Goal: Task Accomplishment & Management: Manage account settings

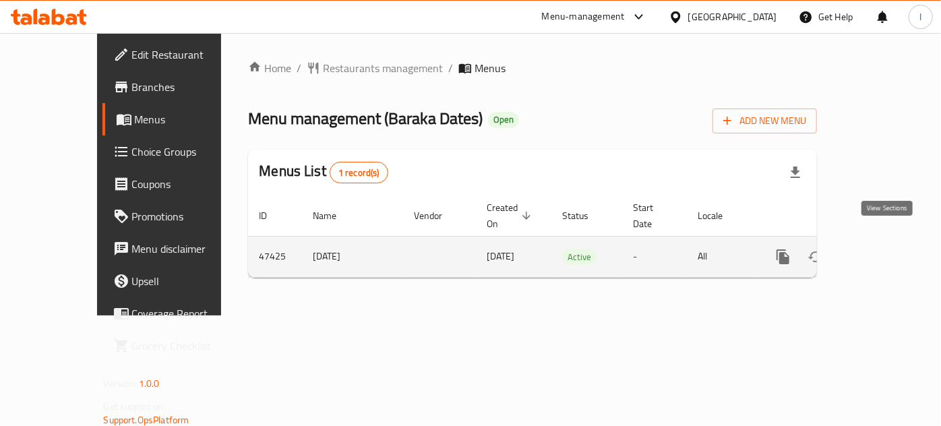
click at [883, 249] on icon "enhanced table" at bounding box center [880, 257] width 16 height 16
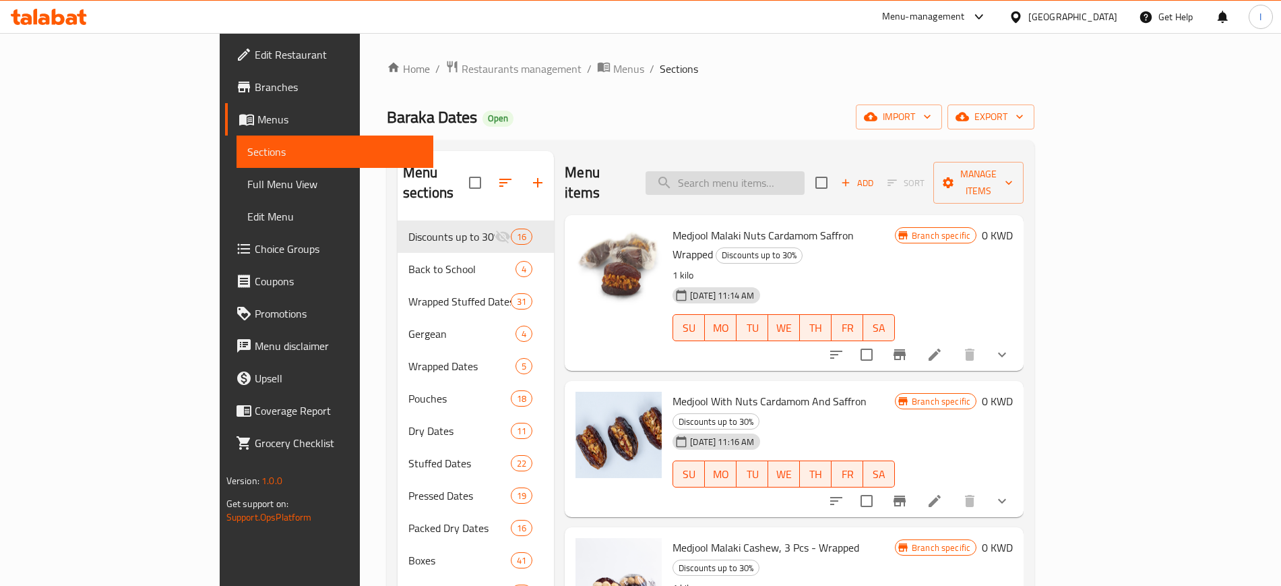
click at [791, 173] on input "search" at bounding box center [725, 183] width 159 height 24
paste input "Wrapped Medjool Malaki Orange"
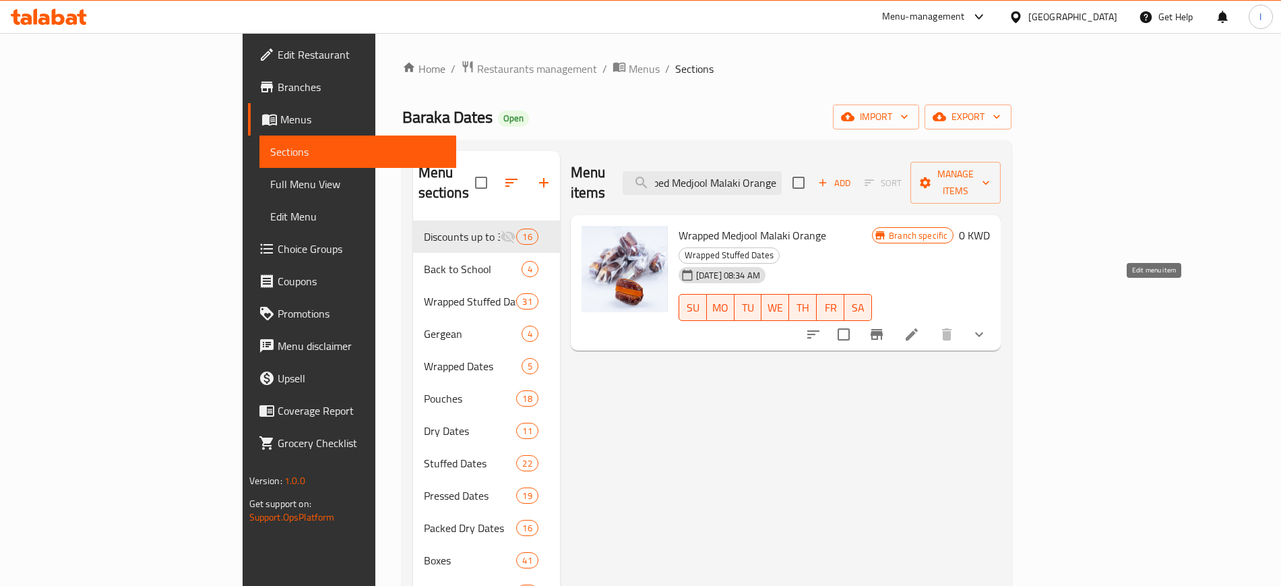
type input "Wrapped Medjool Malaki Orange"
click at [920, 326] on icon at bounding box center [912, 334] width 16 height 16
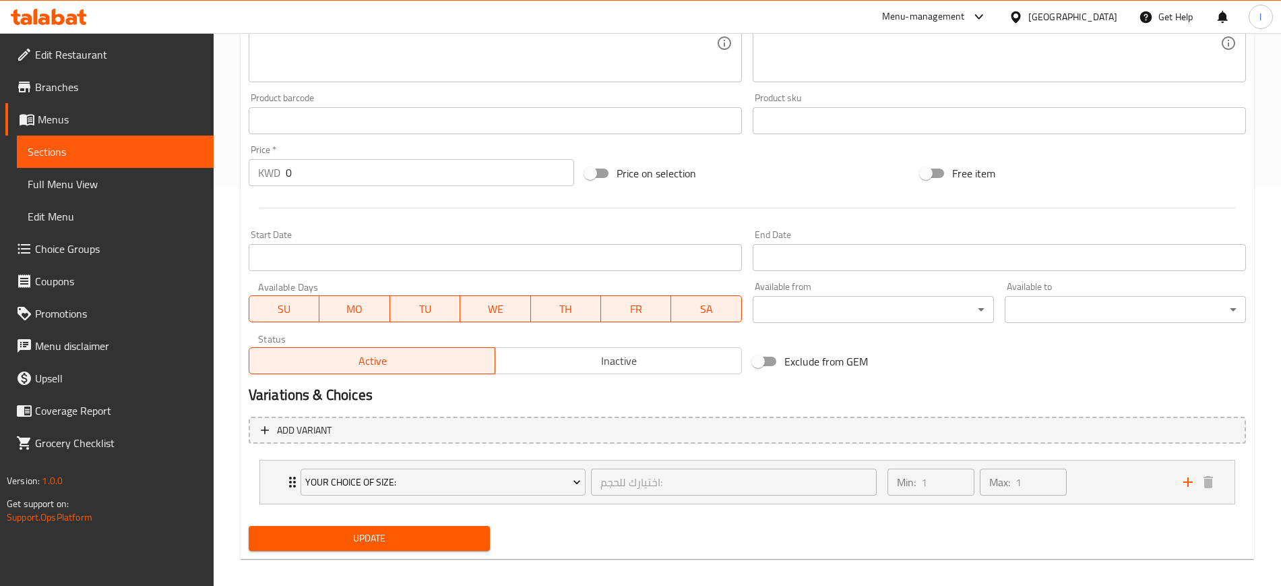
scroll to position [408, 0]
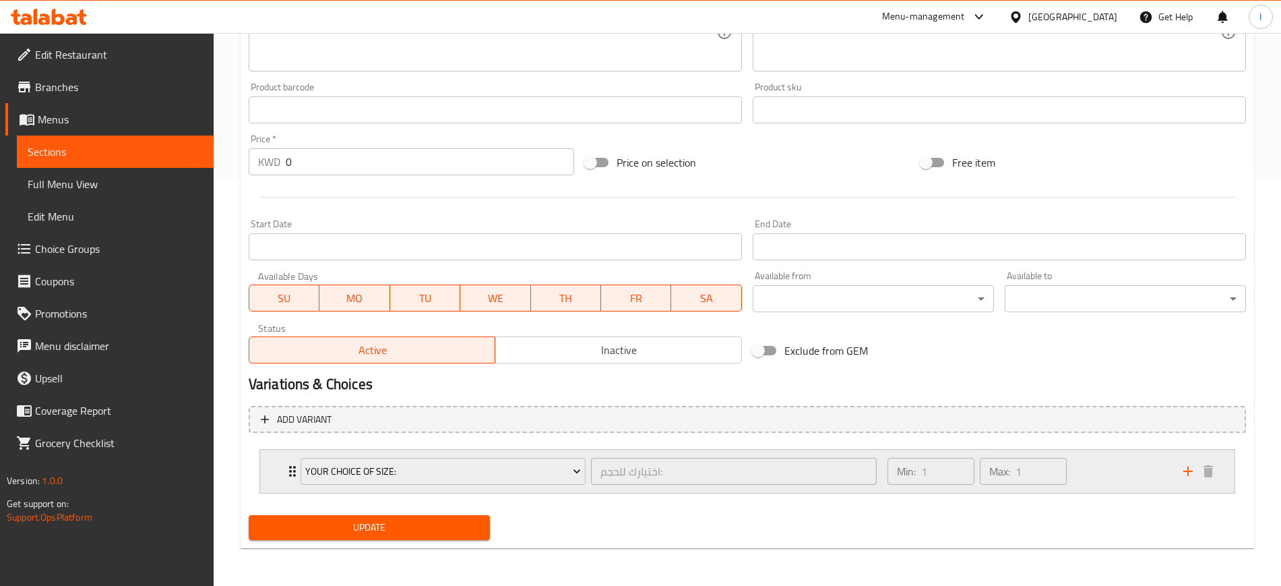
click at [293, 425] on div "Your Choice Of size: اختيارك للحجم: ​" at bounding box center [589, 471] width 592 height 43
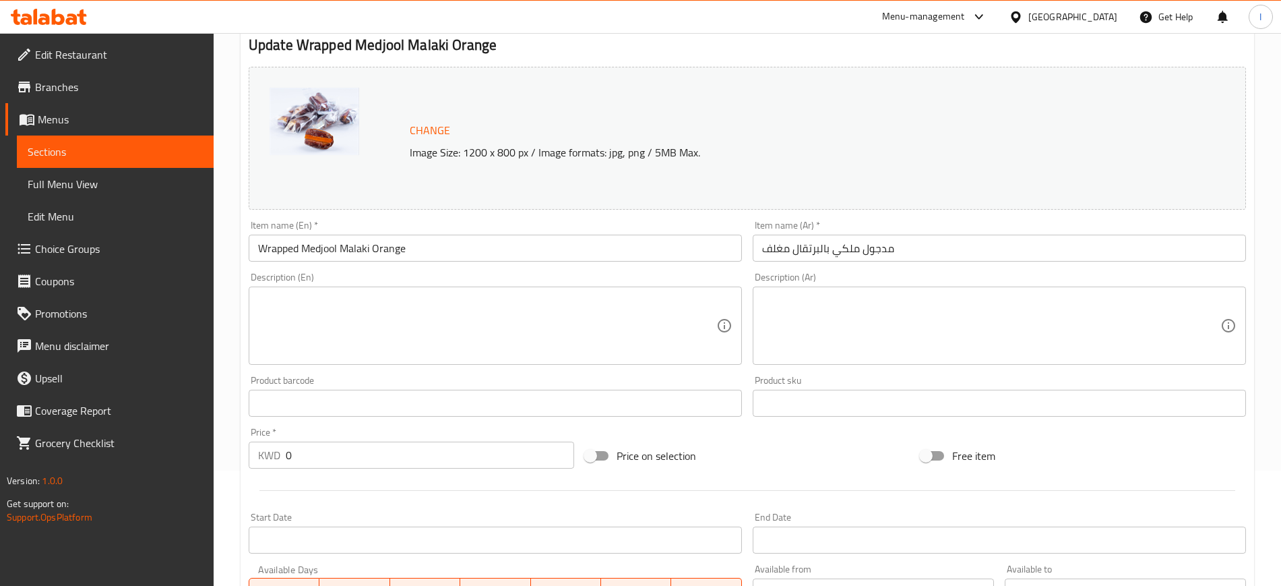
scroll to position [30, 0]
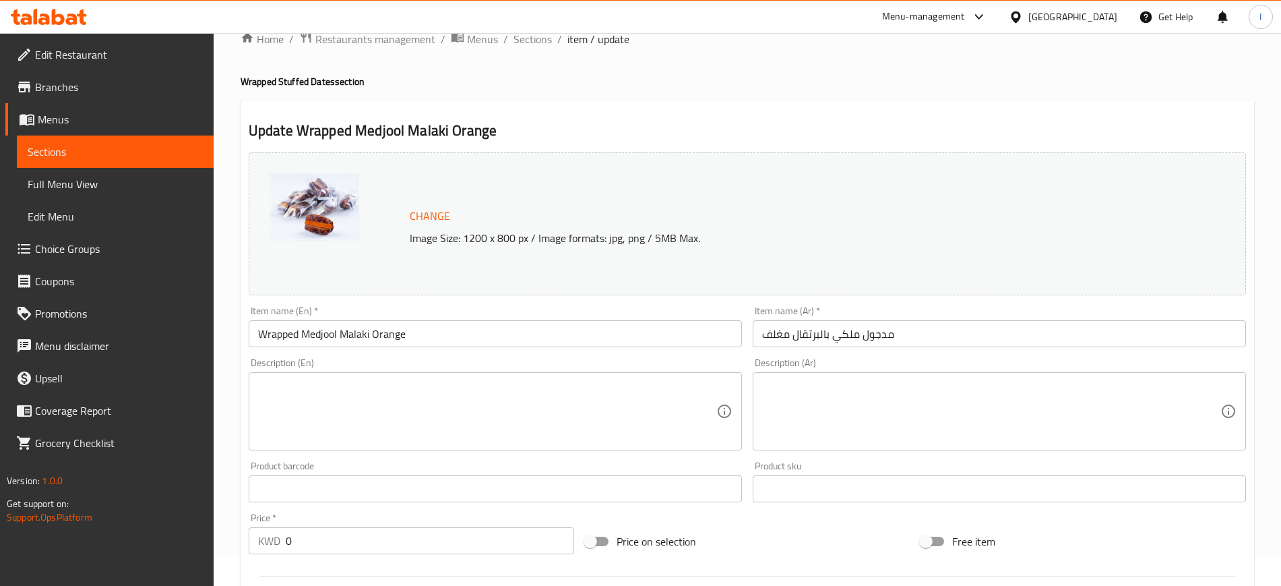
drag, startPoint x: 67, startPoint y: 146, endPoint x: 199, endPoint y: 165, distance: 132.8
click at [67, 146] on span "Sections" at bounding box center [115, 152] width 175 height 16
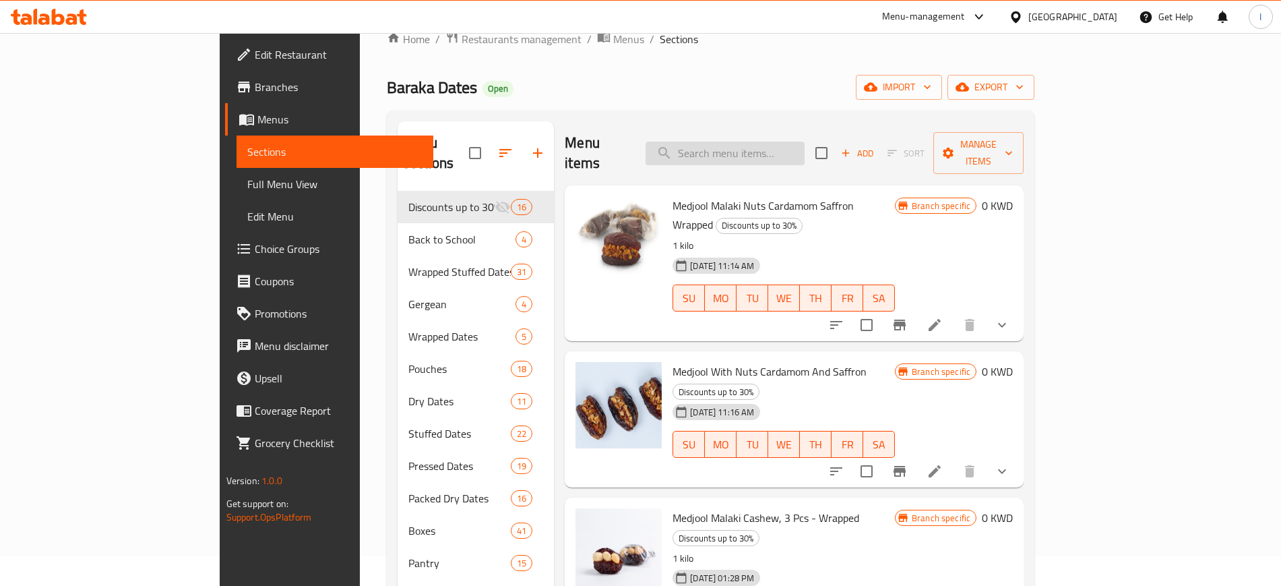
click at [780, 142] on input "search" at bounding box center [725, 154] width 159 height 24
paste input "Medjool Hazelnut Butter Praline Milk Chocolate Bueno-Wrapped"
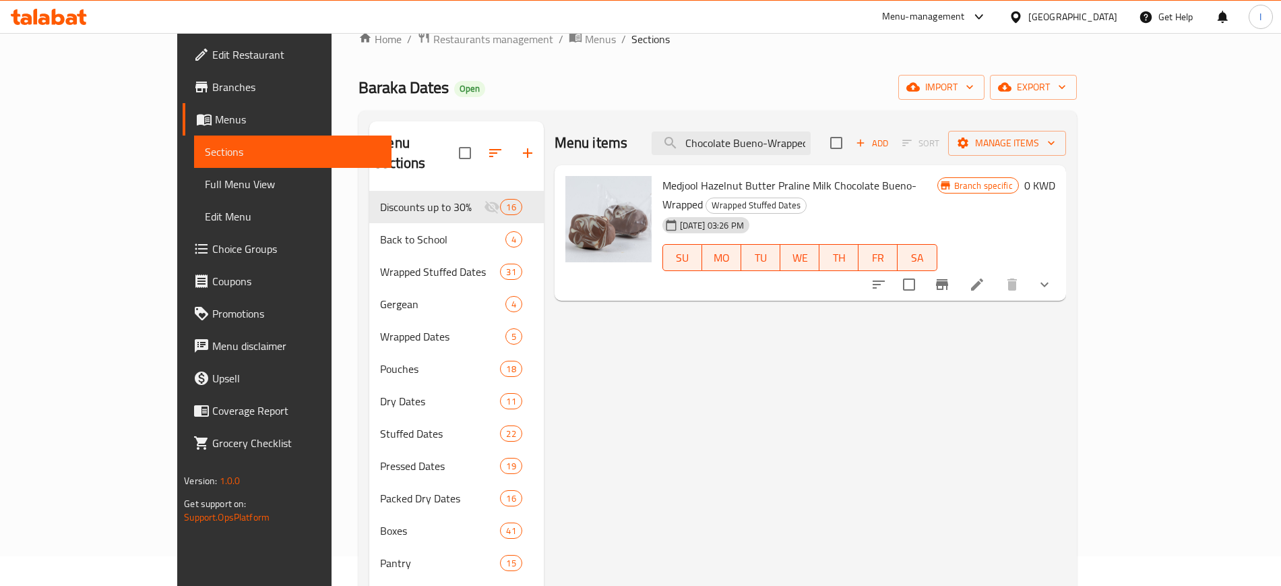
type input "Medjool Hazelnut Butter Praline Milk Chocolate Bueno-Wrapped"
click at [940, 272] on li at bounding box center [977, 284] width 38 height 24
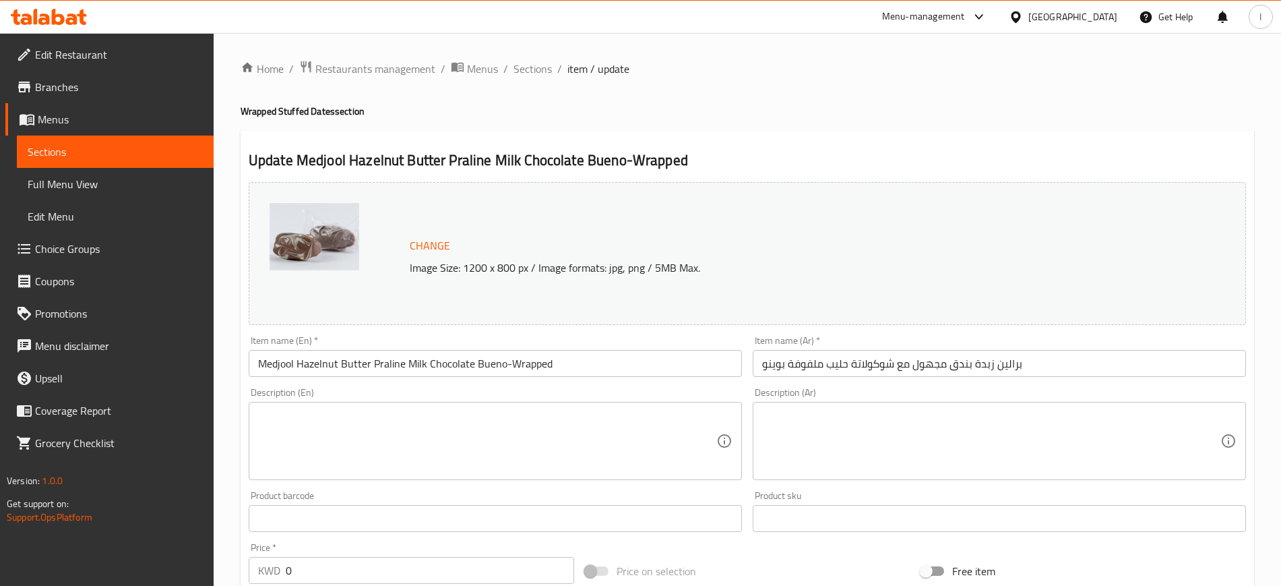
scroll to position [408, 0]
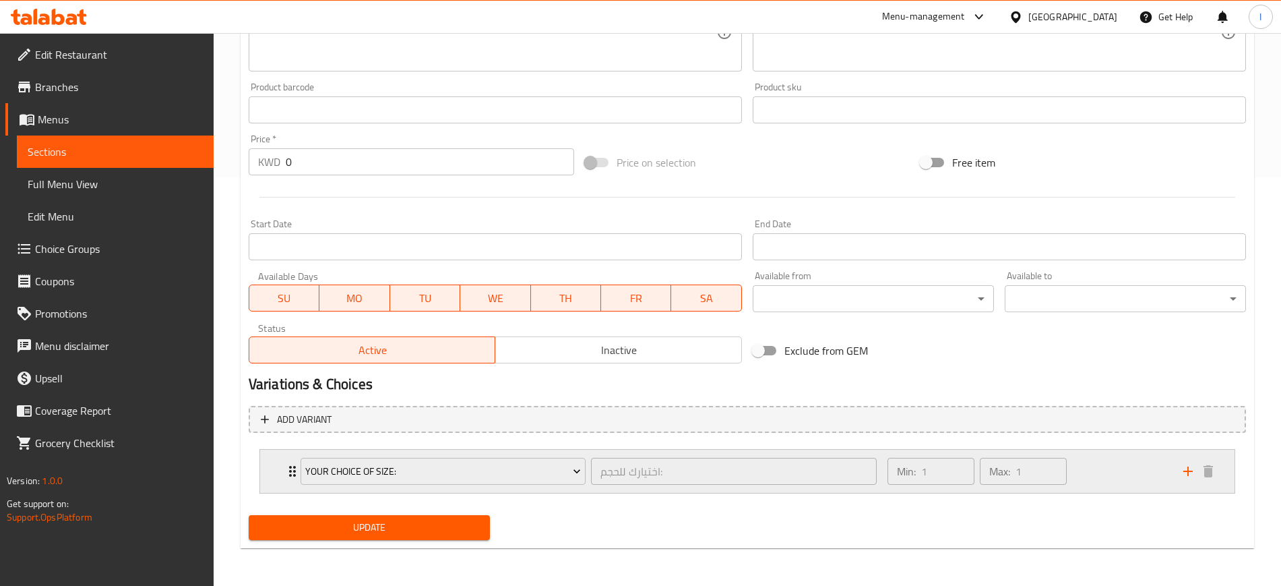
click at [293, 425] on div "Your Choice Of size: اختيارك للحجم: ​" at bounding box center [589, 471] width 592 height 43
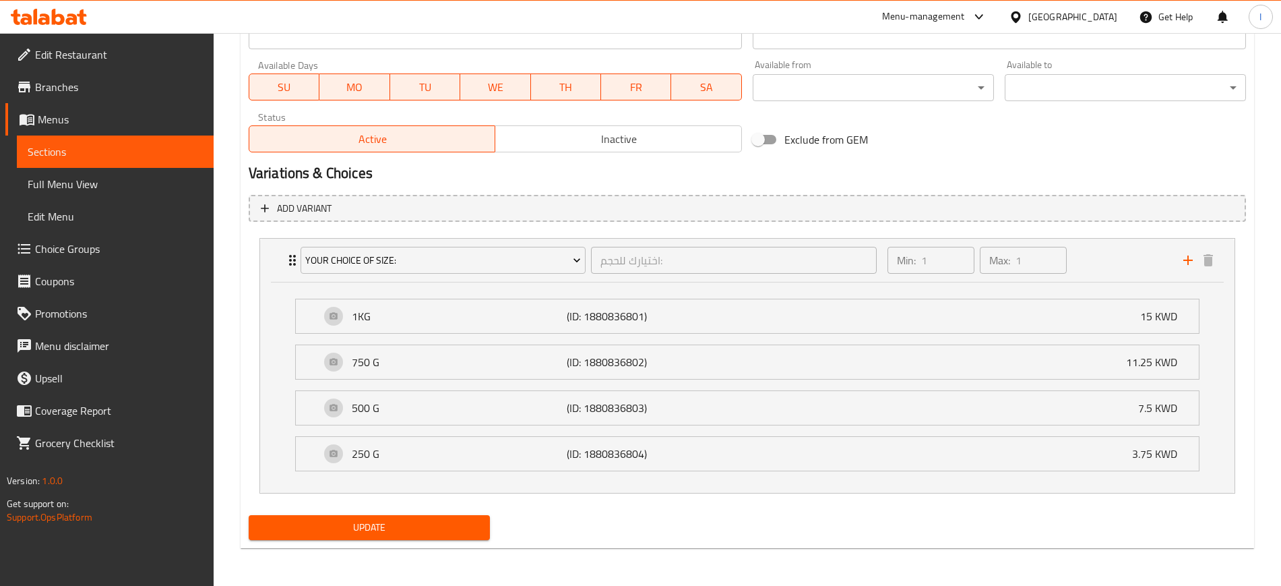
scroll to position [198, 0]
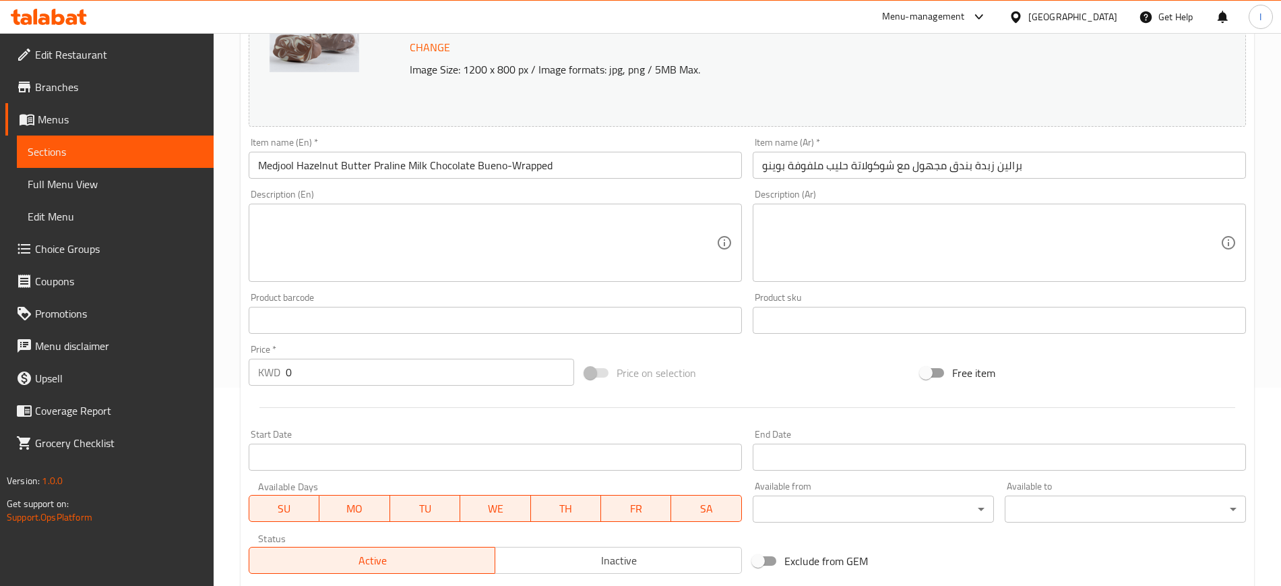
click at [102, 151] on span "Sections" at bounding box center [115, 152] width 175 height 16
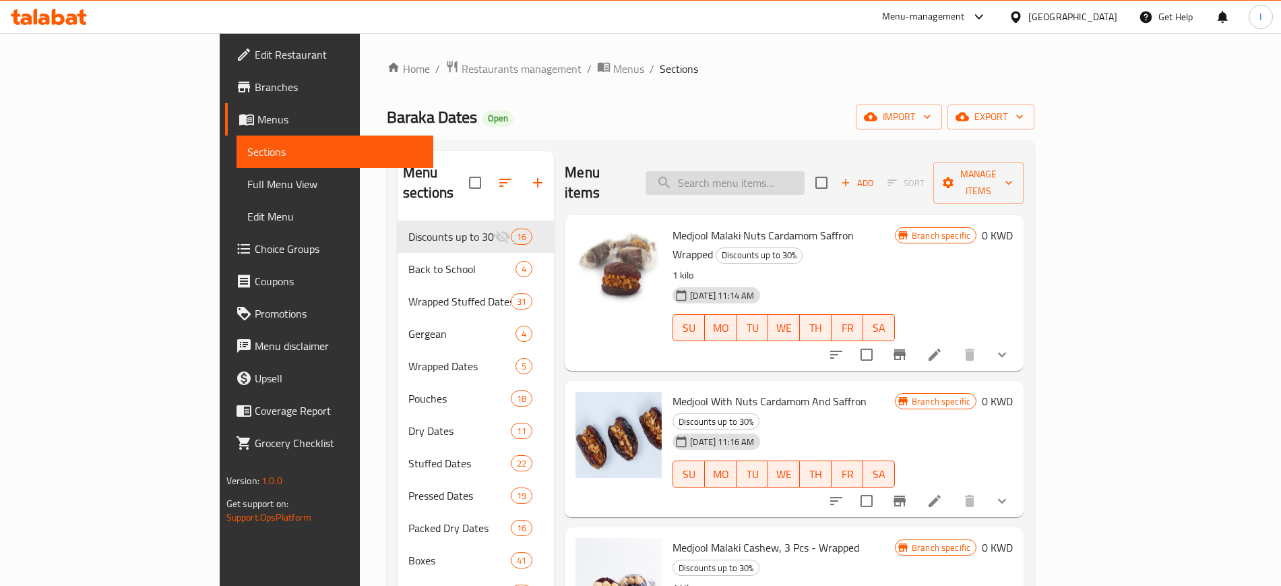
click at [770, 171] on input "search" at bounding box center [725, 183] width 159 height 24
paste input "Medjool Malaki Coconut Cream- Wrapped"
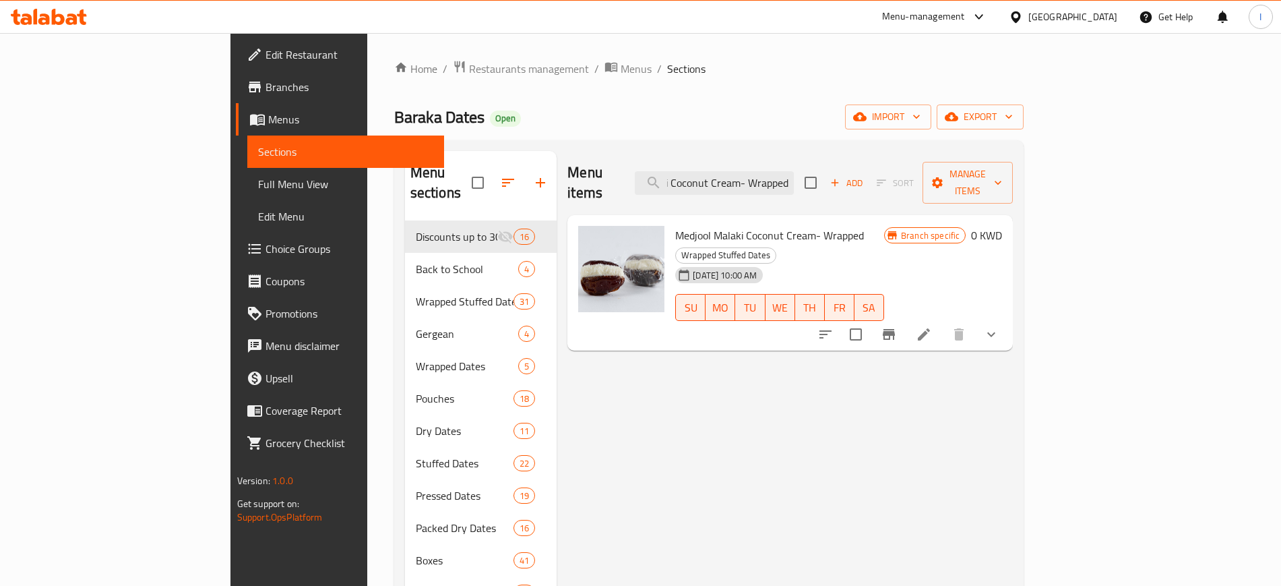
type input "Medjool Malaki Coconut Cream- Wrapped"
click at [940, 322] on li at bounding box center [924, 334] width 38 height 24
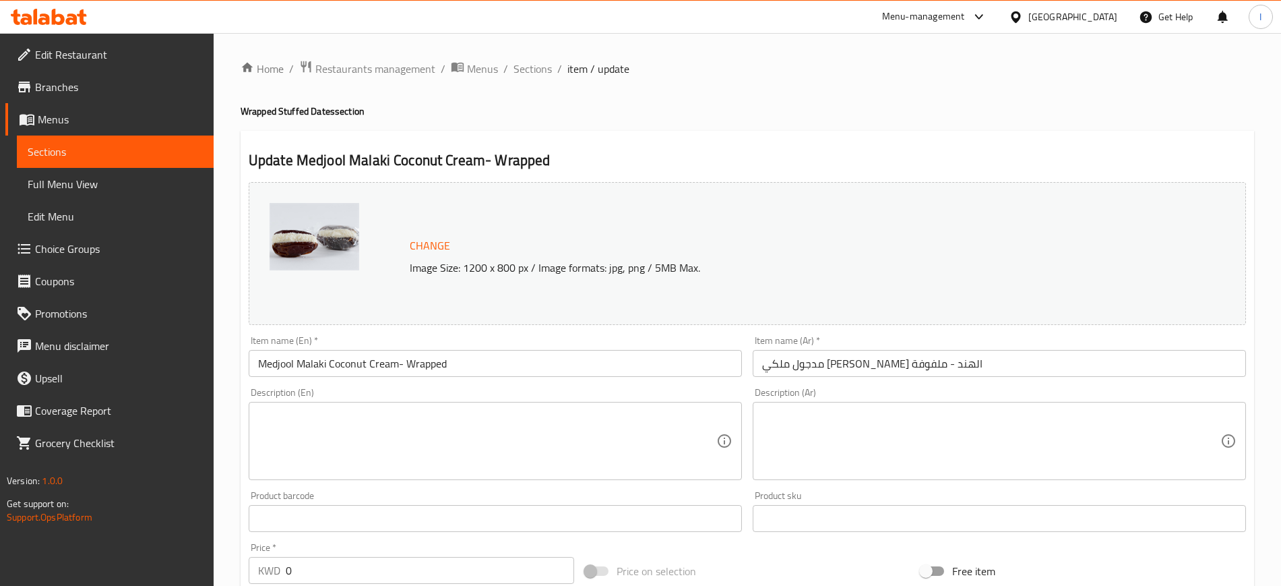
scroll to position [408, 0]
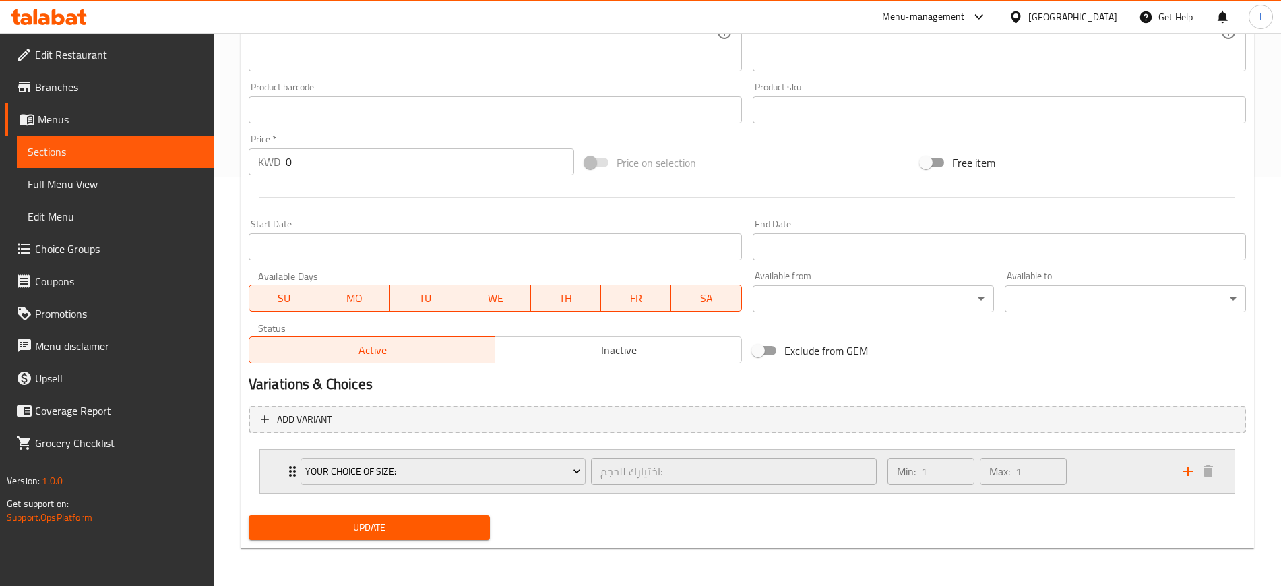
click at [284, 425] on icon "Expand" at bounding box center [292, 471] width 16 height 16
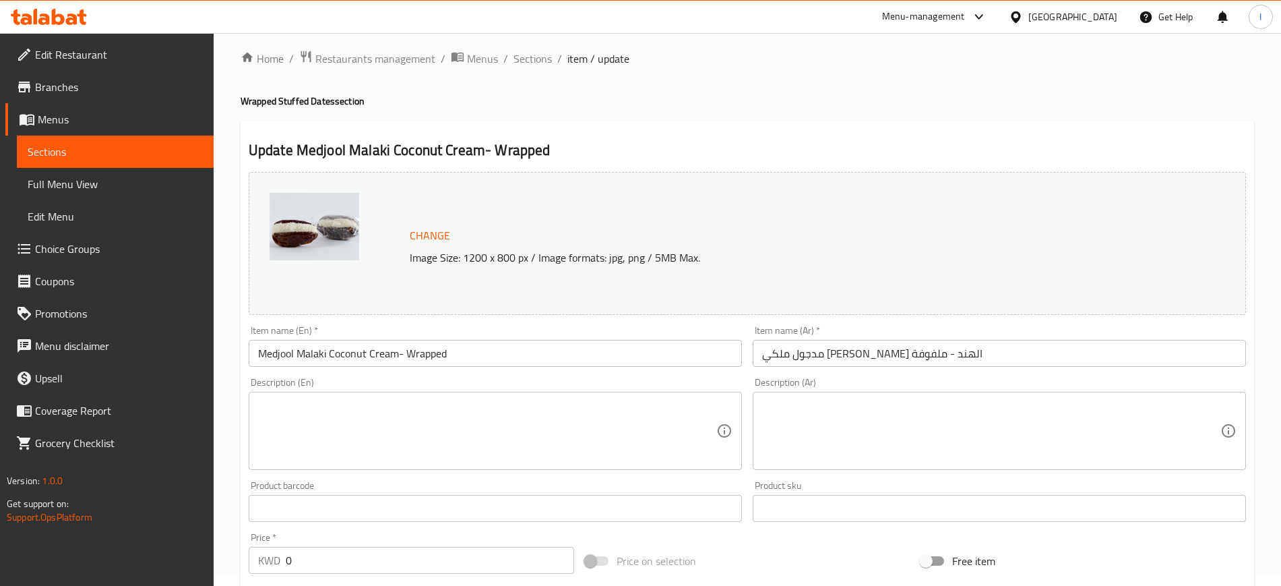
scroll to position [0, 0]
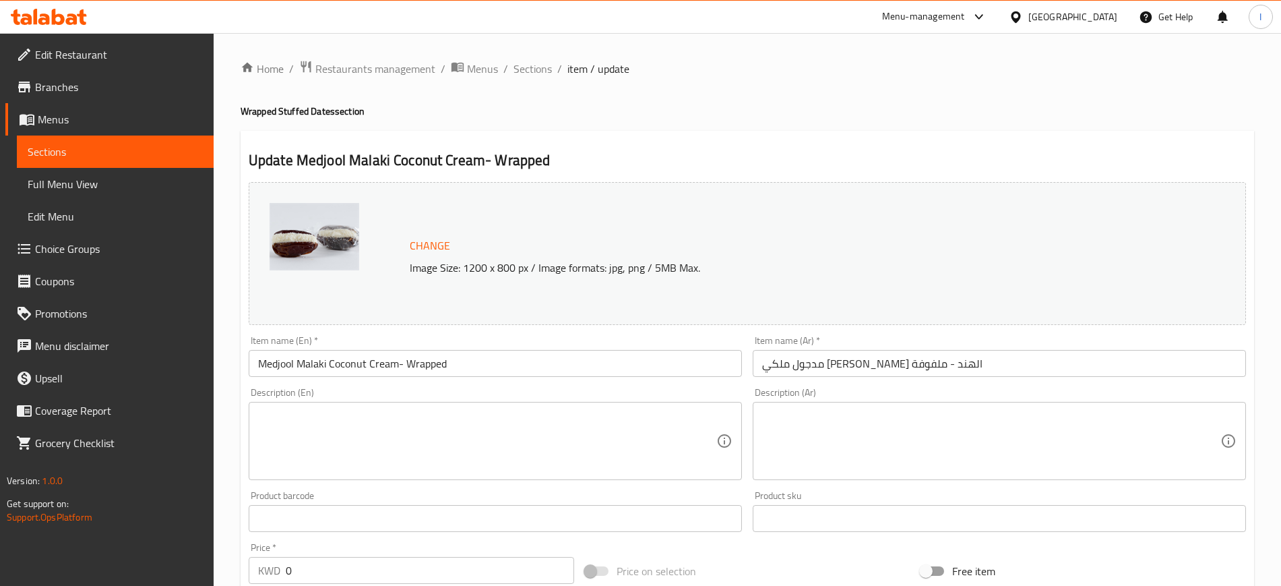
click at [59, 151] on span "Sections" at bounding box center [115, 152] width 175 height 16
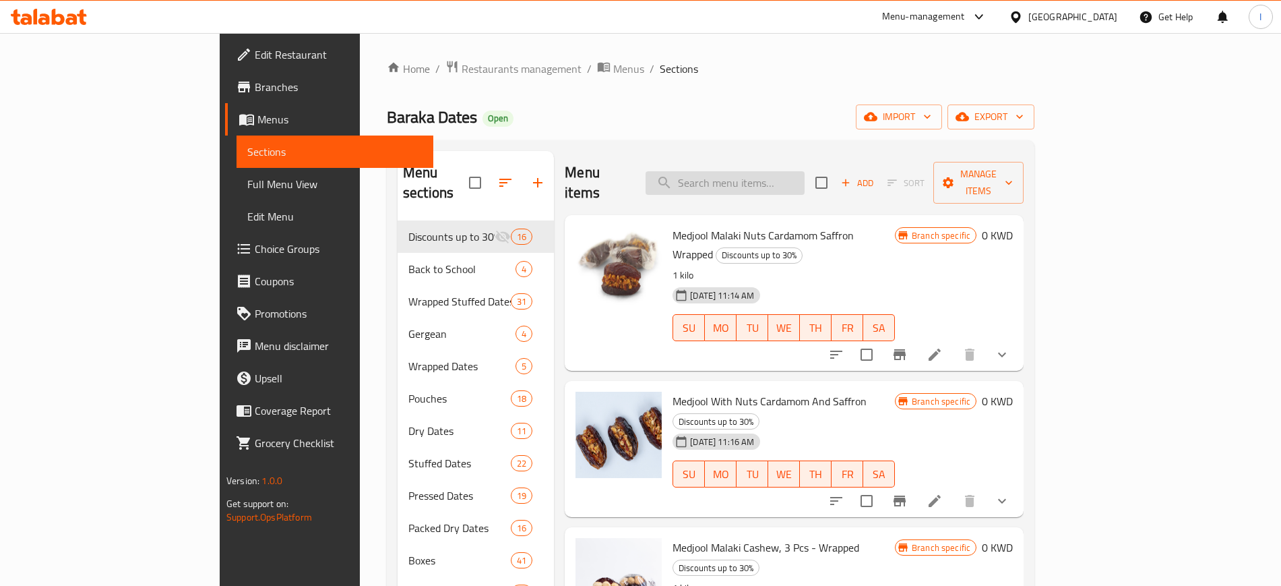
click at [805, 171] on input "search" at bounding box center [725, 183] width 159 height 24
paste input "Medjool Malaki Espresso Cream-Wrapped"
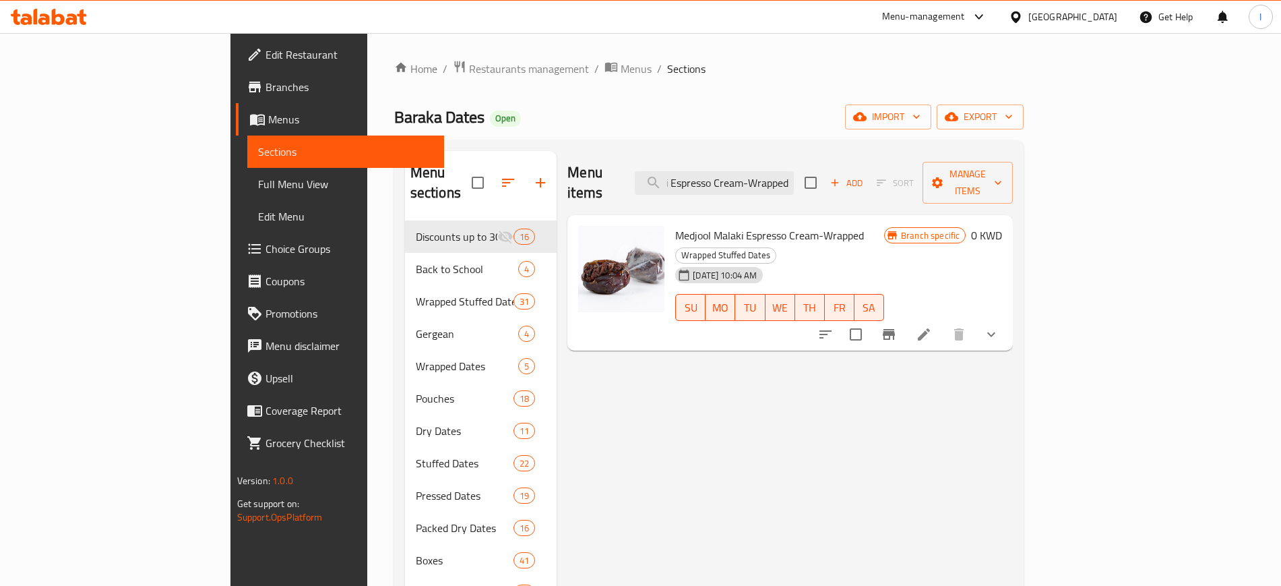
type input "Medjool Malaki Espresso Cream-Wrapped"
click at [930, 328] on icon at bounding box center [924, 334] width 12 height 12
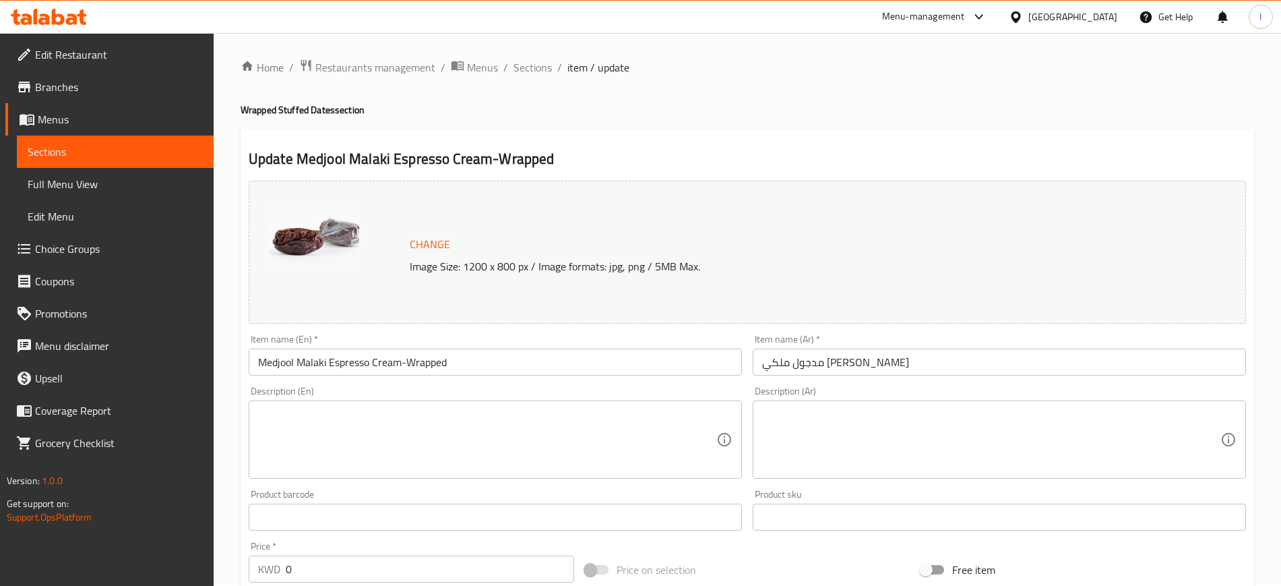
scroll to position [408, 0]
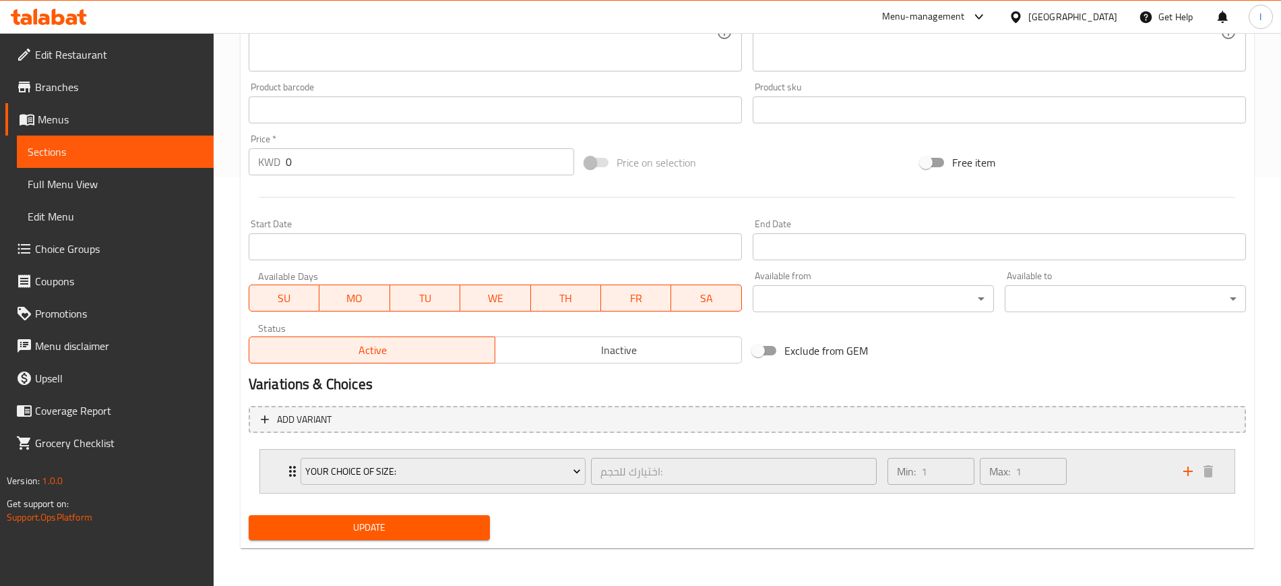
click at [291, 425] on icon "Expand" at bounding box center [292, 471] width 16 height 16
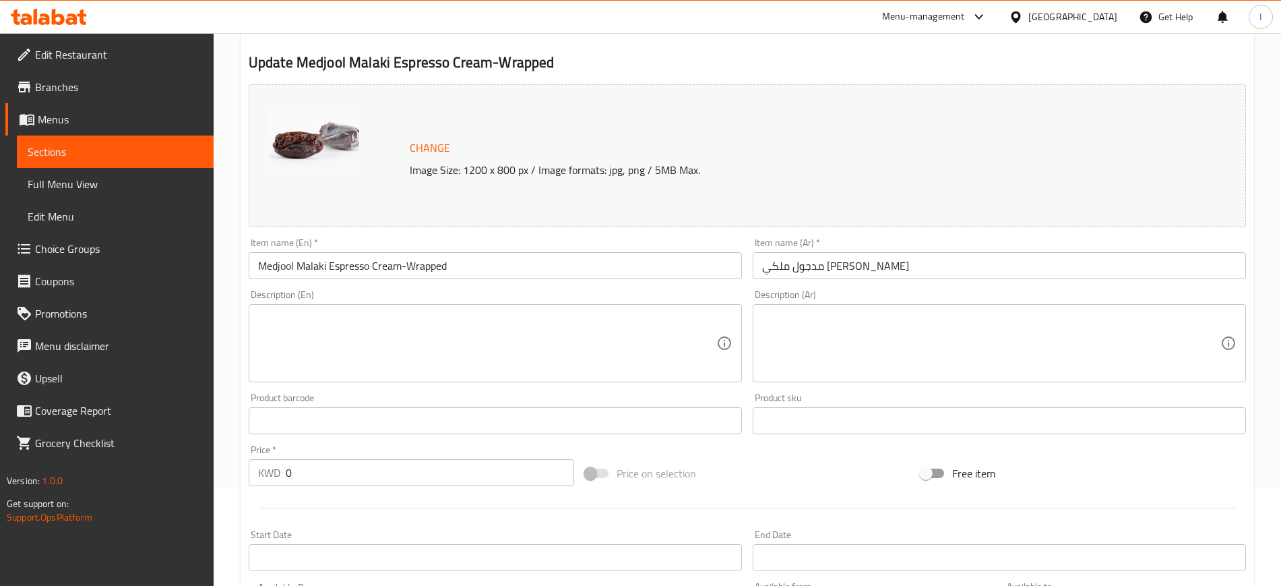
scroll to position [71, 0]
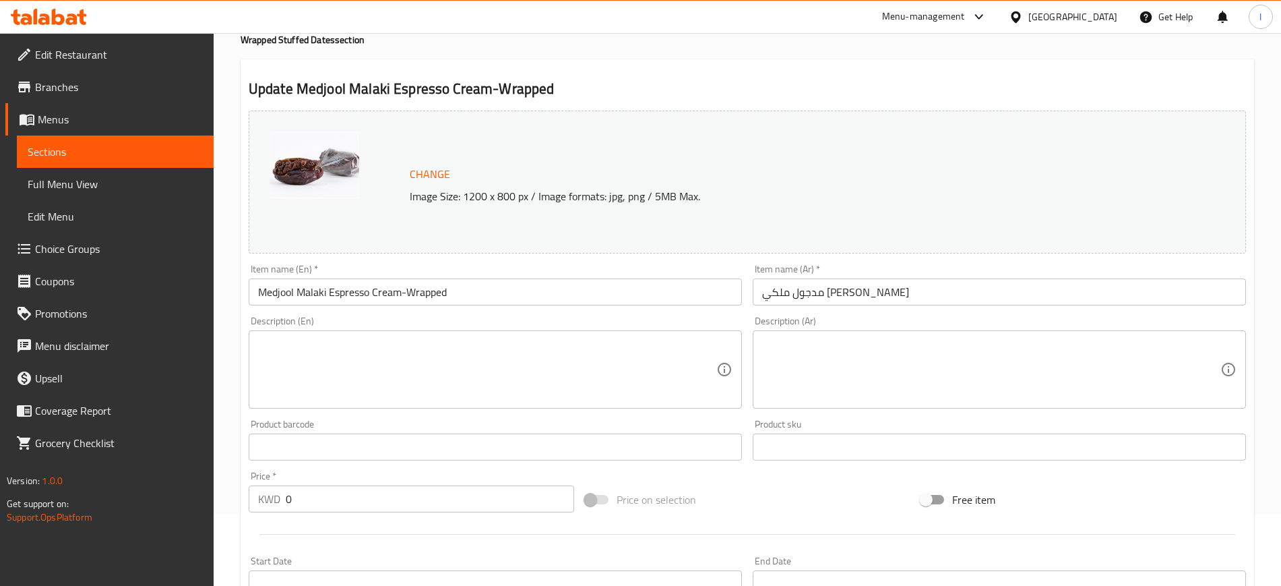
click at [42, 150] on span "Sections" at bounding box center [115, 152] width 175 height 16
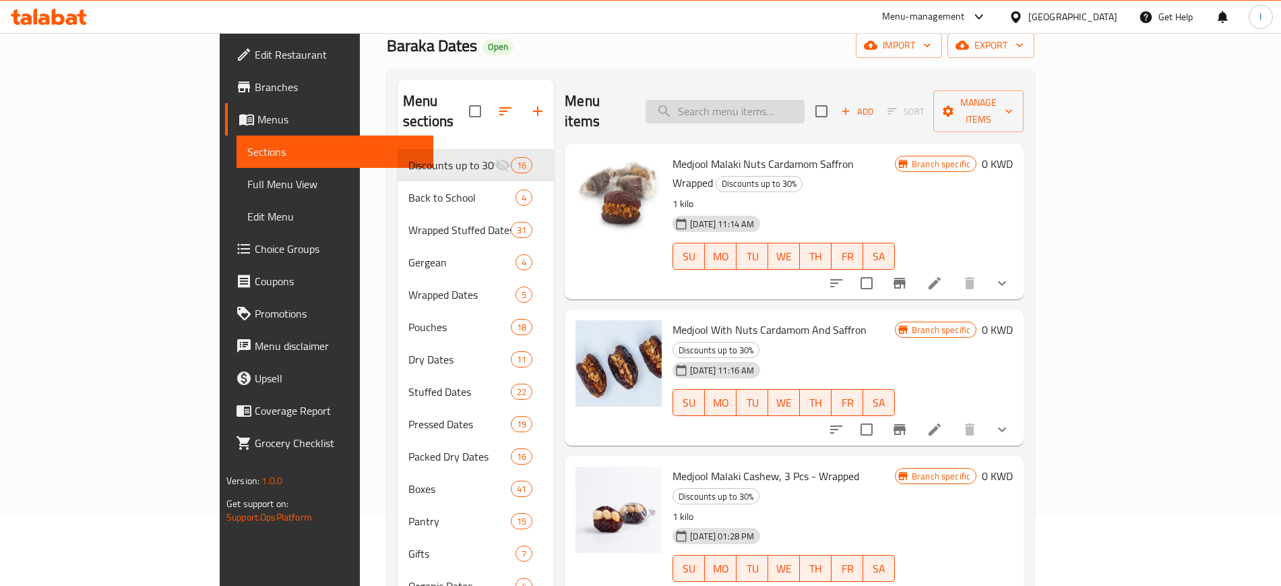
click at [790, 100] on input "search" at bounding box center [725, 112] width 159 height 24
paste input "Medjool Malaki Lotus Cream-Wrapped"
type input "Medjool Malaki Lotus Cream-Wrapped"
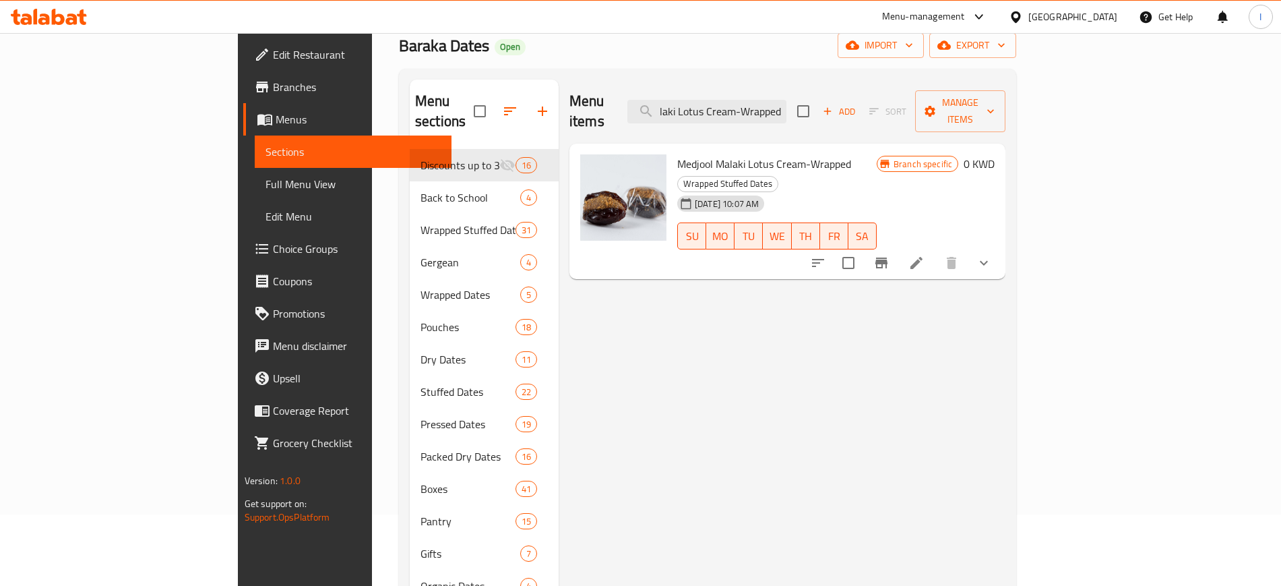
click at [925, 255] on icon at bounding box center [917, 263] width 16 height 16
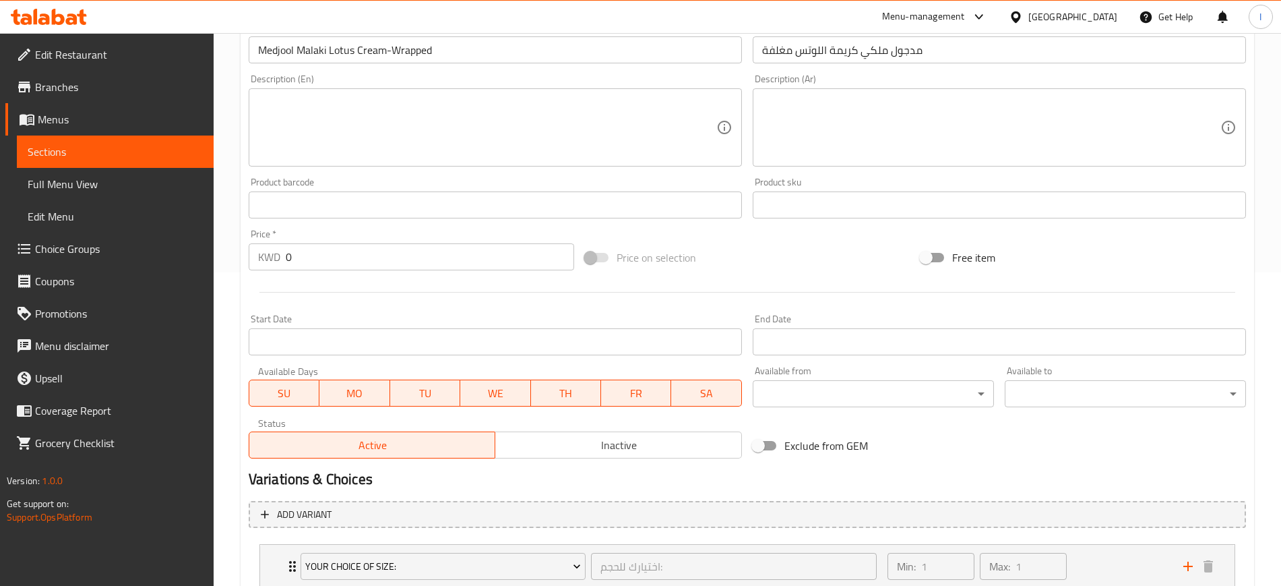
scroll to position [408, 0]
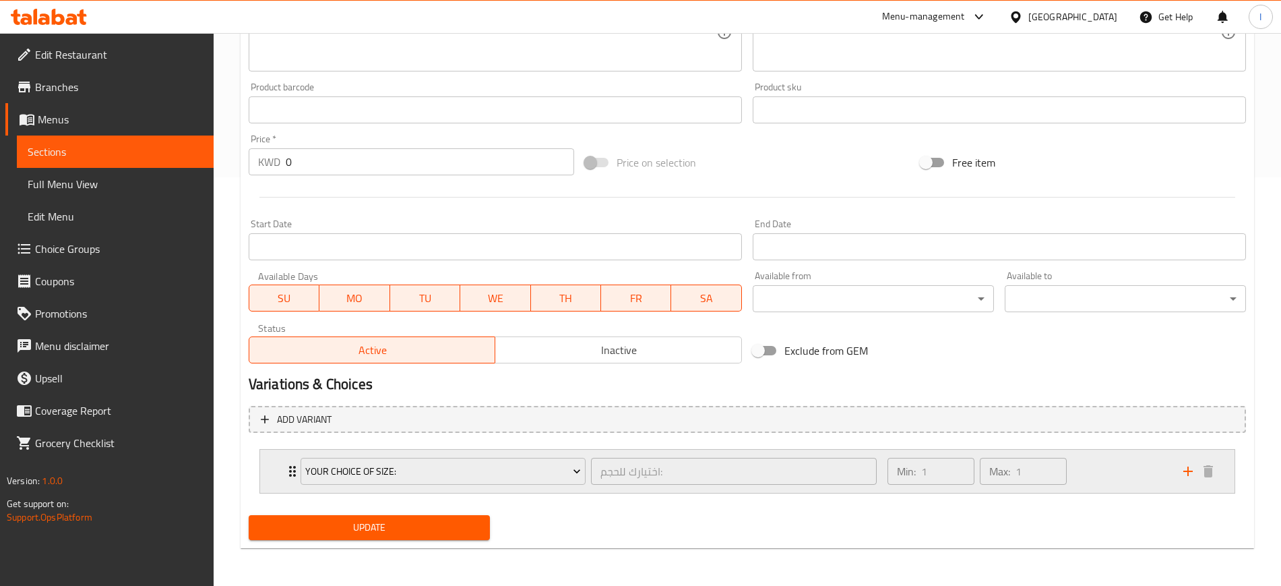
click at [293, 425] on div "Your Choice Of size: اختيارك للحجم: ​" at bounding box center [589, 471] width 592 height 43
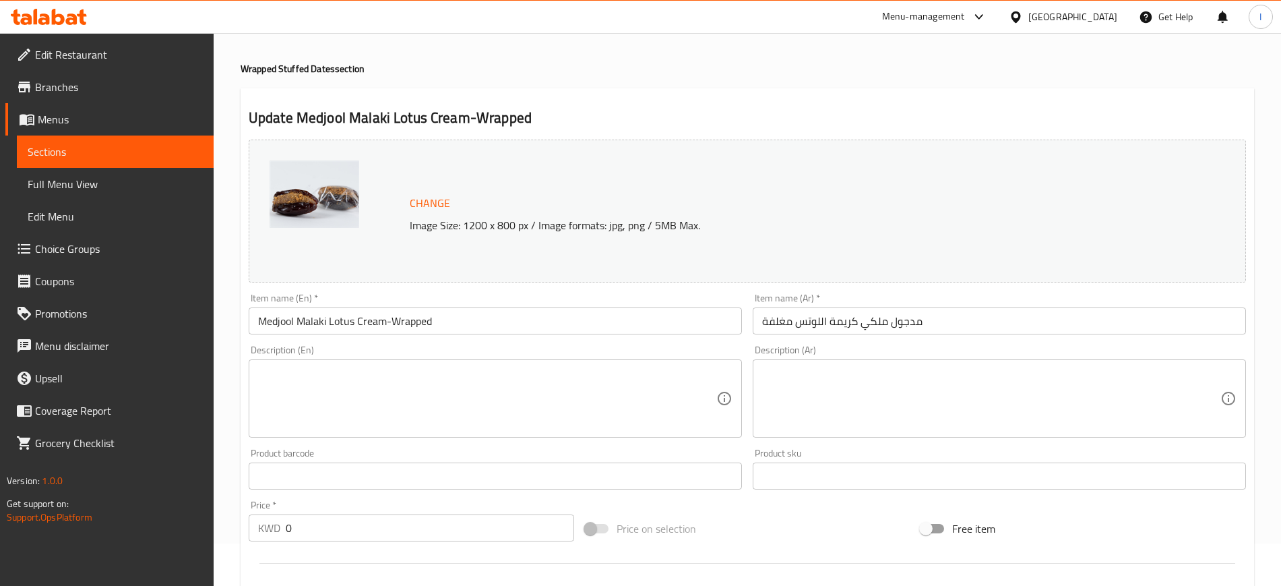
scroll to position [0, 0]
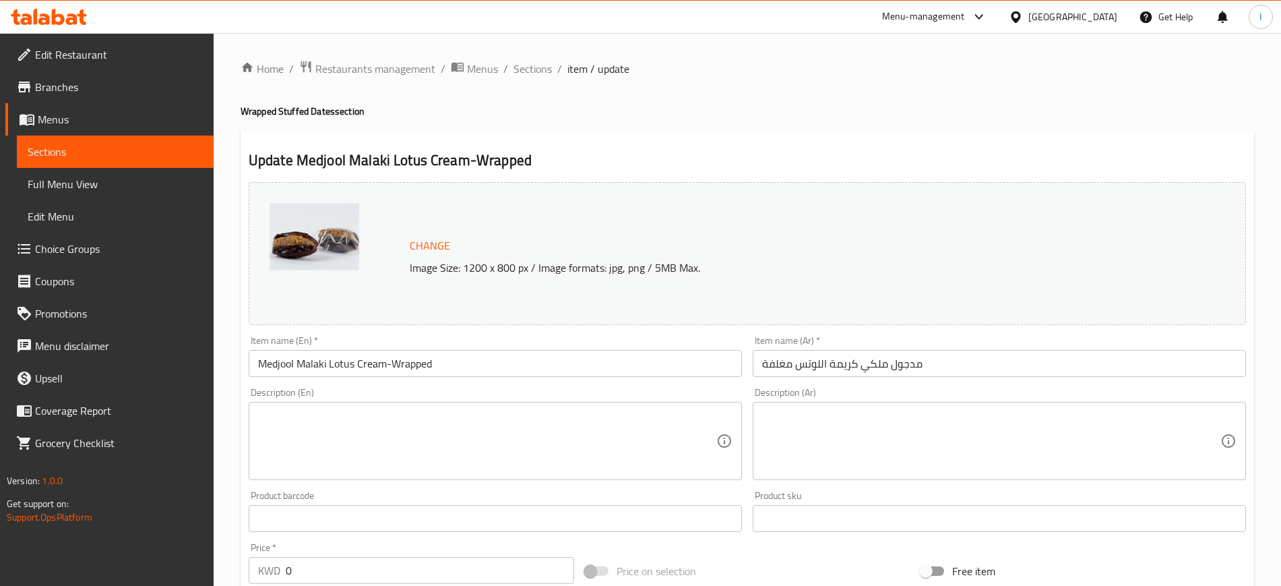
click at [61, 152] on span "Sections" at bounding box center [115, 152] width 175 height 16
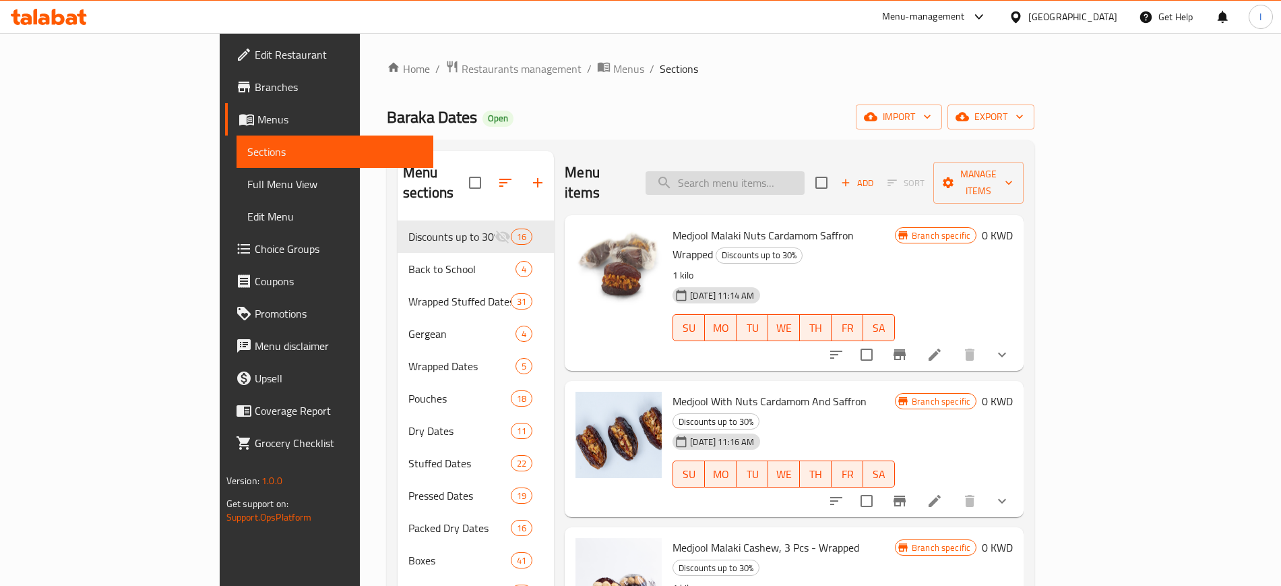
click at [805, 171] on input "search" at bounding box center [725, 183] width 159 height 24
paste input "Medjool Malaki Granola Almond Butter -Wrapped"
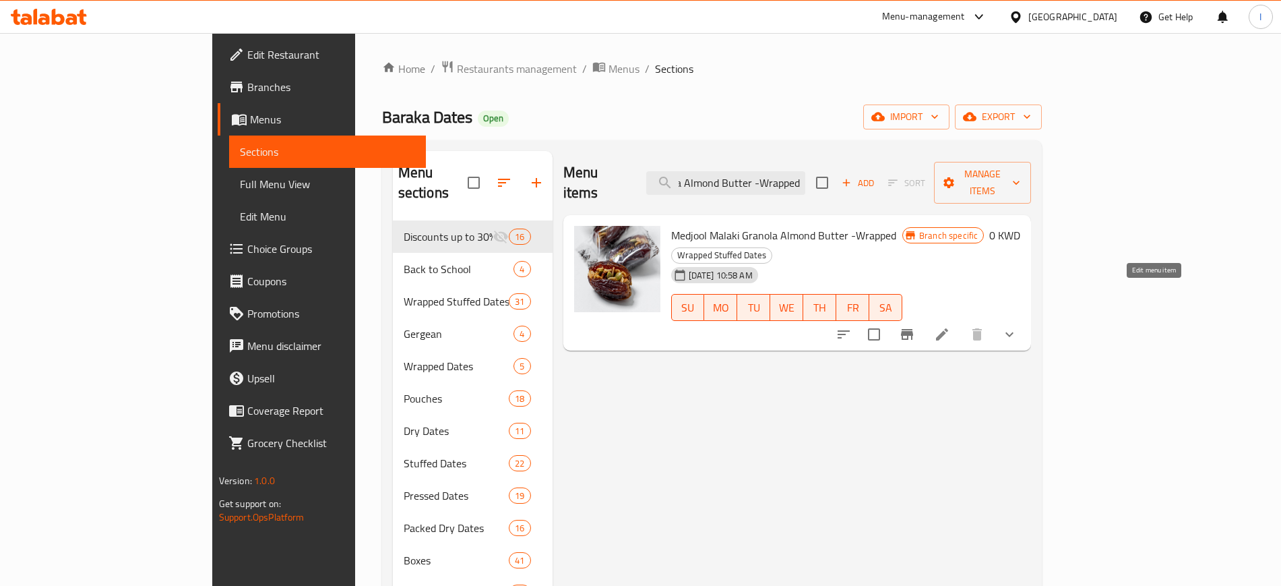
type input "Medjool Malaki Granola Almond Butter -Wrapped"
click at [940, 328] on icon at bounding box center [942, 334] width 12 height 12
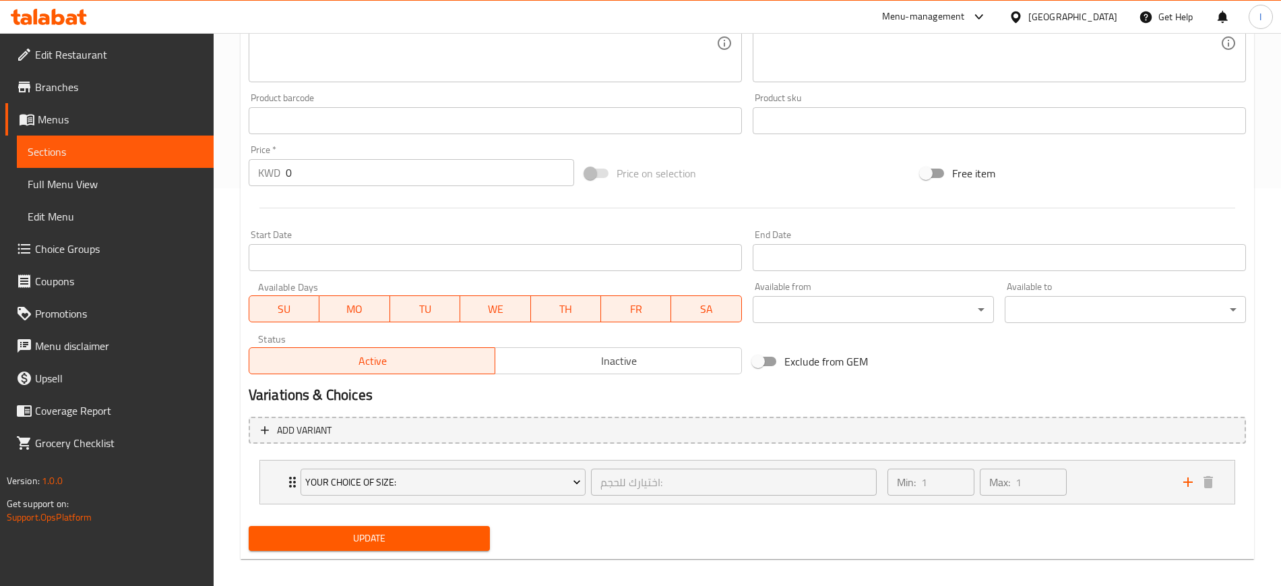
scroll to position [408, 0]
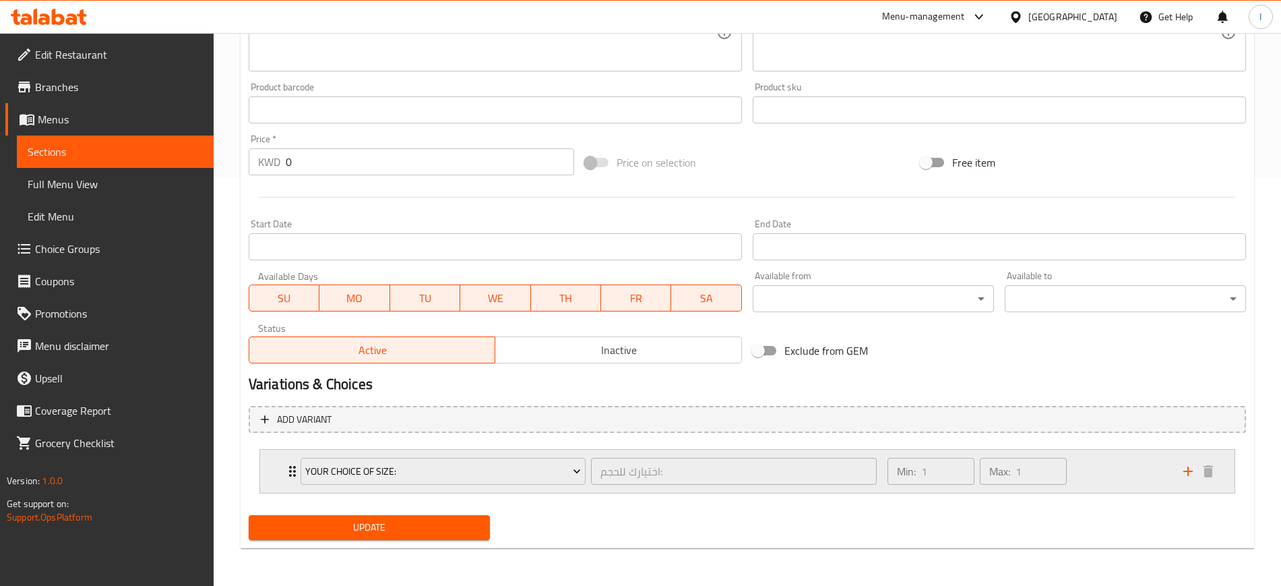
click at [295, 425] on div "Your Choice Of size: اختيارك للحجم: ​" at bounding box center [589, 471] width 592 height 43
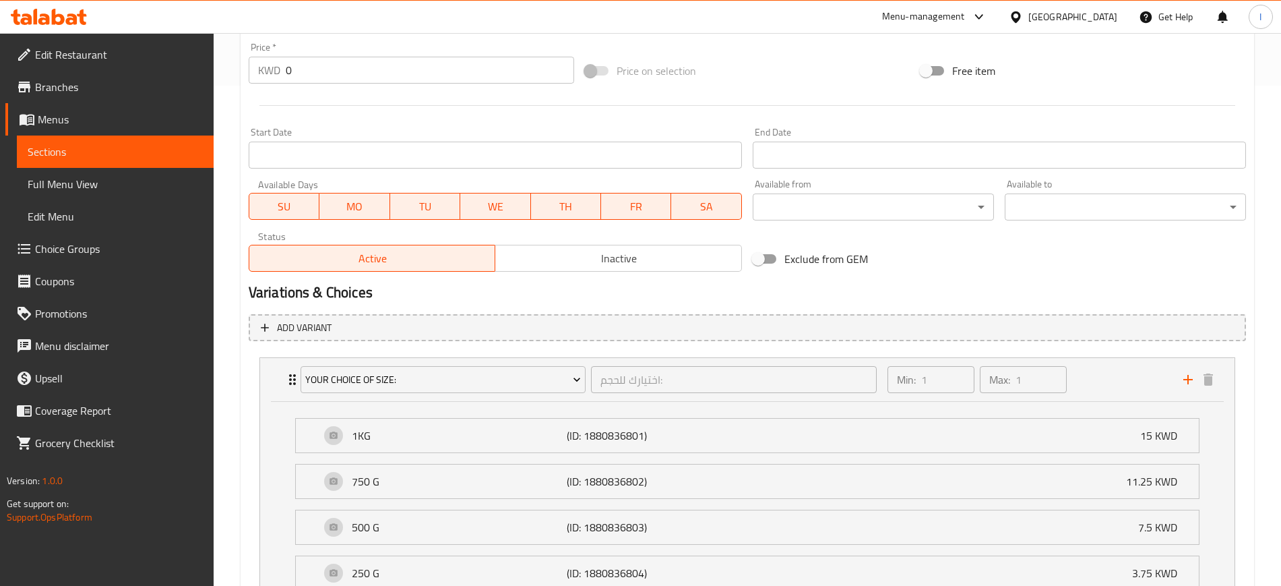
scroll to position [367, 0]
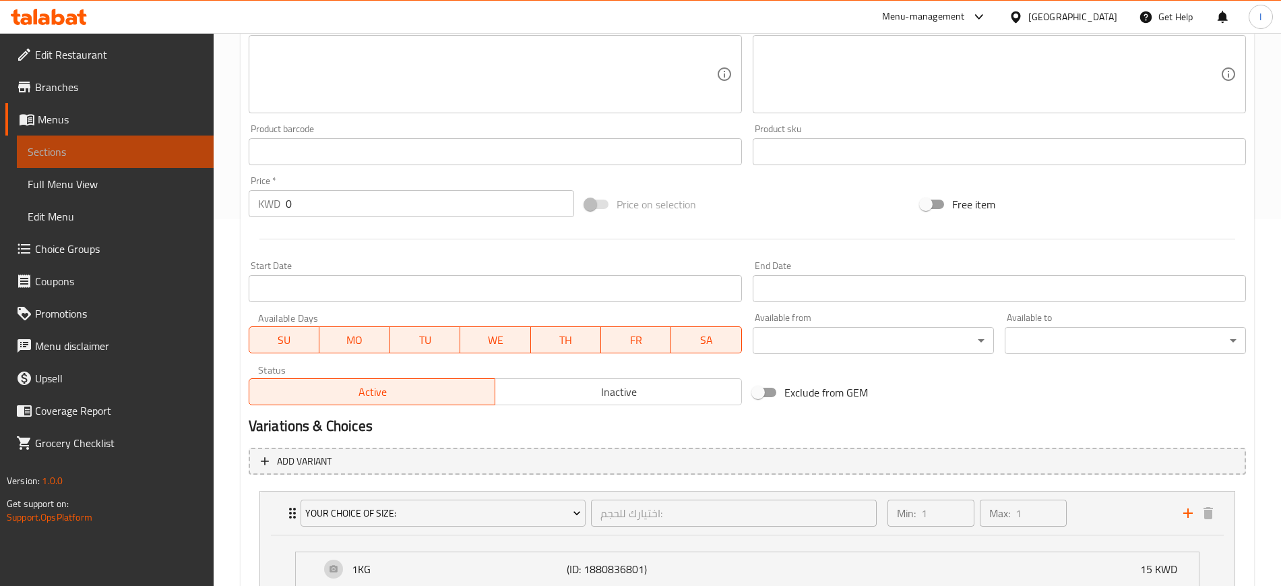
click at [97, 157] on span "Sections" at bounding box center [115, 152] width 175 height 16
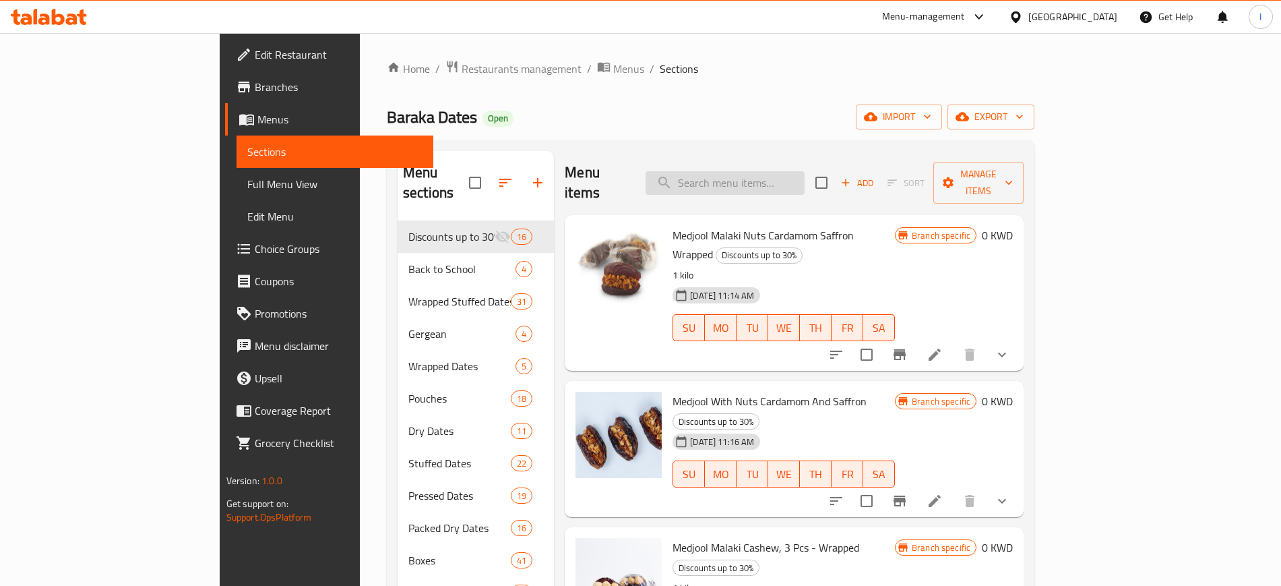
click at [776, 173] on input "search" at bounding box center [725, 183] width 159 height 24
paste input "Medjool Malaki Granola Almond Butter -Wrapped"
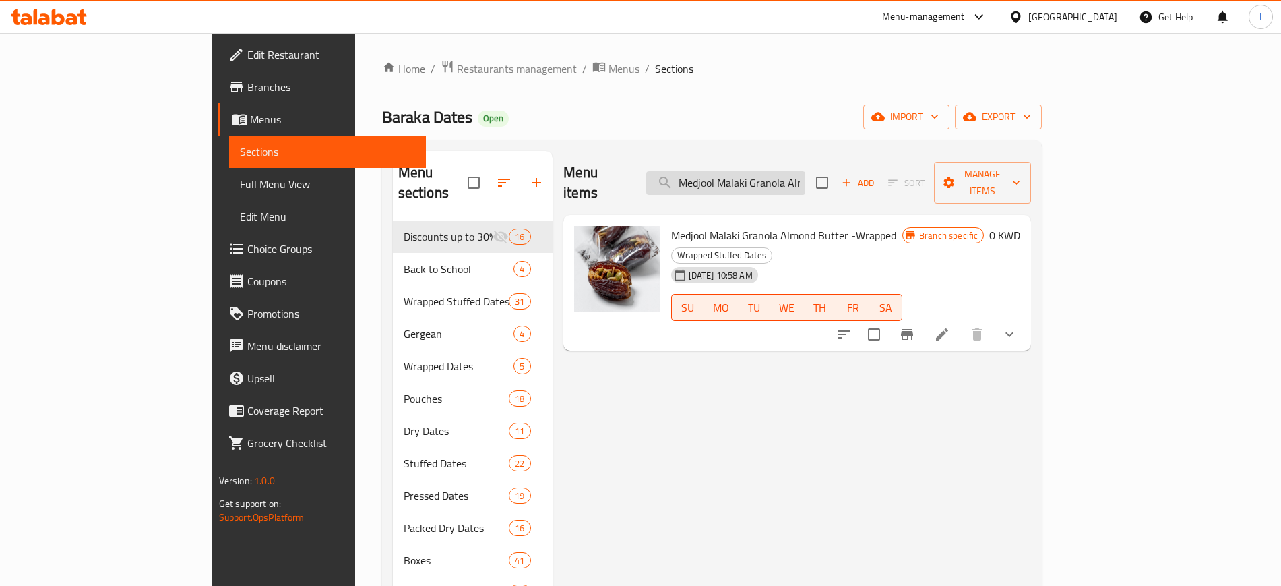
click at [805, 171] on input "Medjool Malaki Granola Almond Butter -Wrapped" at bounding box center [725, 183] width 159 height 24
paste input "Medjool Malaki Espresso Cream"
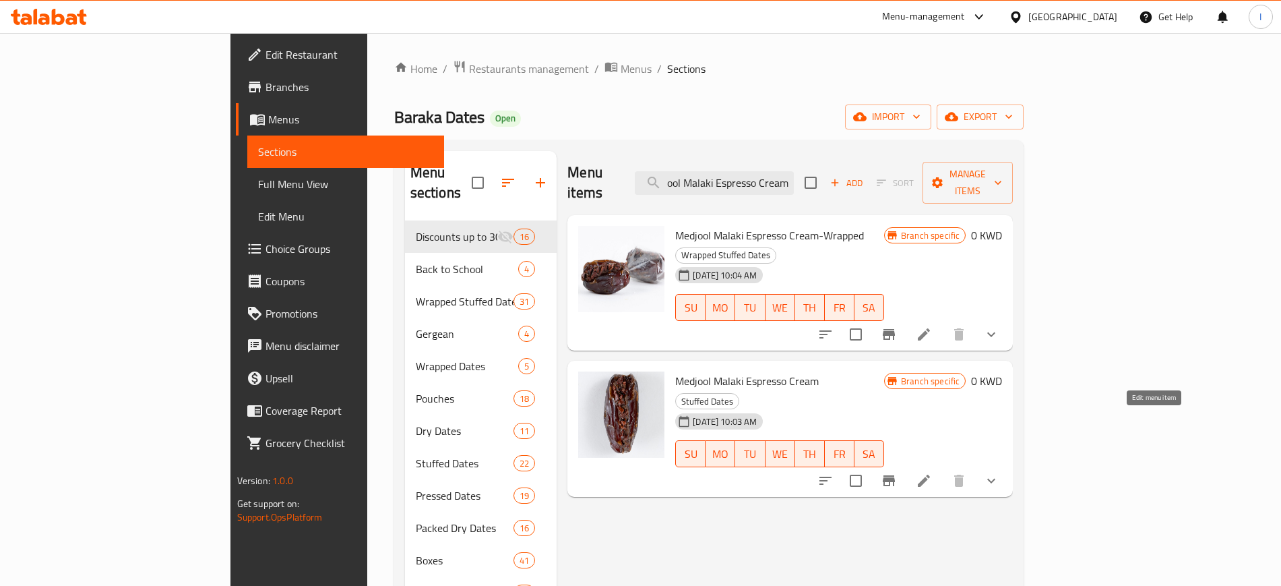
type input "Medjool Malaki Espresso Cream"
click at [932, 425] on icon at bounding box center [924, 480] width 16 height 16
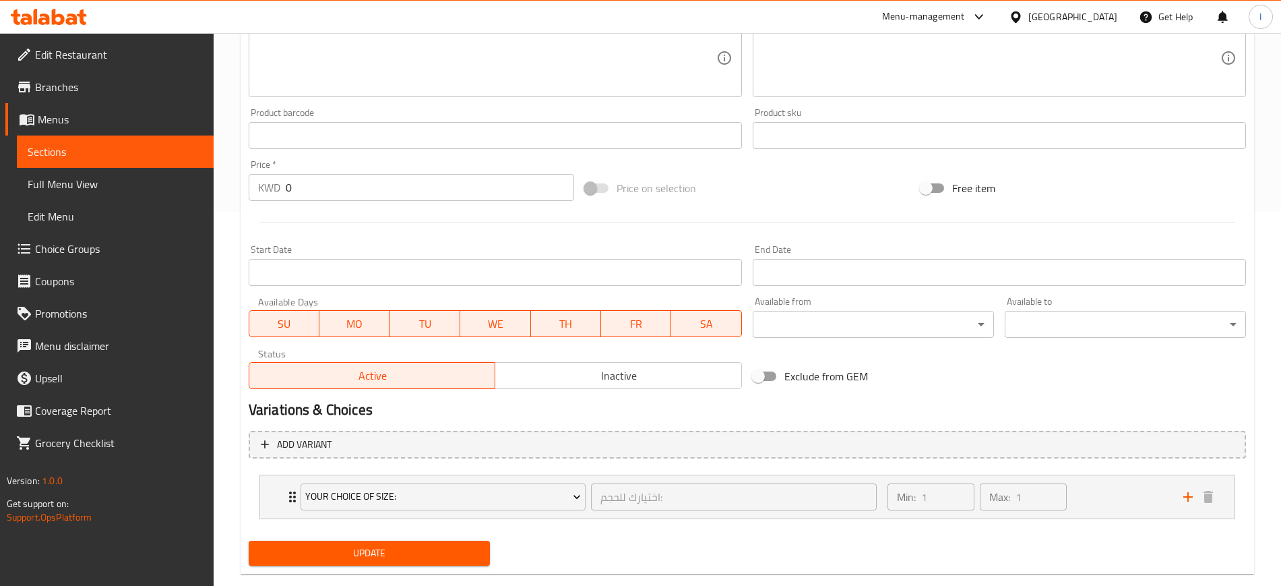
scroll to position [400, 0]
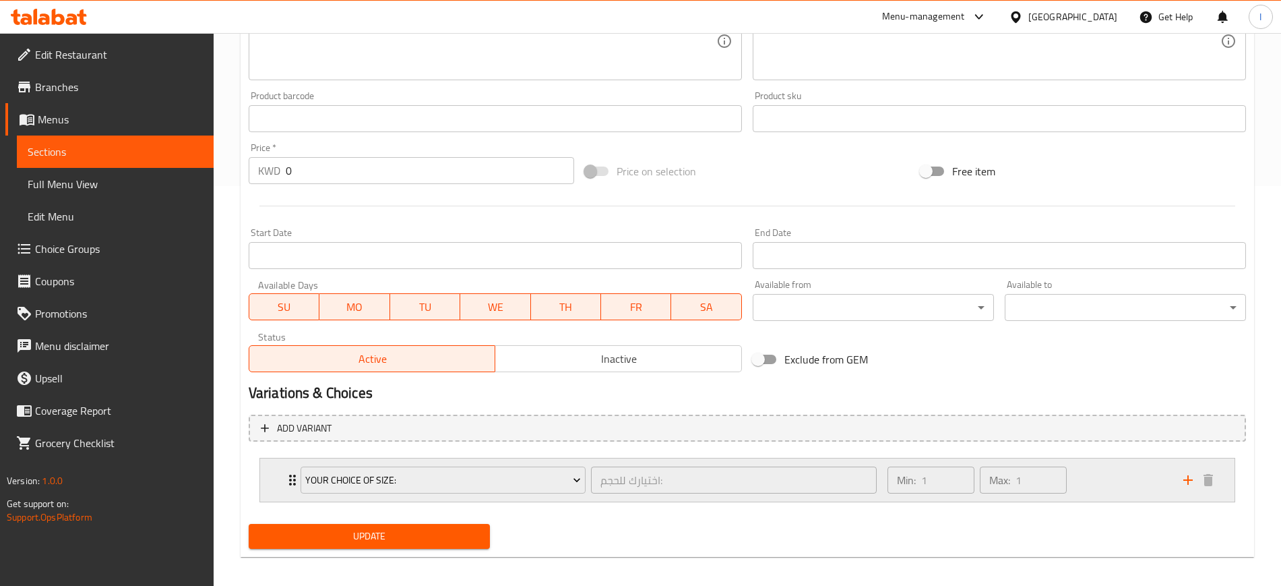
click at [287, 425] on icon "Expand" at bounding box center [292, 480] width 16 height 16
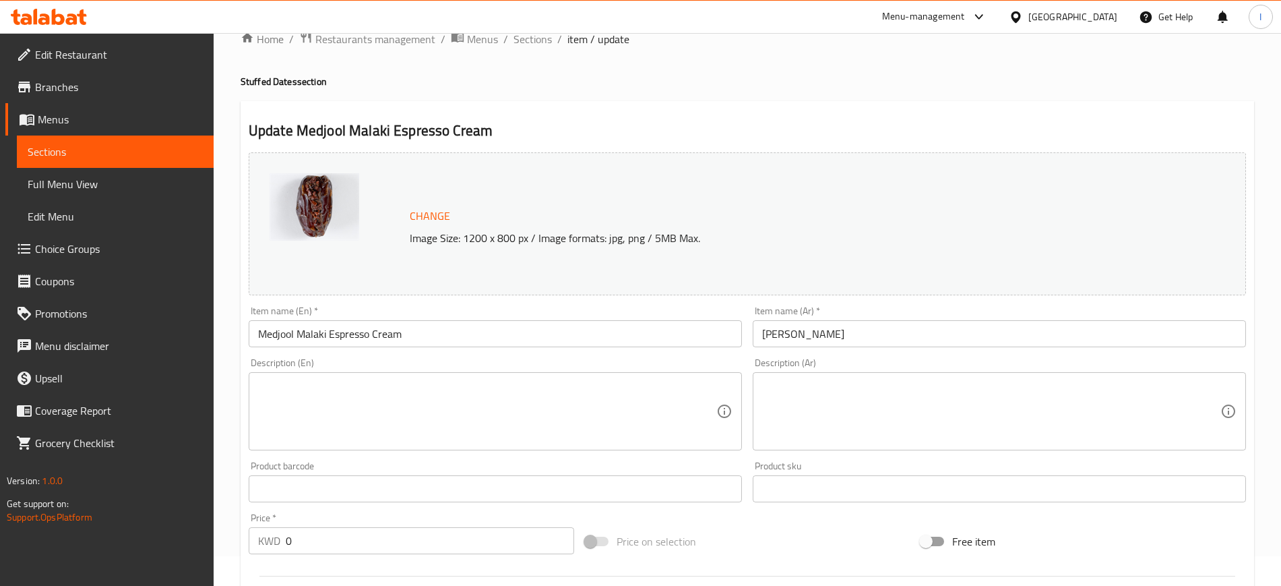
scroll to position [114, 0]
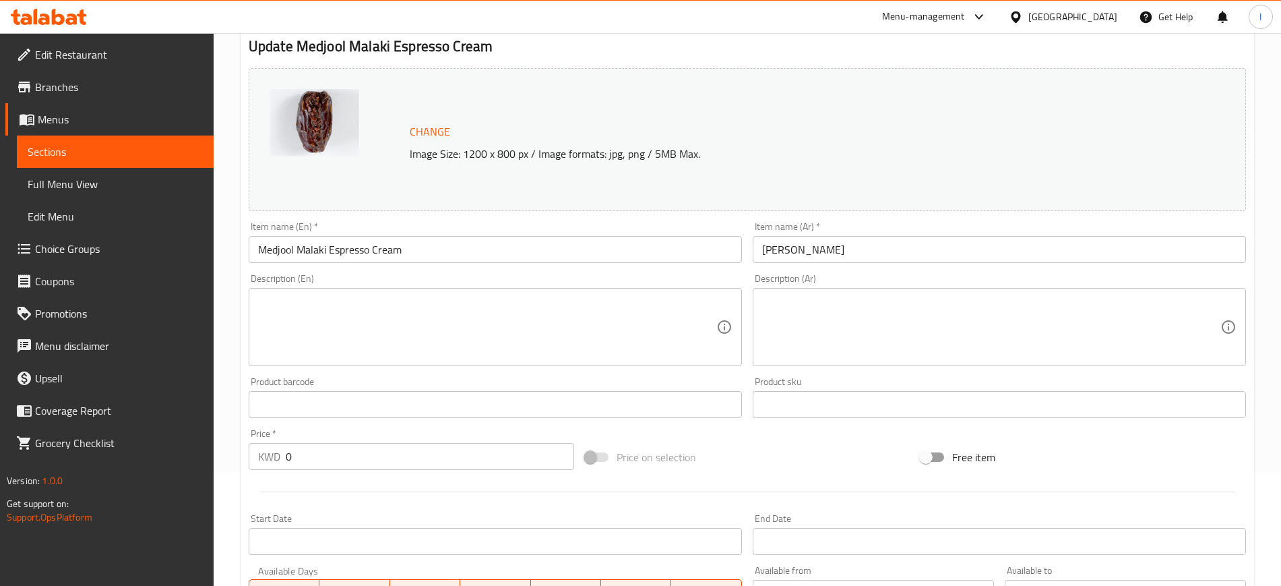
drag, startPoint x: 39, startPoint y: 143, endPoint x: 33, endPoint y: 154, distance: 13.0
click at [40, 144] on span "Sections" at bounding box center [115, 152] width 175 height 16
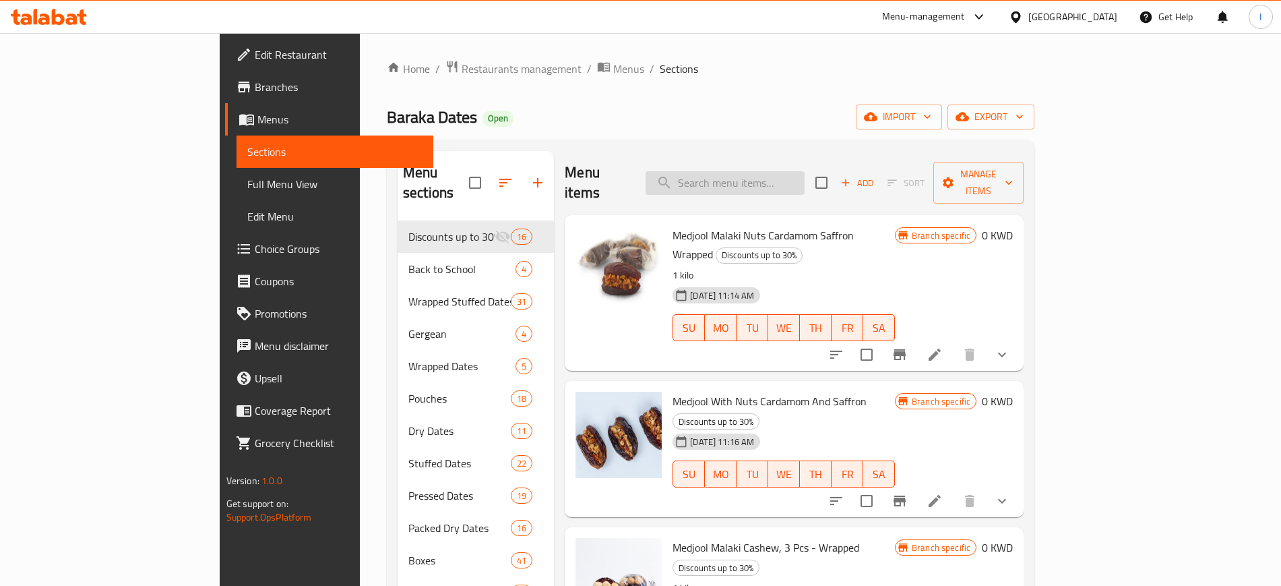
click at [769, 171] on input "search" at bounding box center [725, 183] width 159 height 24
paste input "[PERSON_NAME] With Pistachio And Rose Wrapped"
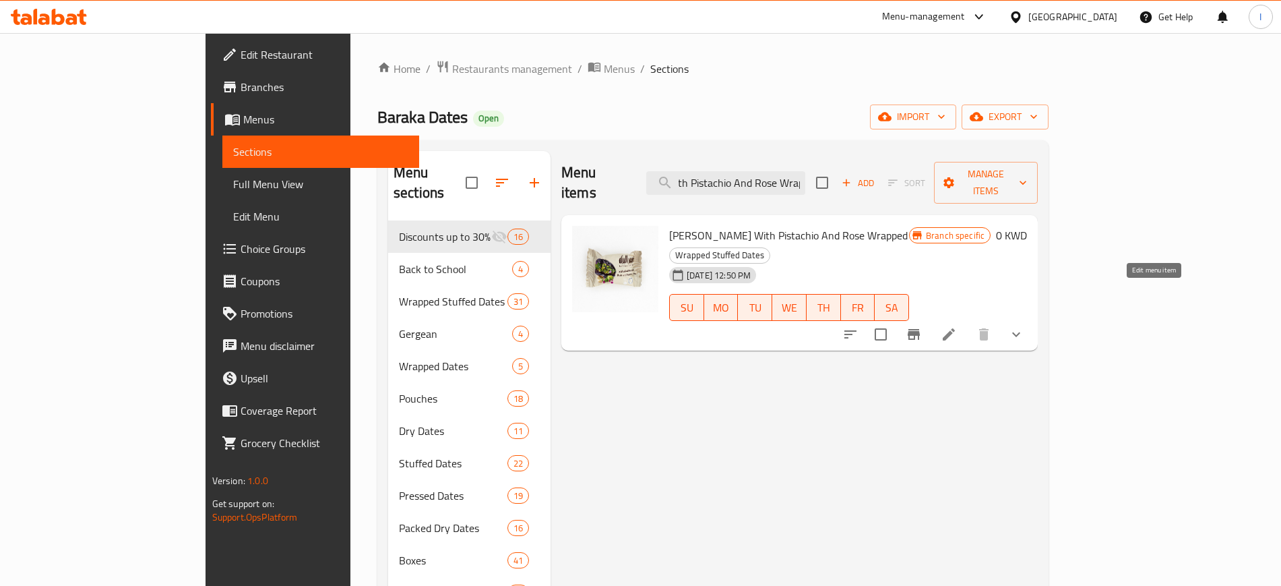
type input "[PERSON_NAME] With Pistachio And Rose Wrapped"
click at [940, 328] on icon at bounding box center [949, 334] width 12 height 12
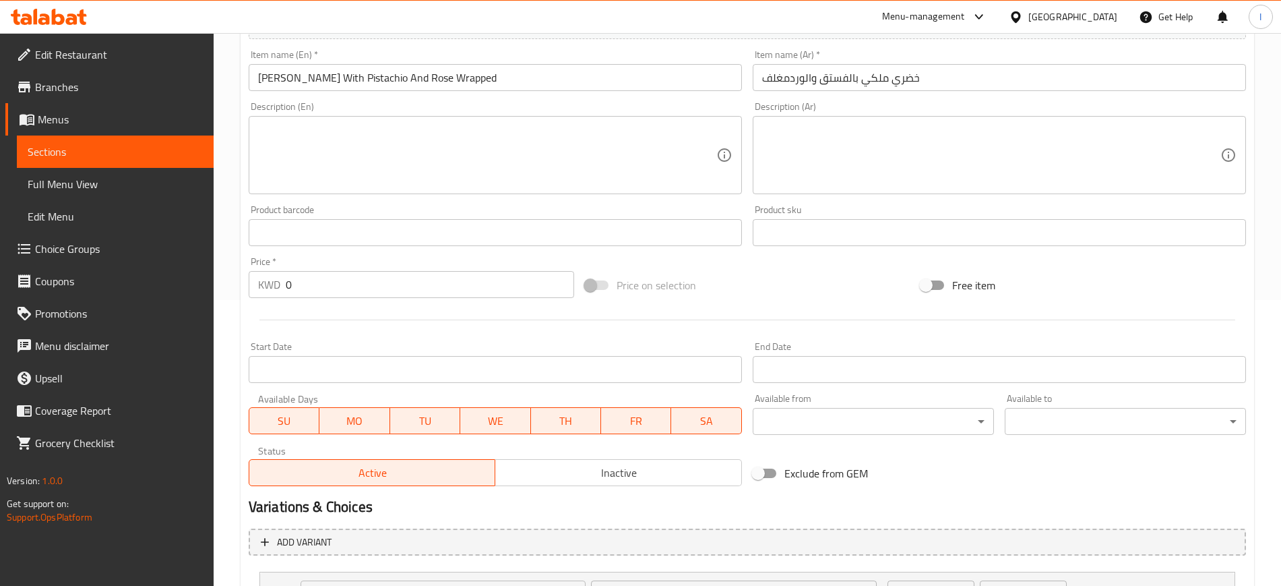
scroll to position [408, 0]
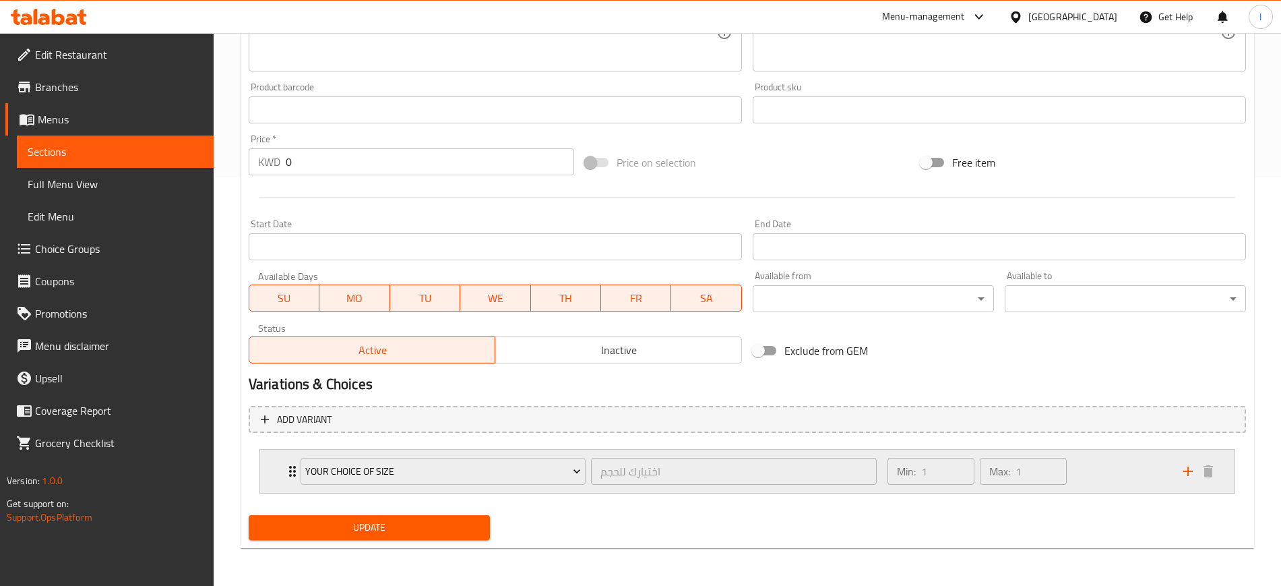
click at [286, 425] on icon "Expand" at bounding box center [292, 471] width 16 height 16
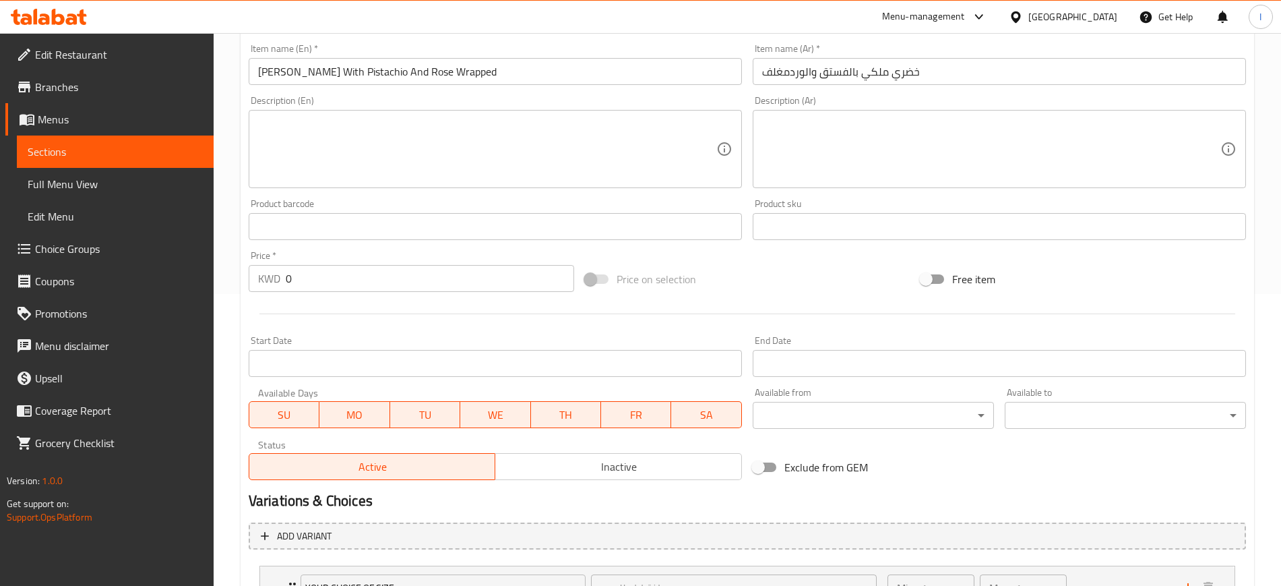
scroll to position [71, 0]
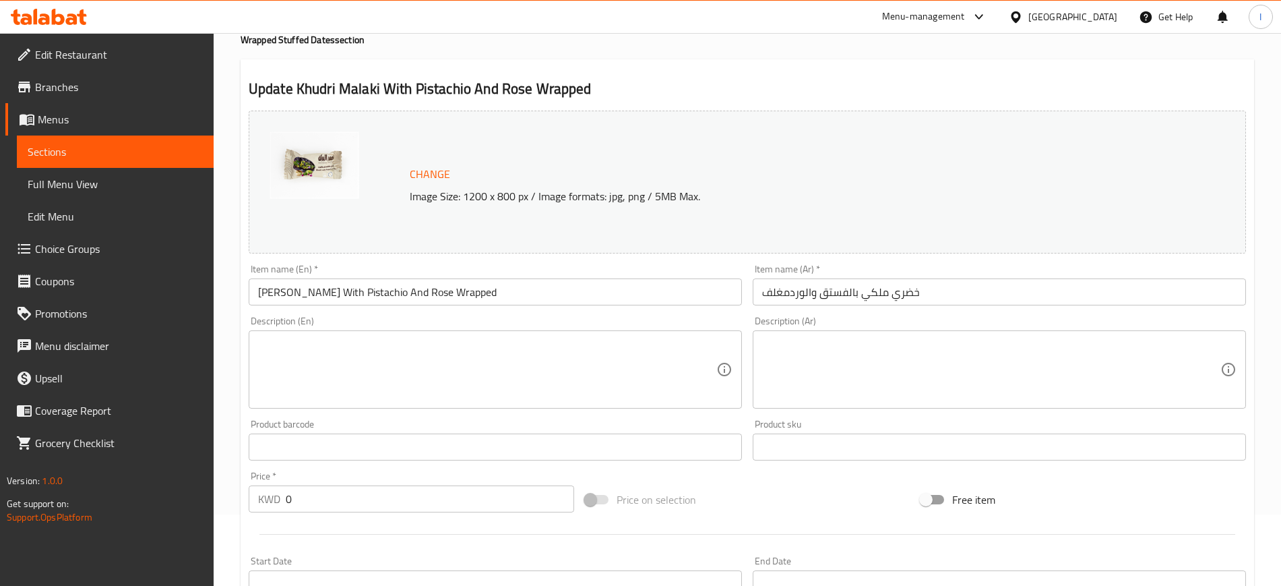
click at [61, 148] on span "Sections" at bounding box center [115, 152] width 175 height 16
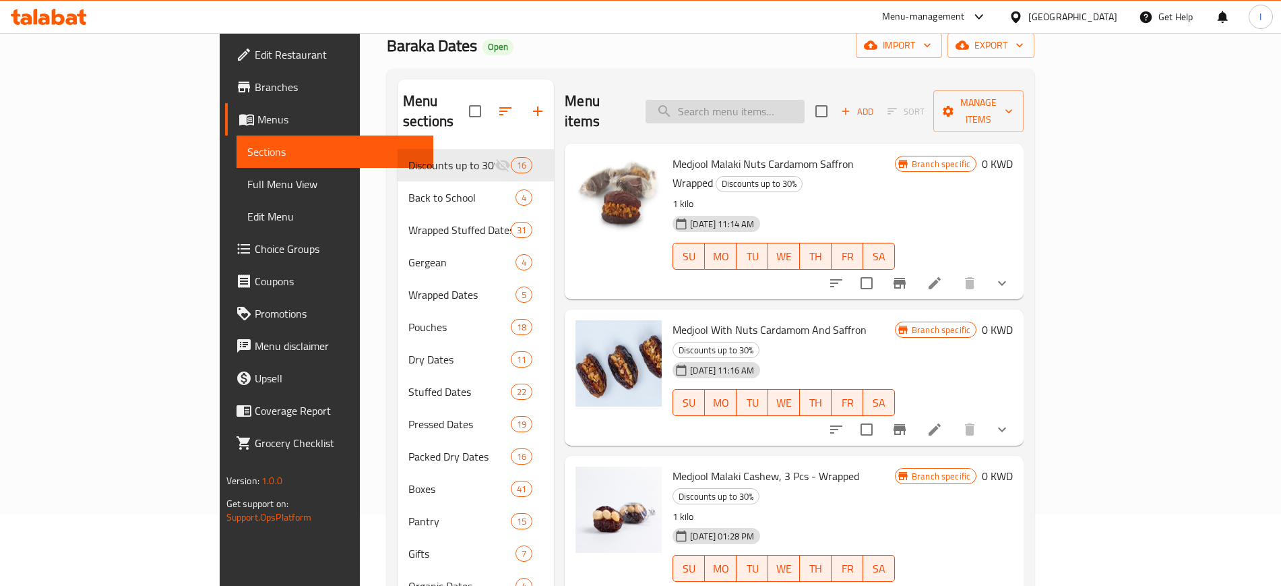
click at [772, 102] on input "search" at bounding box center [725, 112] width 159 height 24
paste input "Khudri Malaki With Orange Wrapped"
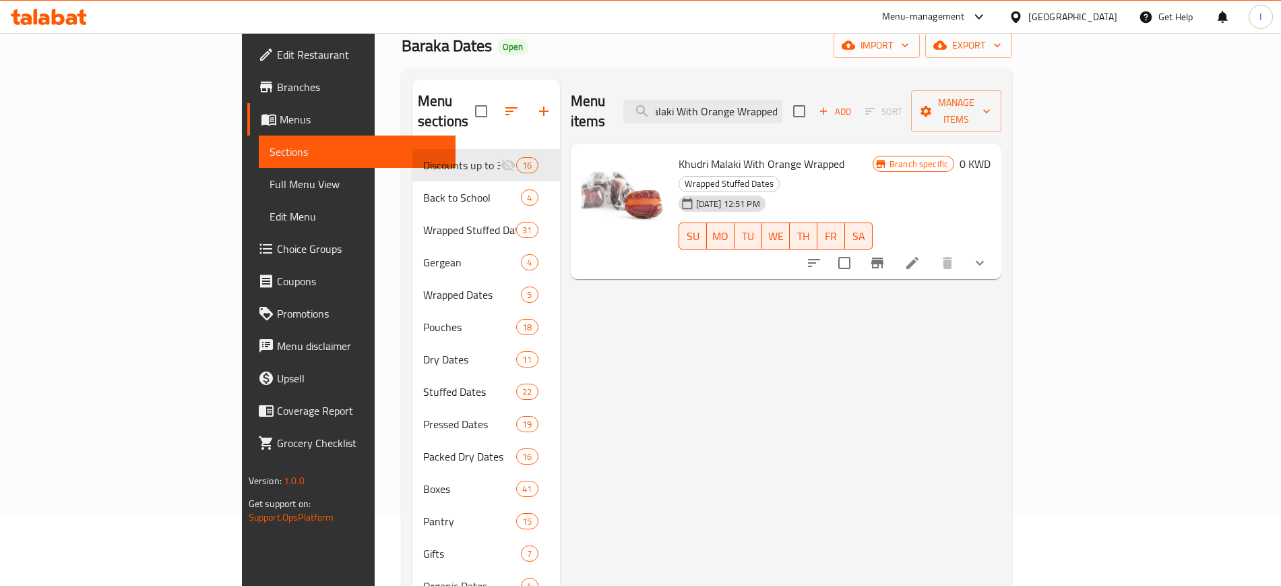
type input "Khudri Malaki With Orange Wrapped"
click at [921, 255] on icon at bounding box center [913, 263] width 16 height 16
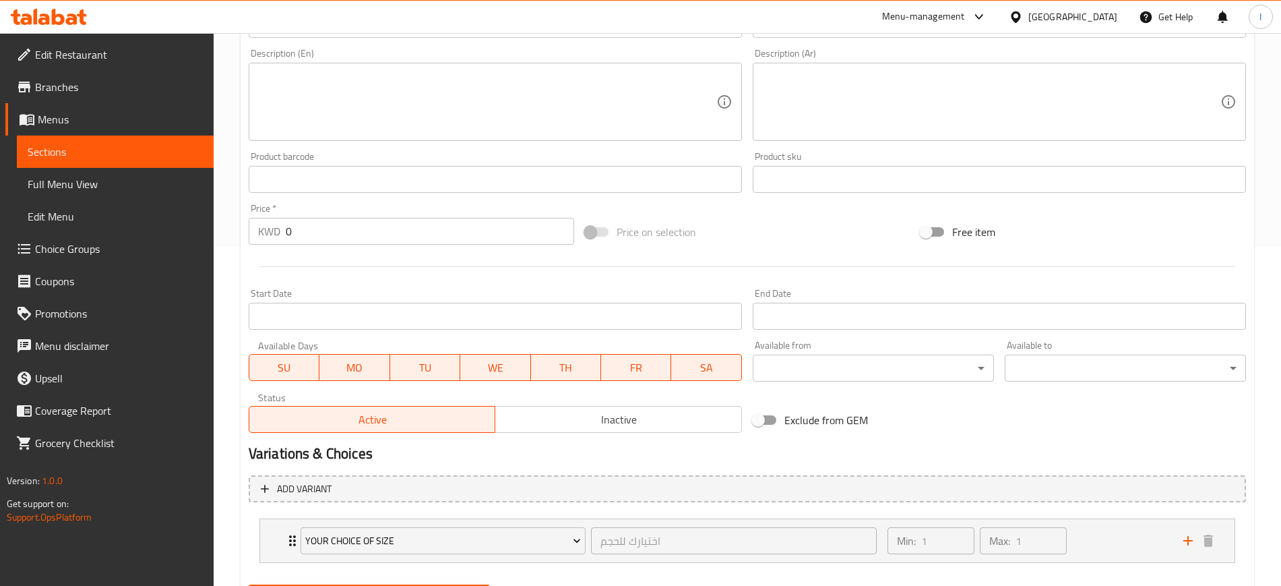
scroll to position [408, 0]
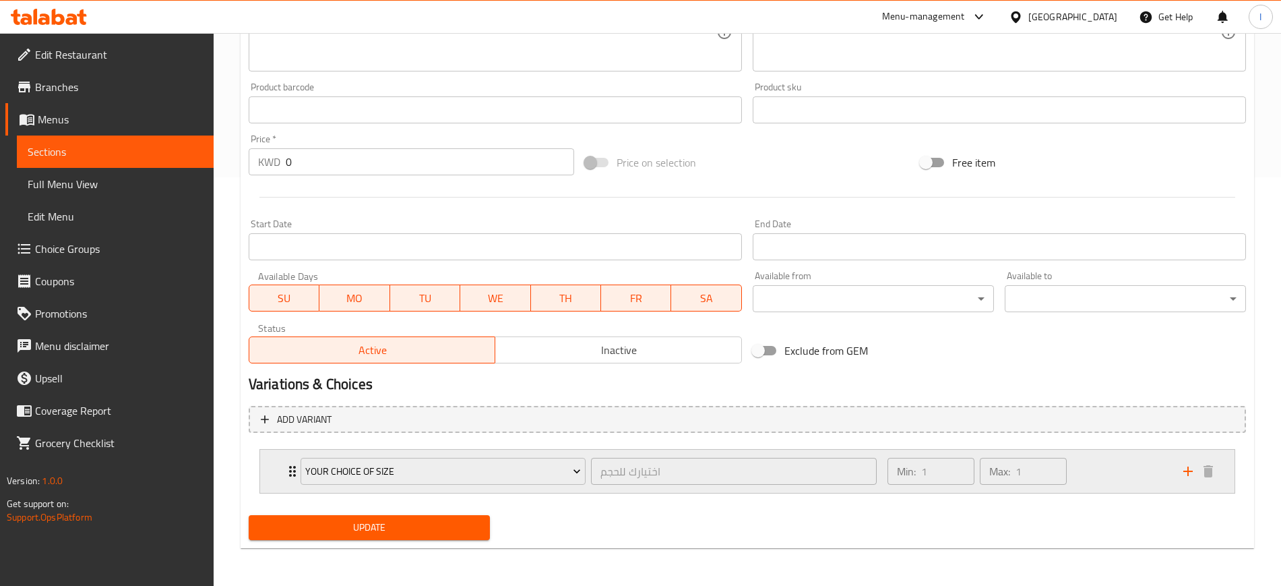
click at [289, 425] on icon "Expand" at bounding box center [292, 471] width 16 height 16
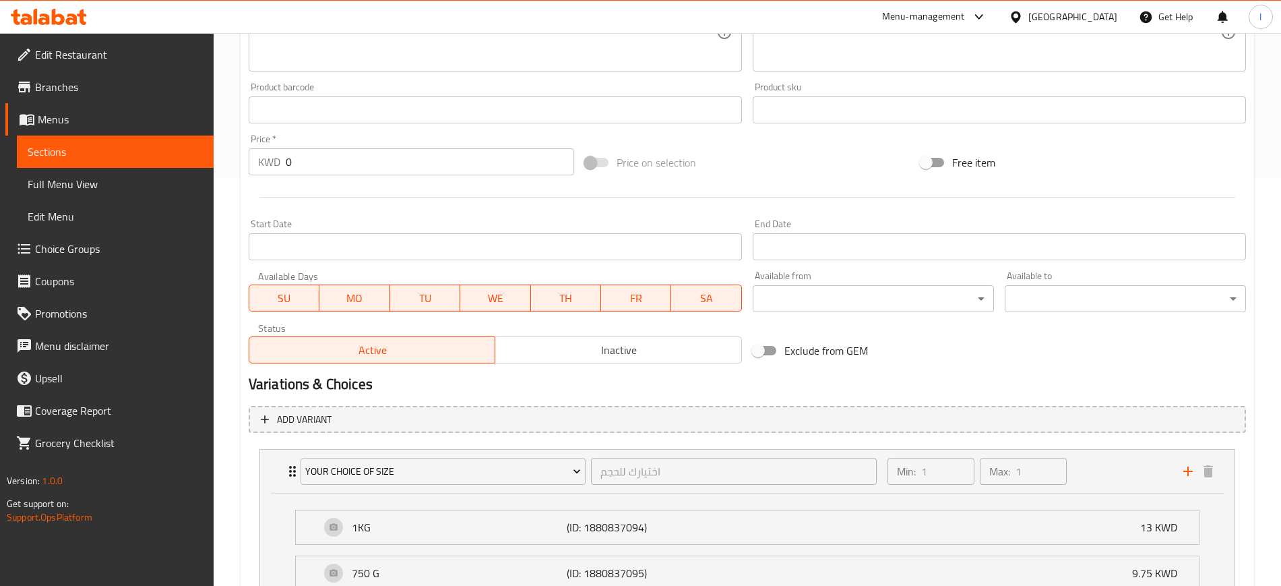
scroll to position [619, 0]
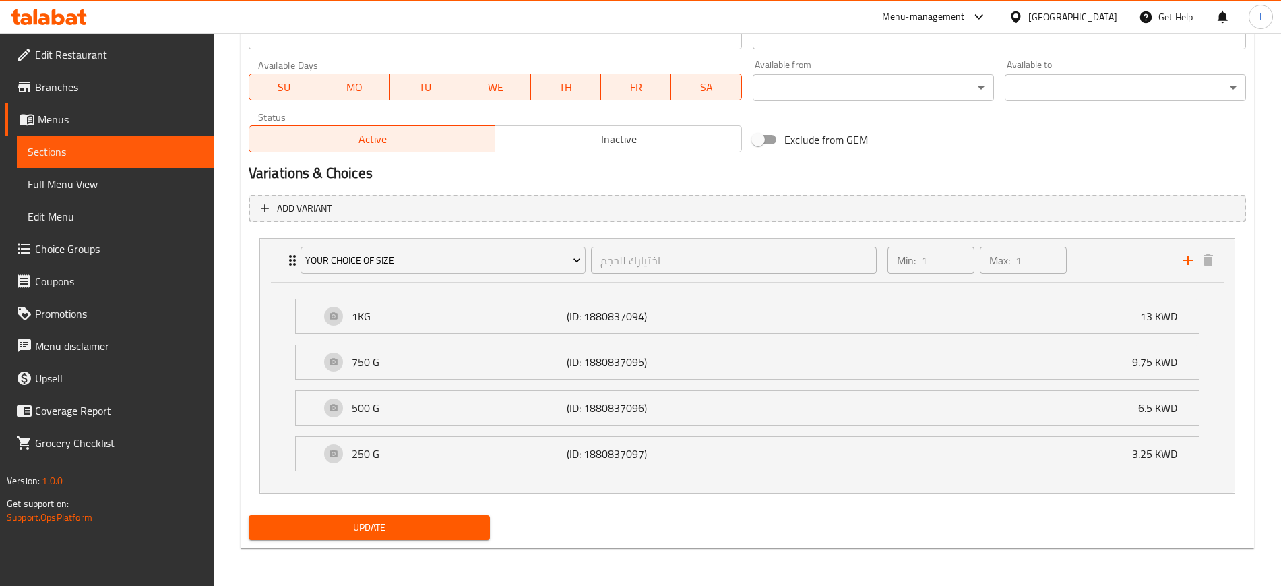
click at [92, 163] on link "Sections" at bounding box center [115, 151] width 197 height 32
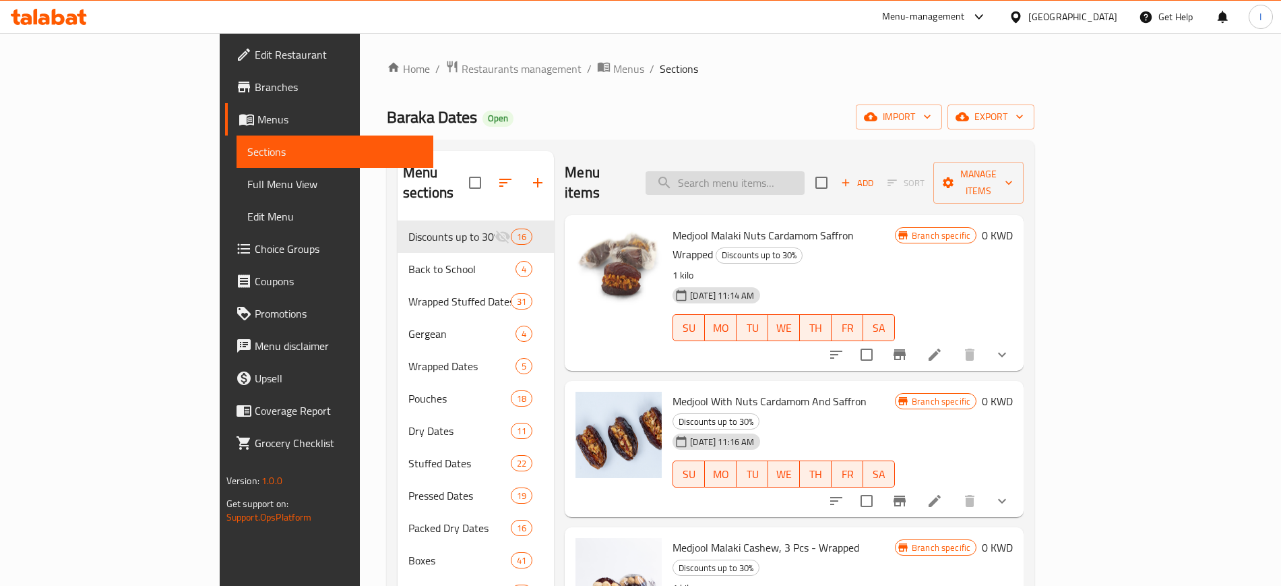
click at [735, 177] on input "search" at bounding box center [725, 183] width 159 height 24
paste input "Medjool With Rahash- Wrapped"
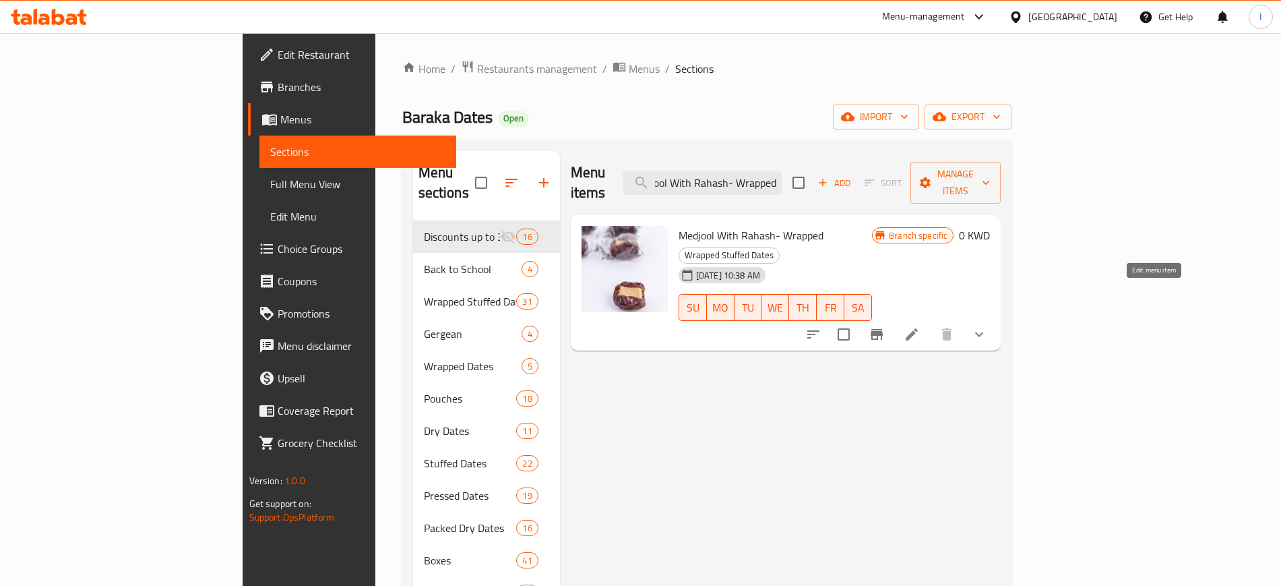
type input "Medjool With Rahash- Wrapped"
click at [920, 326] on icon at bounding box center [912, 334] width 16 height 16
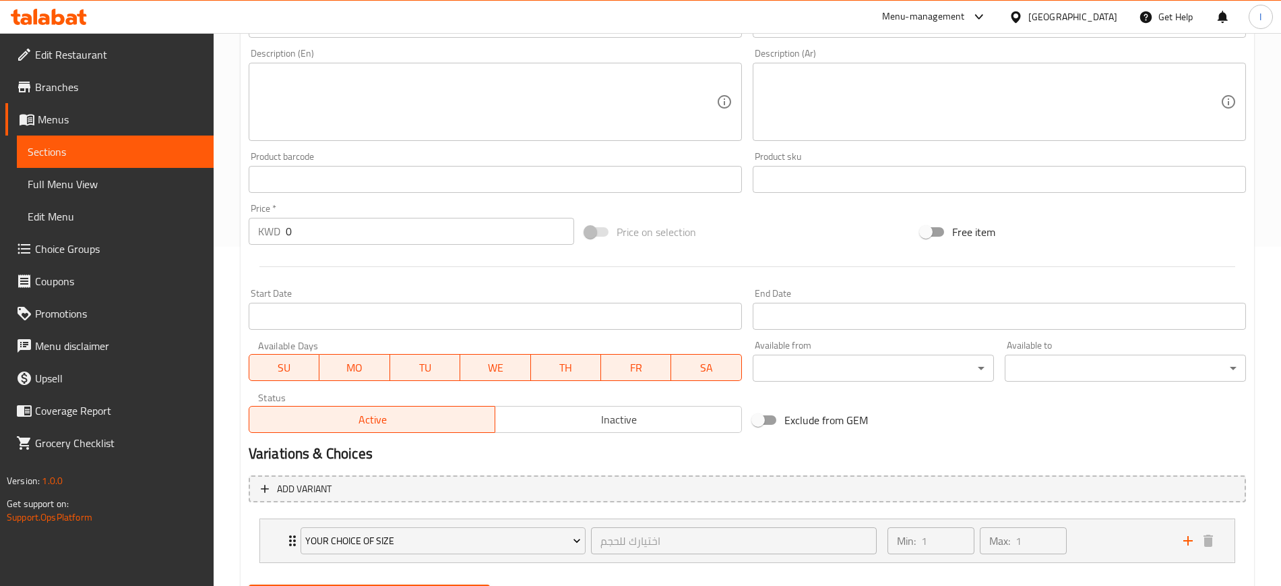
scroll to position [408, 0]
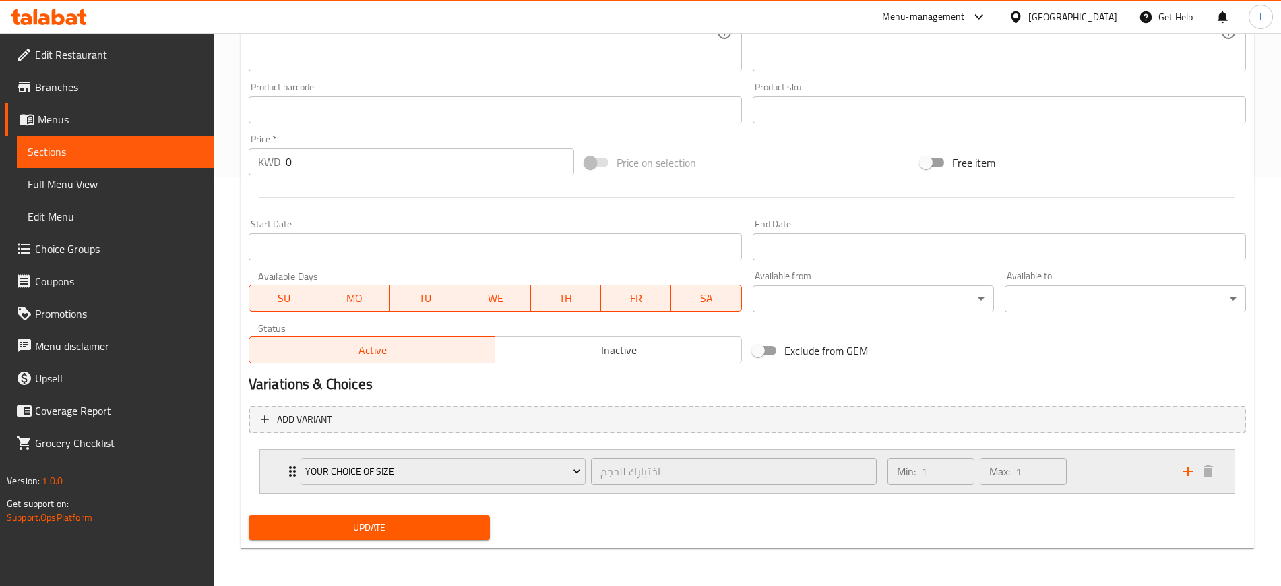
click at [290, 425] on icon "Expand" at bounding box center [292, 471] width 7 height 11
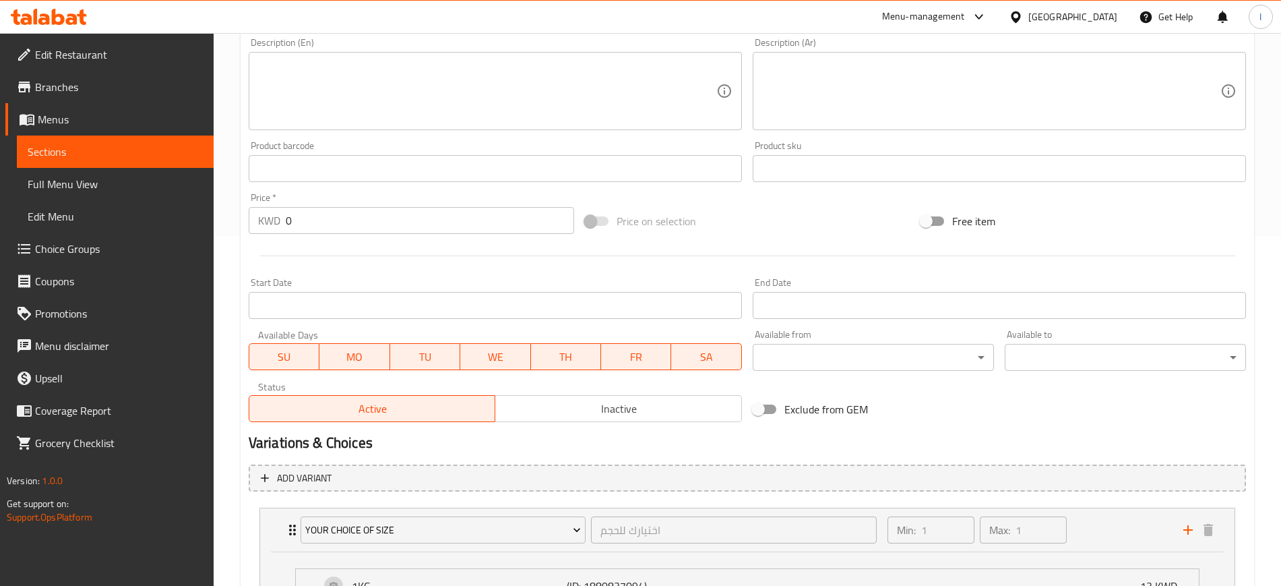
scroll to position [114, 0]
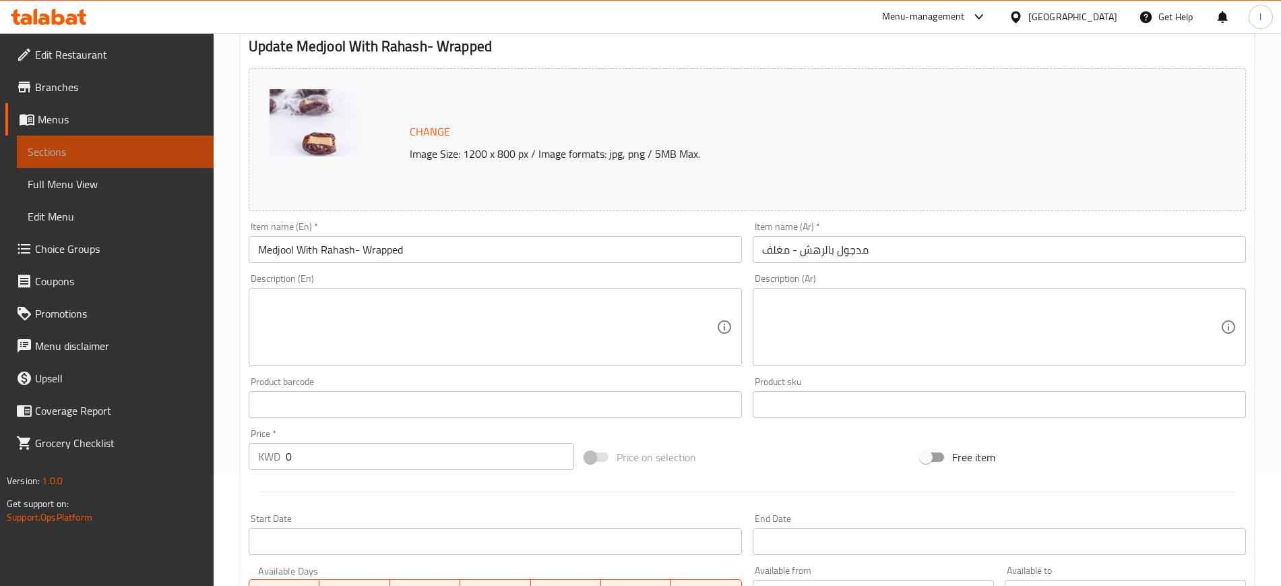
click at [53, 159] on span "Sections" at bounding box center [115, 152] width 175 height 16
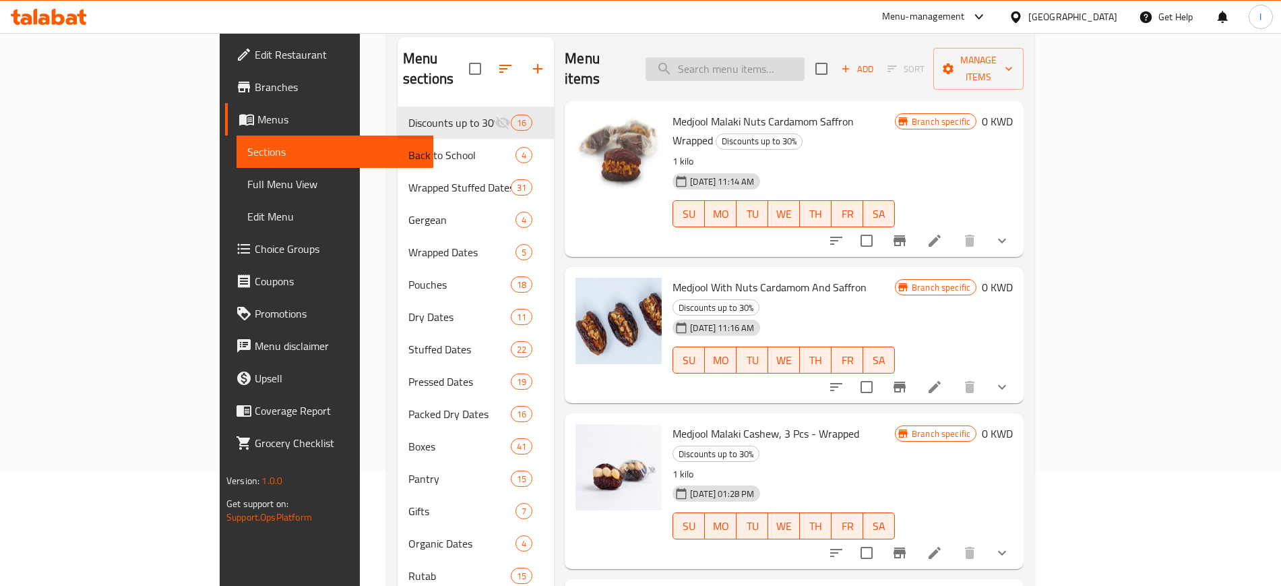
click at [797, 57] on input "search" at bounding box center [725, 69] width 159 height 24
paste input "Dark Chocolate Dipped Seedless Khudri Wrapped"
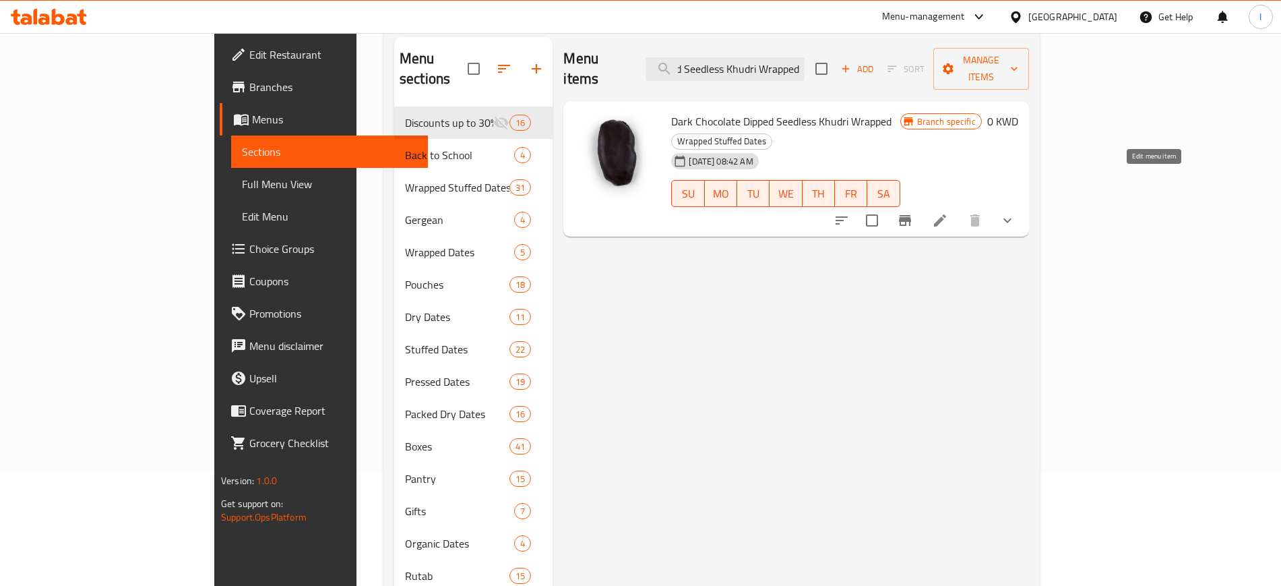
type input "Dark Chocolate Dipped Seedless Khudri Wrapped"
click at [940, 212] on icon at bounding box center [940, 220] width 16 height 16
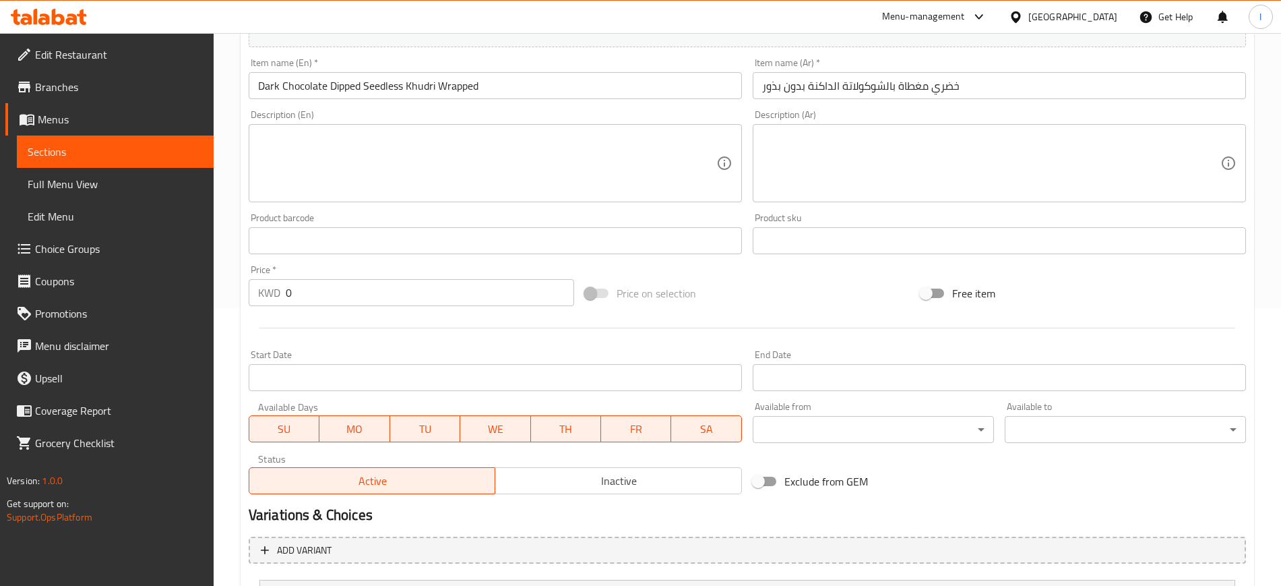
scroll to position [408, 0]
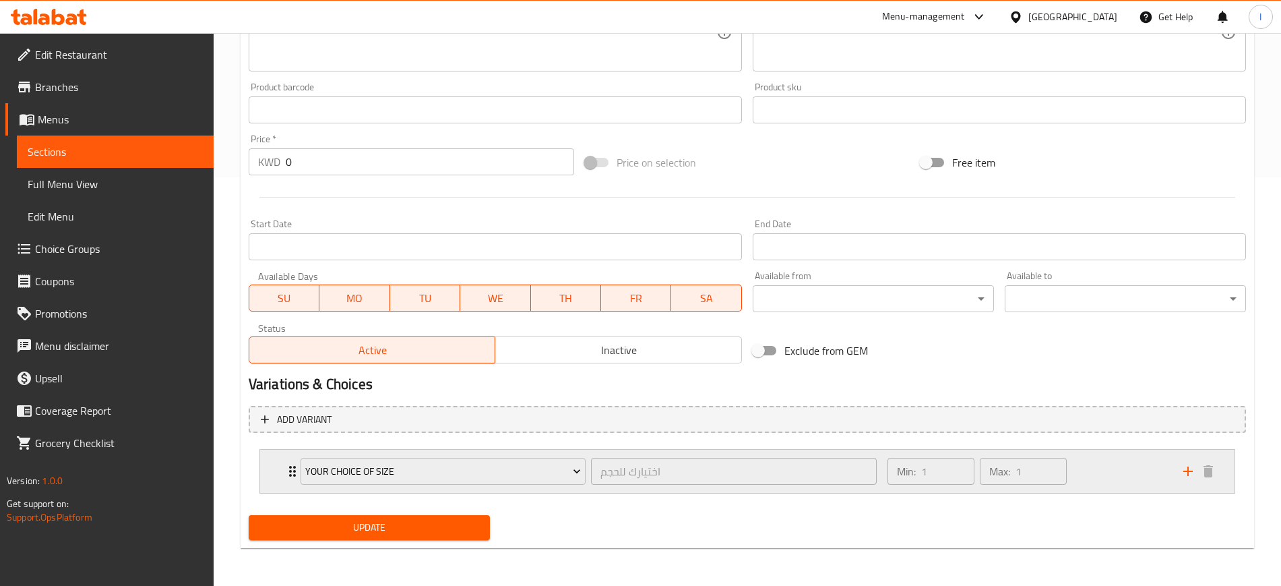
click at [288, 425] on icon "Expand" at bounding box center [292, 471] width 16 height 16
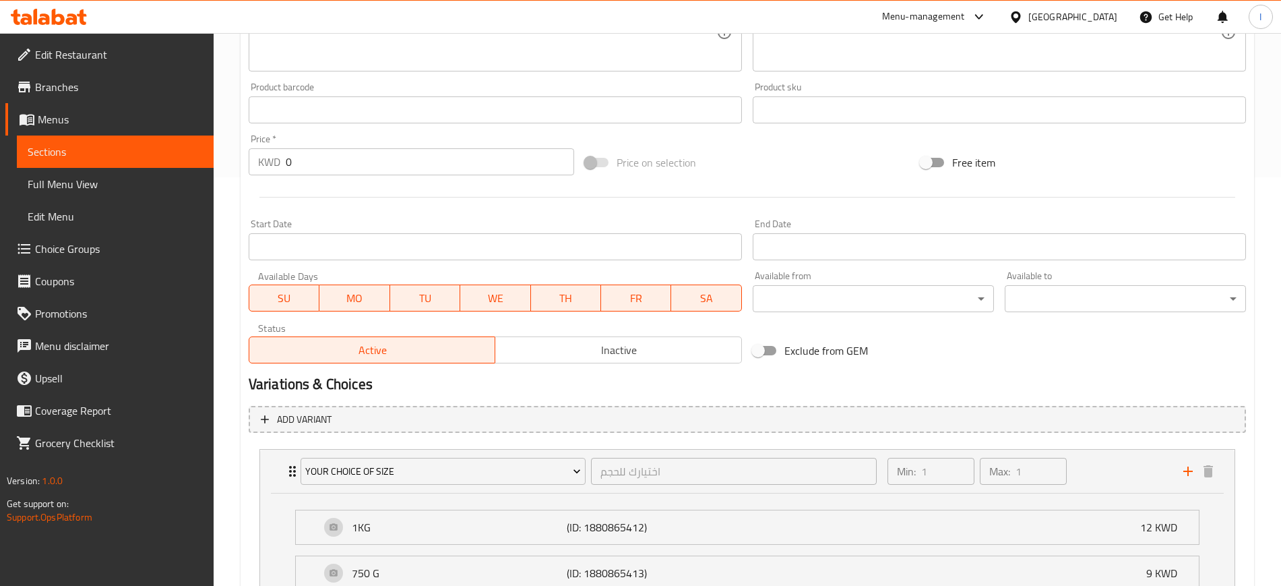
scroll to position [619, 0]
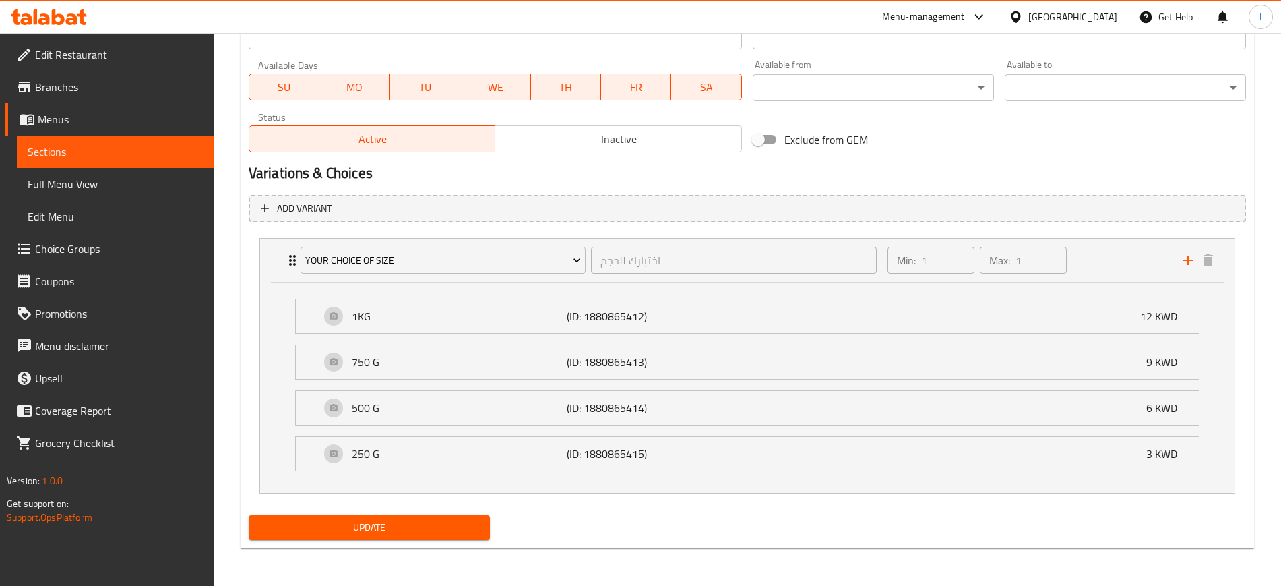
click at [92, 144] on span "Sections" at bounding box center [115, 152] width 175 height 16
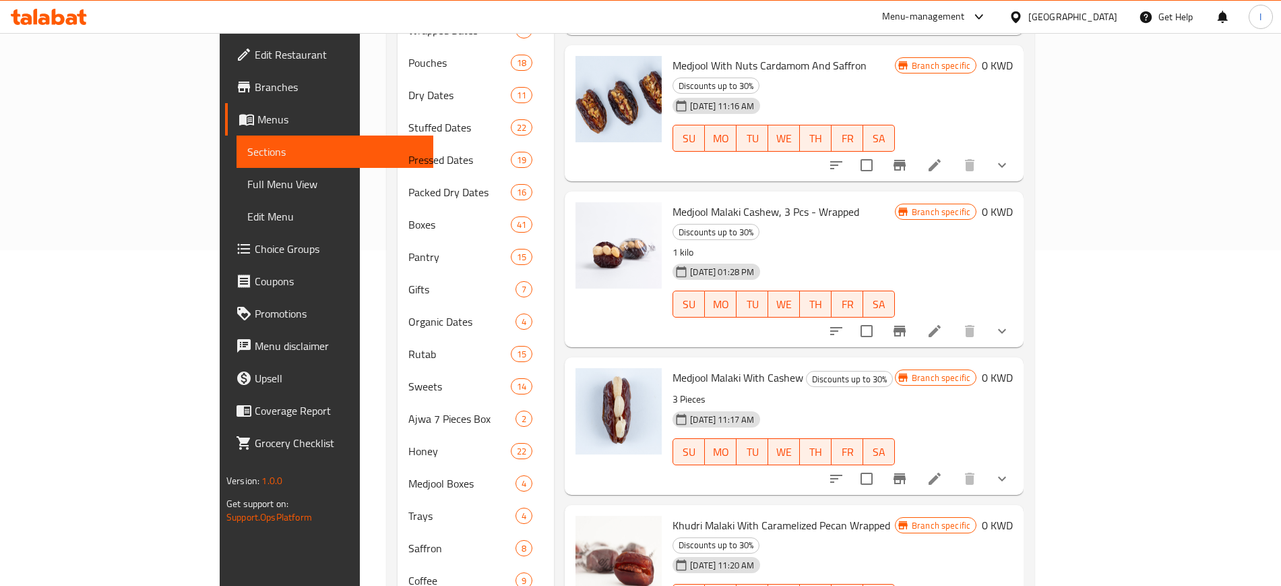
scroll to position [110, 0]
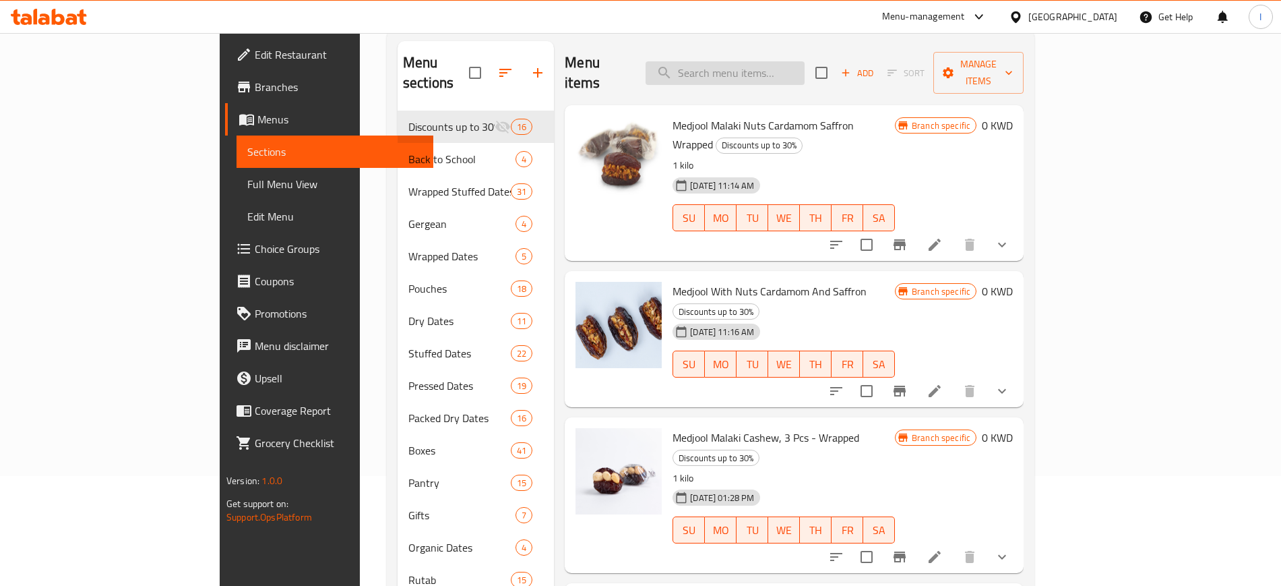
click at [805, 70] on input "search" at bounding box center [725, 73] width 159 height 24
paste input "Milk Chocolate Covered Seedless Khudri Malaki - Wrapped"
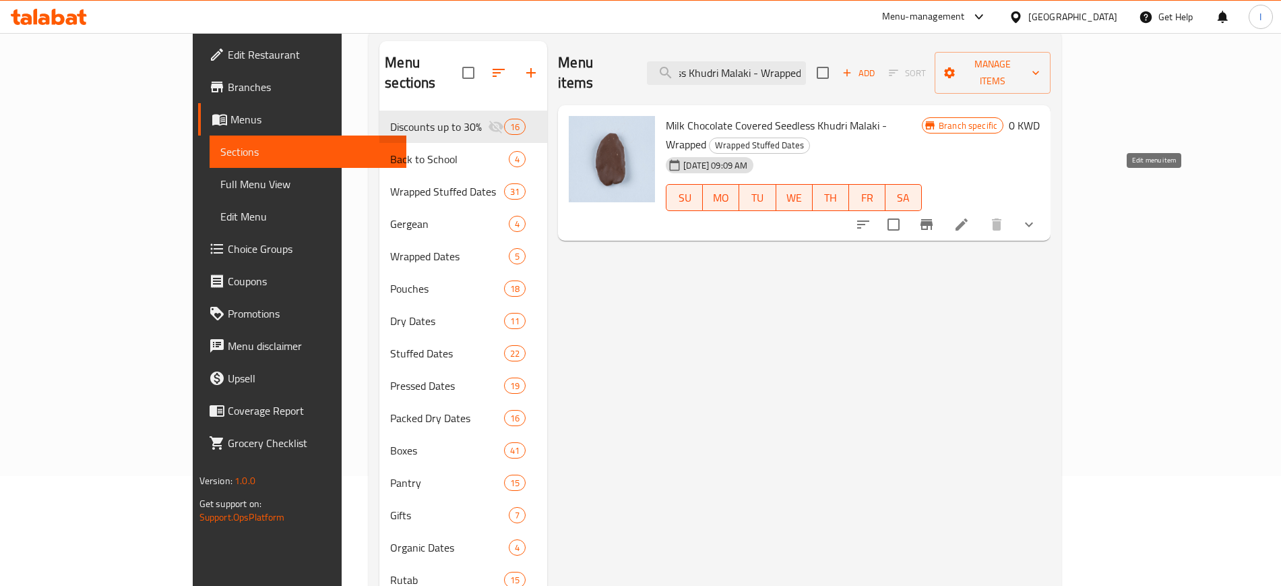
type input "Milk Chocolate Covered Seedless Khudri Malaki - Wrapped"
click at [940, 216] on icon at bounding box center [962, 224] width 16 height 16
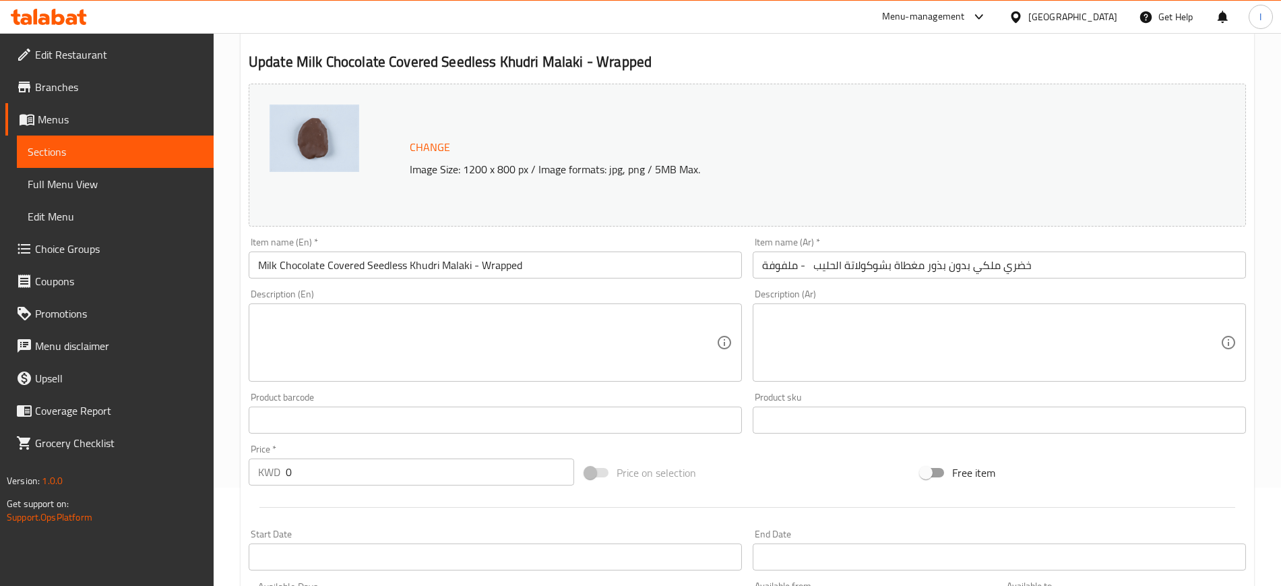
scroll to position [408, 0]
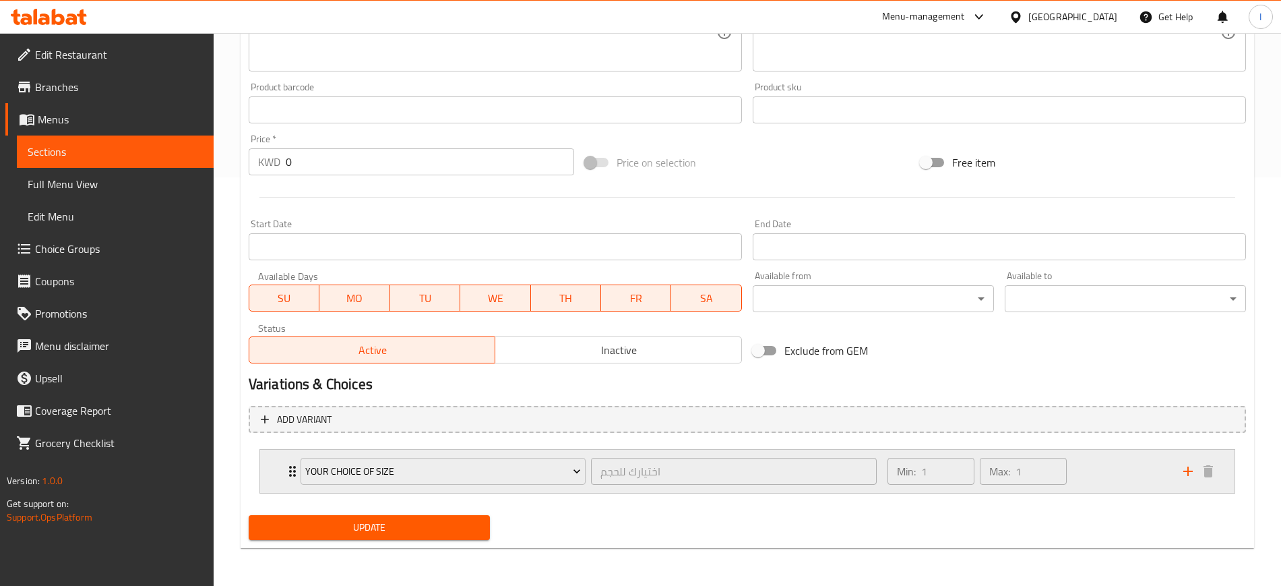
click at [298, 425] on div "Your choice Of Size" at bounding box center [443, 471] width 291 height 32
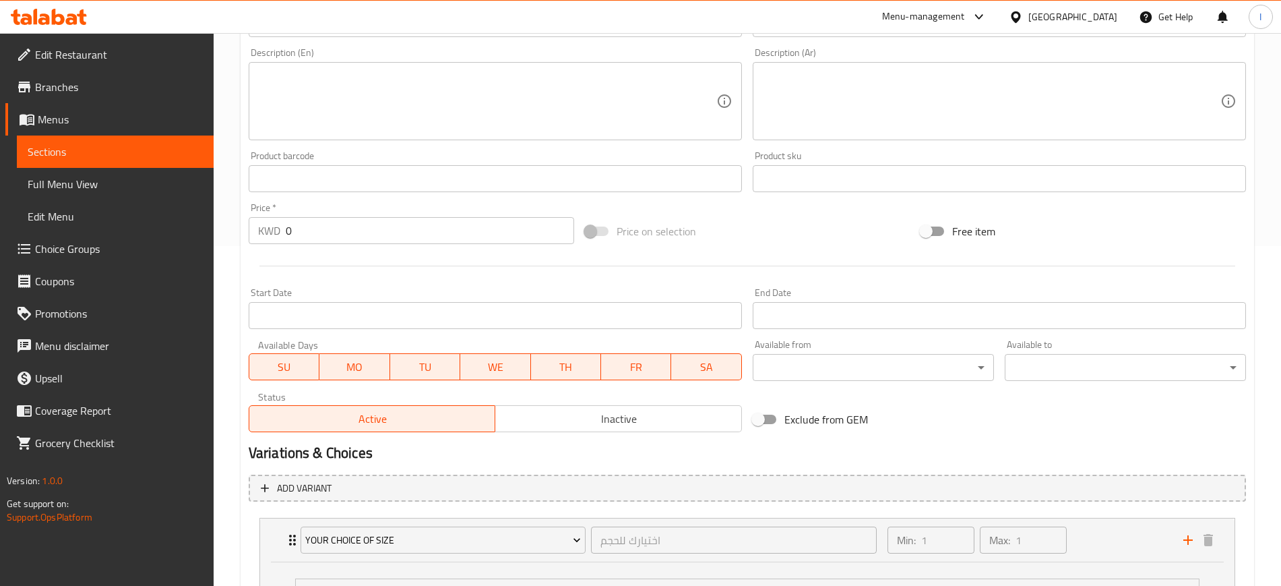
scroll to position [282, 0]
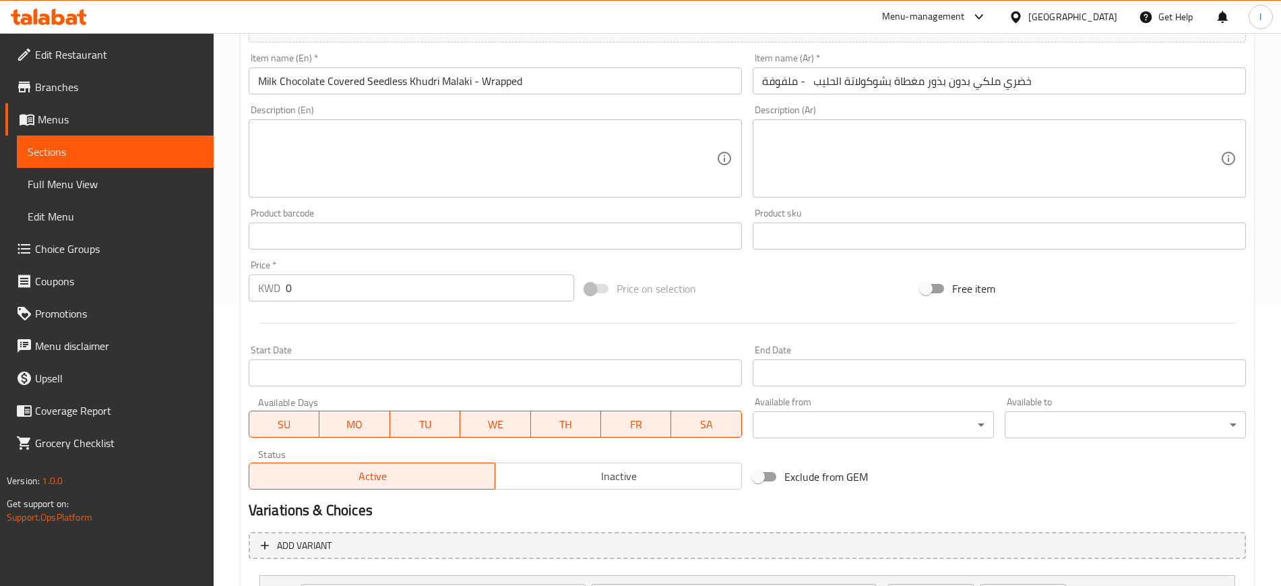
click at [47, 148] on span "Sections" at bounding box center [115, 152] width 175 height 16
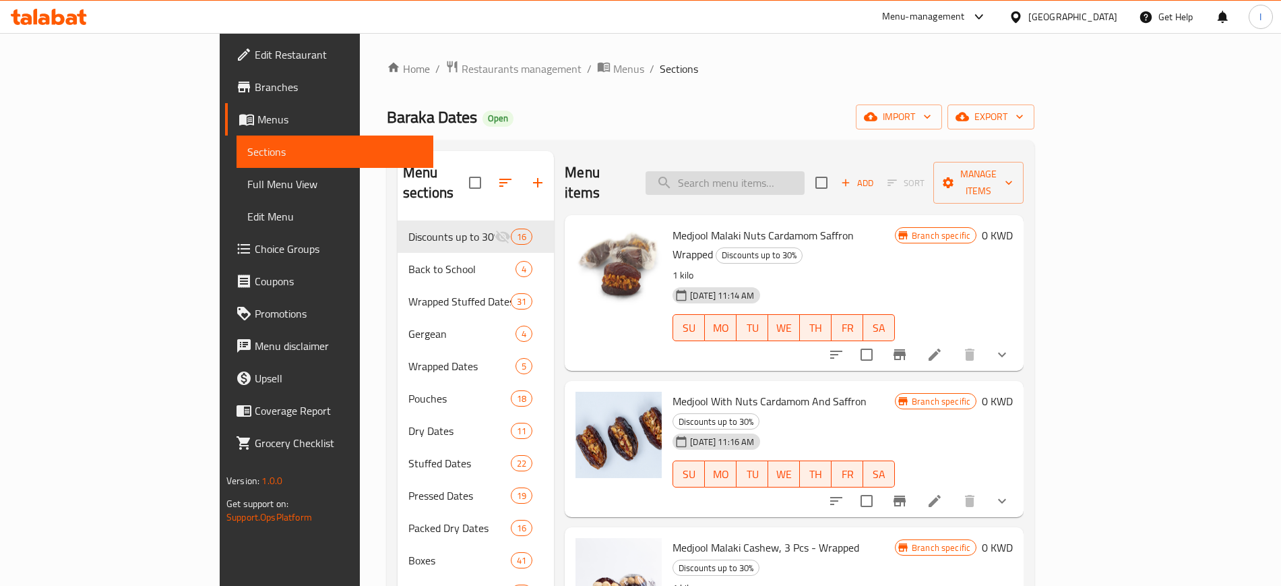
click at [785, 177] on input "search" at bounding box center [725, 183] width 159 height 24
paste input "Khudri Malaki With Orange"
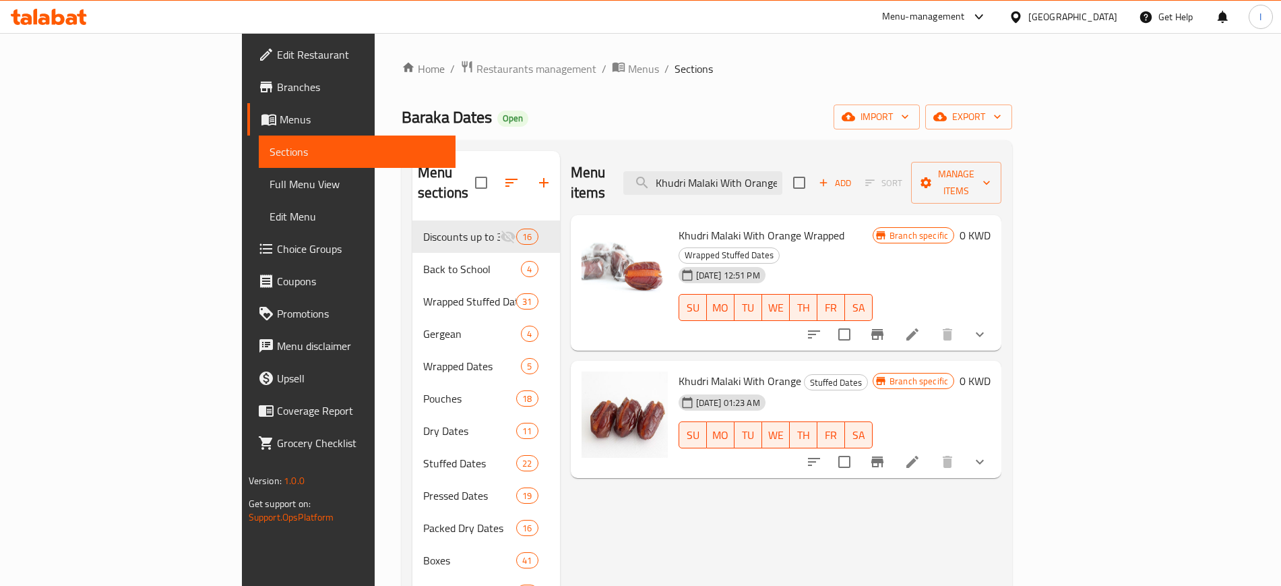
type input "Khudri Malaki With Orange"
click at [932, 322] on li at bounding box center [913, 334] width 38 height 24
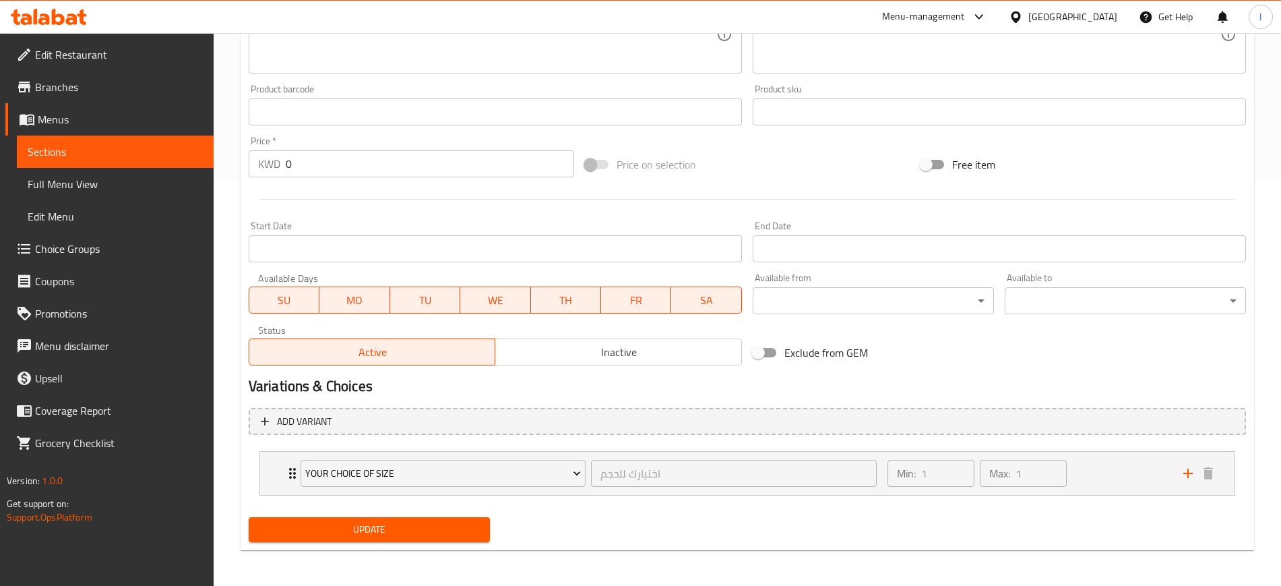
scroll to position [408, 0]
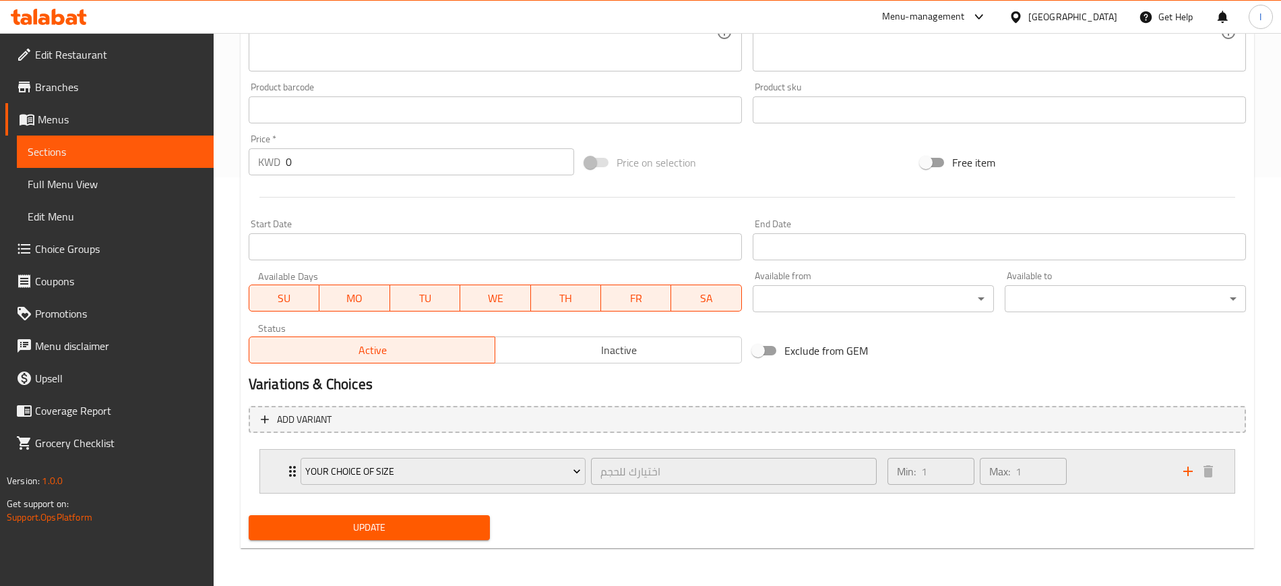
click at [287, 425] on icon "Expand" at bounding box center [292, 471] width 16 height 16
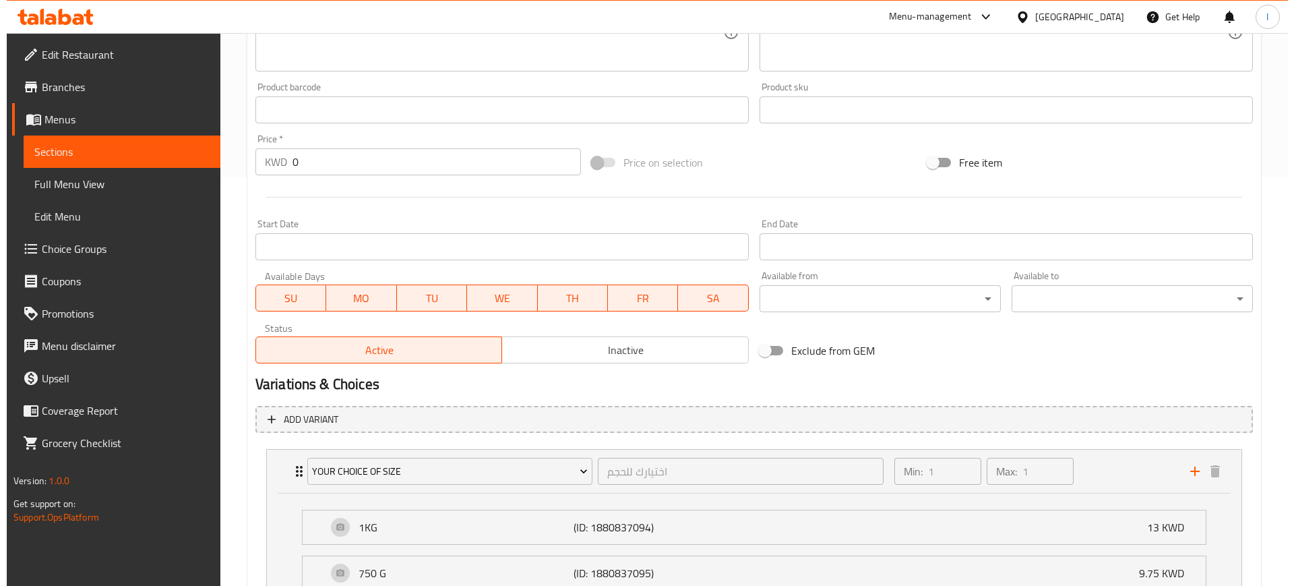
scroll to position [619, 0]
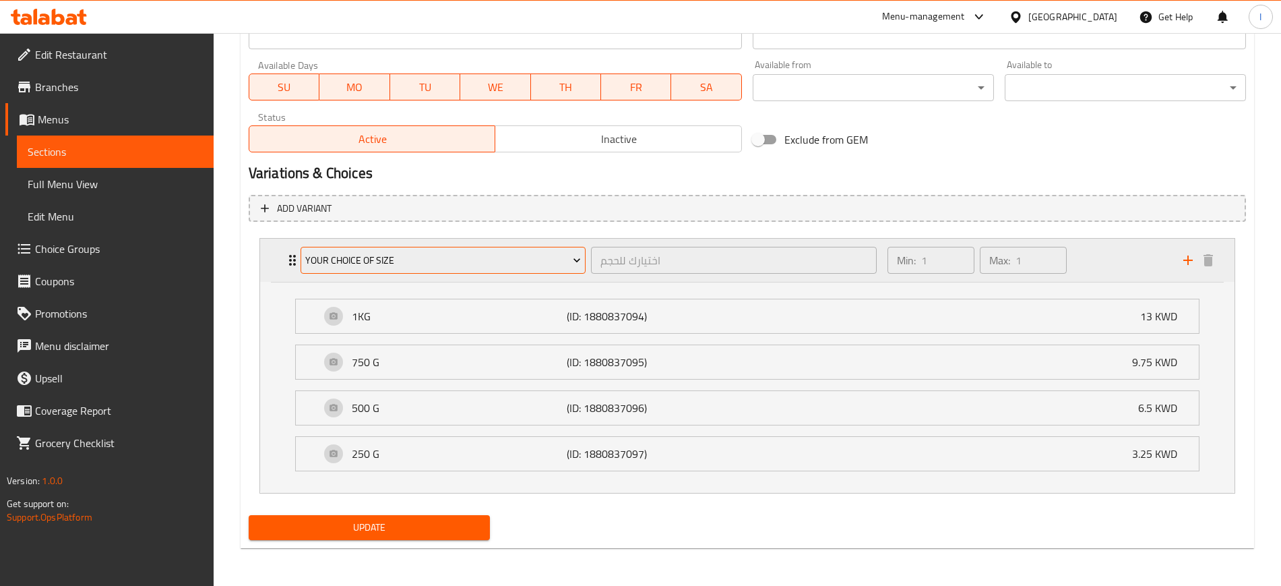
click at [468, 257] on span "Your choice Of size" at bounding box center [443, 260] width 276 height 17
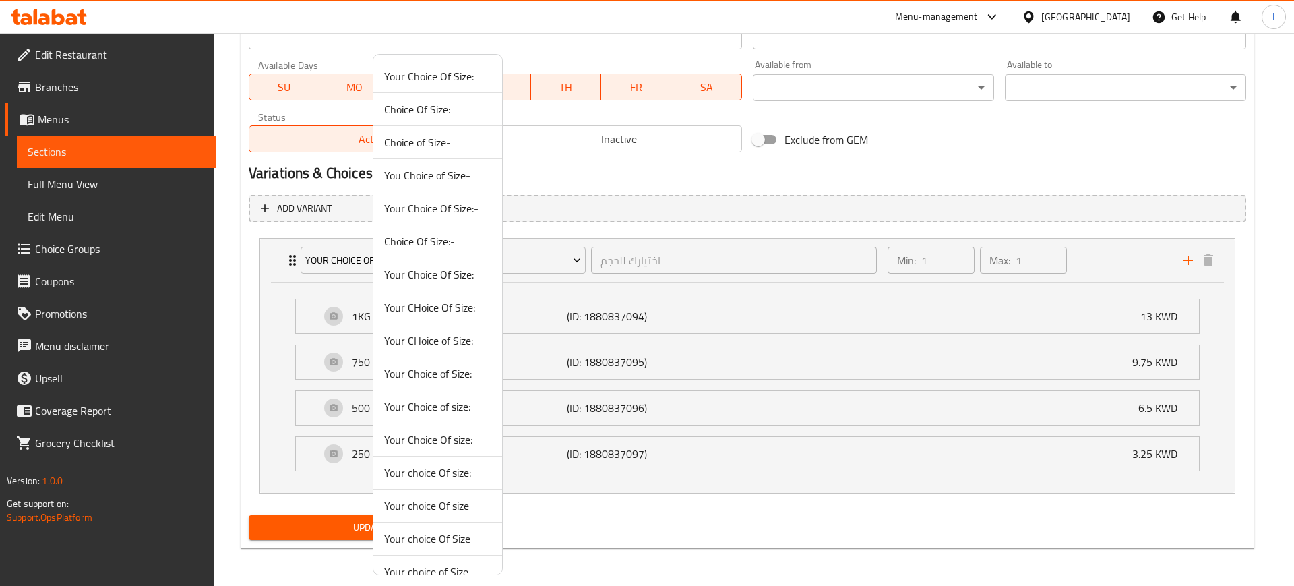
click at [437, 241] on span "Choice Of Size:-" at bounding box center [437, 241] width 107 height 16
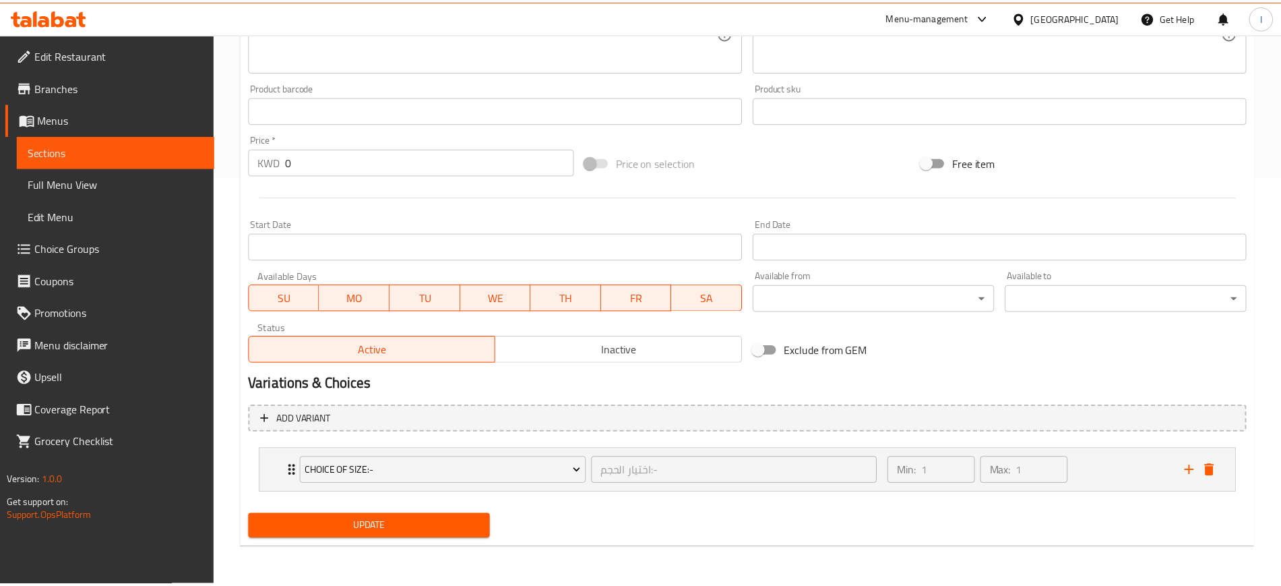
scroll to position [408, 0]
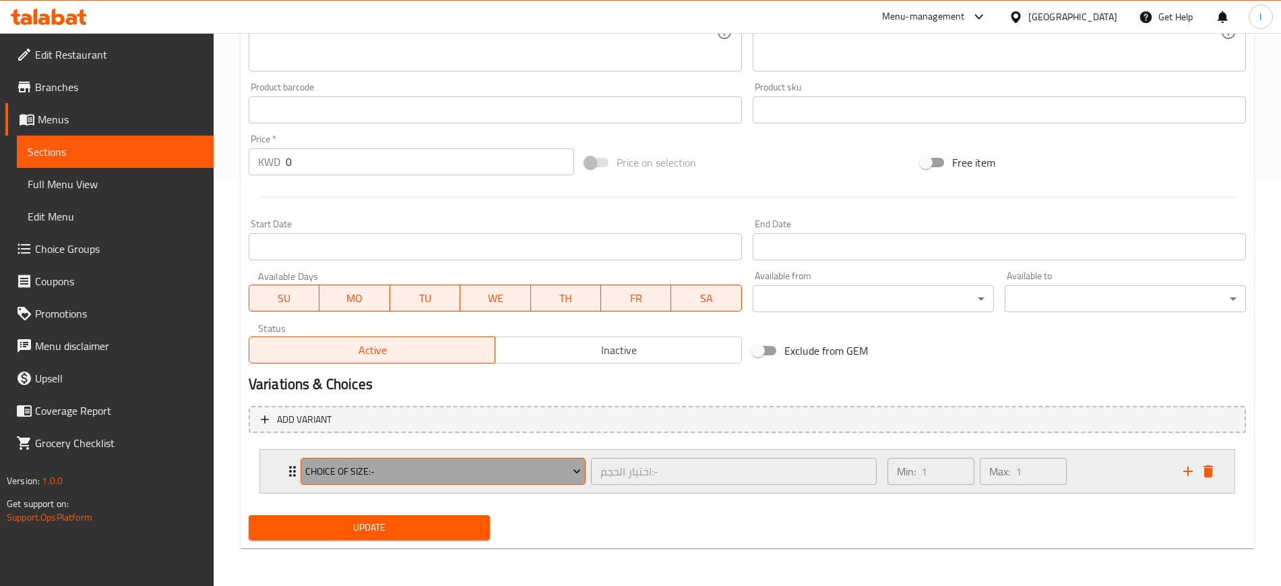
click at [332, 425] on span "Choice Of Size:-" at bounding box center [443, 471] width 276 height 17
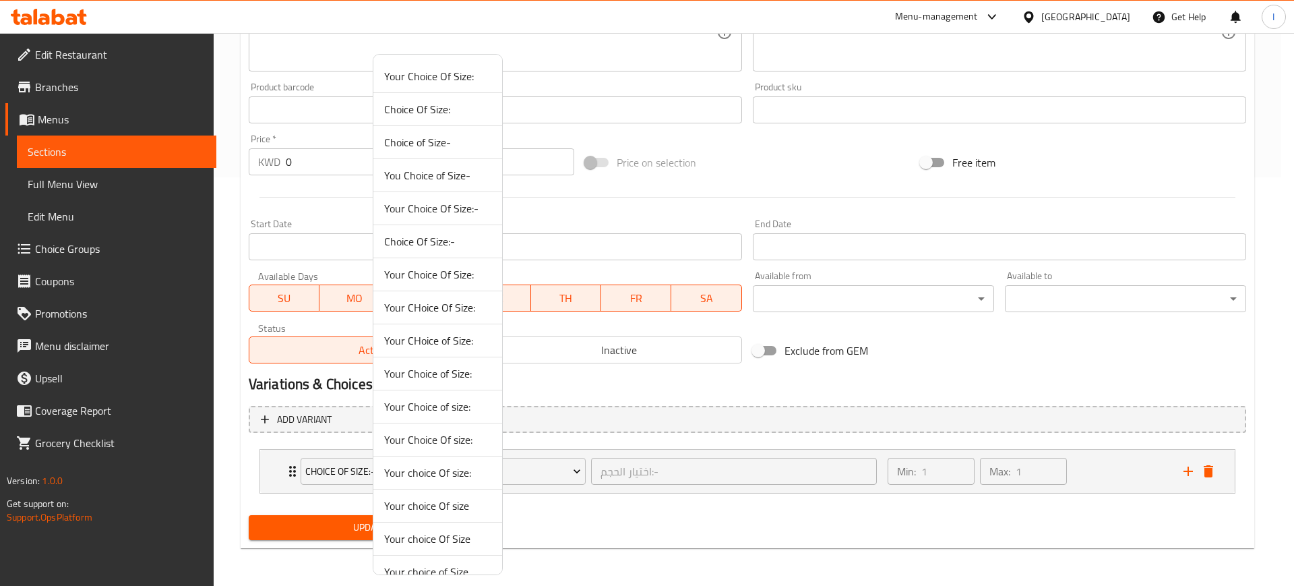
click at [435, 175] on span "You Choice of Size-" at bounding box center [437, 175] width 107 height 16
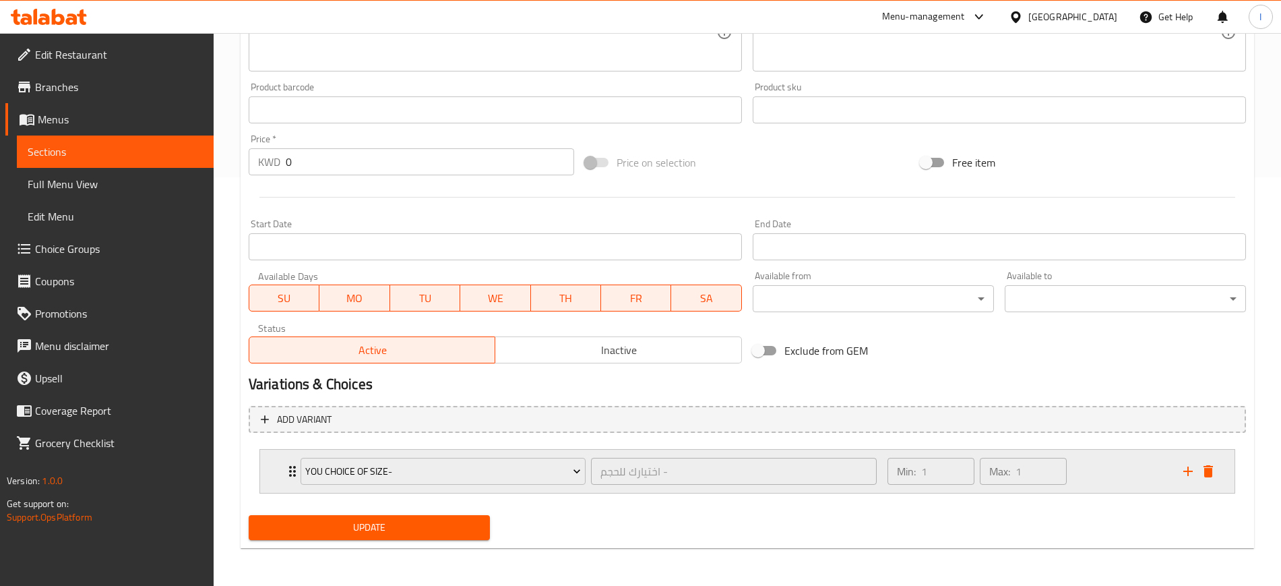
click at [285, 425] on icon "Expand" at bounding box center [292, 471] width 16 height 16
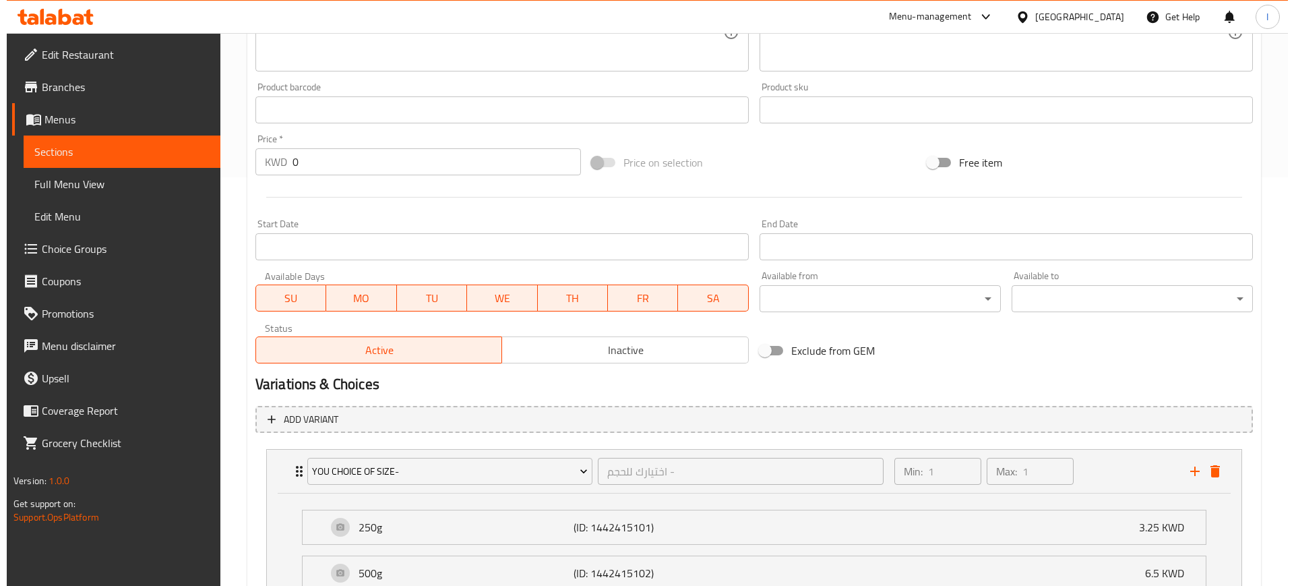
scroll to position [619, 0]
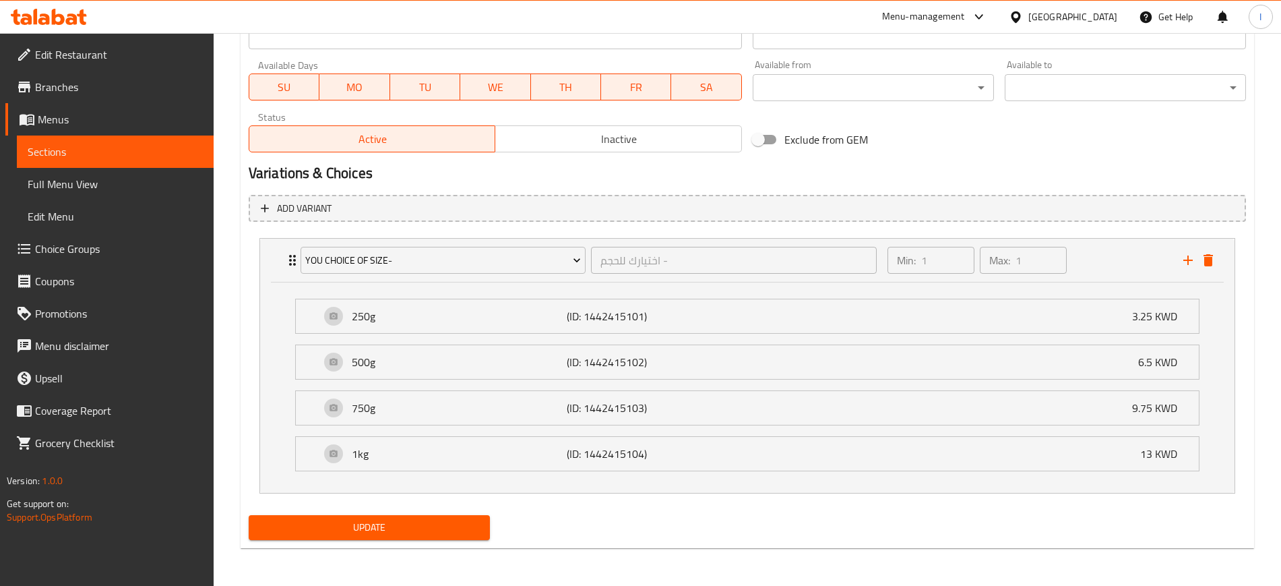
click at [415, 425] on span "Update" at bounding box center [370, 527] width 220 height 17
click at [342, 262] on span "You Choice of Size-" at bounding box center [443, 260] width 276 height 17
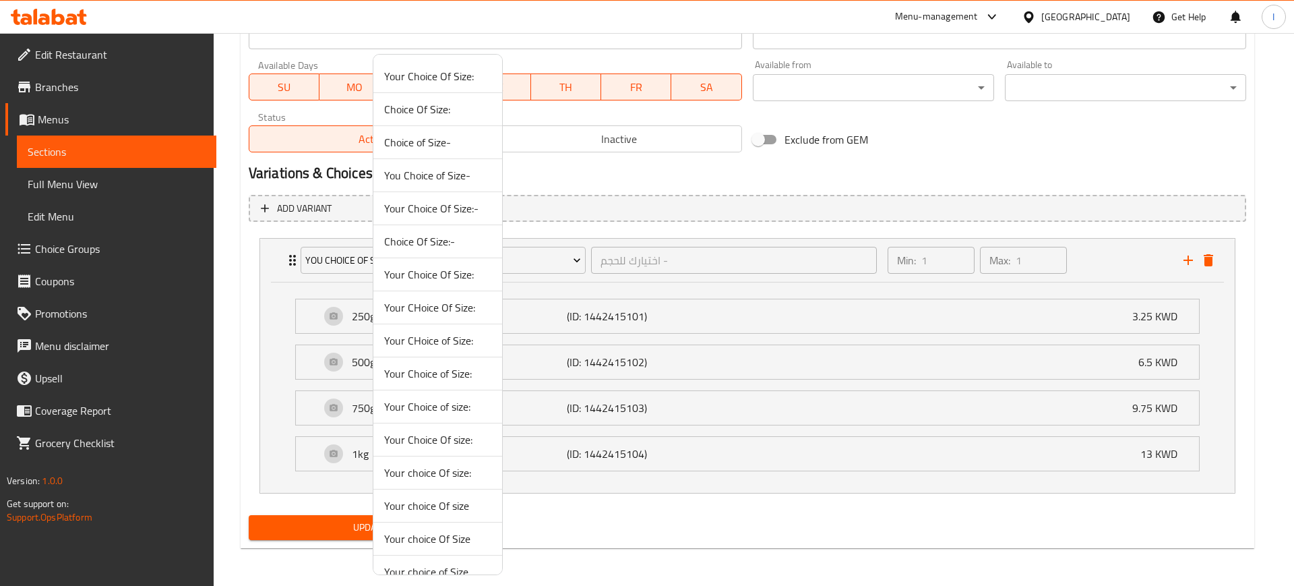
scroll to position [84, 0]
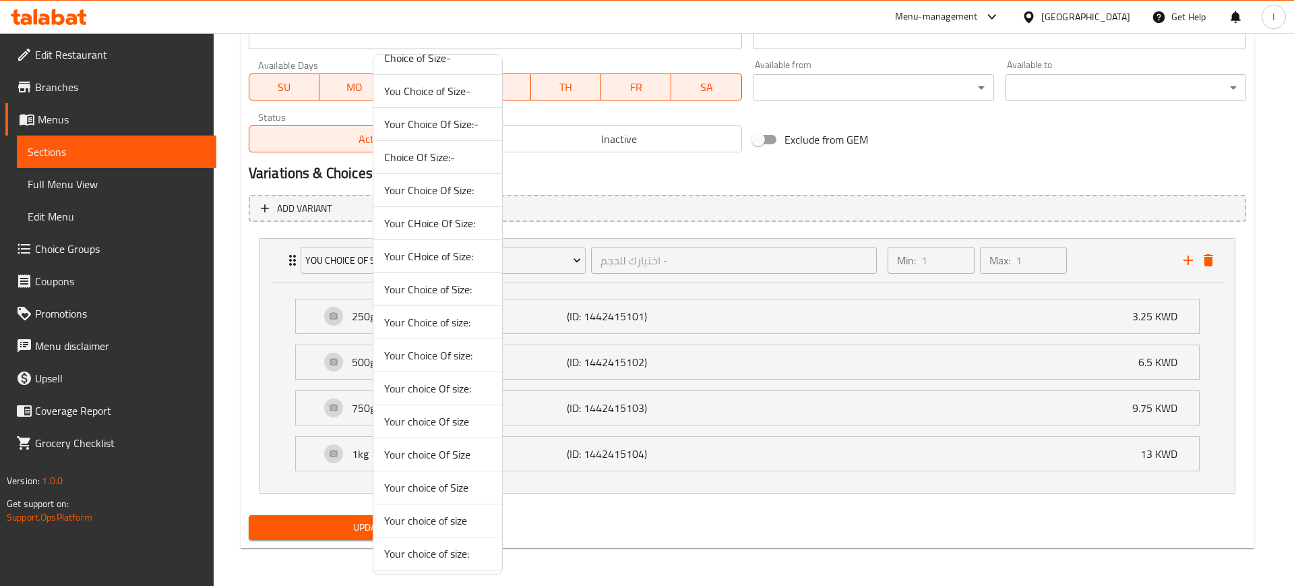
click at [424, 425] on span "Your choice Of Size" at bounding box center [437, 454] width 107 height 16
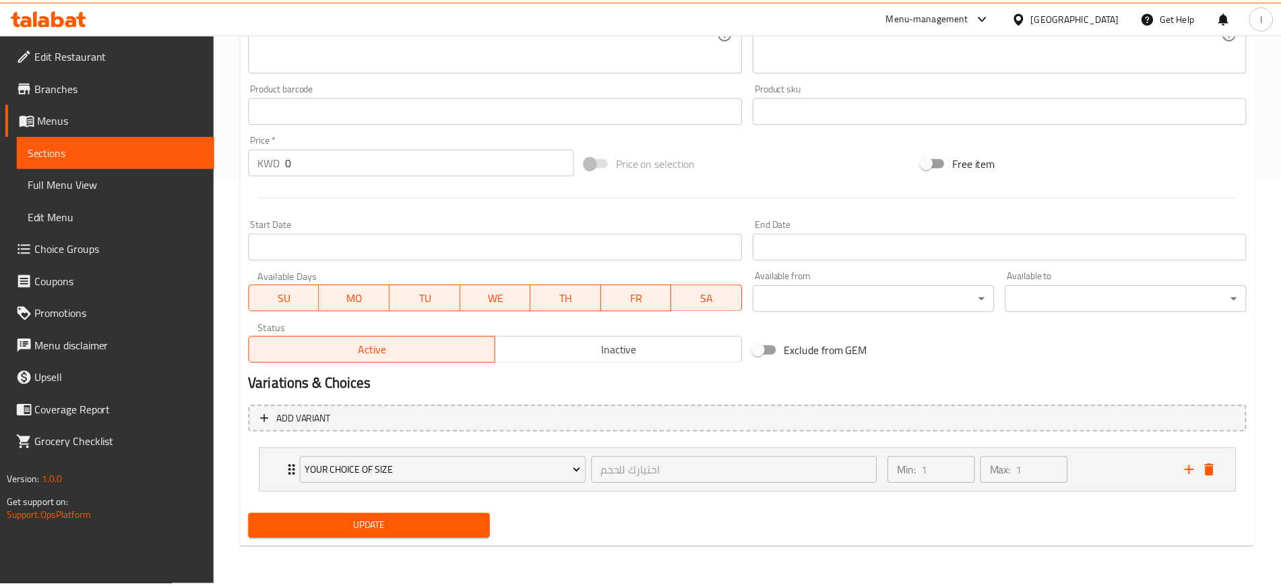
scroll to position [408, 0]
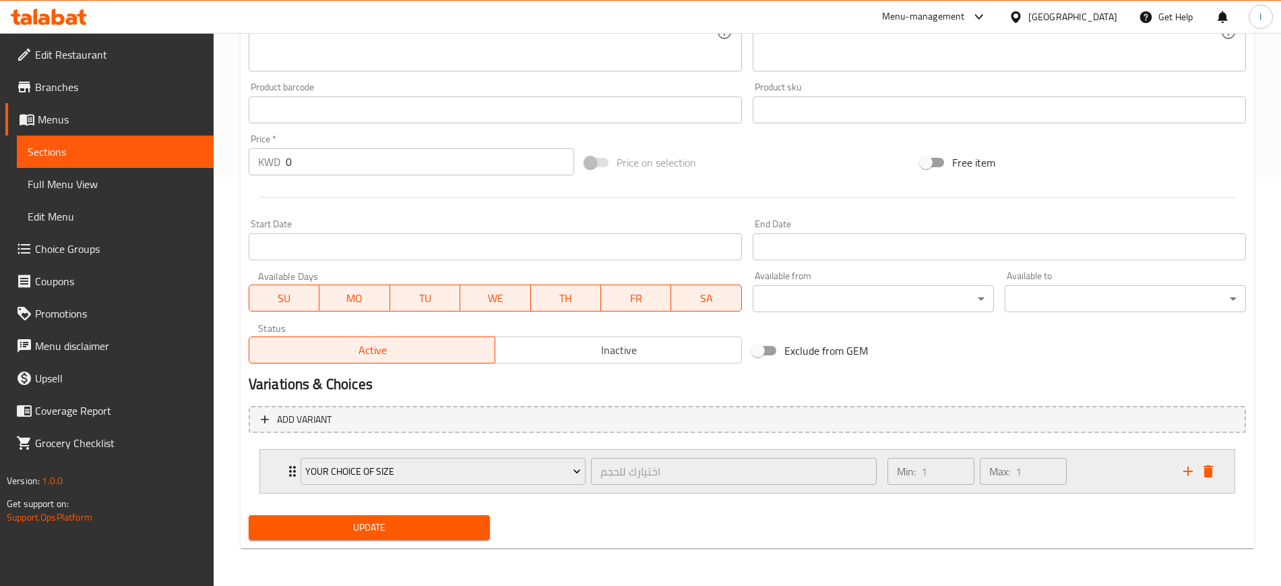
click at [290, 425] on icon "Expand" at bounding box center [292, 471] width 7 height 11
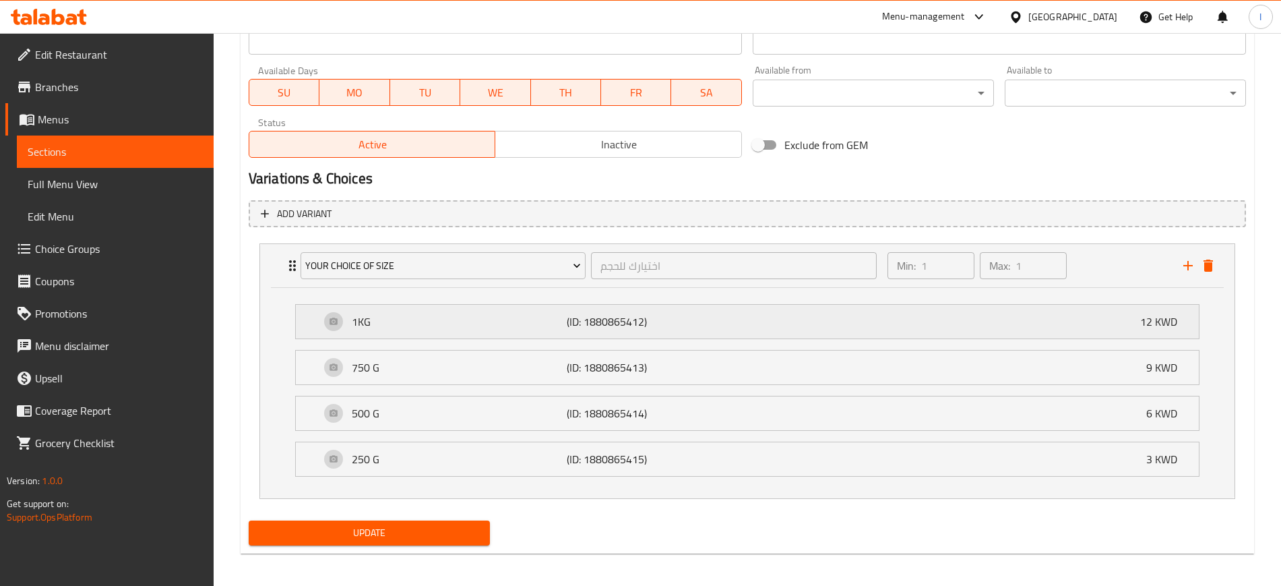
scroll to position [619, 0]
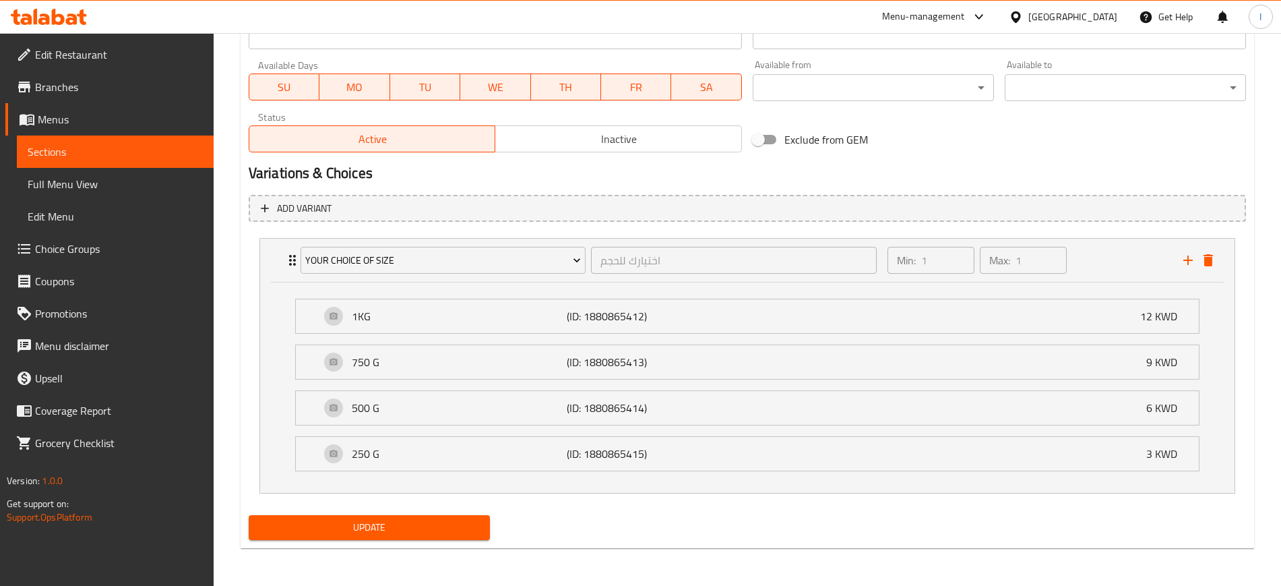
click at [422, 425] on span "Update" at bounding box center [370, 527] width 220 height 17
click at [46, 148] on span "Sections" at bounding box center [115, 152] width 175 height 16
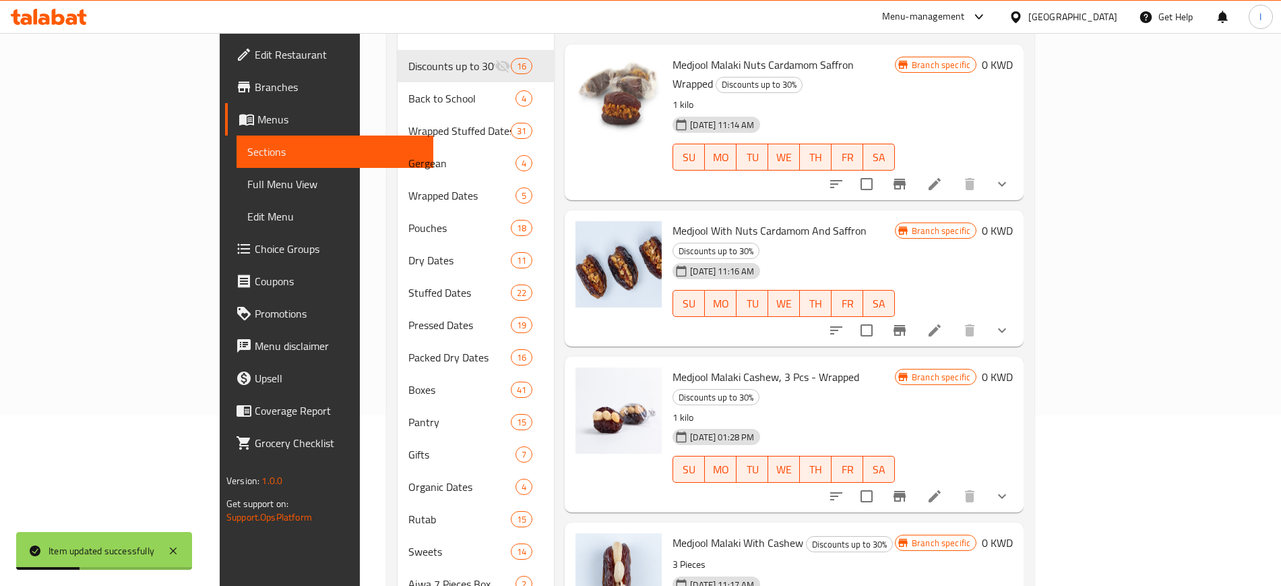
scroll to position [26, 0]
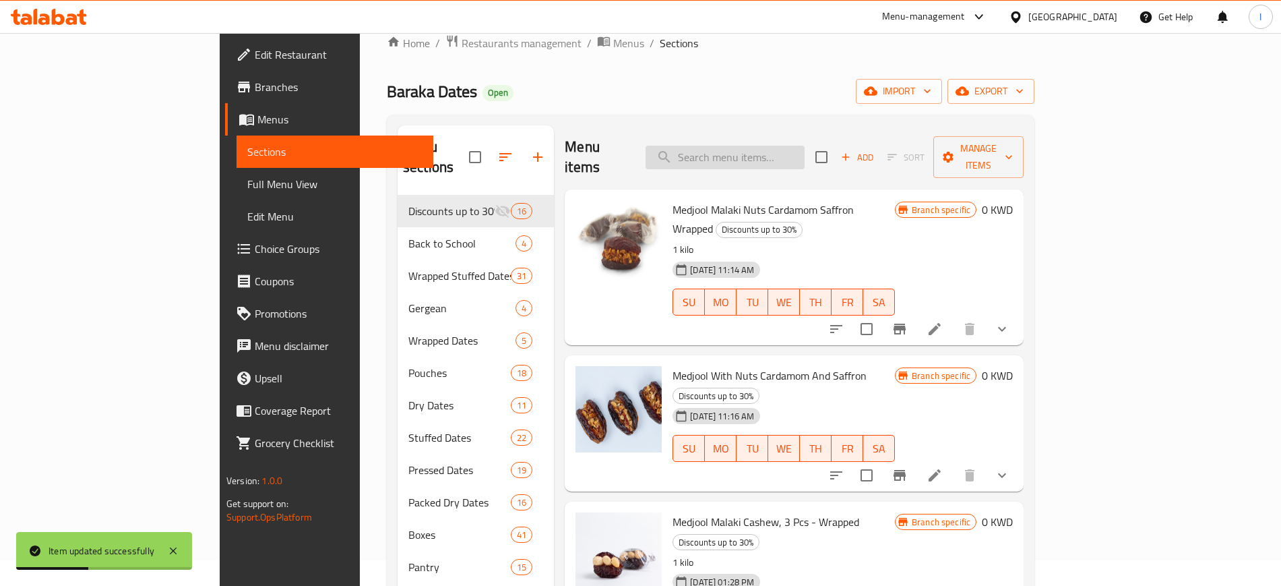
click at [768, 158] on input "search" at bounding box center [725, 158] width 159 height 24
paste input "Milk Chocolate Covered Seedless Khudri Malaki - Wrapped"
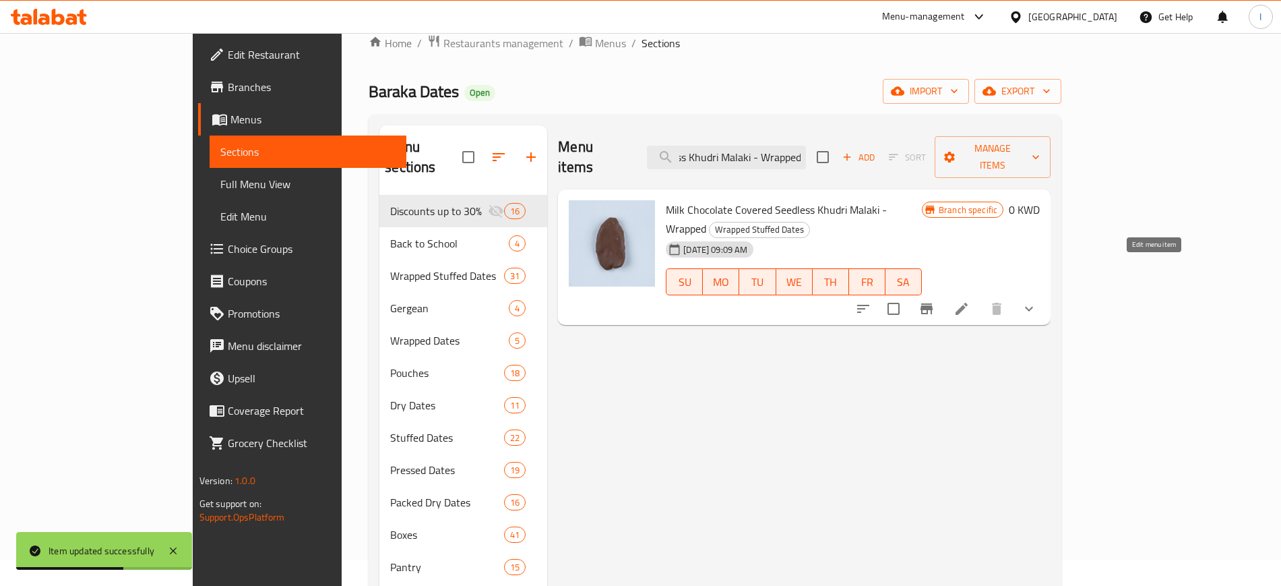
type input "Milk Chocolate Covered Seedless Khudri Malaki - Wrapped"
click at [940, 301] on icon at bounding box center [962, 309] width 16 height 16
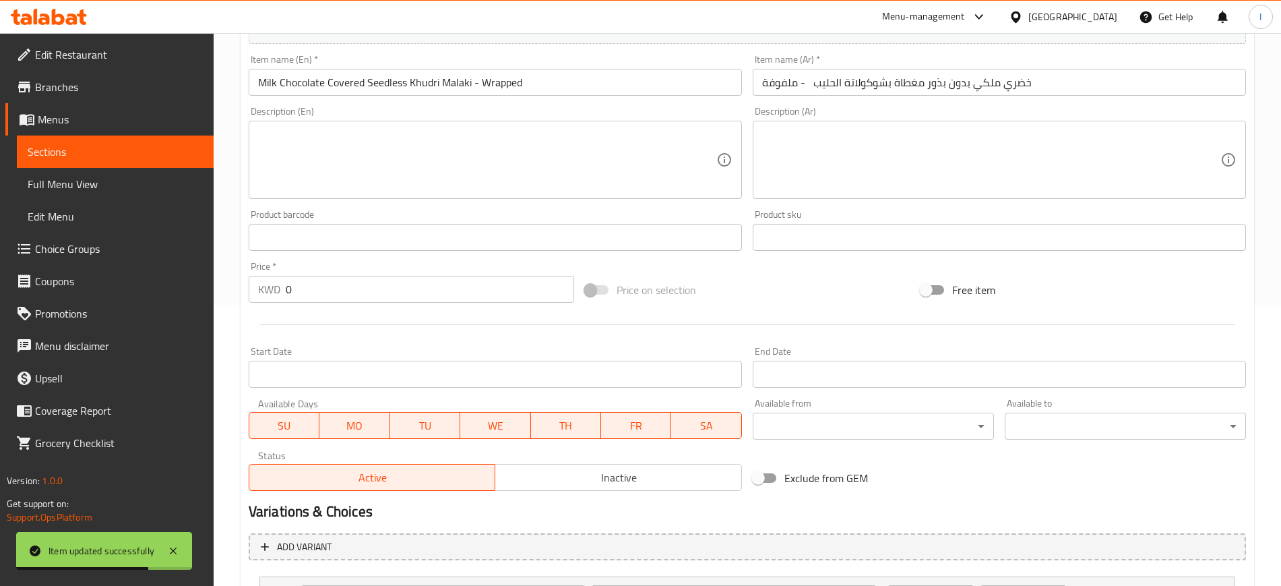
scroll to position [408, 0]
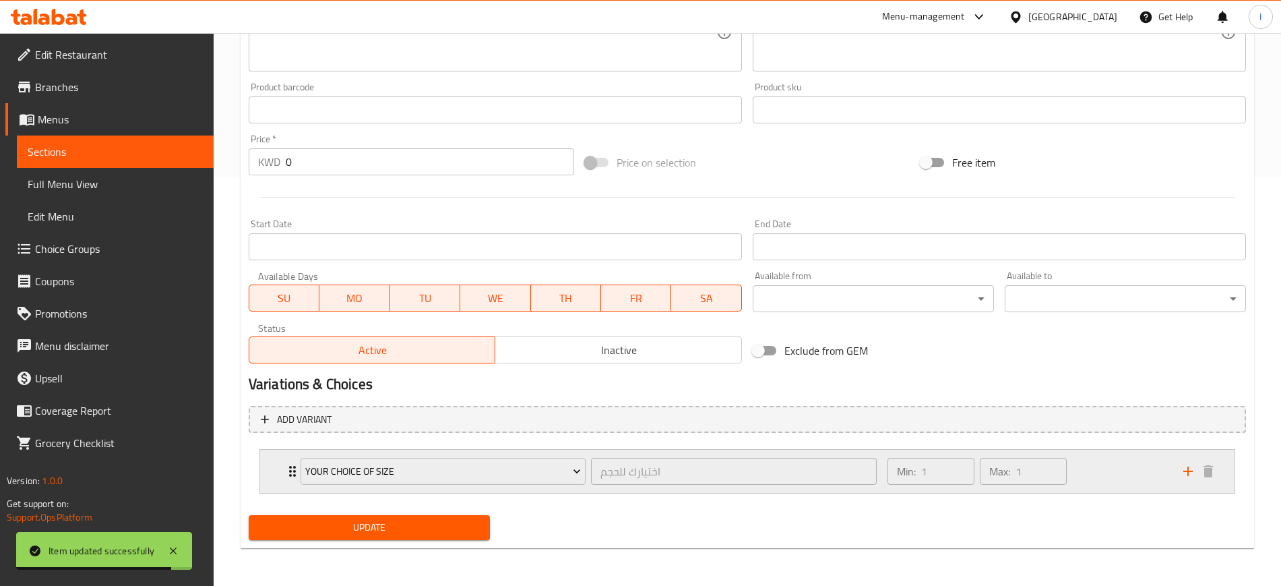
click at [293, 425] on div "Your choice Of Size اختيارك للحجم ​" at bounding box center [589, 471] width 592 height 43
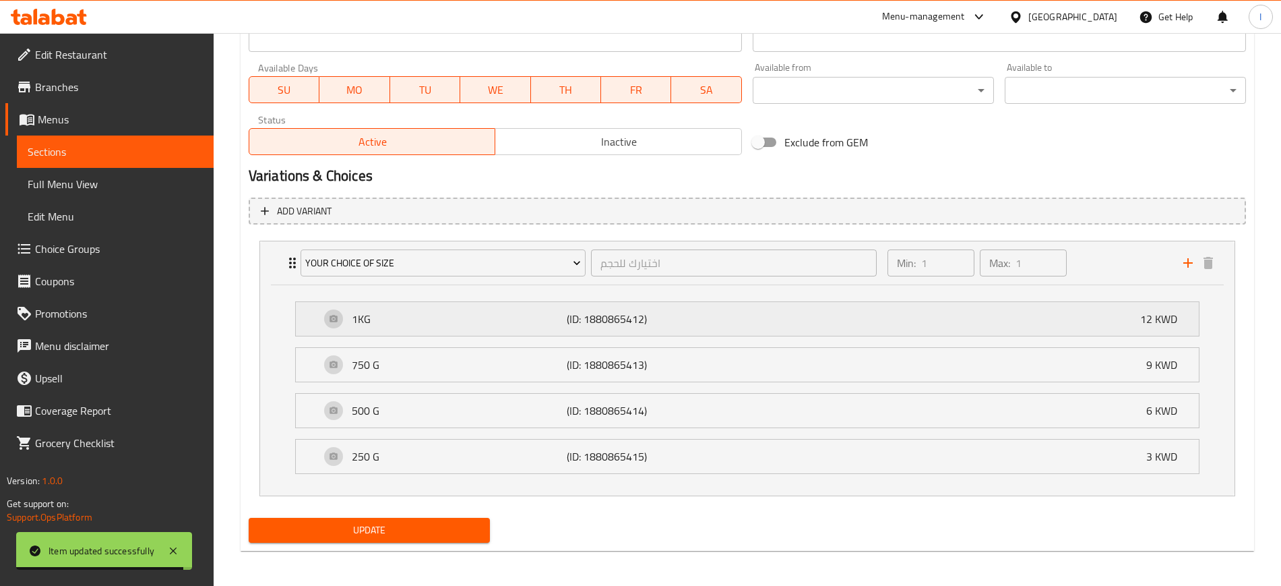
scroll to position [619, 0]
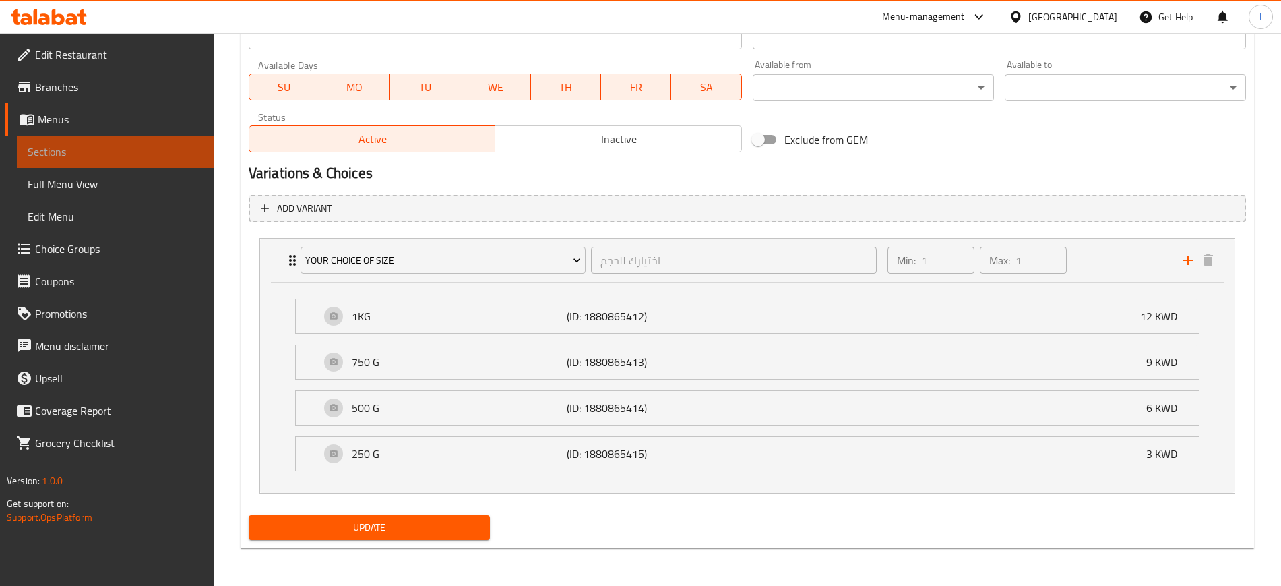
click at [75, 146] on span "Sections" at bounding box center [115, 152] width 175 height 16
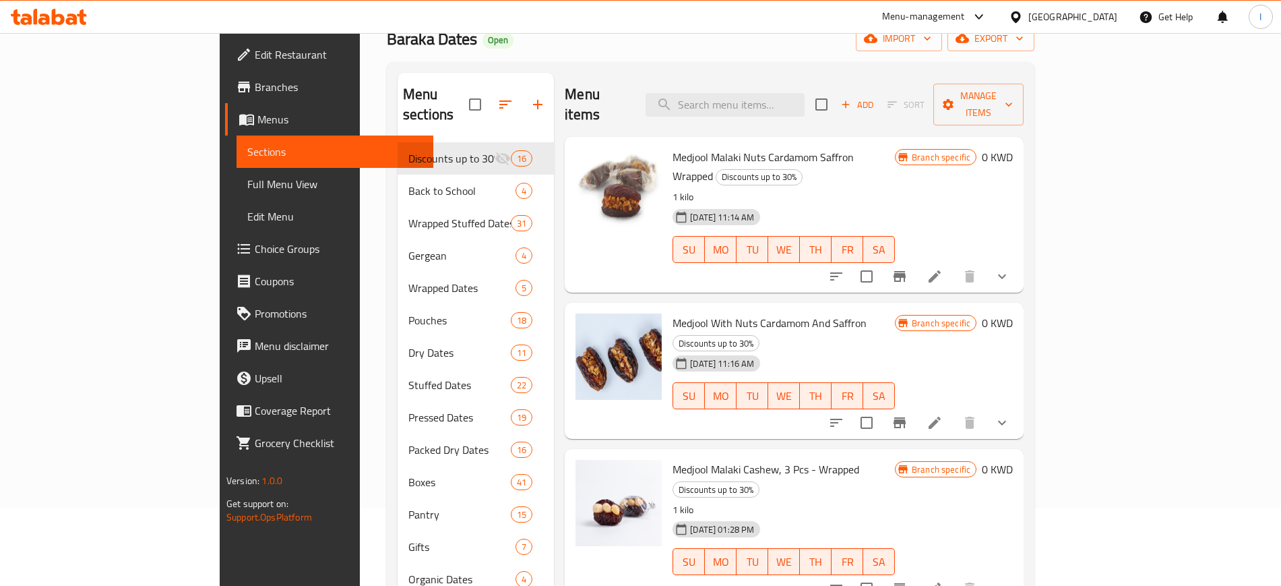
scroll to position [26, 0]
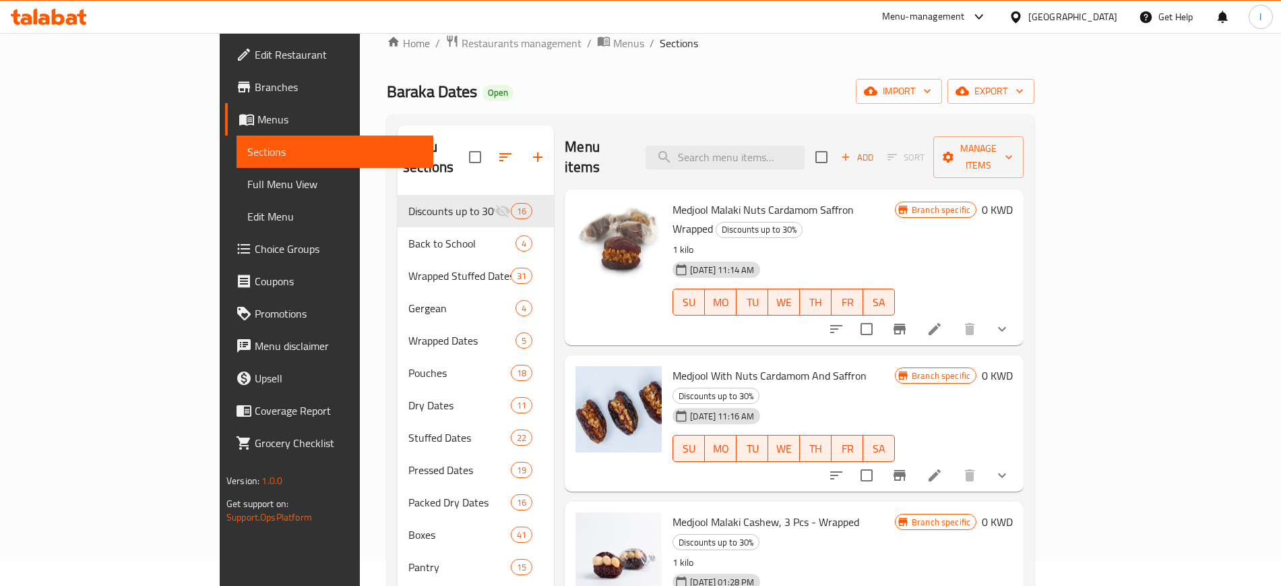
click at [776, 129] on div "Menu items Add Sort Manage items" at bounding box center [794, 157] width 459 height 64
click at [774, 146] on input "search" at bounding box center [725, 158] width 159 height 24
paste input "Dark Chocolate Dipped Seedless Khudri Wrapped"
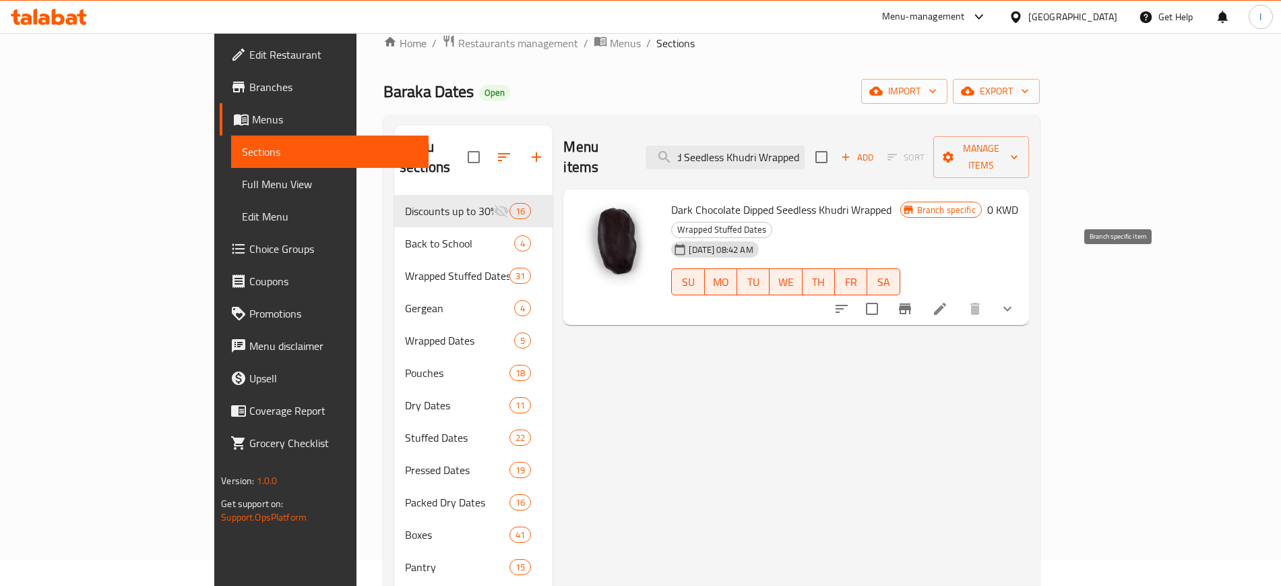
type input "Dark Chocolate Dipped Seedless Khudri Wrapped"
click at [940, 301] on icon at bounding box center [940, 309] width 16 height 16
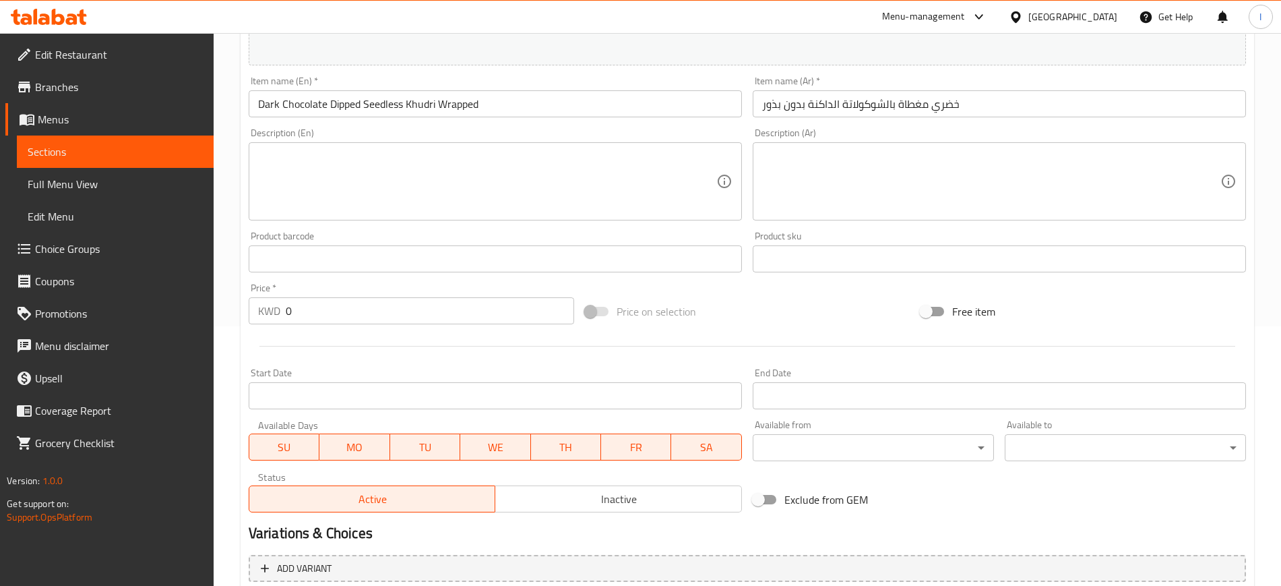
scroll to position [408, 0]
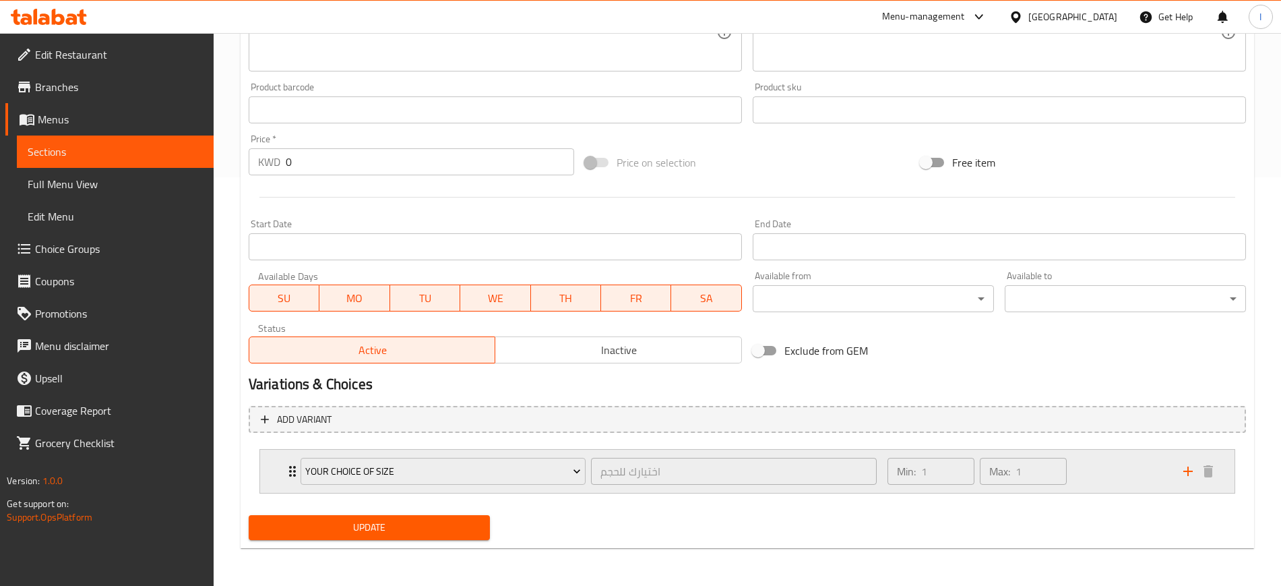
click at [287, 425] on icon "Expand" at bounding box center [292, 471] width 16 height 16
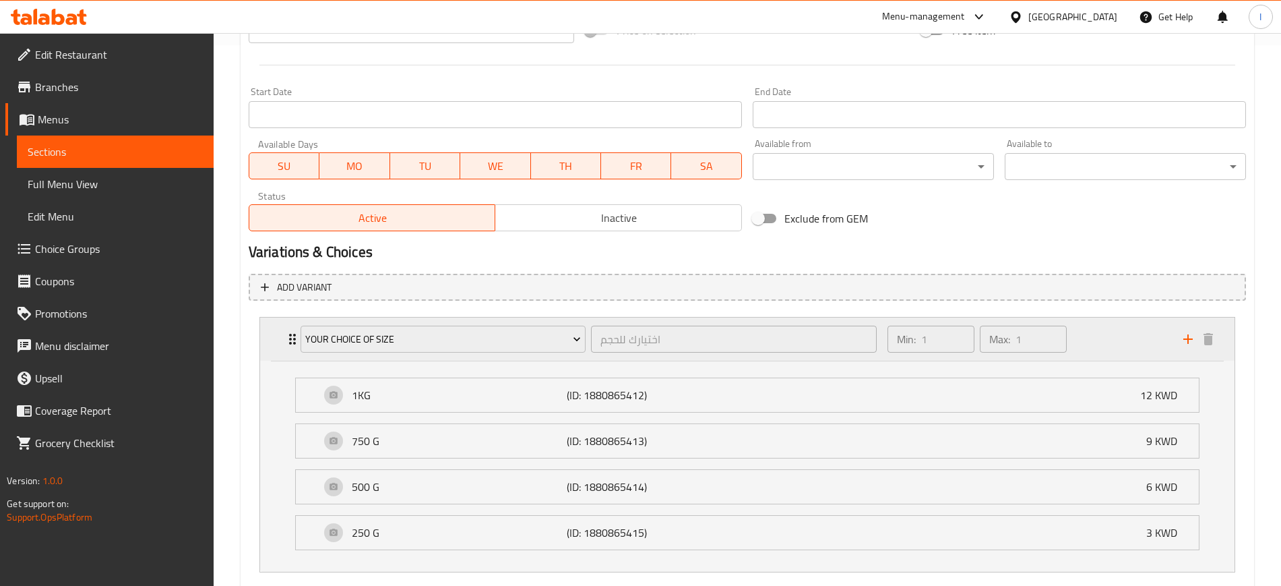
scroll to position [619, 0]
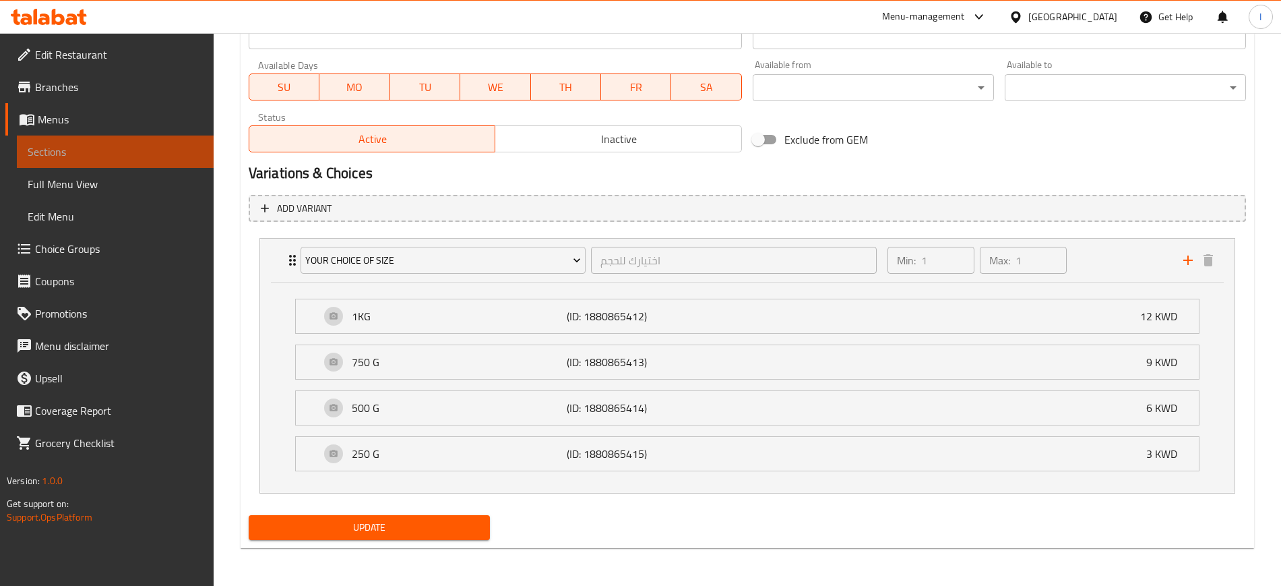
click at [71, 144] on span "Sections" at bounding box center [115, 152] width 175 height 16
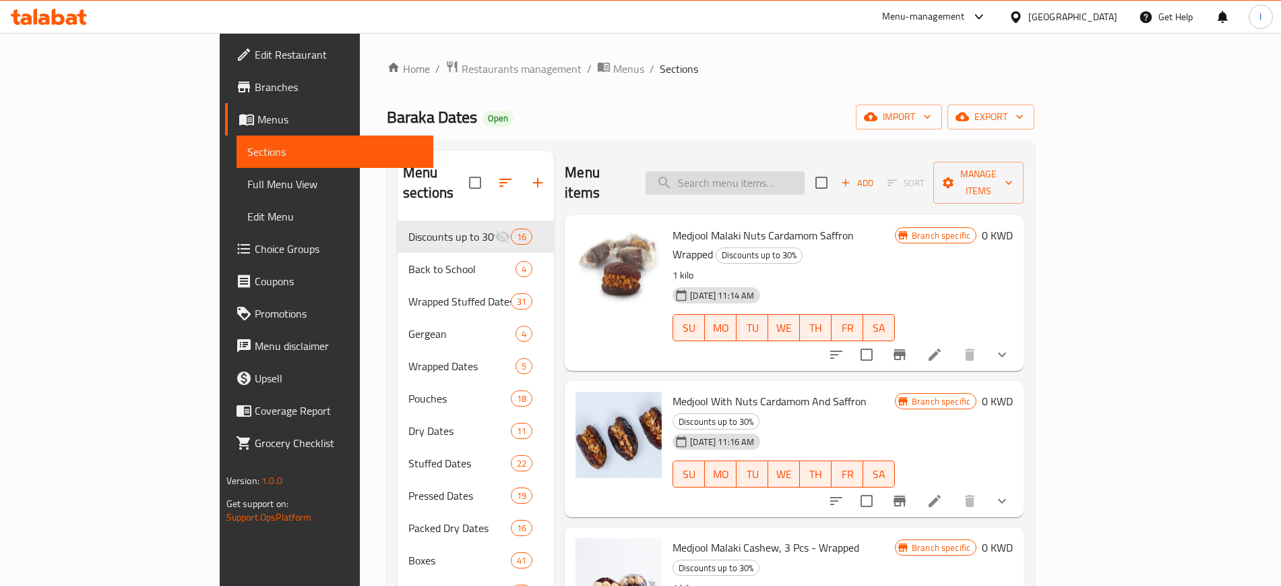
click at [805, 171] on input "search" at bounding box center [725, 183] width 159 height 24
paste input "[PERSON_NAME] With Pistachio"
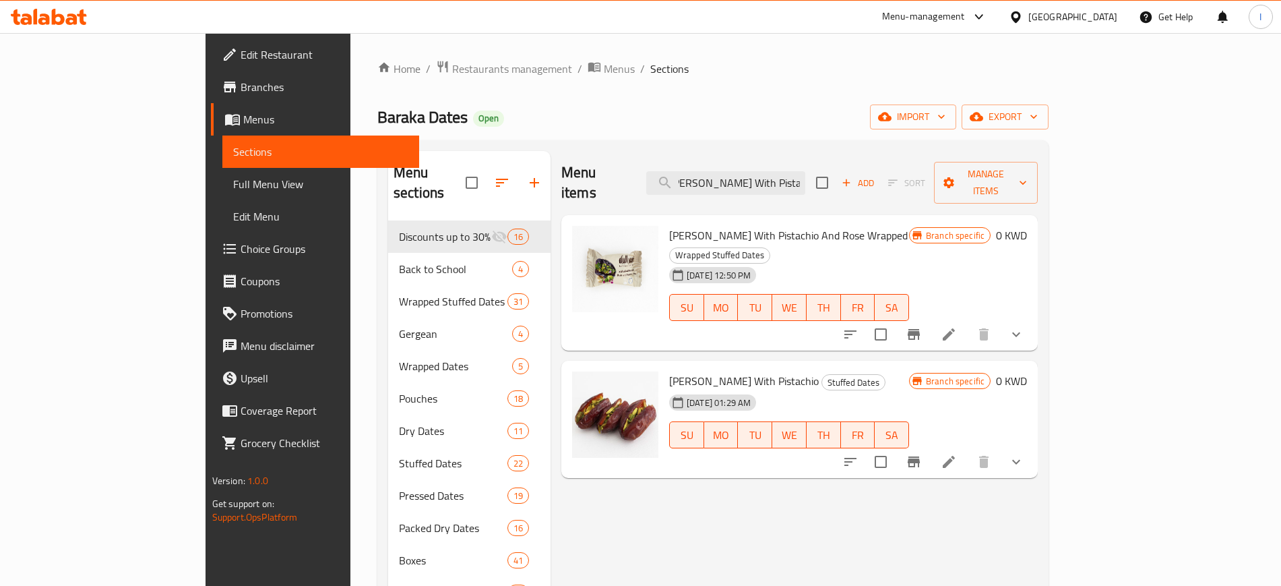
type input "[PERSON_NAME] With Pistachio"
click at [940, 425] on icon at bounding box center [949, 462] width 16 height 16
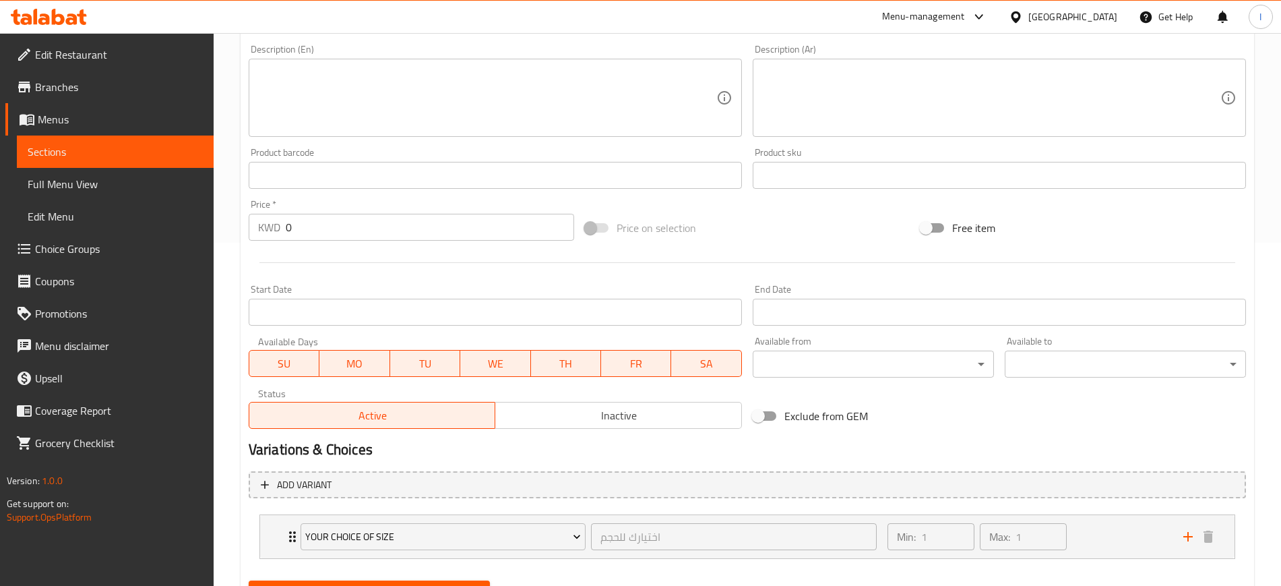
scroll to position [408, 0]
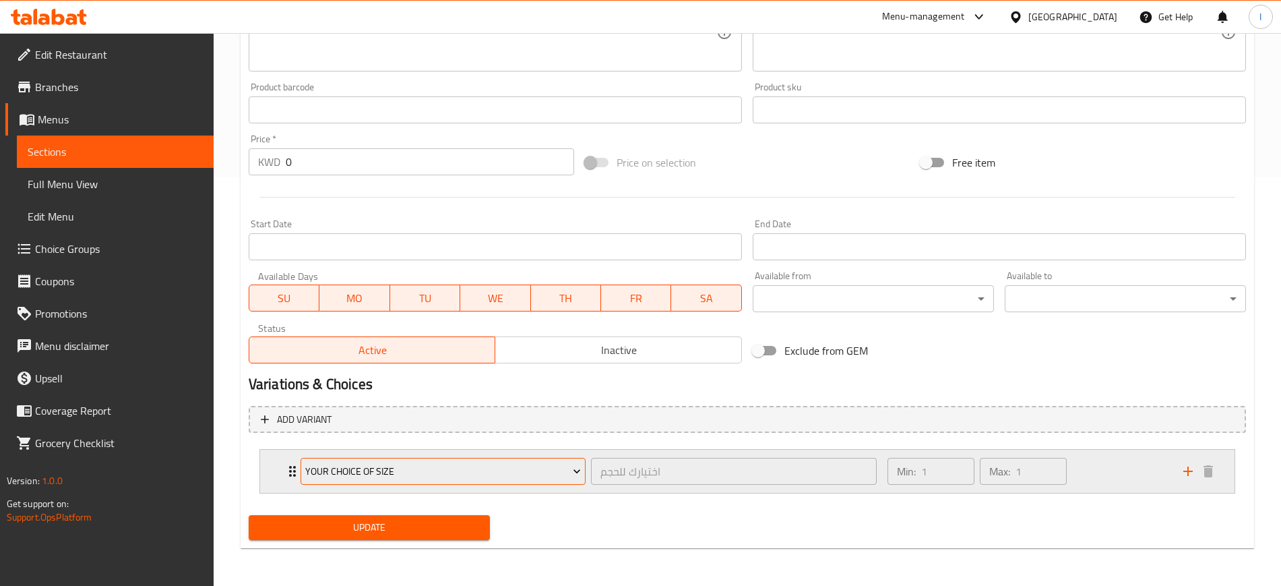
click at [363, 425] on span "Your choice Of Size" at bounding box center [443, 471] width 276 height 17
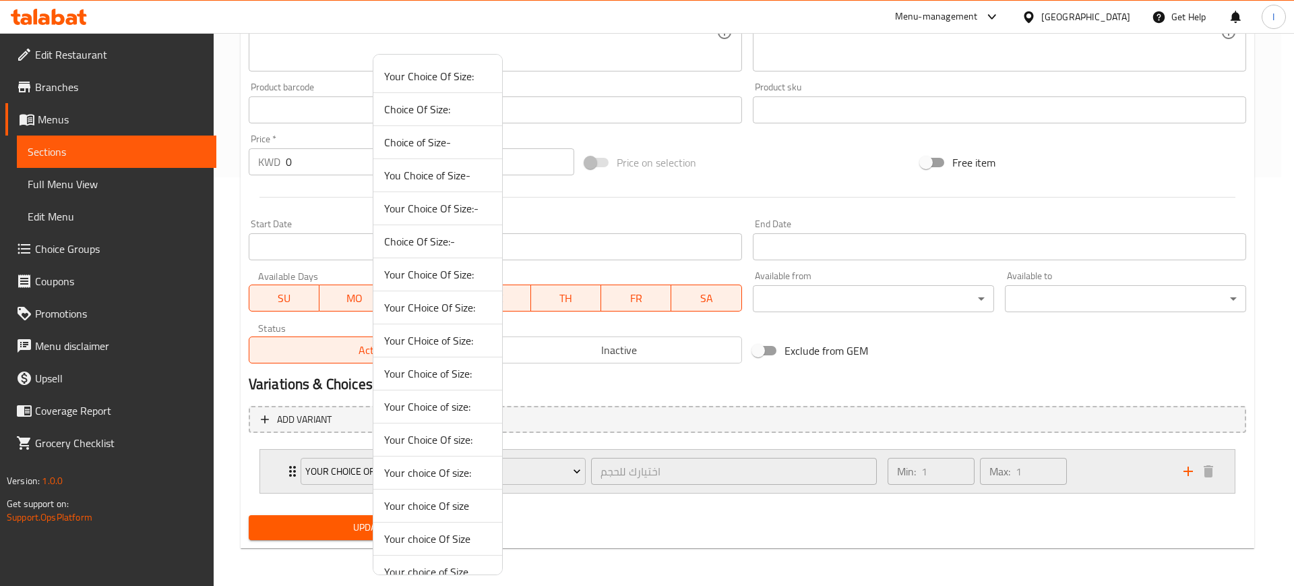
click at [292, 425] on div at bounding box center [647, 293] width 1294 height 586
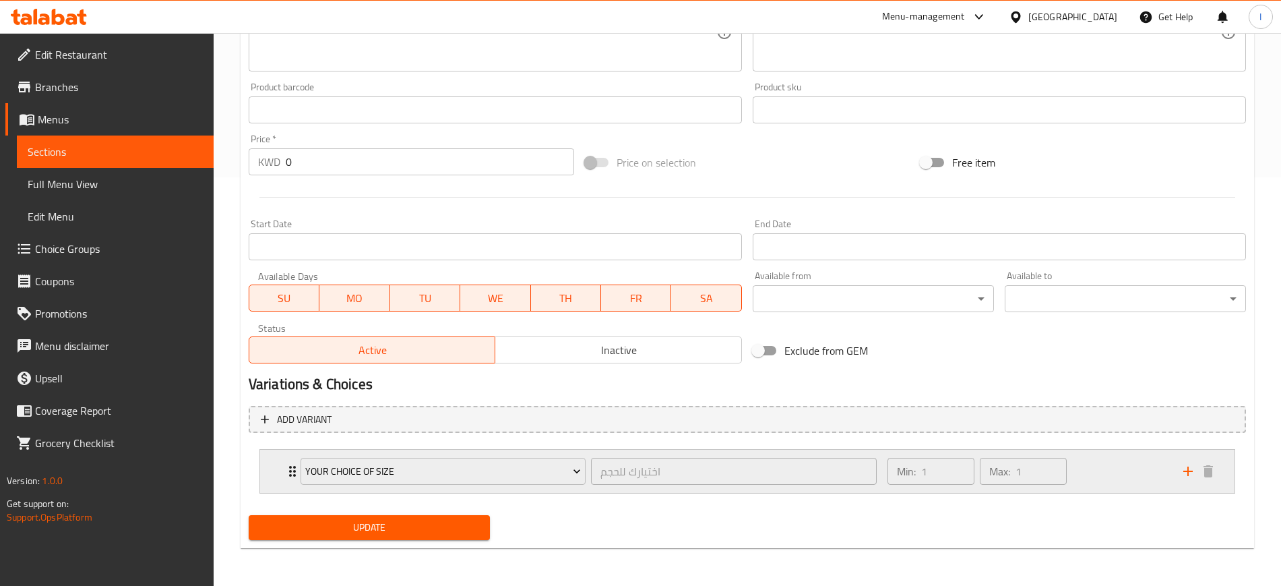
click at [291, 425] on icon "Expand" at bounding box center [292, 471] width 7 height 11
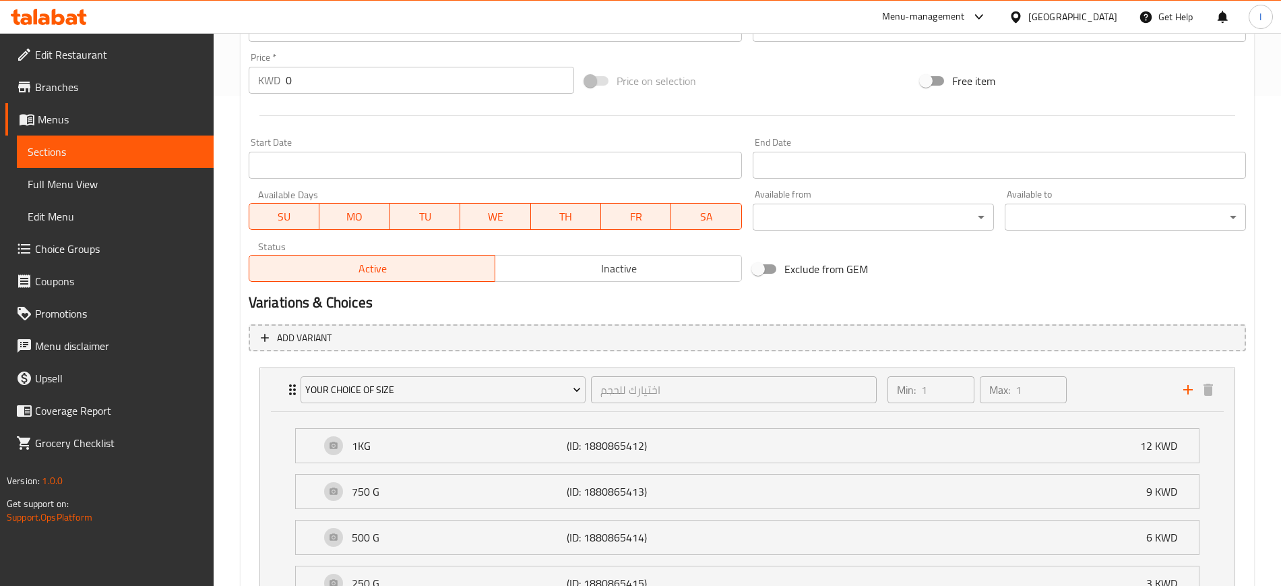
scroll to position [619, 0]
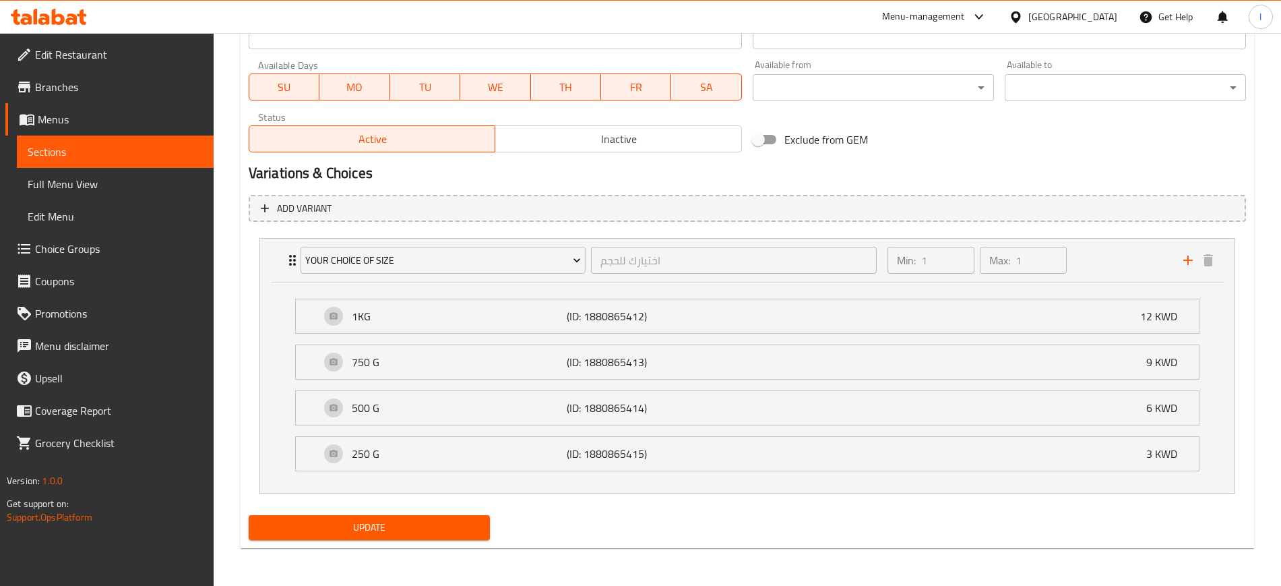
click at [80, 154] on span "Sections" at bounding box center [115, 152] width 175 height 16
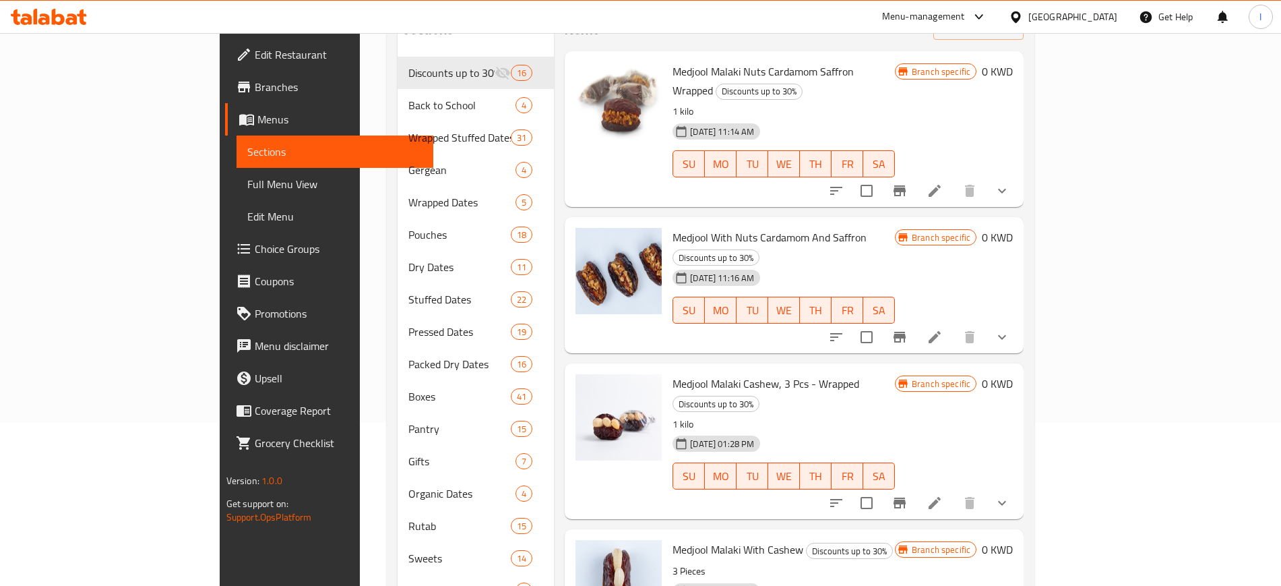
scroll to position [26, 0]
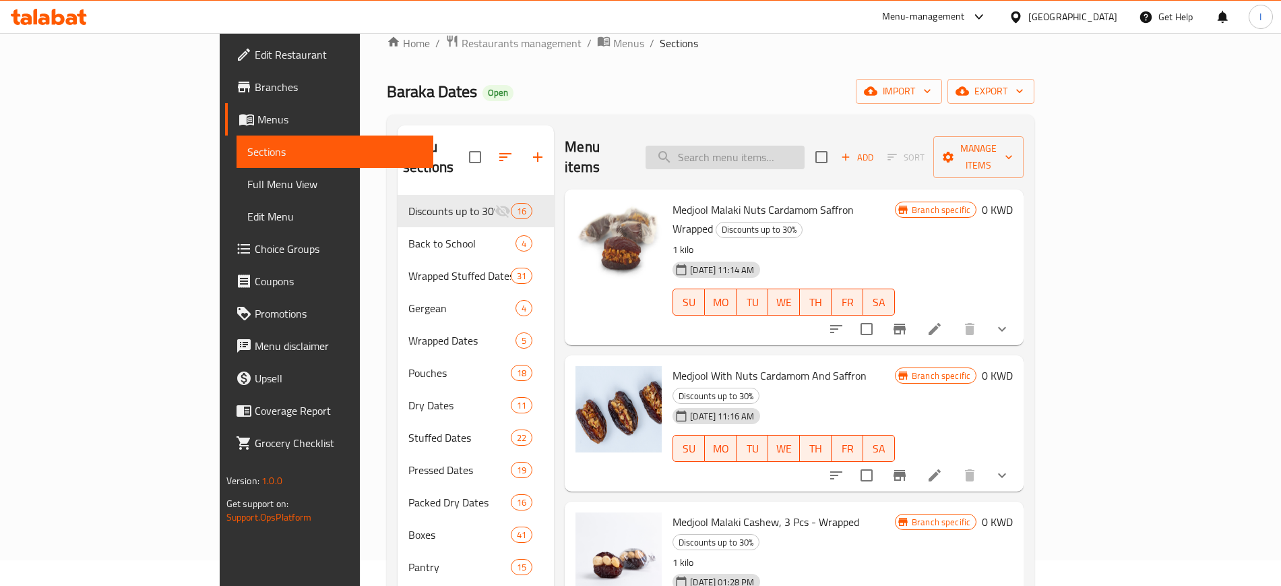
click at [767, 146] on input "search" at bounding box center [725, 158] width 159 height 24
paste input "Khudri Malaki Pistachio Rose"
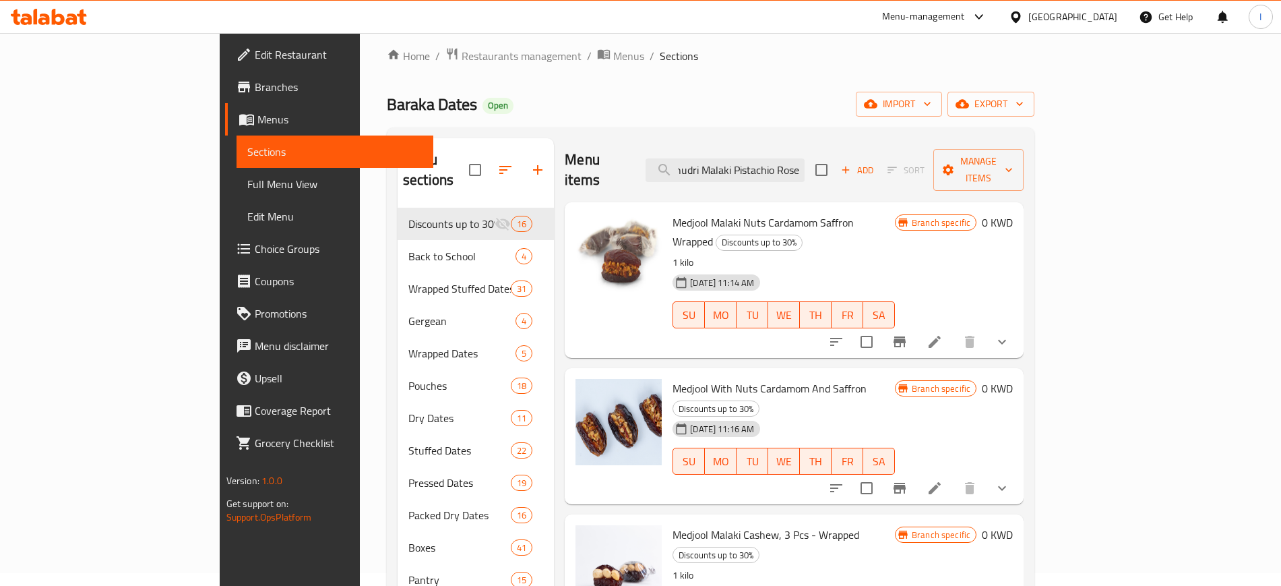
scroll to position [0, 0]
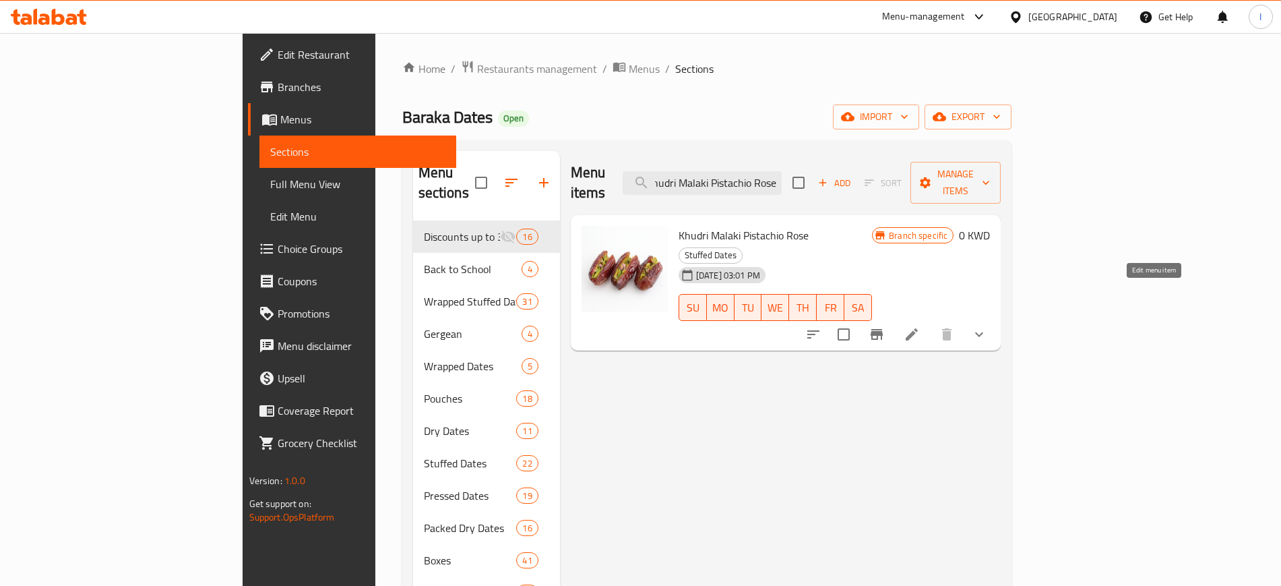
type input "Khudri Malaki Pistachio Rose"
click at [920, 326] on icon at bounding box center [912, 334] width 16 height 16
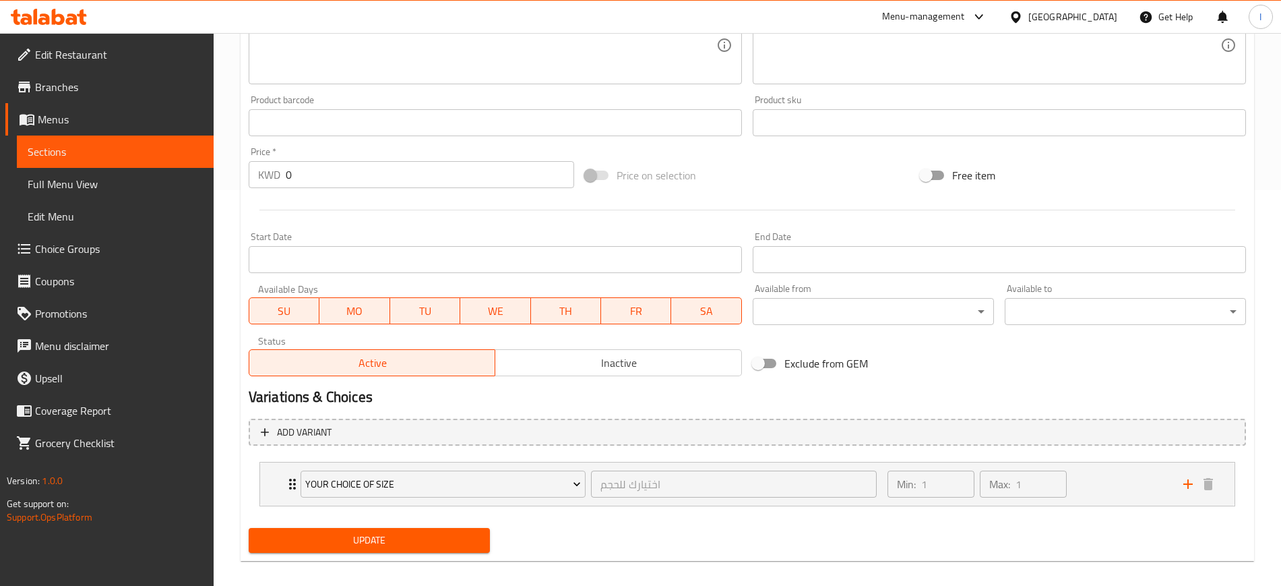
scroll to position [408, 0]
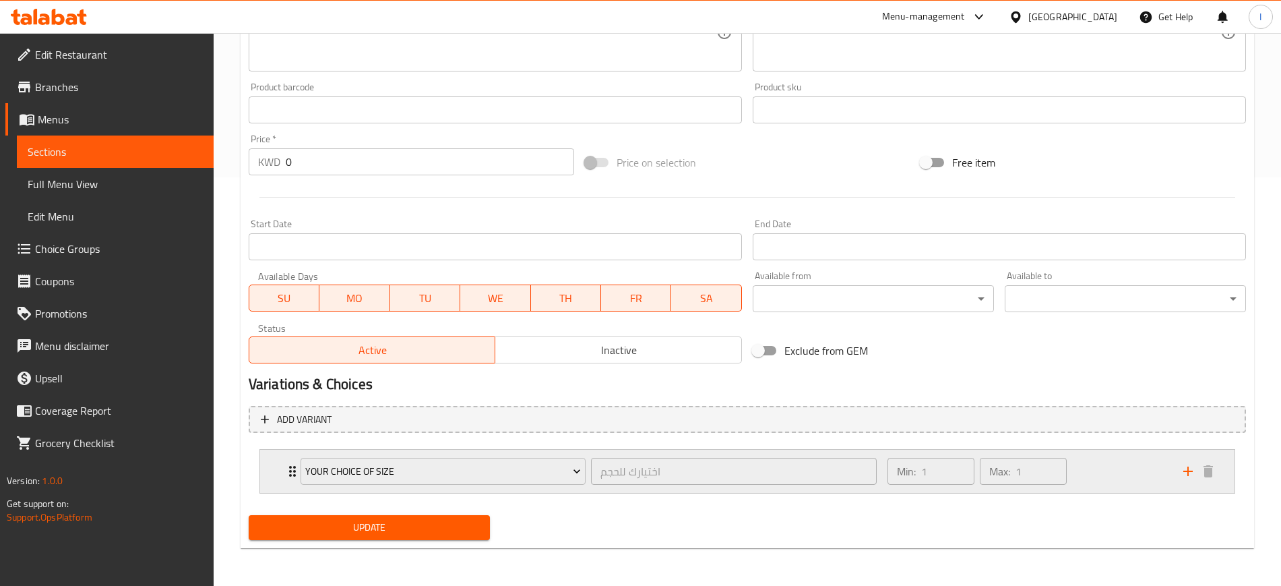
click at [299, 425] on div "Your choice Of Size" at bounding box center [443, 471] width 291 height 32
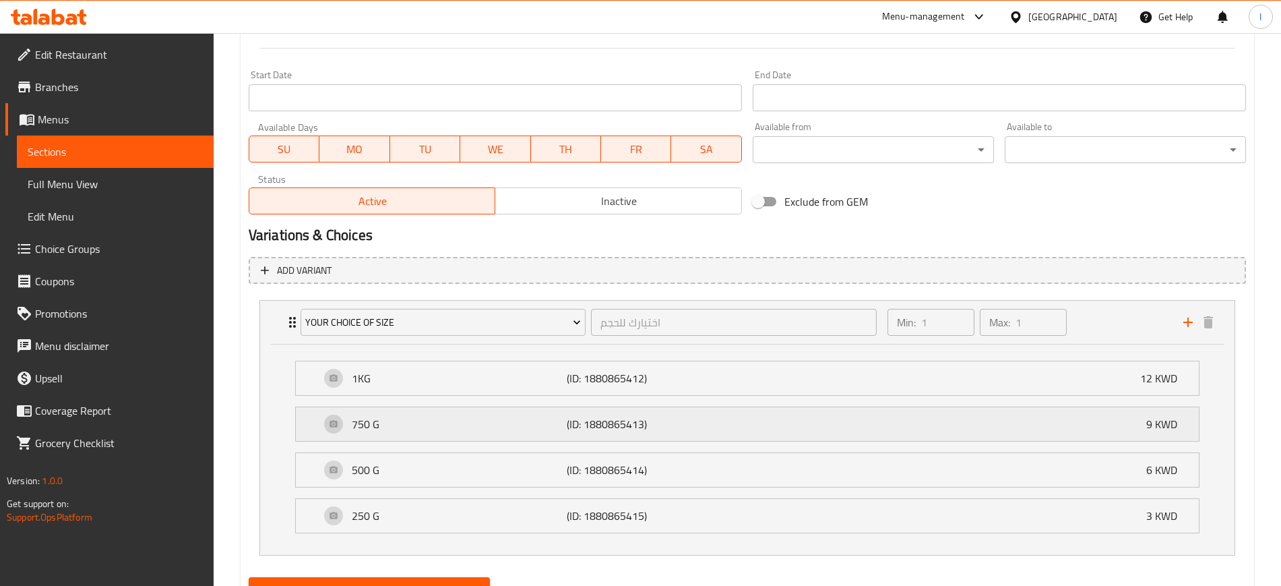
scroll to position [619, 0]
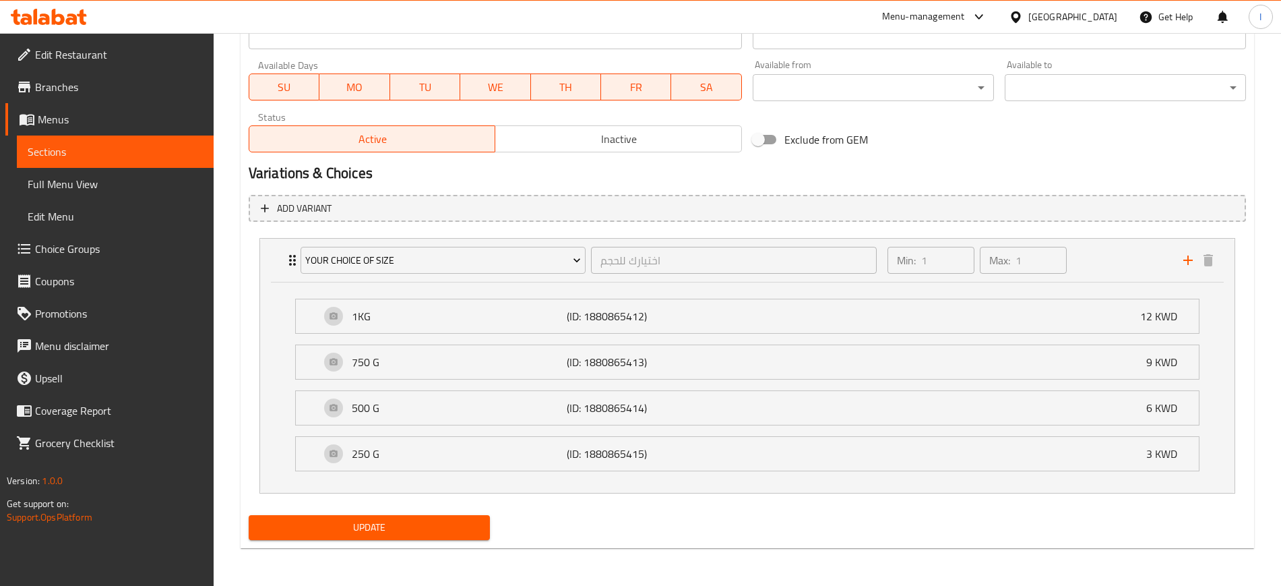
click at [82, 152] on span "Sections" at bounding box center [115, 152] width 175 height 16
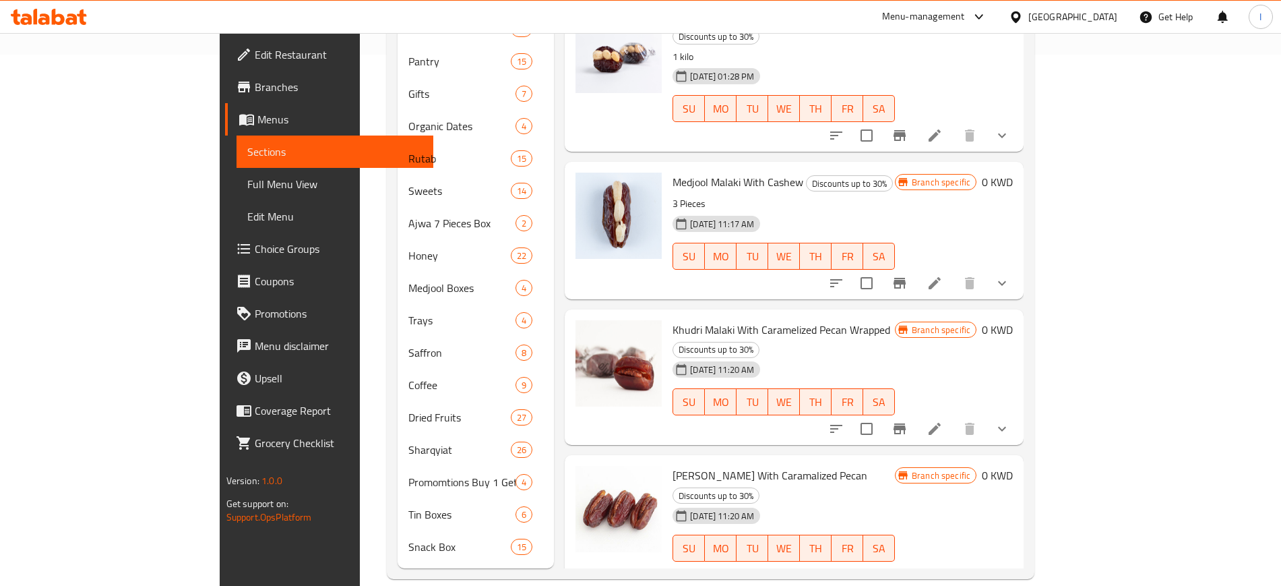
scroll to position [26, 0]
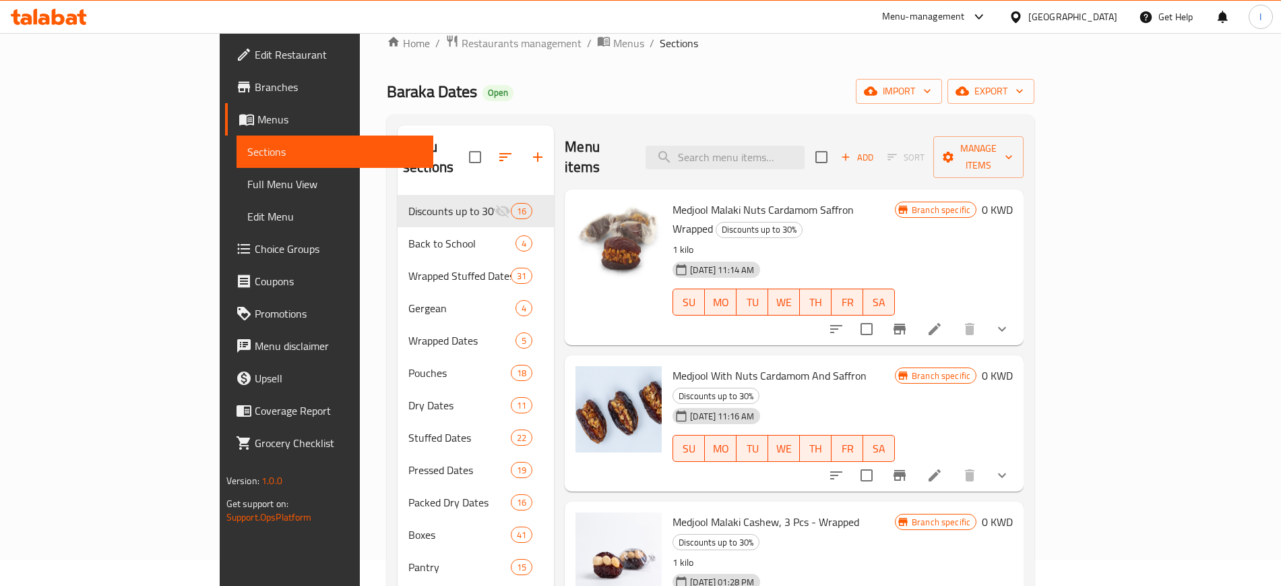
click at [769, 129] on div "Menu items Add Sort Manage items" at bounding box center [794, 157] width 459 height 64
click at [781, 154] on input "search" at bounding box center [725, 158] width 159 height 24
paste input "Wrapped- Rutab Sukkari Almond Butter 1kg"
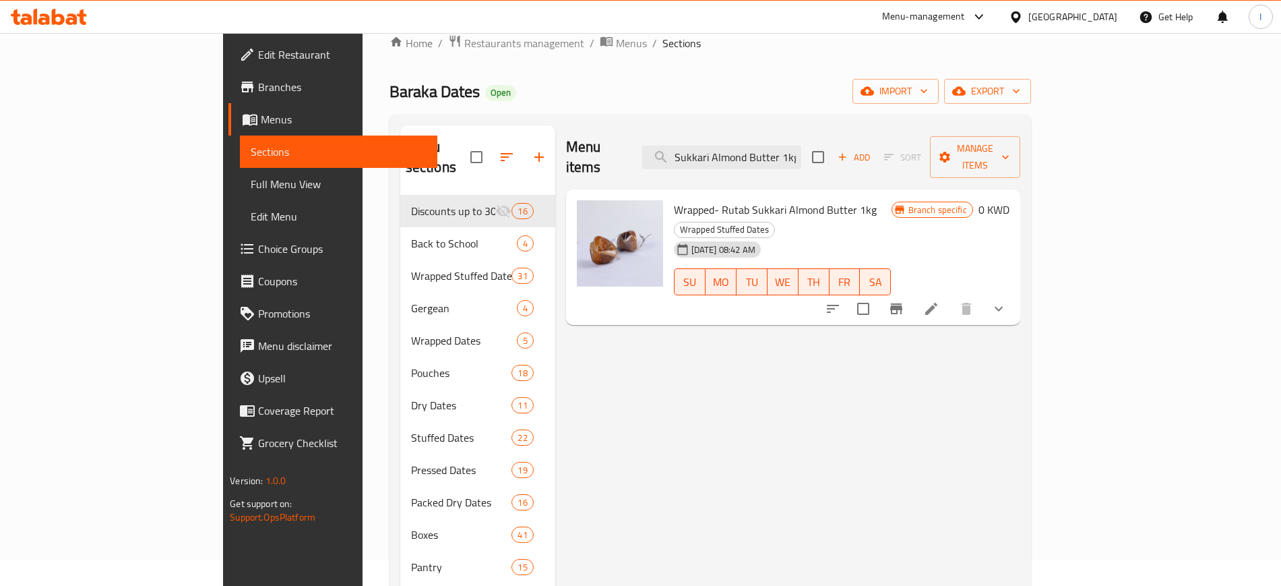
type input "Wrapped- Rutab Sukkari Almond Butter 1kg"
click at [938, 303] on icon at bounding box center [931, 309] width 12 height 12
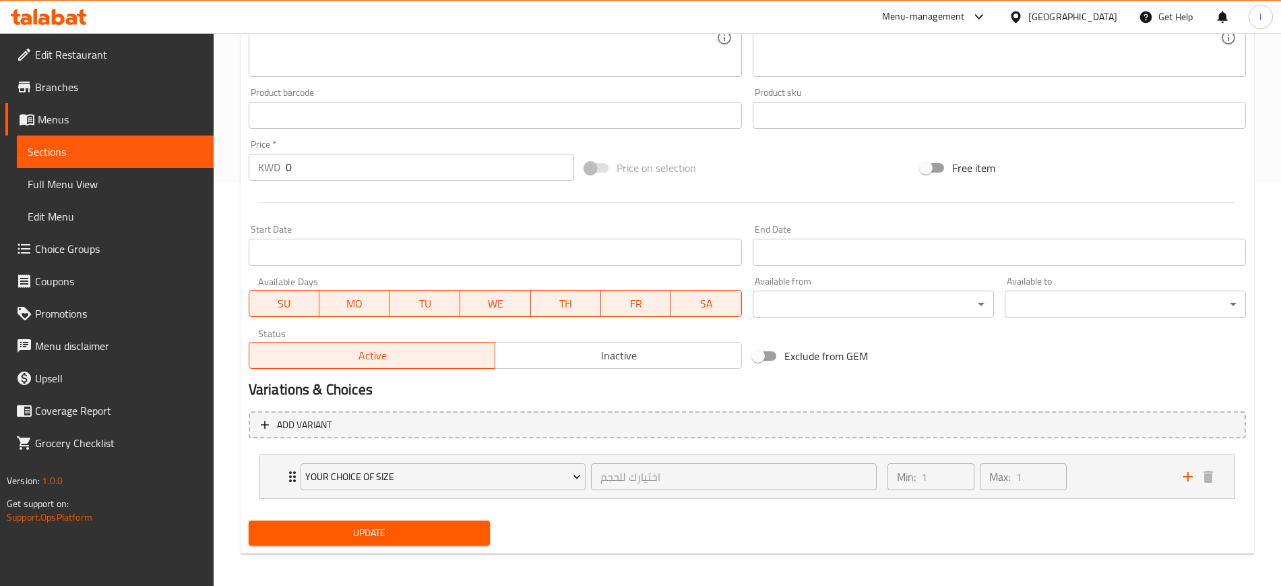
scroll to position [408, 0]
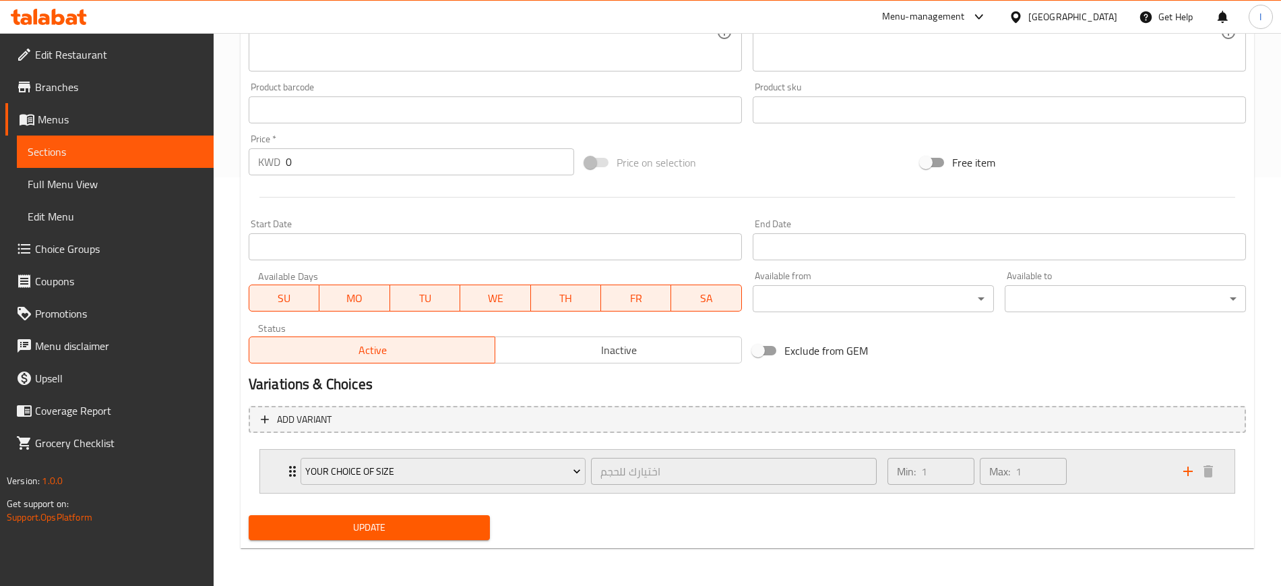
click at [293, 425] on div "Your choice of Size اختيارك للحجم ​" at bounding box center [589, 471] width 592 height 43
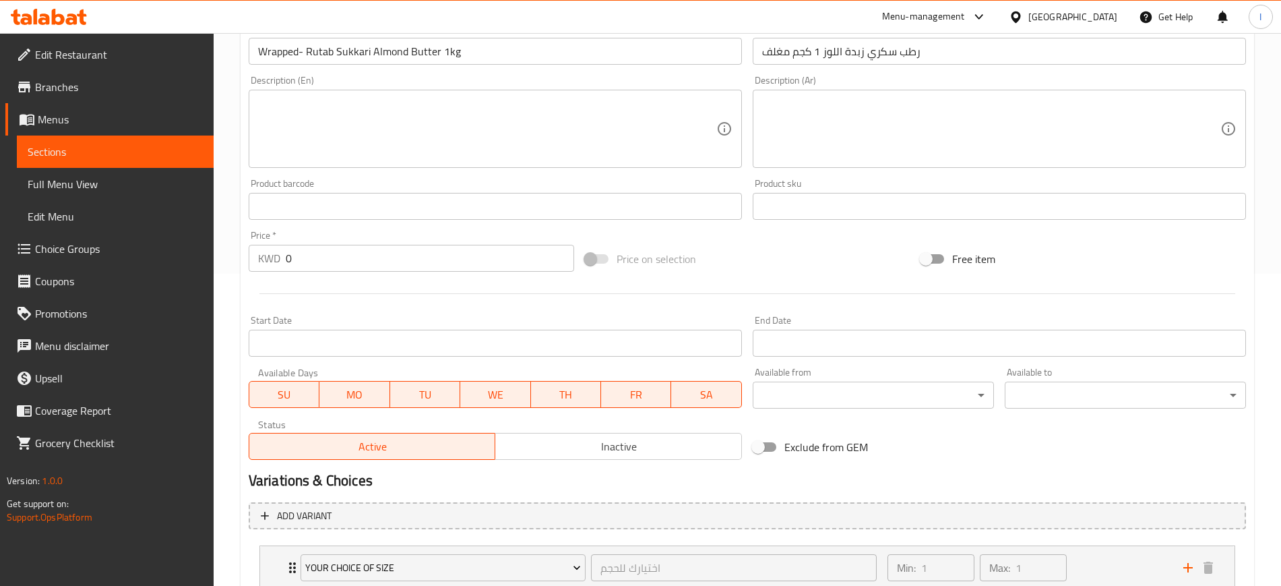
scroll to position [282, 0]
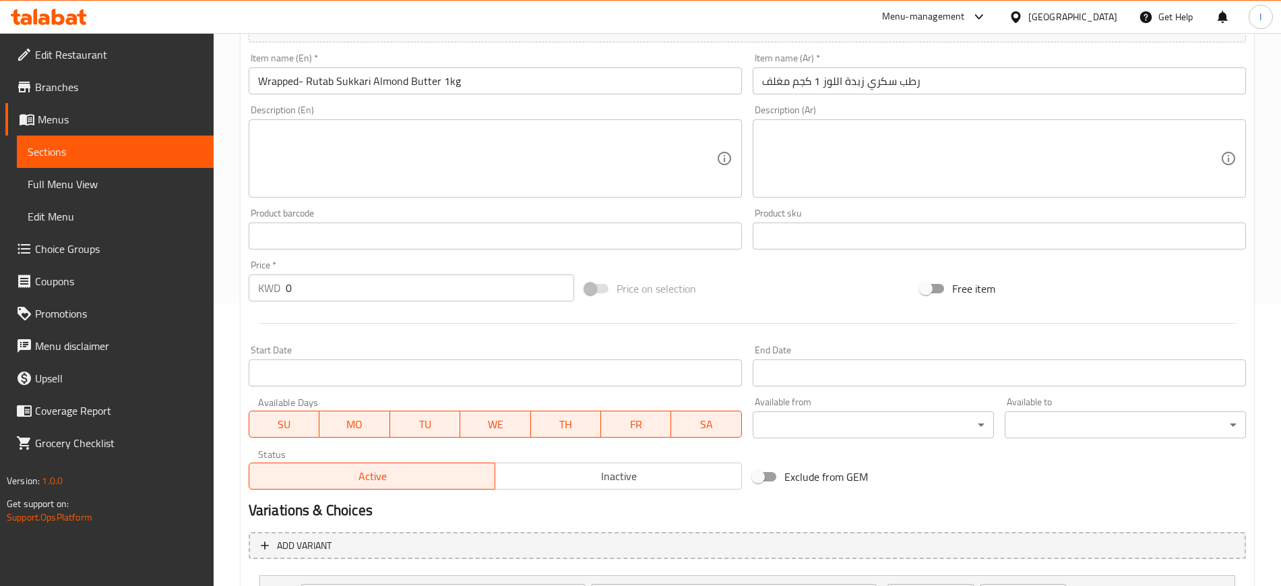
drag, startPoint x: 90, startPoint y: 143, endPoint x: 75, endPoint y: 160, distance: 23.0
click at [90, 144] on span "Sections" at bounding box center [115, 152] width 175 height 16
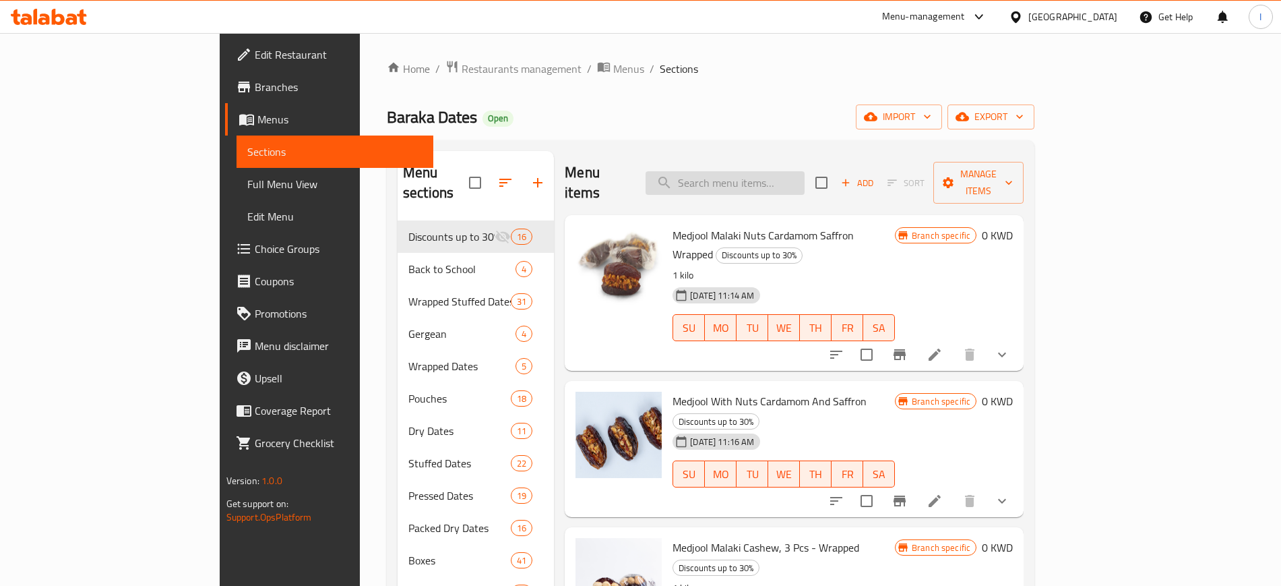
click at [791, 175] on input "search" at bounding box center [725, 183] width 159 height 24
paste input "Wrapped- Rutab Sukkari Almond Butter 1kg"
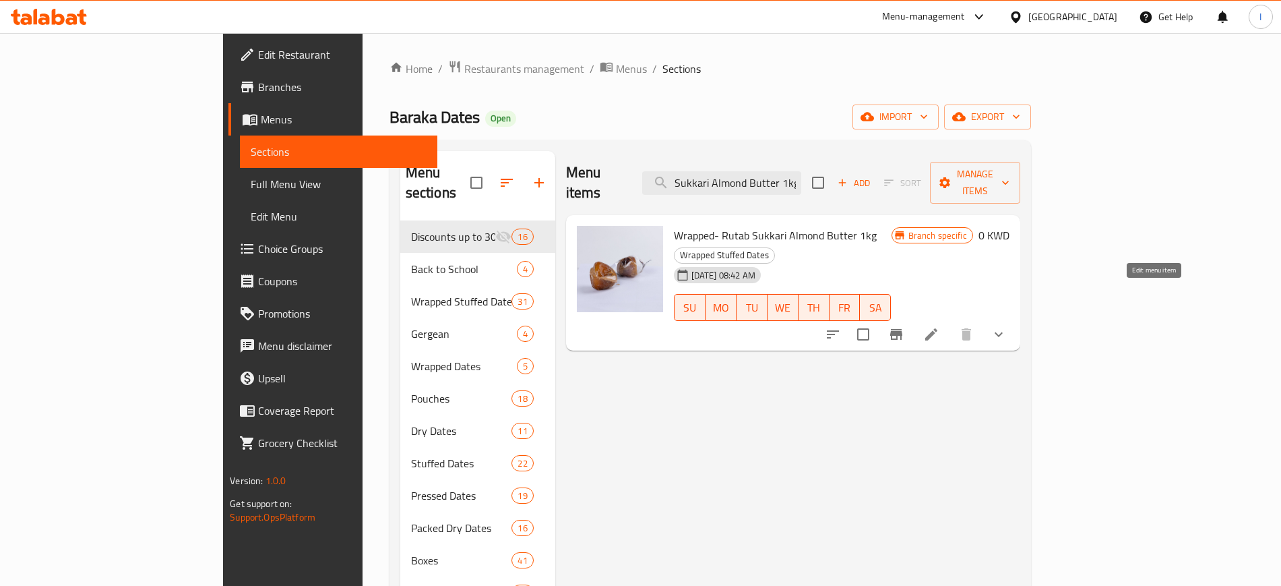
type input "Wrapped- Rutab Sukkari Almond Butter 1kg"
click at [938, 328] on icon at bounding box center [931, 334] width 12 height 12
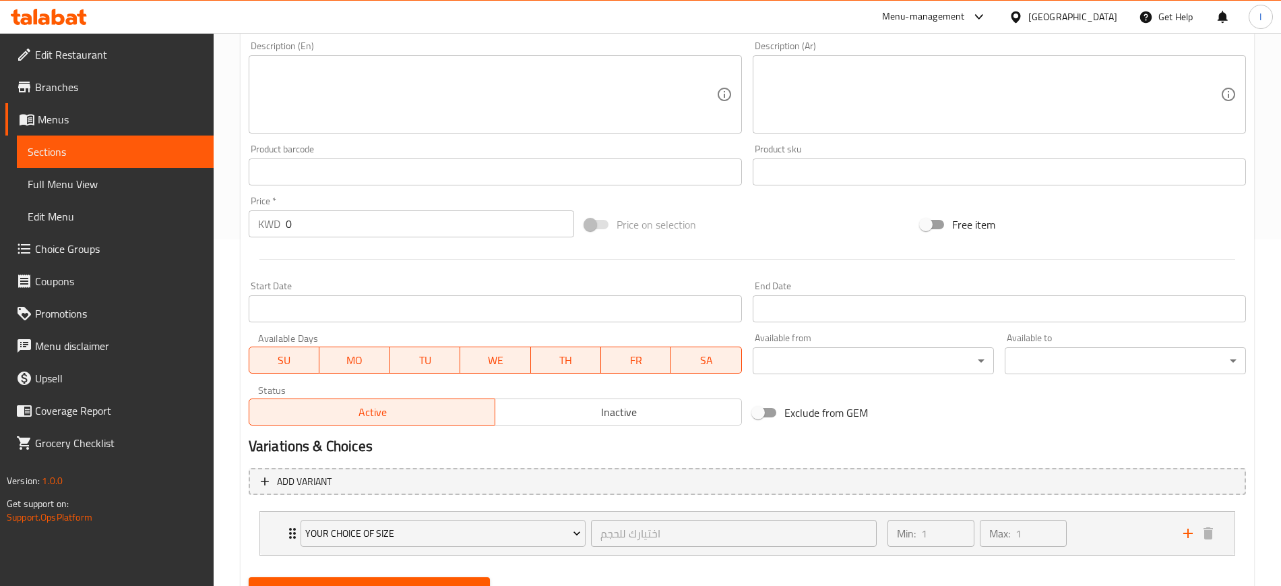
scroll to position [408, 0]
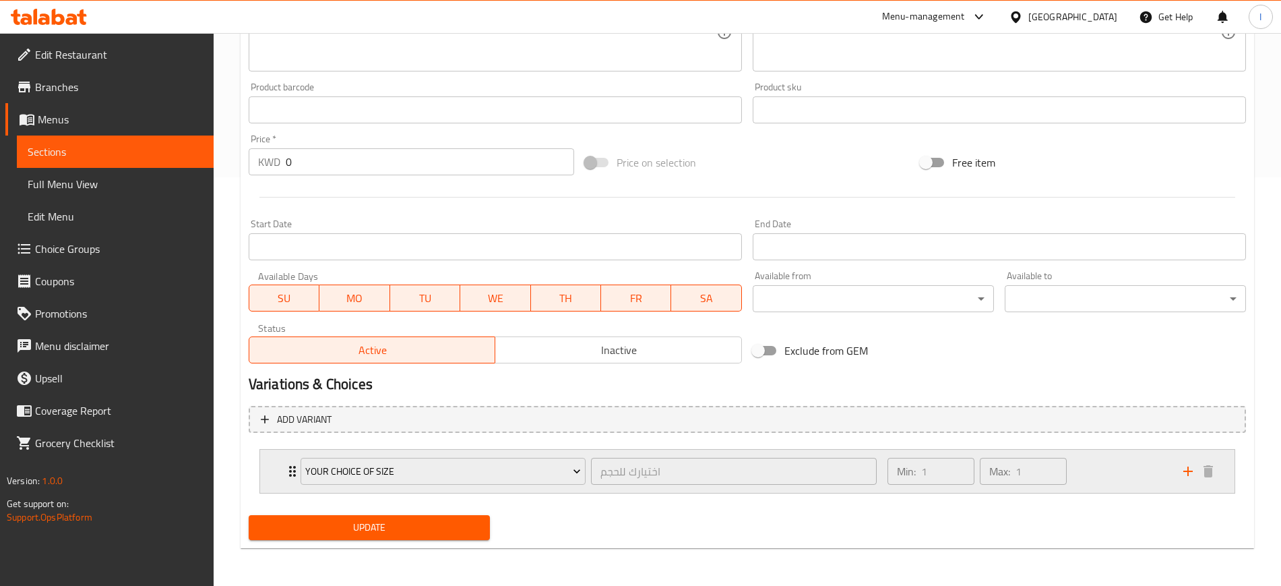
click at [286, 425] on icon "Expand" at bounding box center [292, 471] width 16 height 16
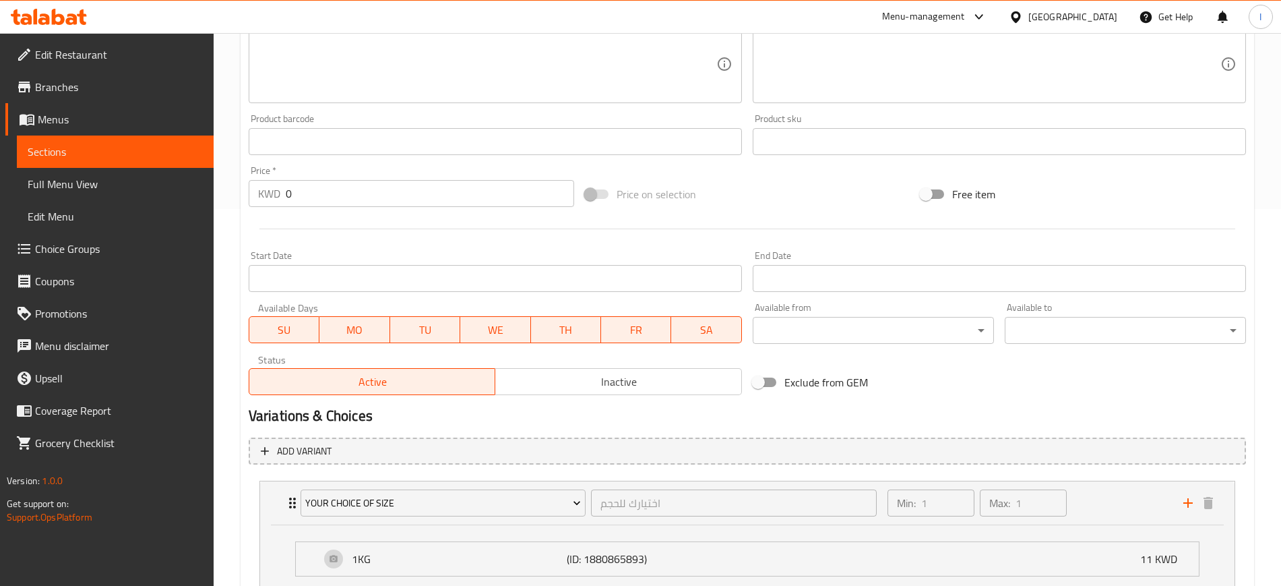
scroll to position [240, 0]
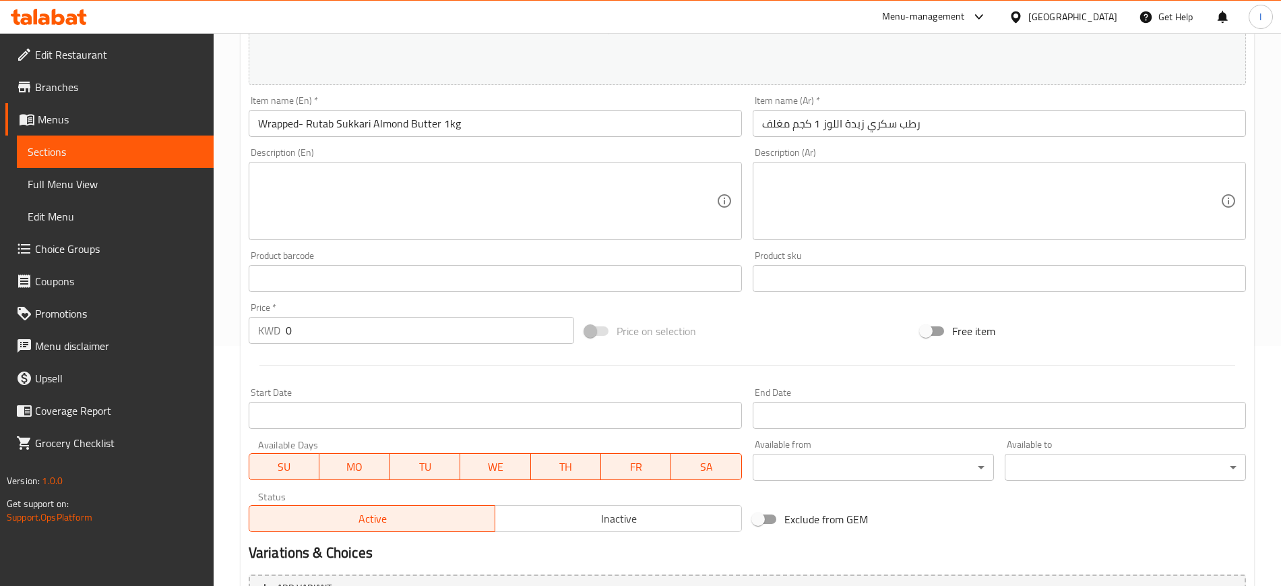
click at [84, 150] on span "Sections" at bounding box center [115, 152] width 175 height 16
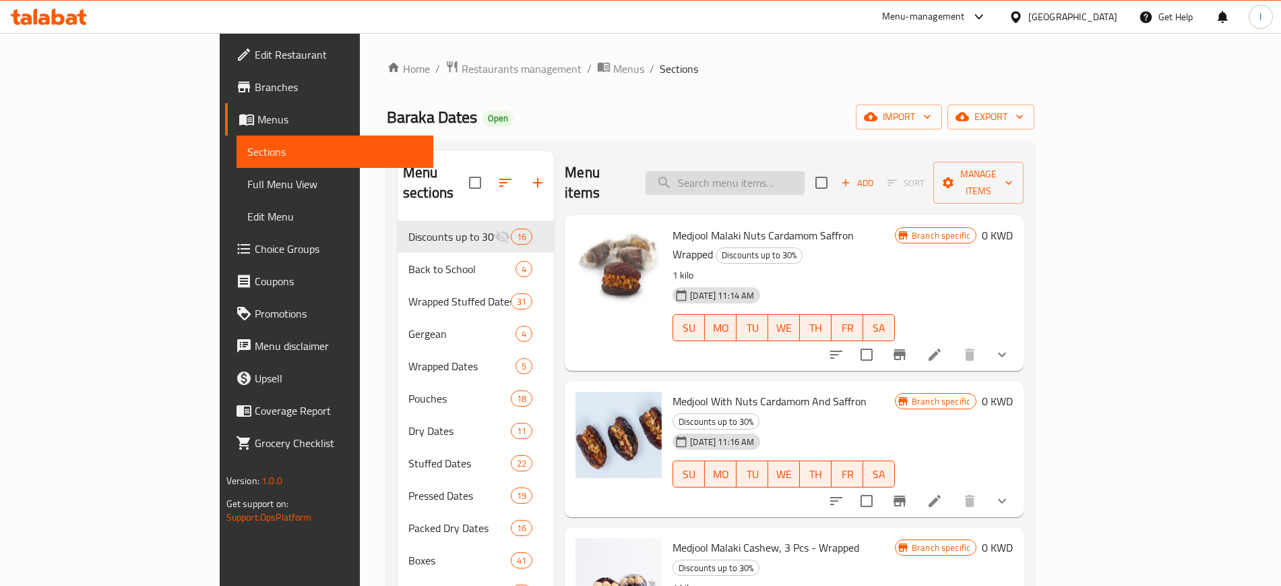
click at [805, 171] on input "search" at bounding box center [725, 183] width 159 height 24
paste input "Wrapped - Stuffed Rutab Sukkari Almond Honey Saffron 1kg"
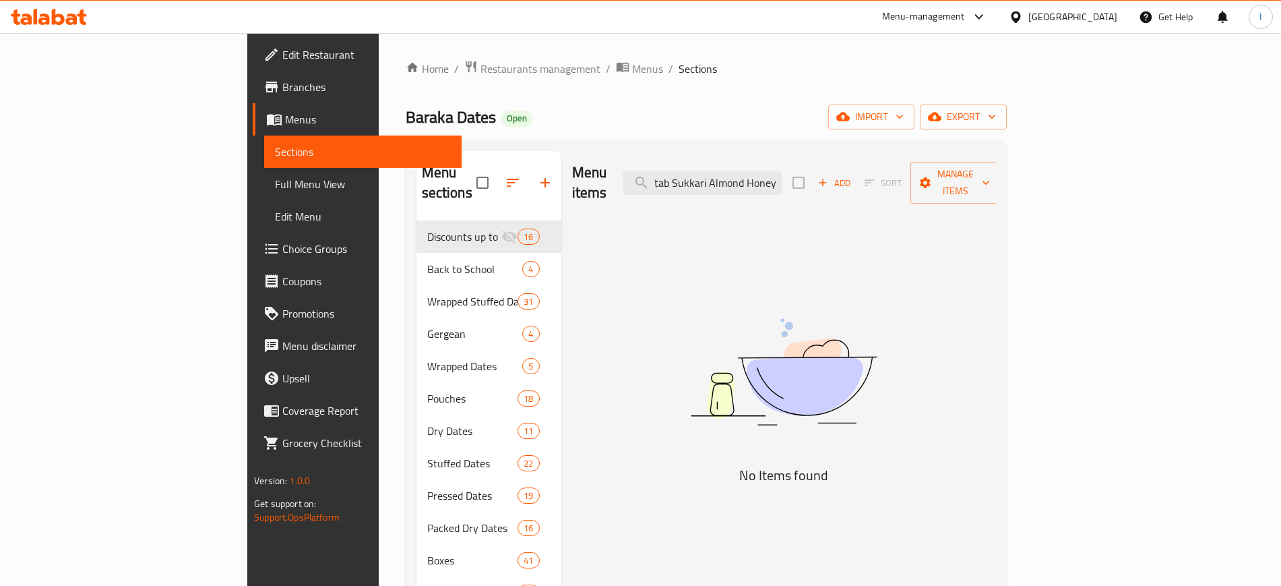
scroll to position [0, 100]
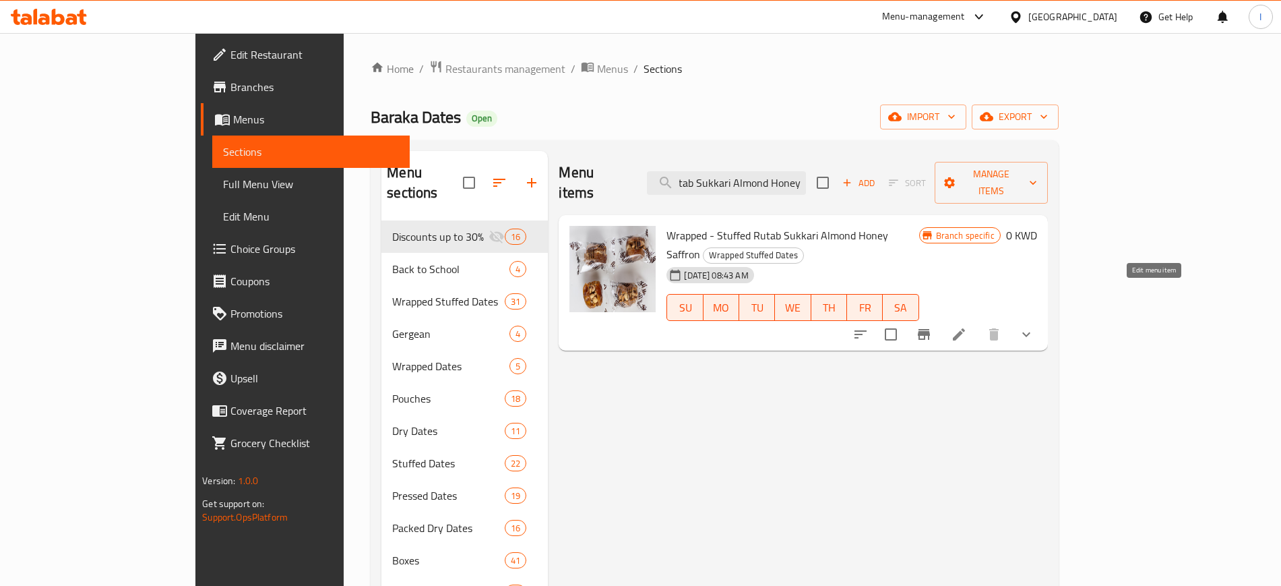
type input "Wrapped - Stuffed Rutab Sukkari Almond Honey"
click at [940, 328] on icon at bounding box center [959, 334] width 12 height 12
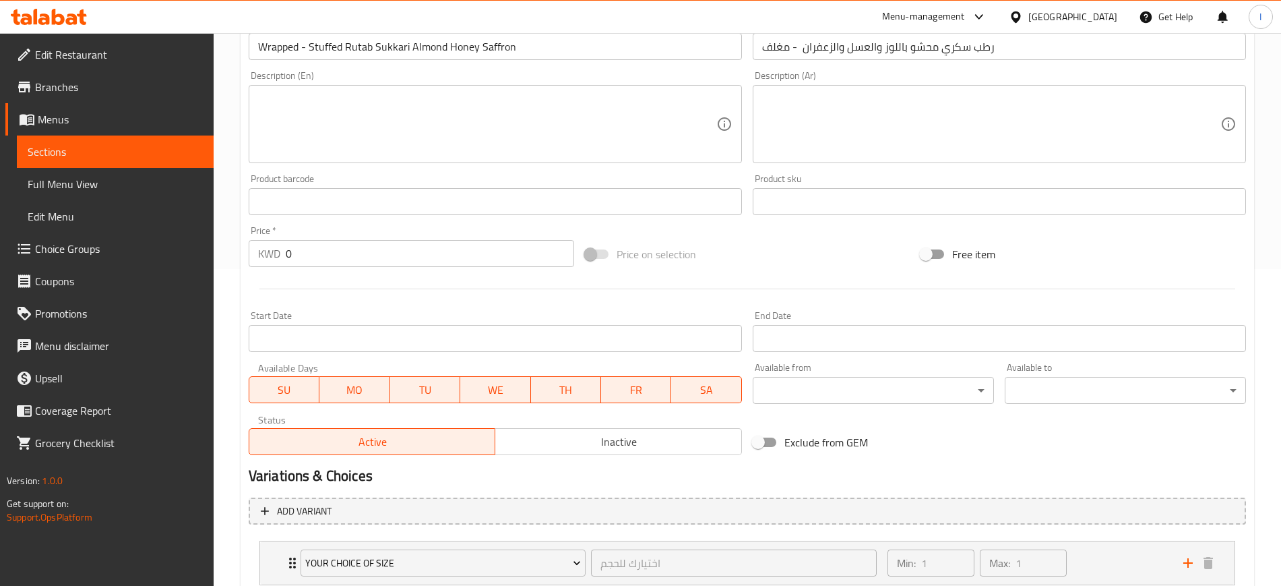
scroll to position [408, 0]
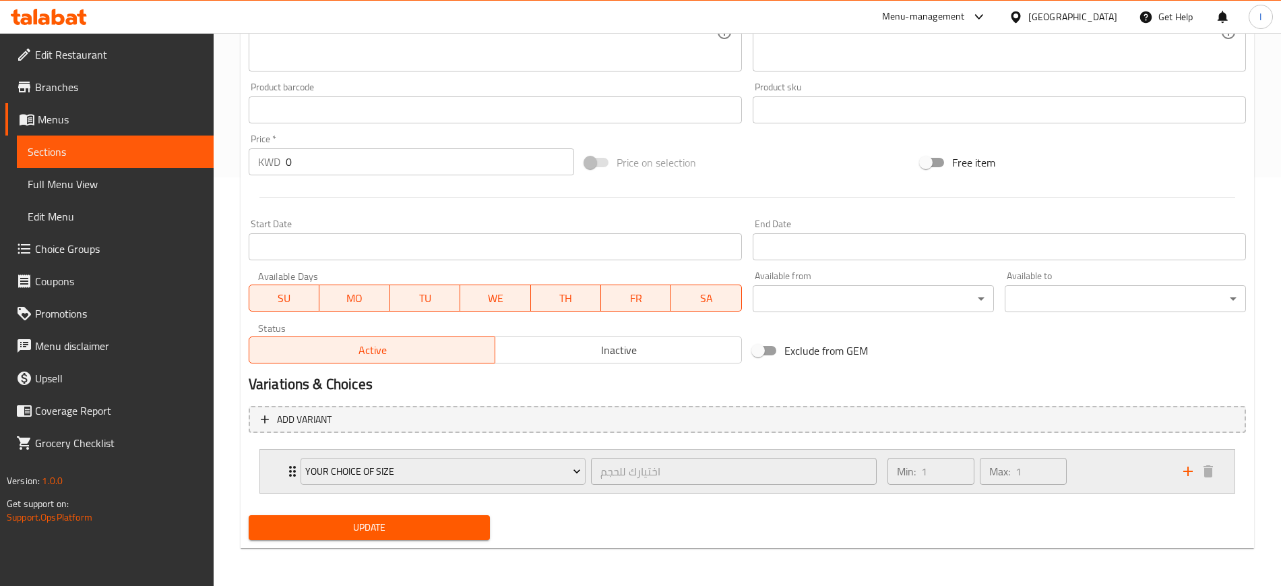
click at [283, 425] on div "Your choice of Size اختيارك للحجم ​ Min: 1 ​ Max: 1 ​" at bounding box center [747, 471] width 975 height 43
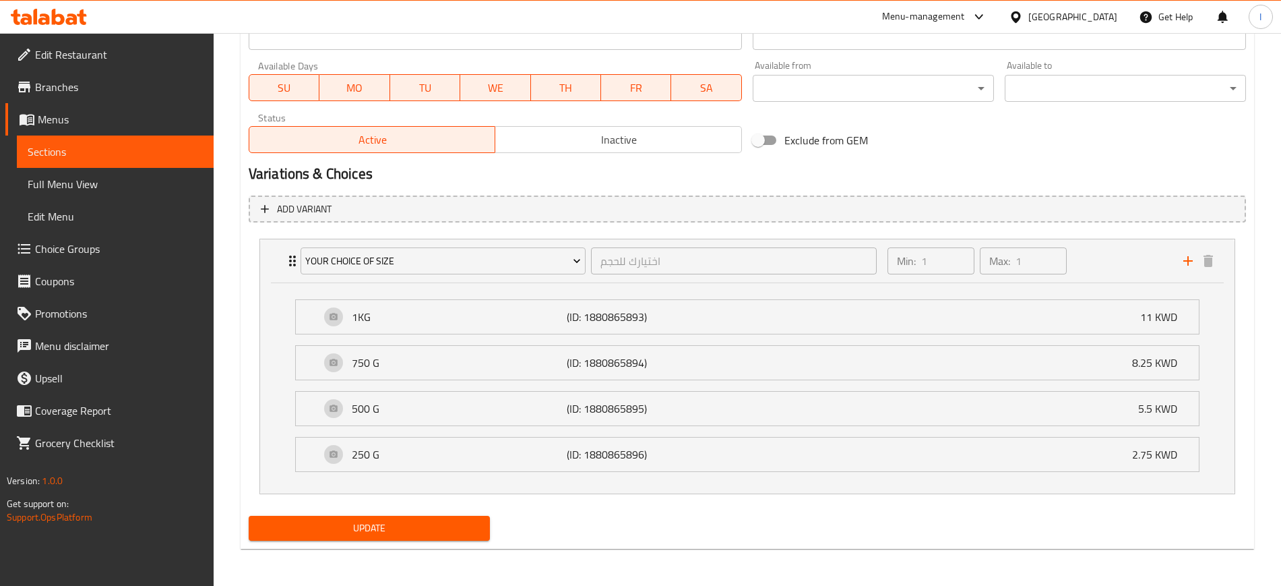
scroll to position [619, 0]
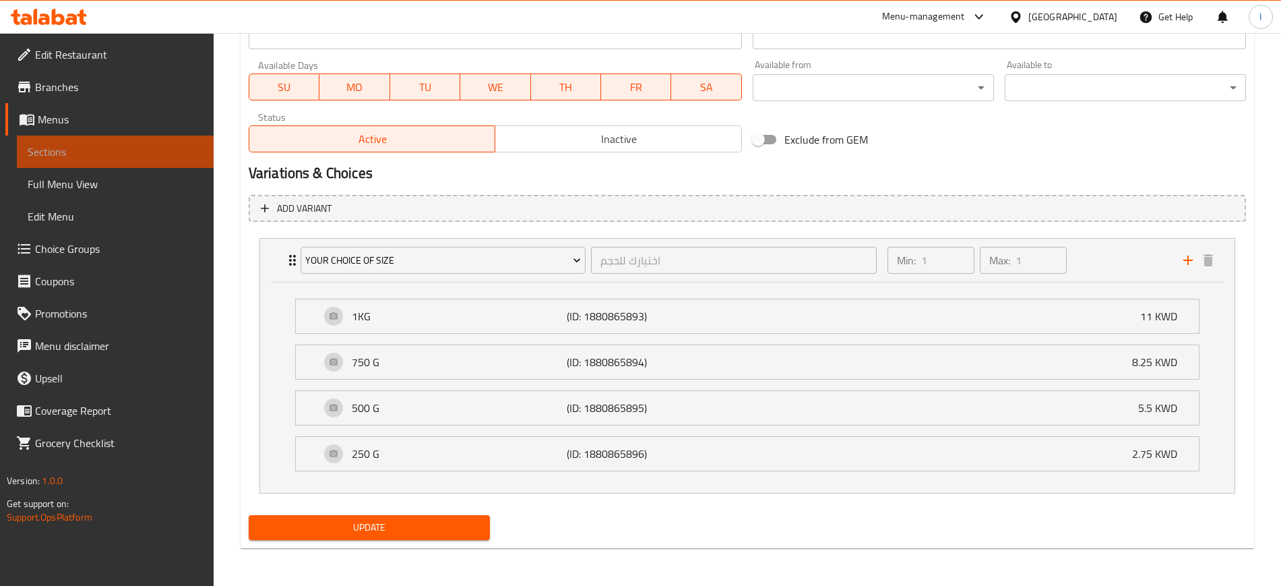
click at [64, 155] on span "Sections" at bounding box center [115, 152] width 175 height 16
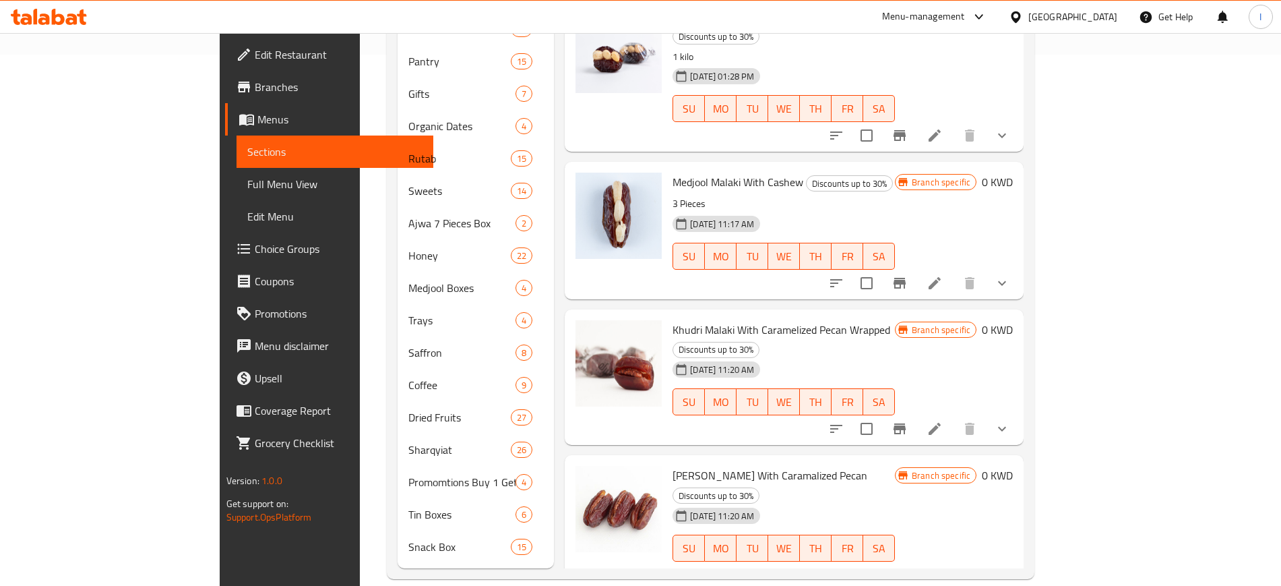
scroll to position [26, 0]
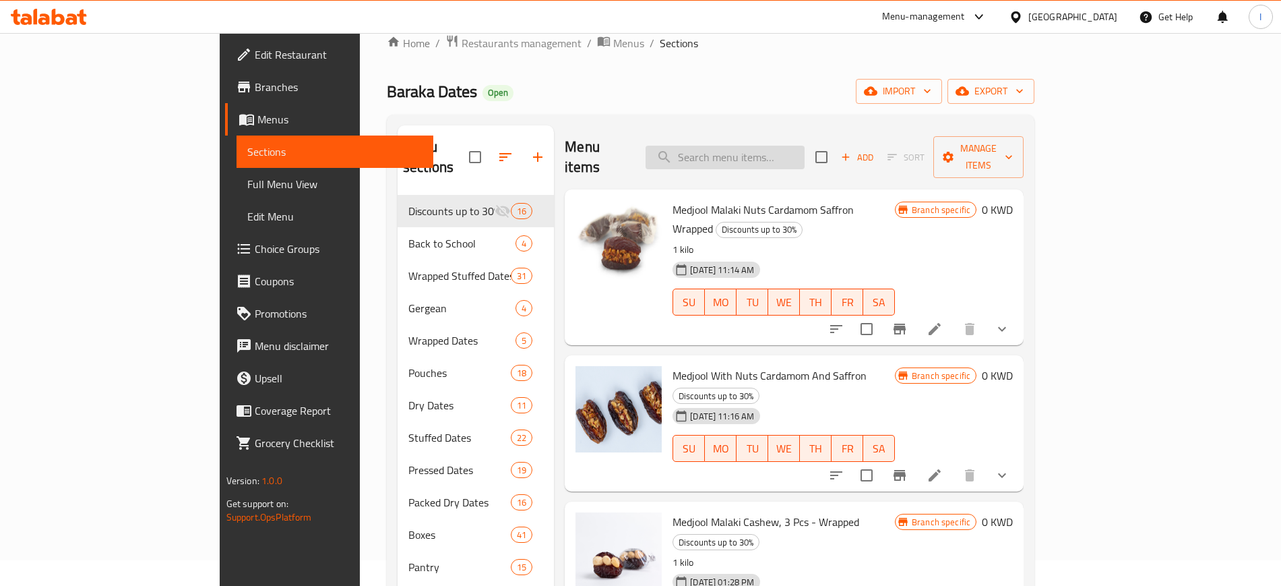
click at [805, 152] on input "search" at bounding box center [725, 158] width 159 height 24
paste input "Sukkari Rutab Stuffed With Rangena And Walnuts 1 Kg Wrapped"
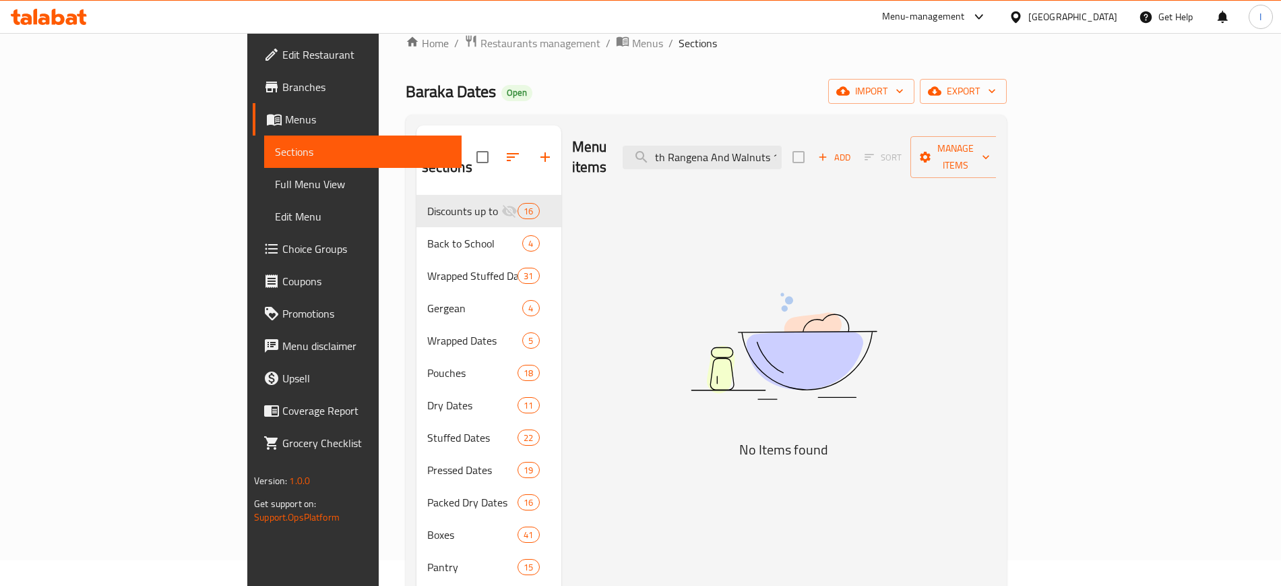
type input "Sukkari Rutab Stuffed With Rangena And Walnuts"
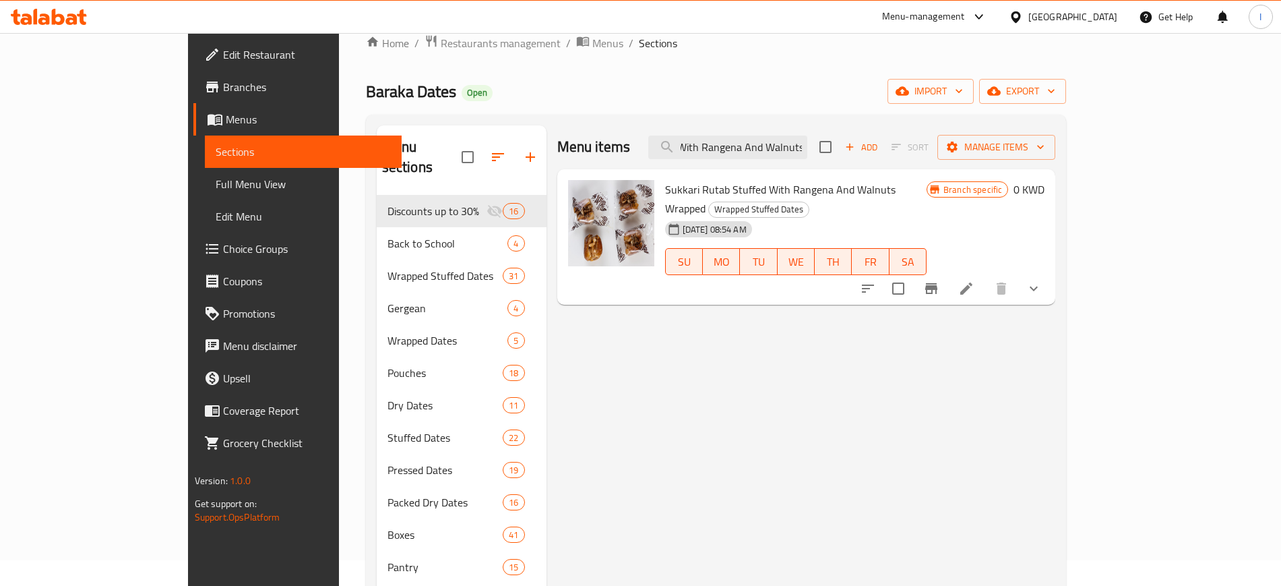
click at [940, 280] on icon at bounding box center [966, 288] width 16 height 16
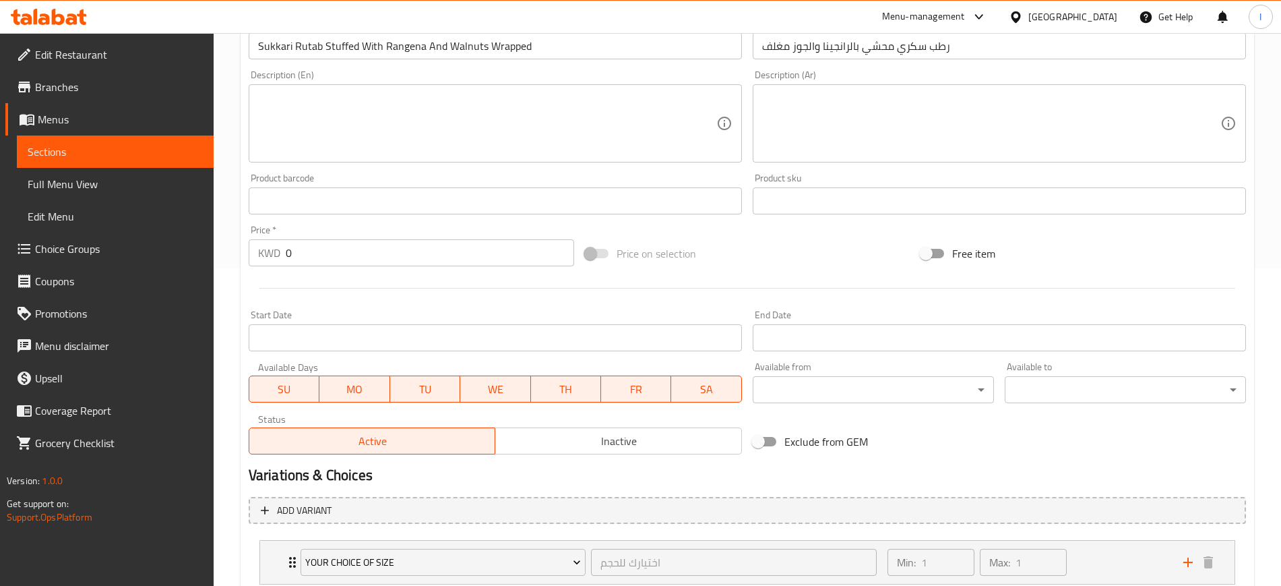
scroll to position [408, 0]
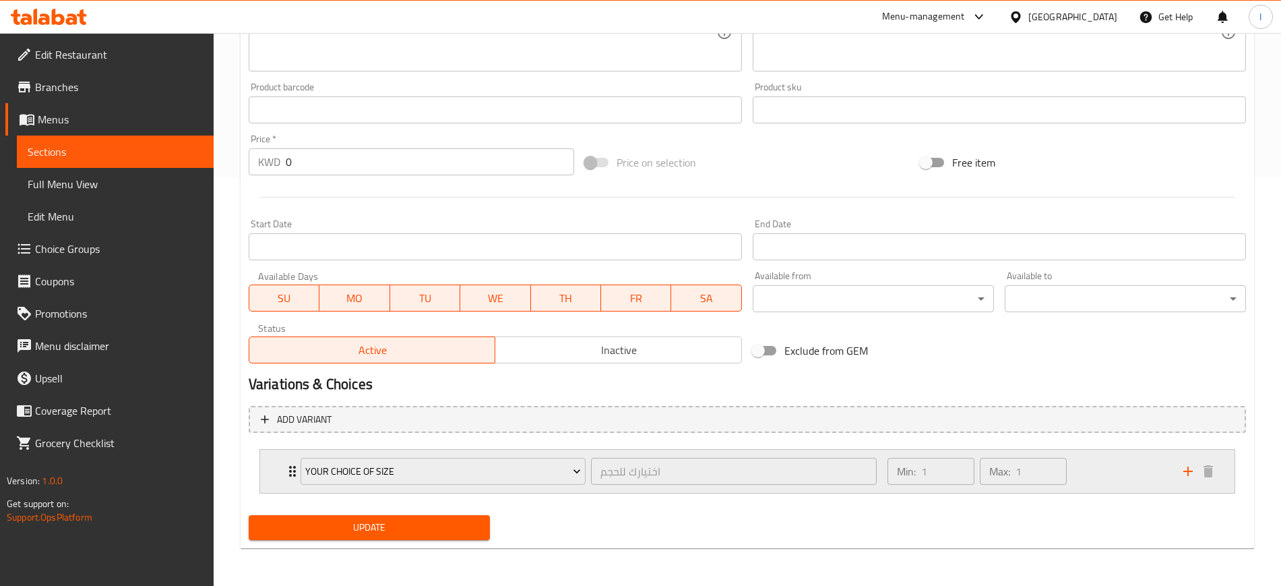
click at [289, 425] on div "Your choice of Size اختيارك للحجم ​ Min: 1 ​ Max: 1 ​" at bounding box center [751, 471] width 934 height 43
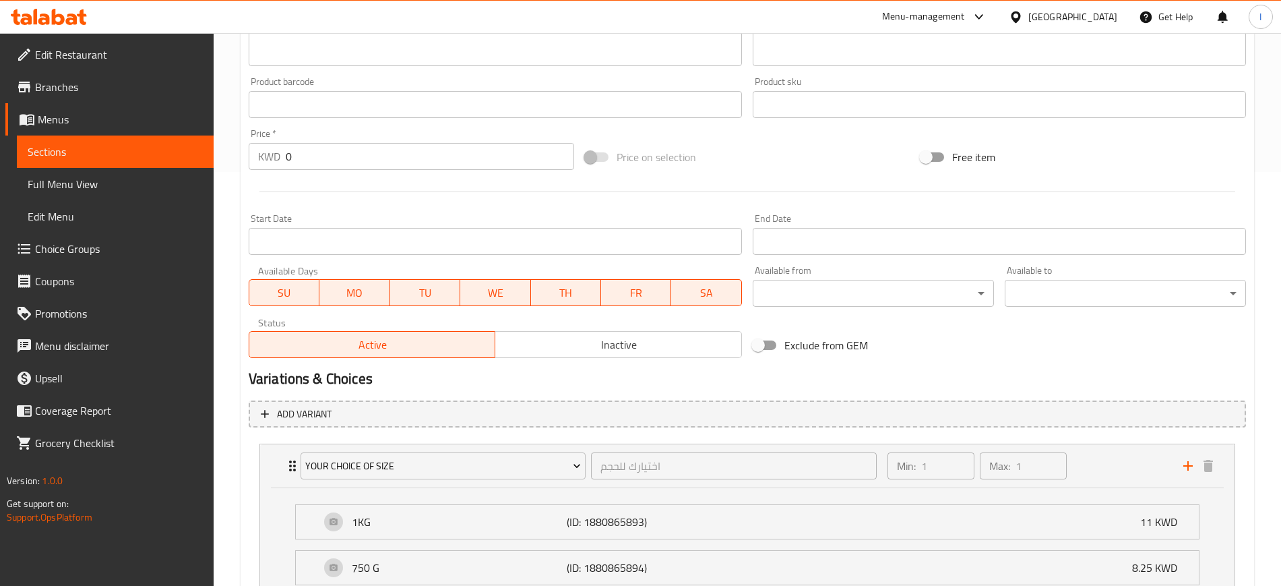
scroll to position [367, 0]
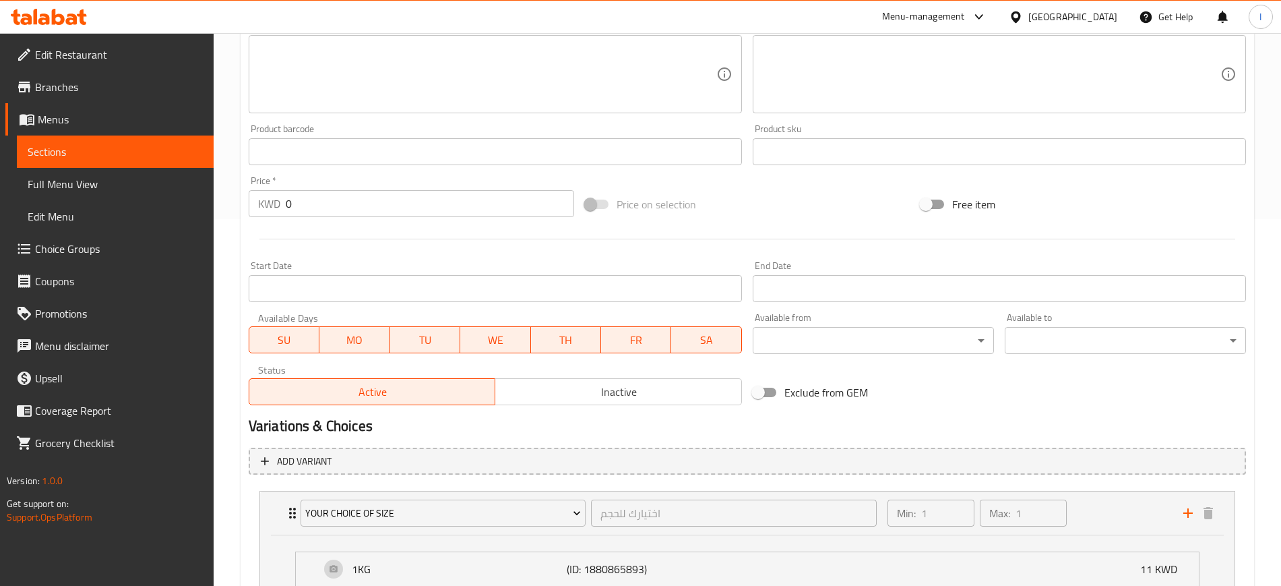
drag, startPoint x: 86, startPoint y: 142, endPoint x: 77, endPoint y: 181, distance: 40.9
click at [86, 141] on link "Sections" at bounding box center [115, 151] width 197 height 32
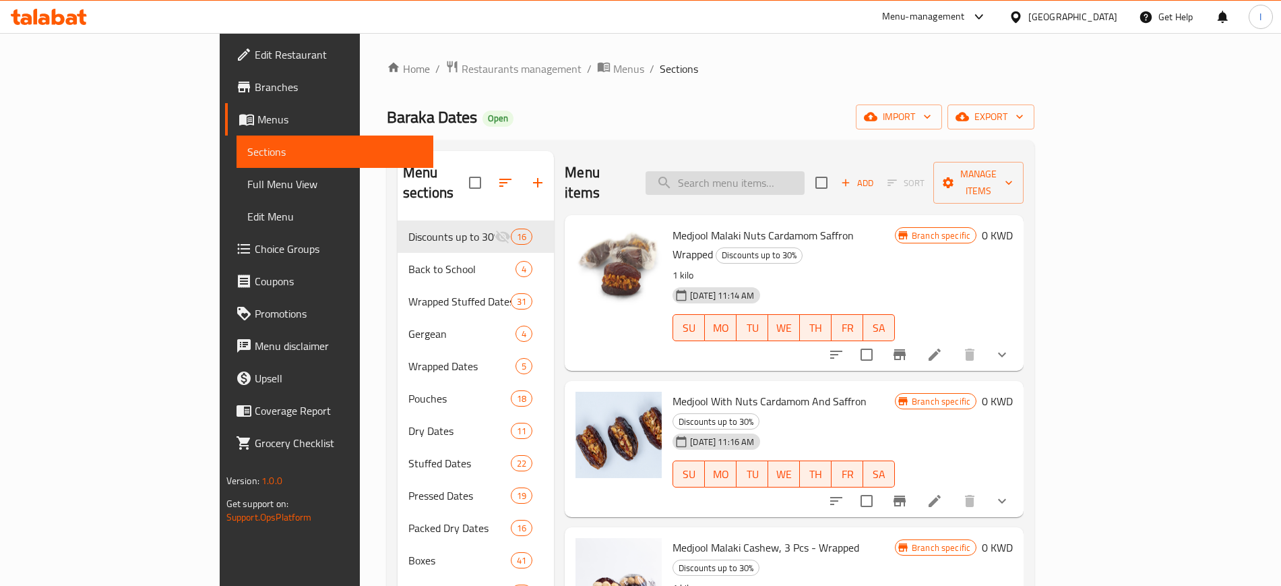
click at [801, 179] on input "search" at bounding box center [725, 183] width 159 height 24
paste input "Khudri Almond Dipped In Milk Chocolate Wrapped"
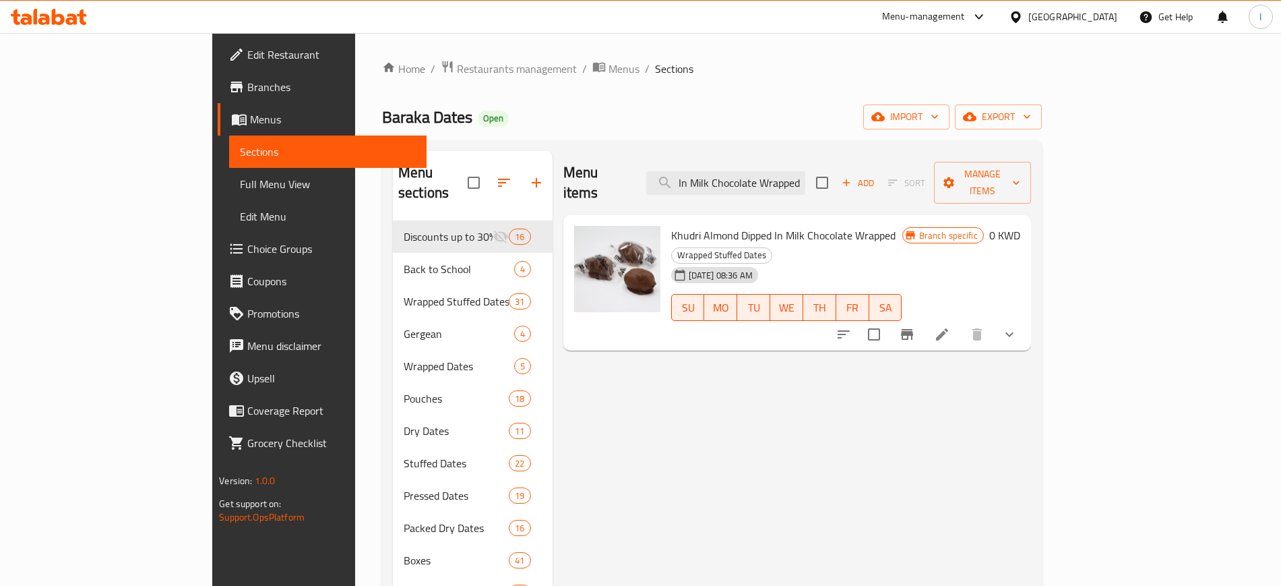
type input "Khudri Almond Dipped In Milk Chocolate Wrapped"
click at [940, 326] on icon at bounding box center [942, 334] width 16 height 16
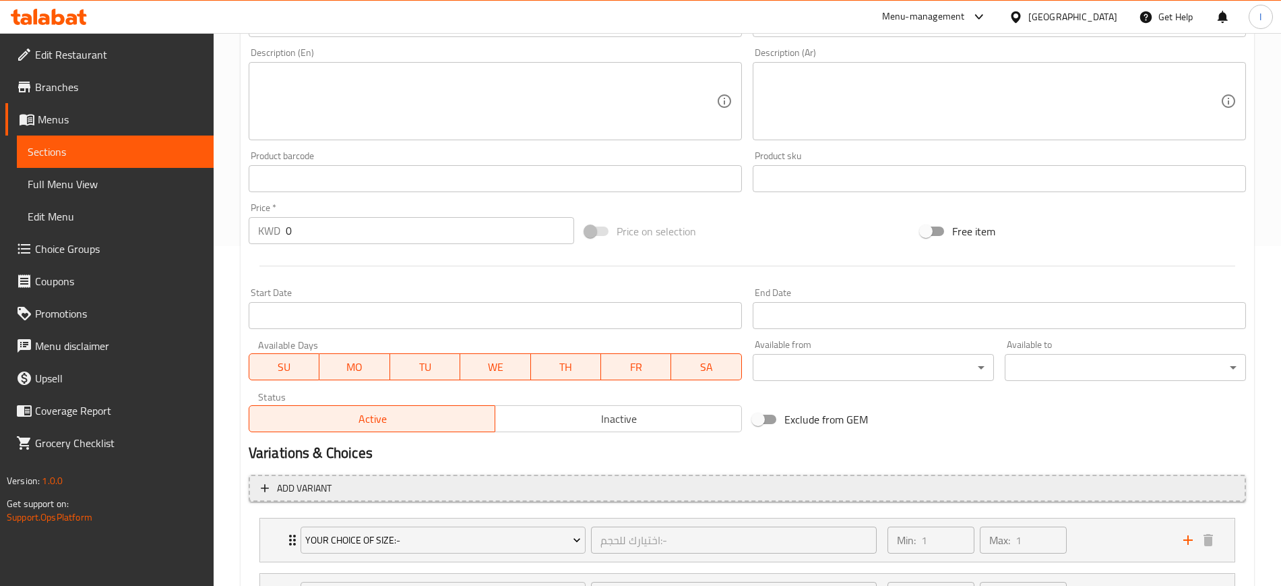
scroll to position [464, 0]
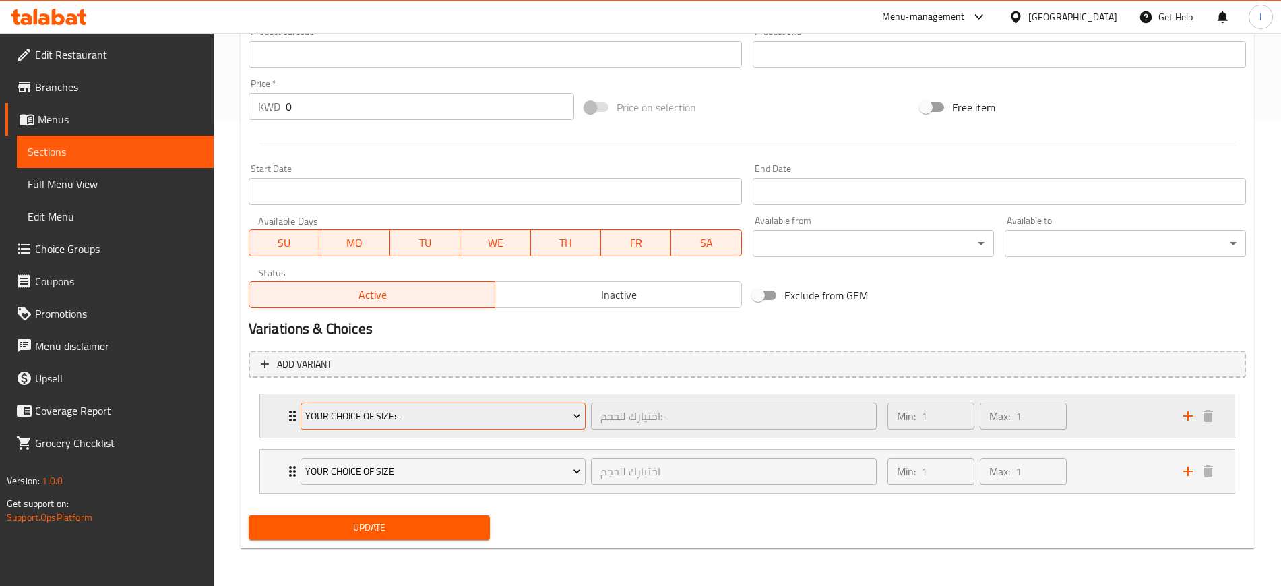
click at [302, 420] on button "Your Choice Of Size:-" at bounding box center [443, 415] width 285 height 27
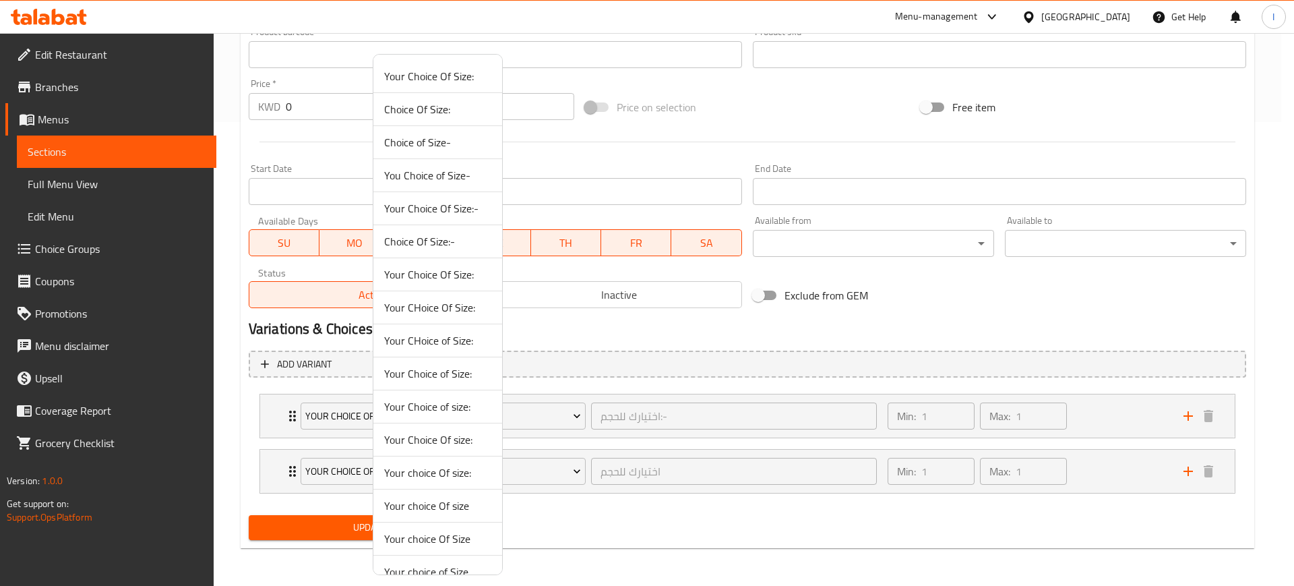
click at [287, 418] on div at bounding box center [647, 293] width 1294 height 586
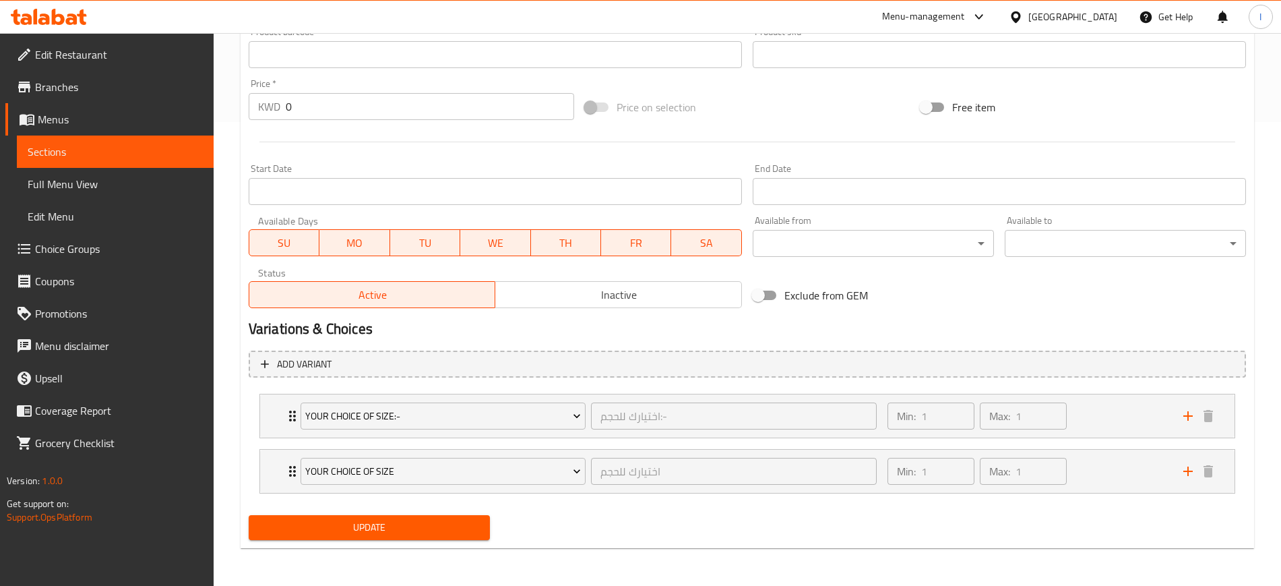
click at [287, 418] on icon "Expand" at bounding box center [292, 416] width 16 height 16
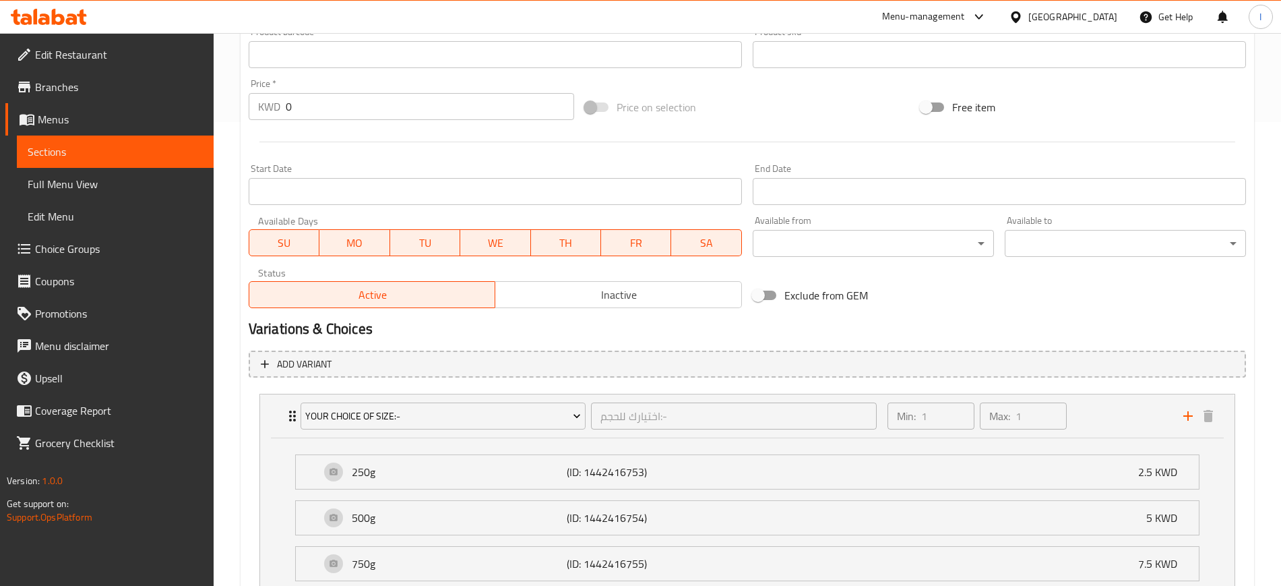
scroll to position [548, 0]
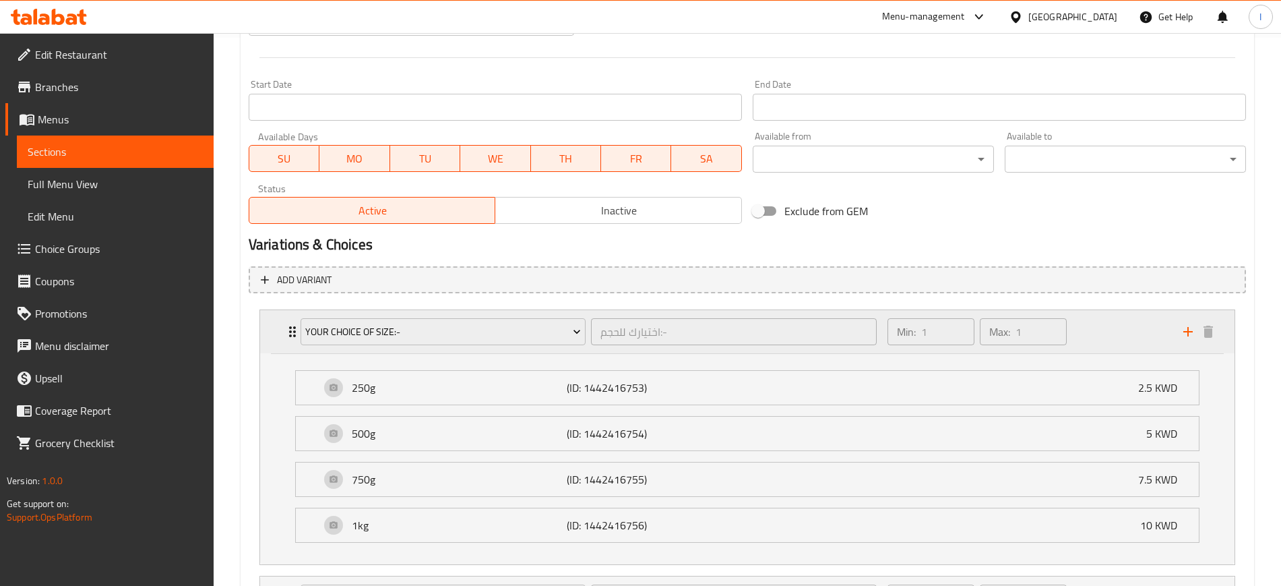
click at [291, 332] on icon "Expand" at bounding box center [292, 331] width 7 height 11
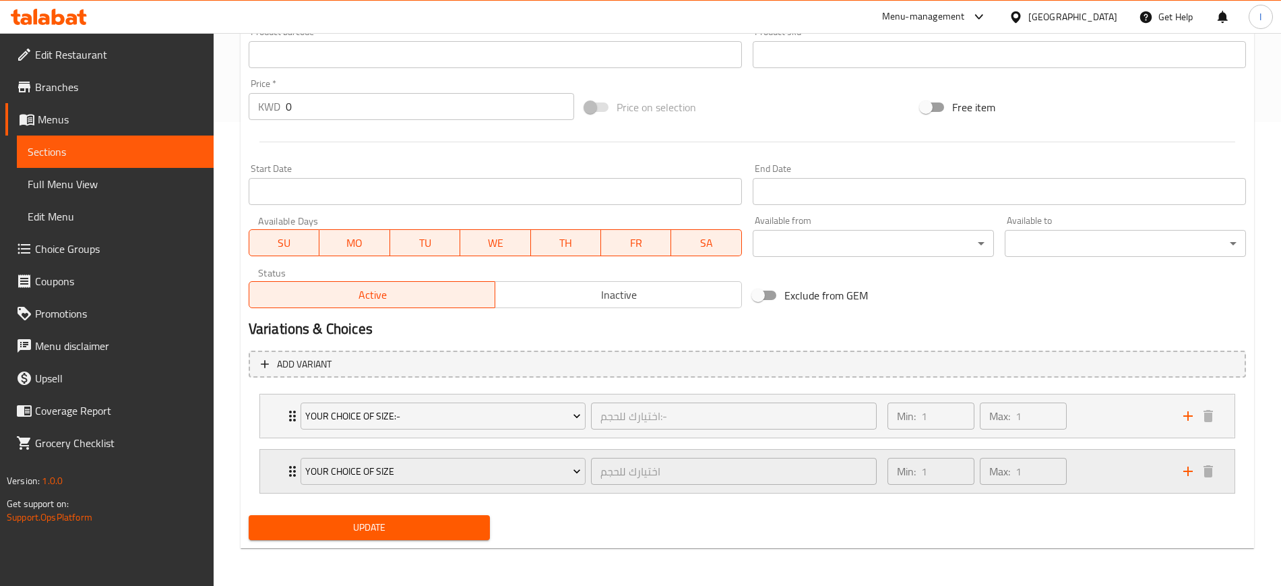
click at [293, 425] on div "Your choice of Size اختيارك للحجم ​" at bounding box center [589, 471] width 592 height 43
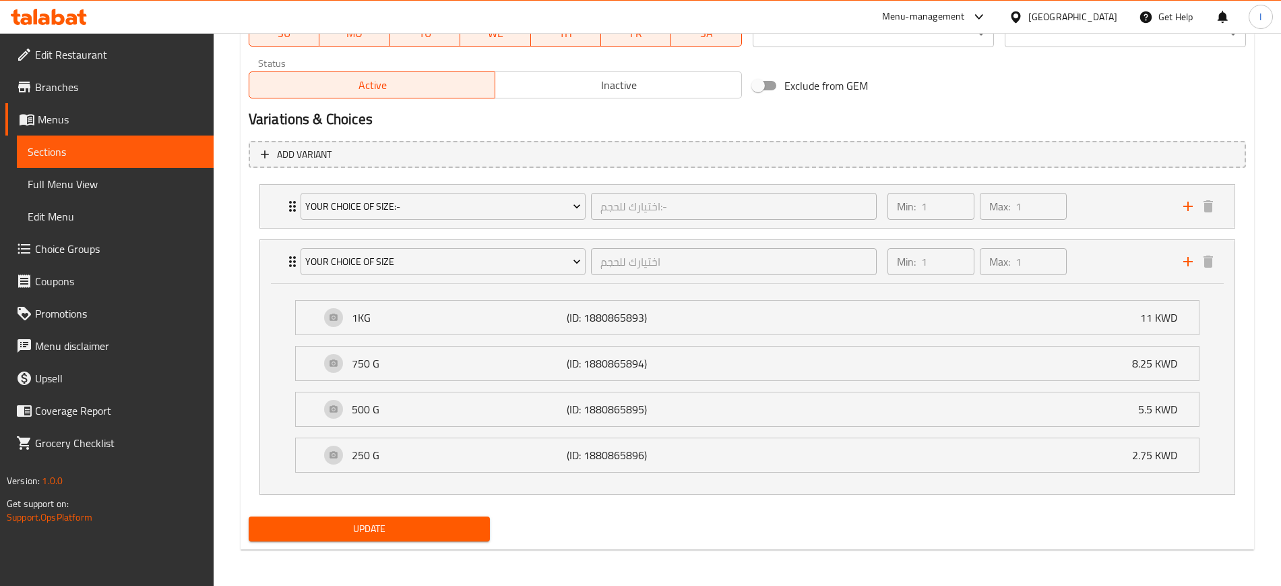
scroll to position [675, 0]
click at [291, 265] on icon "Expand" at bounding box center [292, 260] width 7 height 11
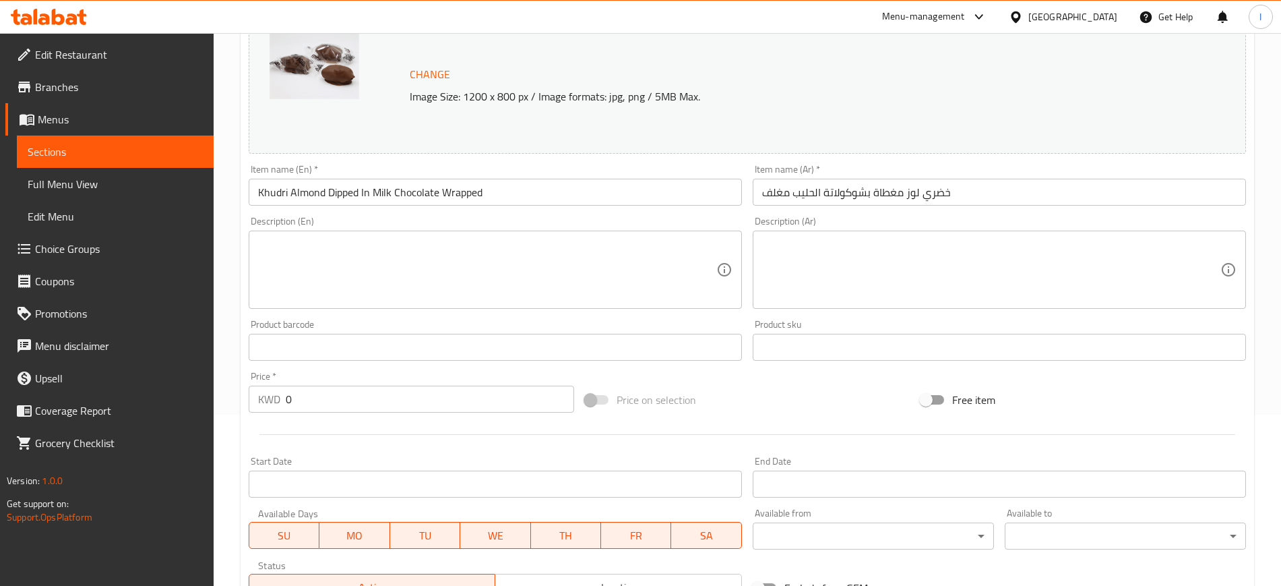
scroll to position [0, 0]
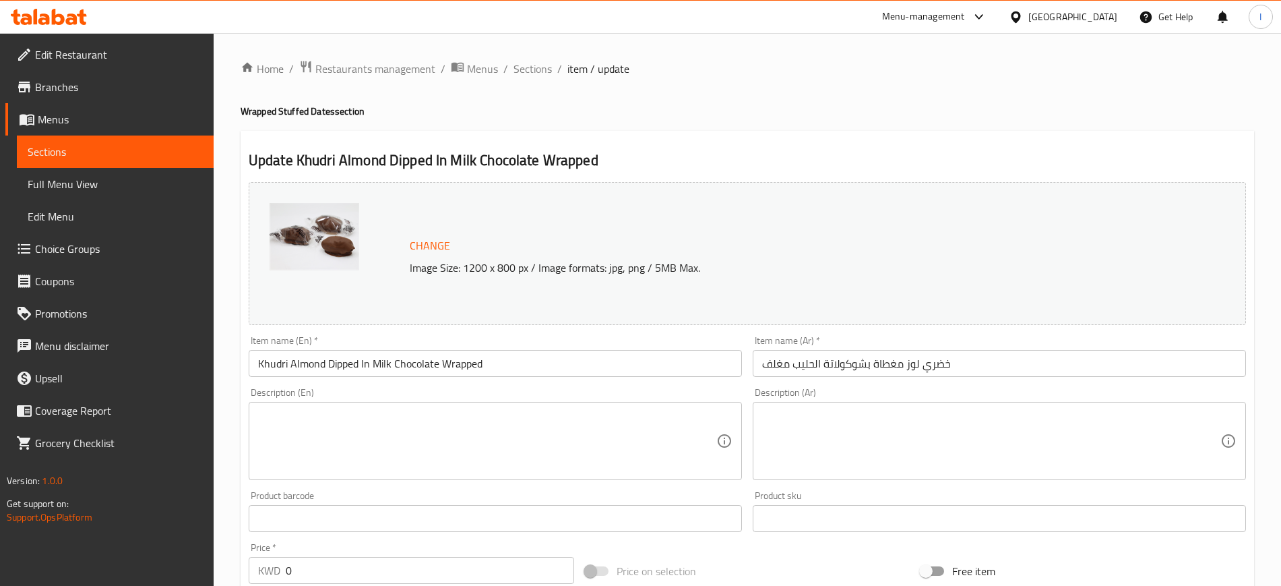
click at [736, 87] on div "Home / Restaurants management / Menus / Sections / item / update Wrapped Stuffe…" at bounding box center [748, 541] width 1014 height 963
click at [69, 150] on span "Sections" at bounding box center [115, 152] width 175 height 16
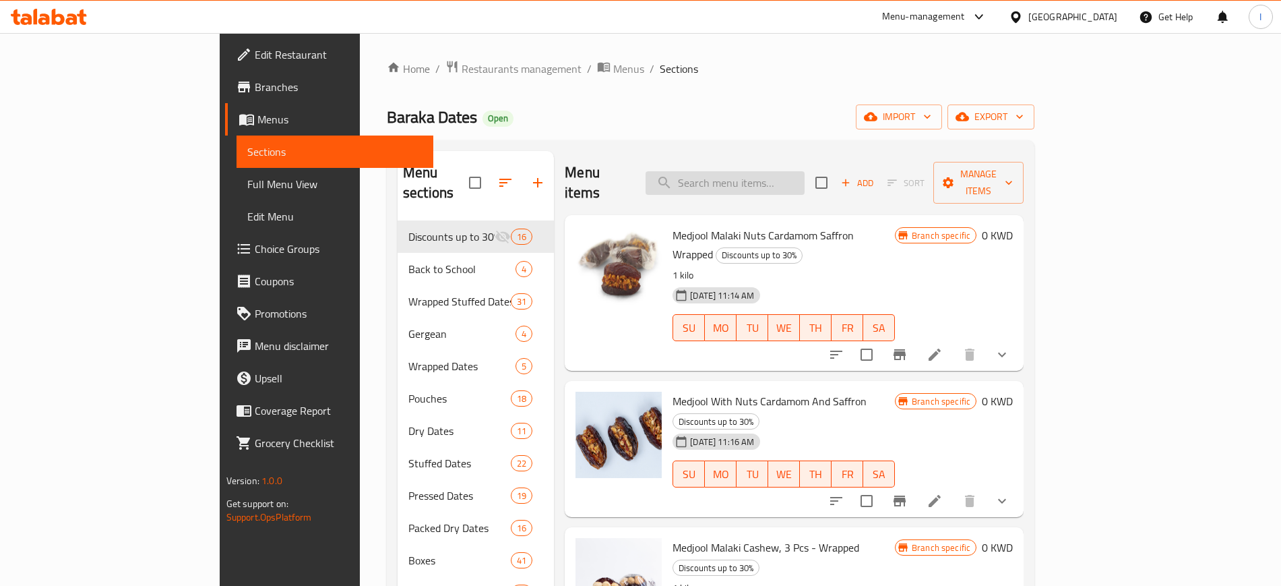
click at [805, 171] on input "search" at bounding box center [725, 183] width 159 height 24
paste input "Khudri Almond Dipped With White Chocolate Wrapped"
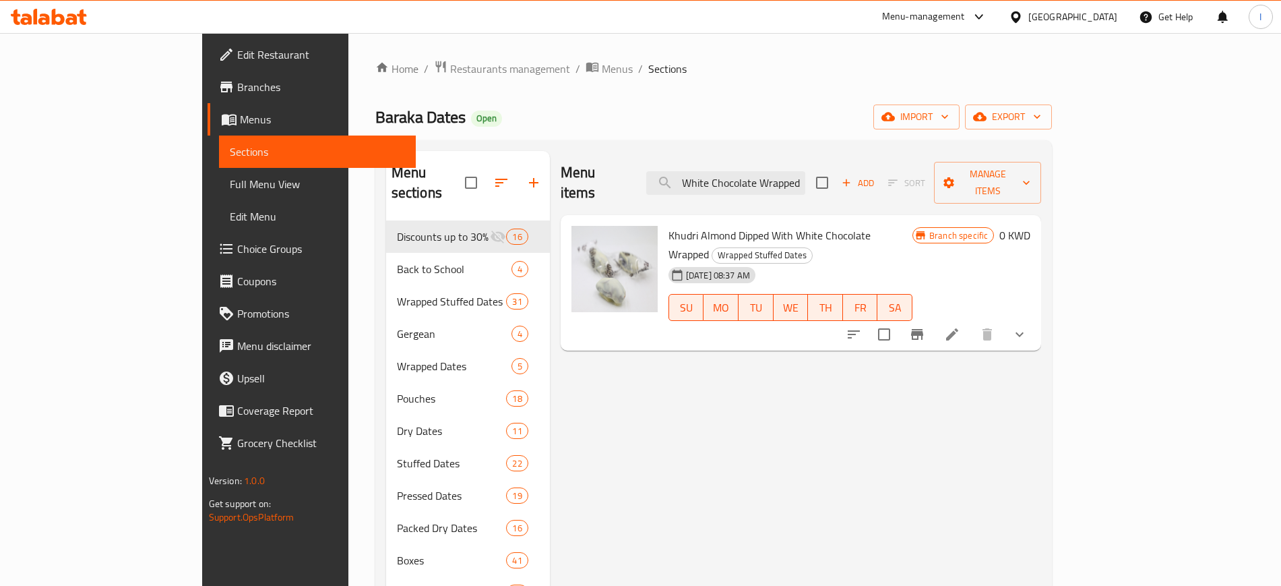
type input "Khudri Almond Dipped With White Chocolate Wrapped"
click at [940, 326] on icon at bounding box center [952, 334] width 16 height 16
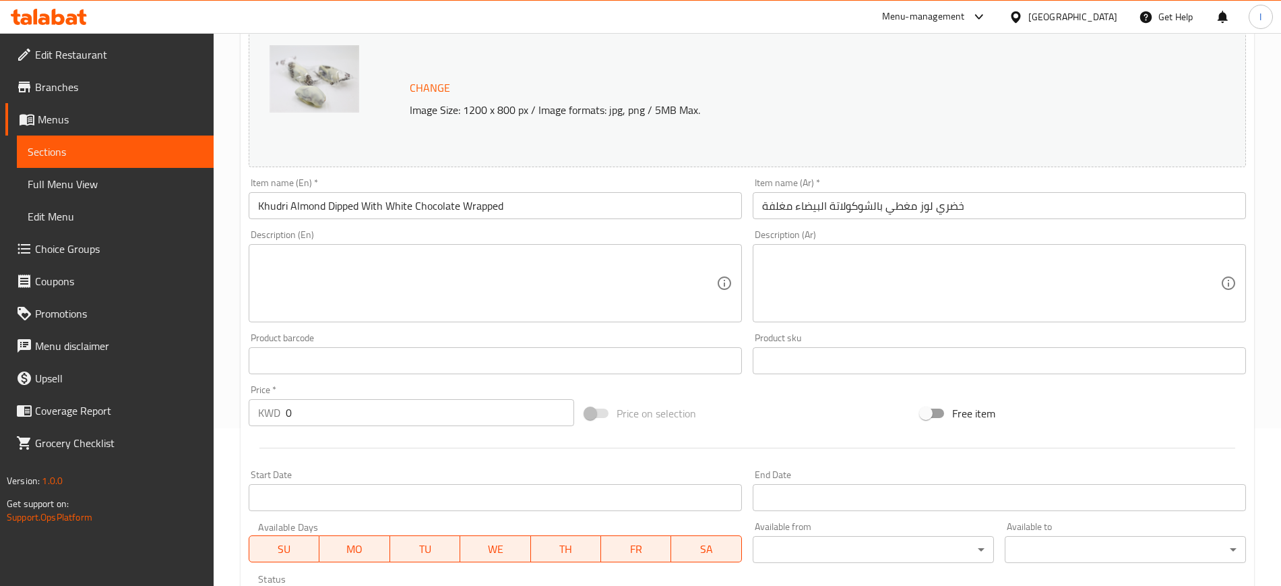
scroll to position [464, 0]
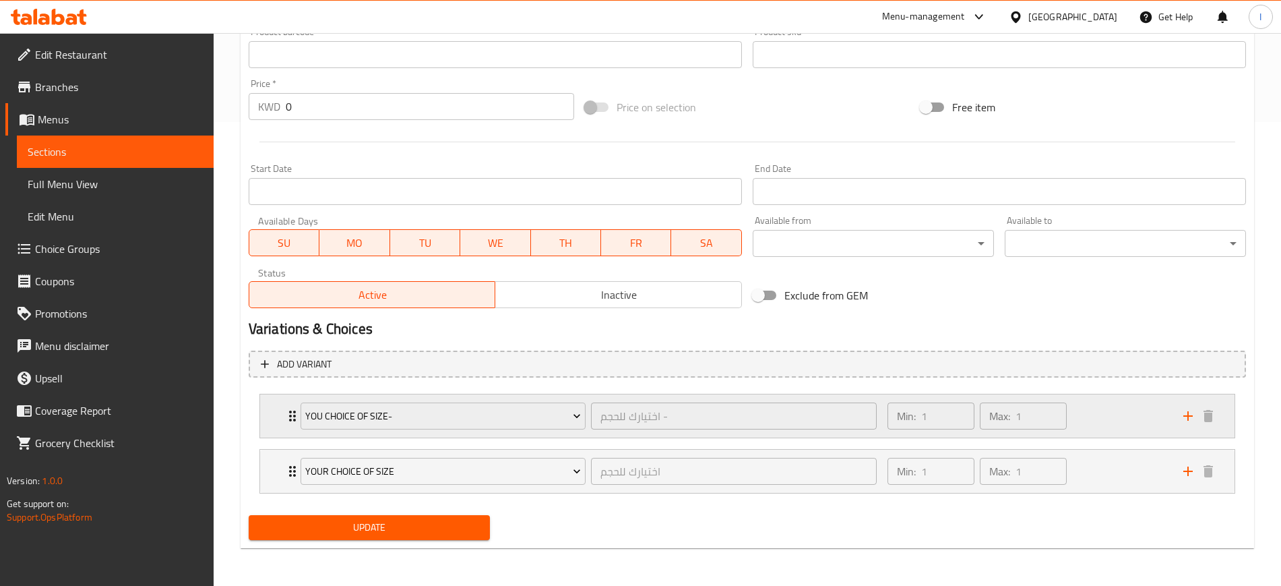
click at [291, 418] on icon "Expand" at bounding box center [292, 416] width 16 height 16
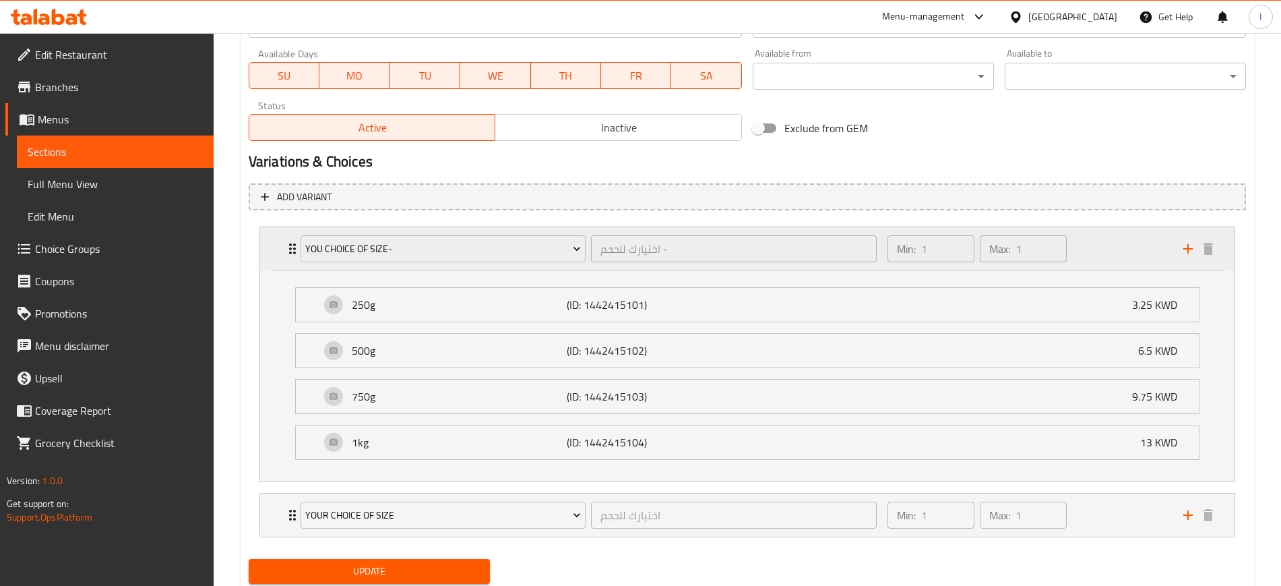
scroll to position [632, 0]
click at [290, 254] on icon "Expand" at bounding box center [292, 247] width 16 height 16
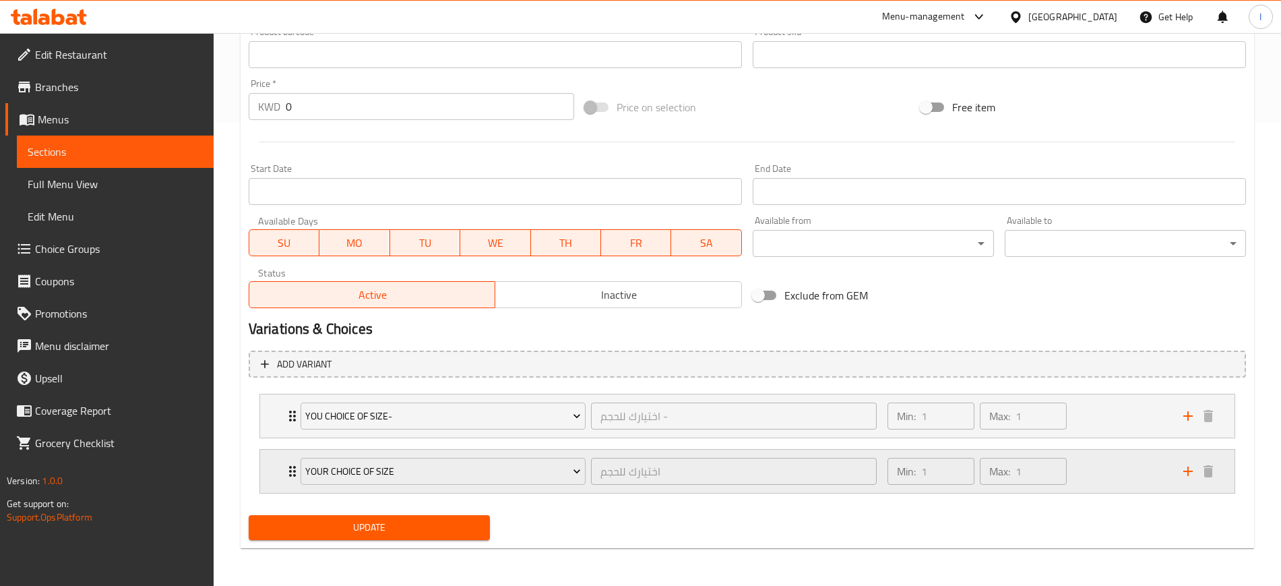
click at [291, 425] on icon "Expand" at bounding box center [292, 471] width 7 height 11
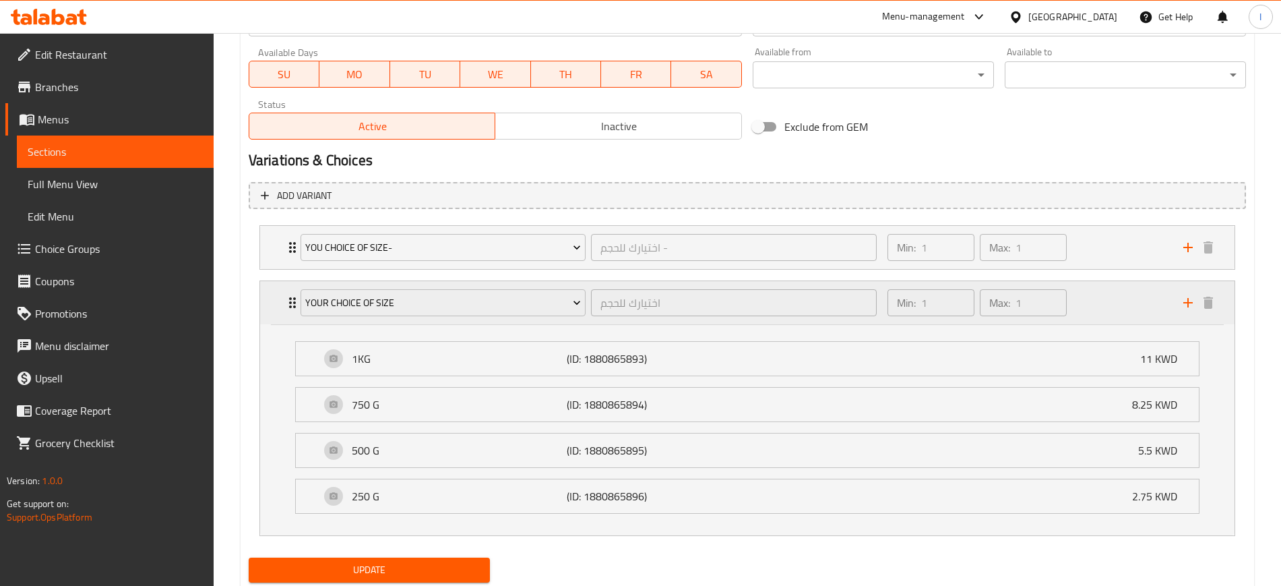
click at [291, 425] on li "500 G (ID: 1880865895) 5.5 KWD Name (En) 500 G Name (En) Name (Ar) 500 جرام Nam…" at bounding box center [747, 450] width 926 height 46
click at [75, 156] on span "Sections" at bounding box center [115, 152] width 175 height 16
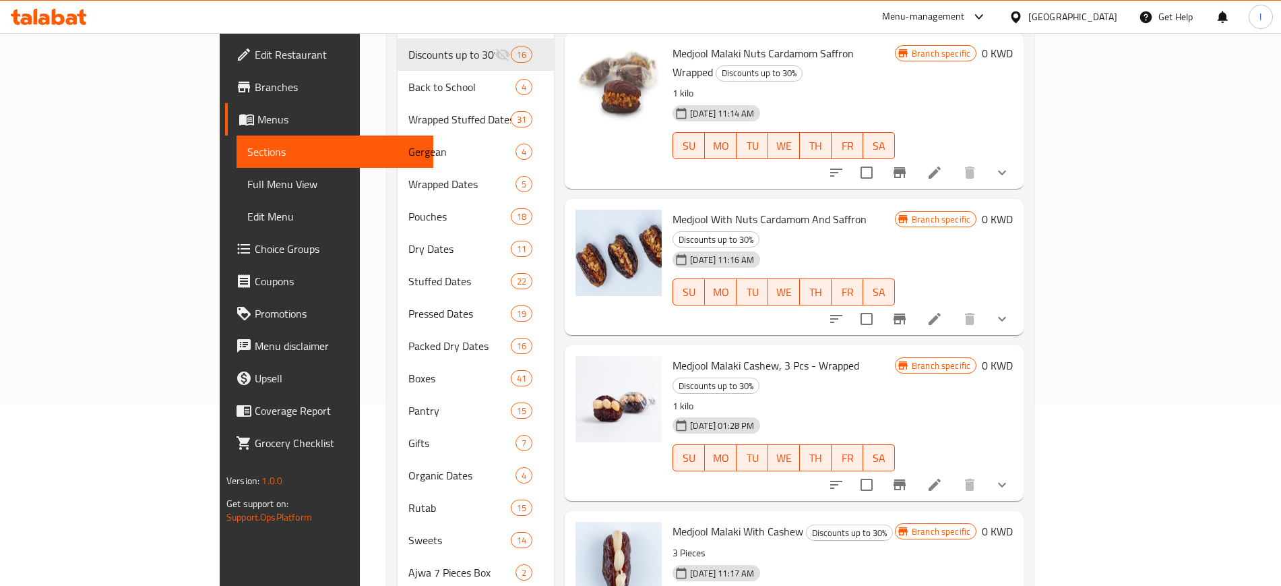
scroll to position [26, 0]
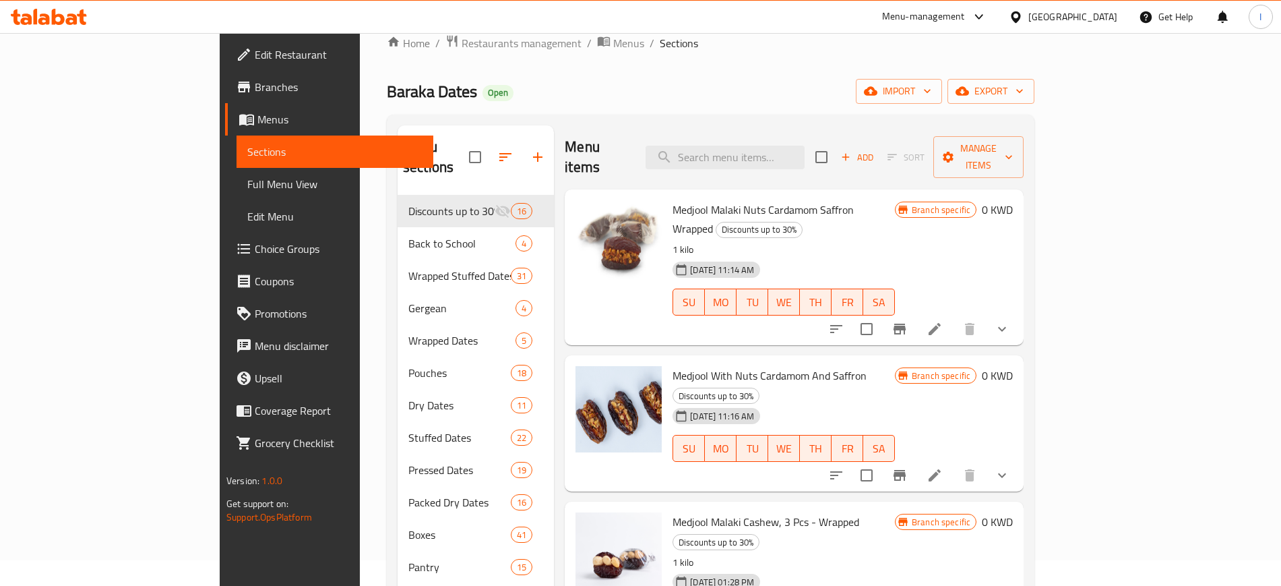
click at [776, 162] on div "Menu items Add Sort Manage items" at bounding box center [794, 157] width 459 height 64
click at [779, 150] on input "search" at bounding box center [725, 158] width 159 height 24
paste input "Khudri Almond Dark Chocolate Wrapped"
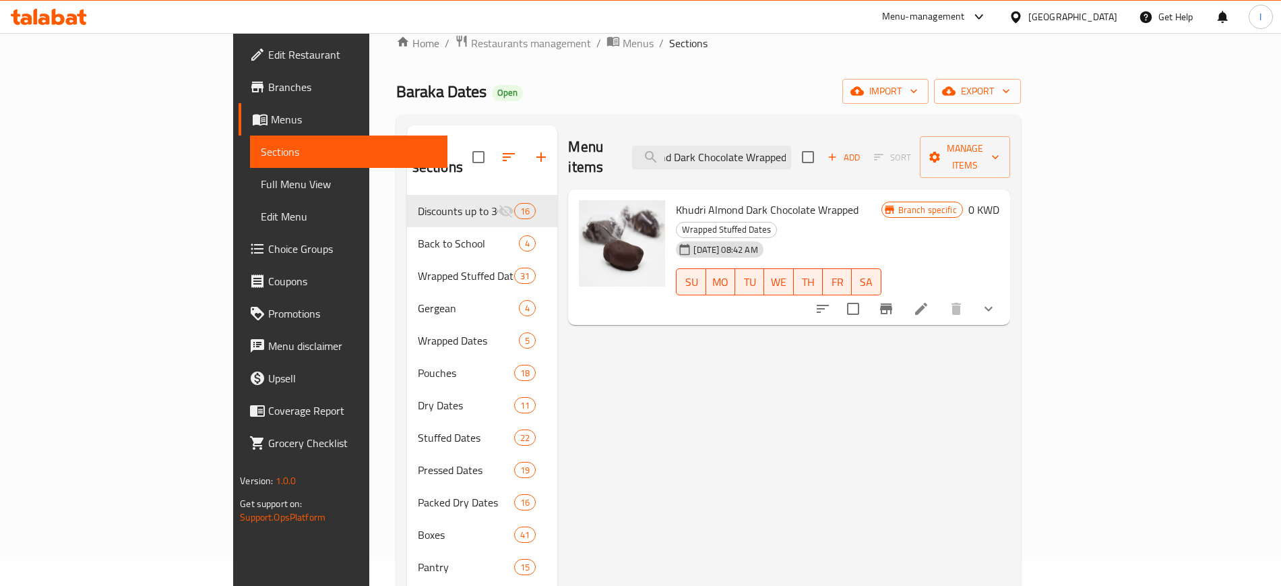
type input "Khudri Almond Dark Chocolate Wrapped"
click at [927, 303] on icon at bounding box center [921, 309] width 12 height 12
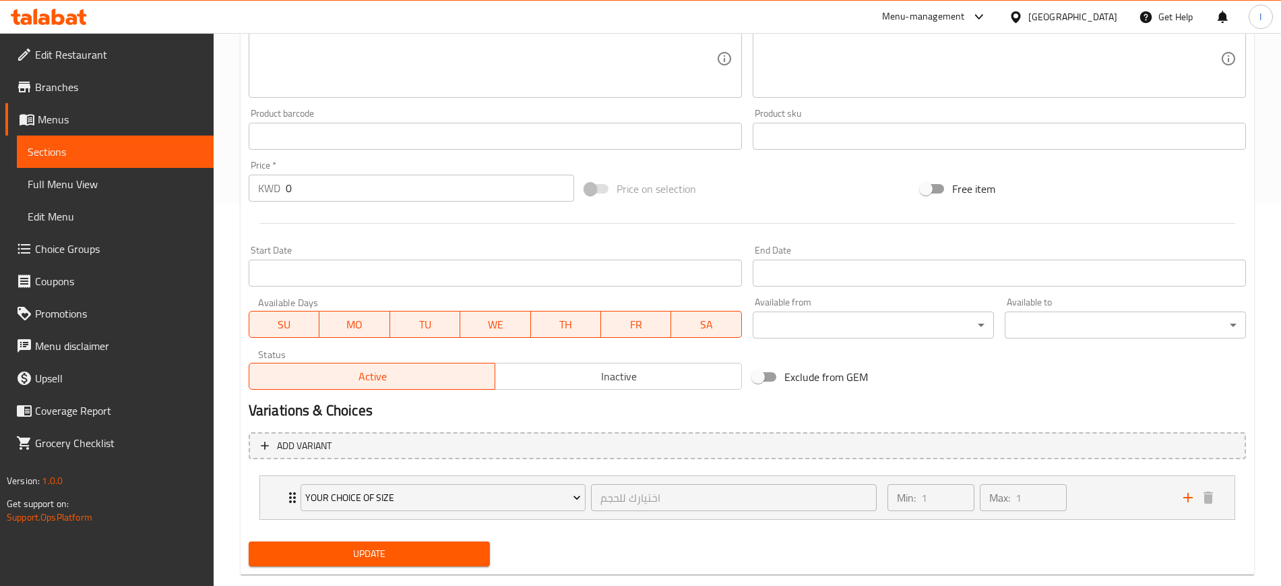
scroll to position [408, 0]
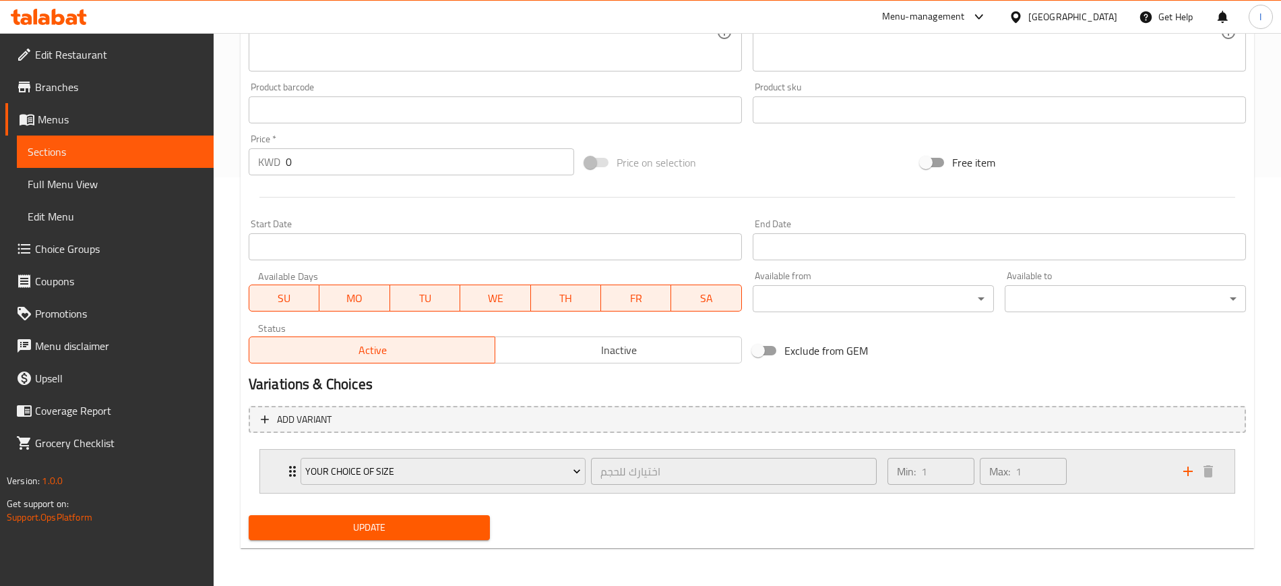
click at [289, 425] on icon "Expand" at bounding box center [292, 471] width 7 height 11
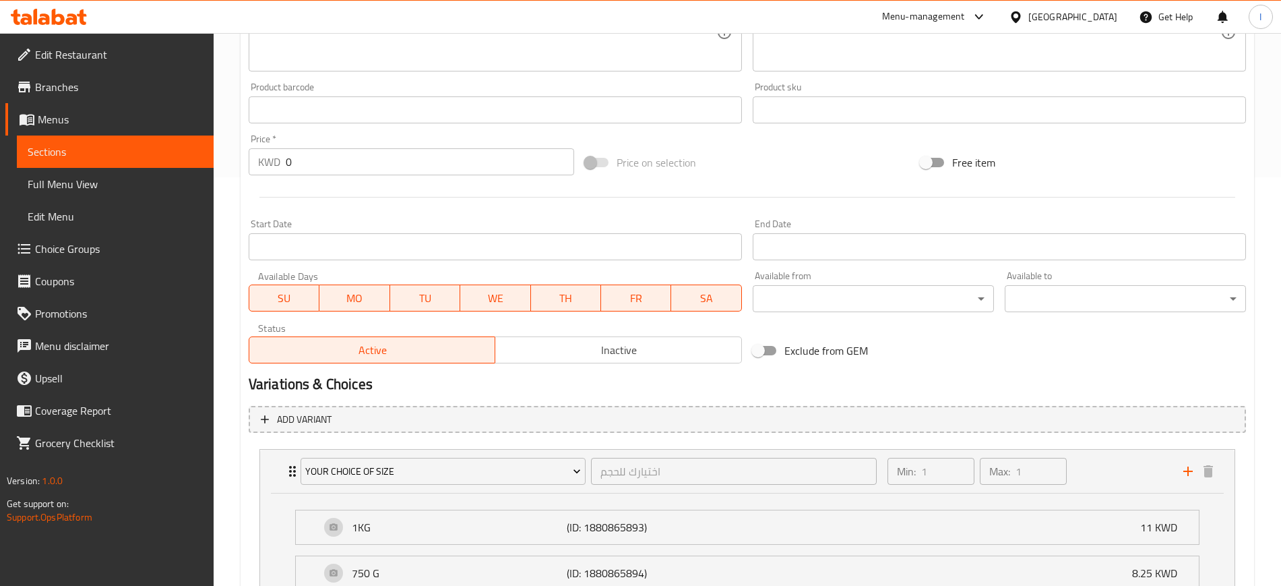
scroll to position [619, 0]
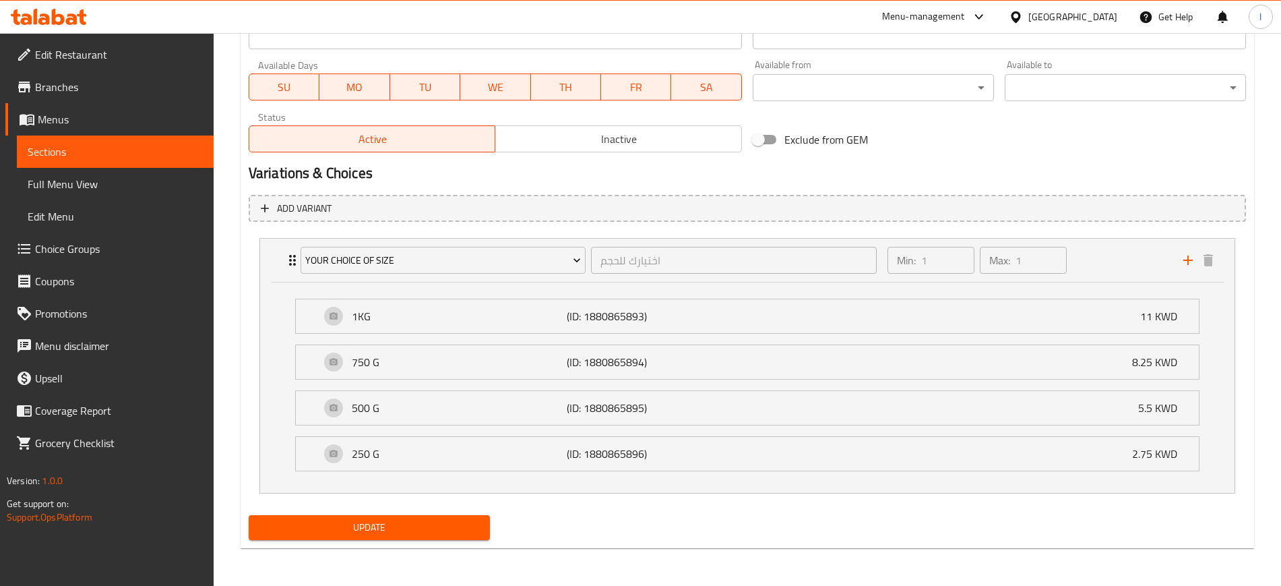
click at [54, 160] on span "Sections" at bounding box center [115, 152] width 175 height 16
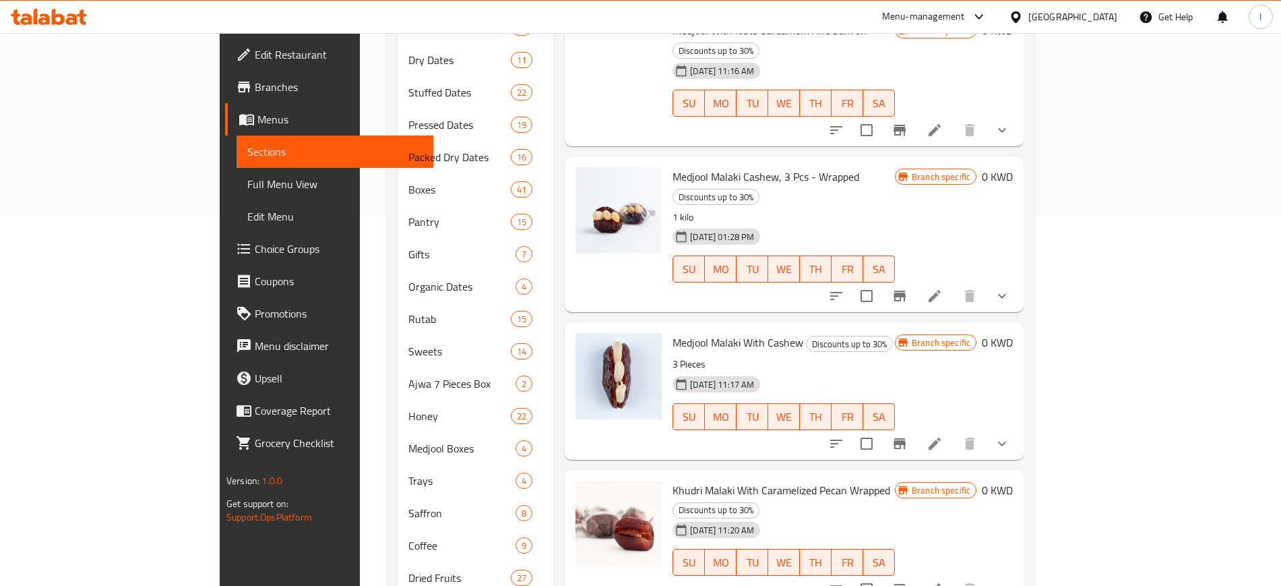
scroll to position [26, 0]
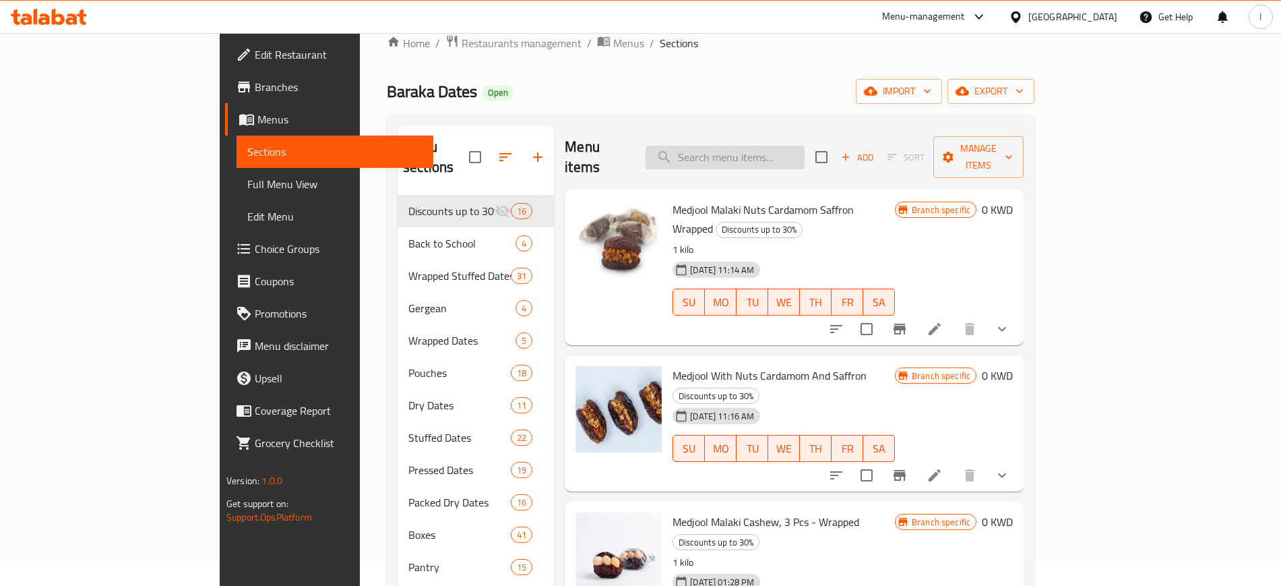
click at [783, 146] on input "search" at bounding box center [725, 158] width 159 height 24
paste input "Khudri Malaki With [PERSON_NAME]"
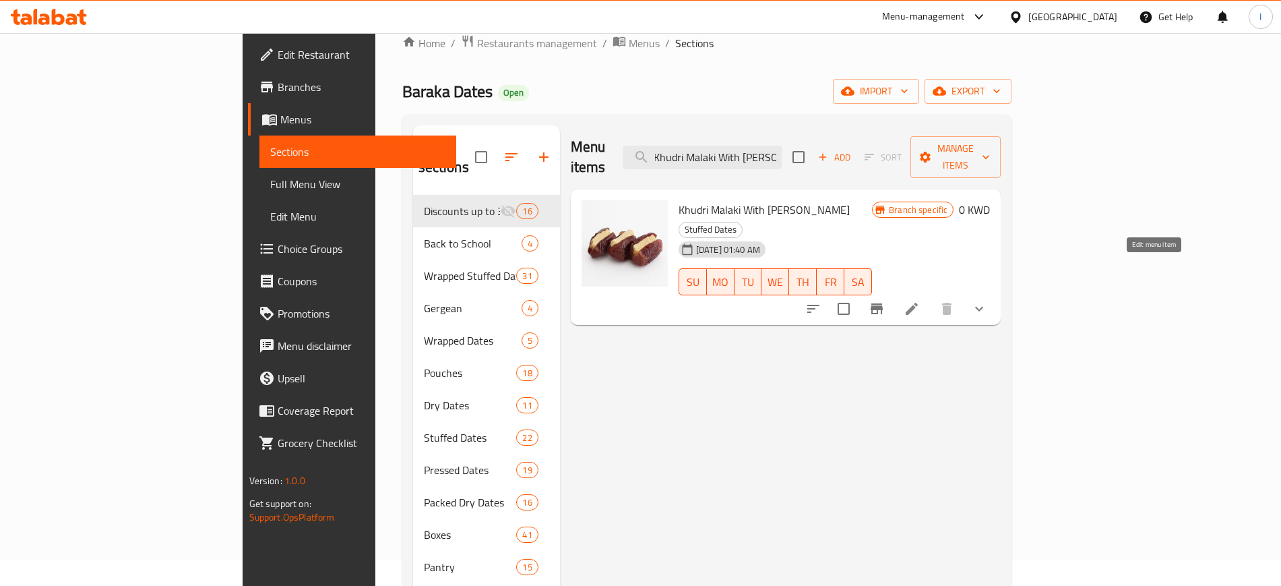
type input "Khudri Malaki With [PERSON_NAME]"
click at [918, 303] on icon at bounding box center [912, 309] width 12 height 12
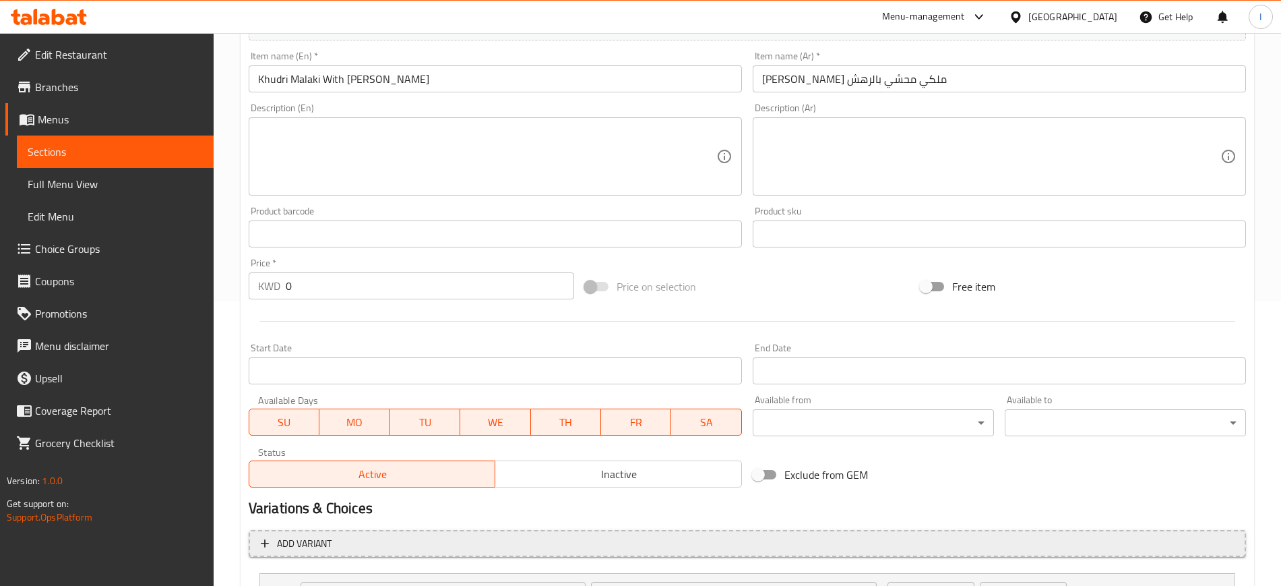
scroll to position [408, 0]
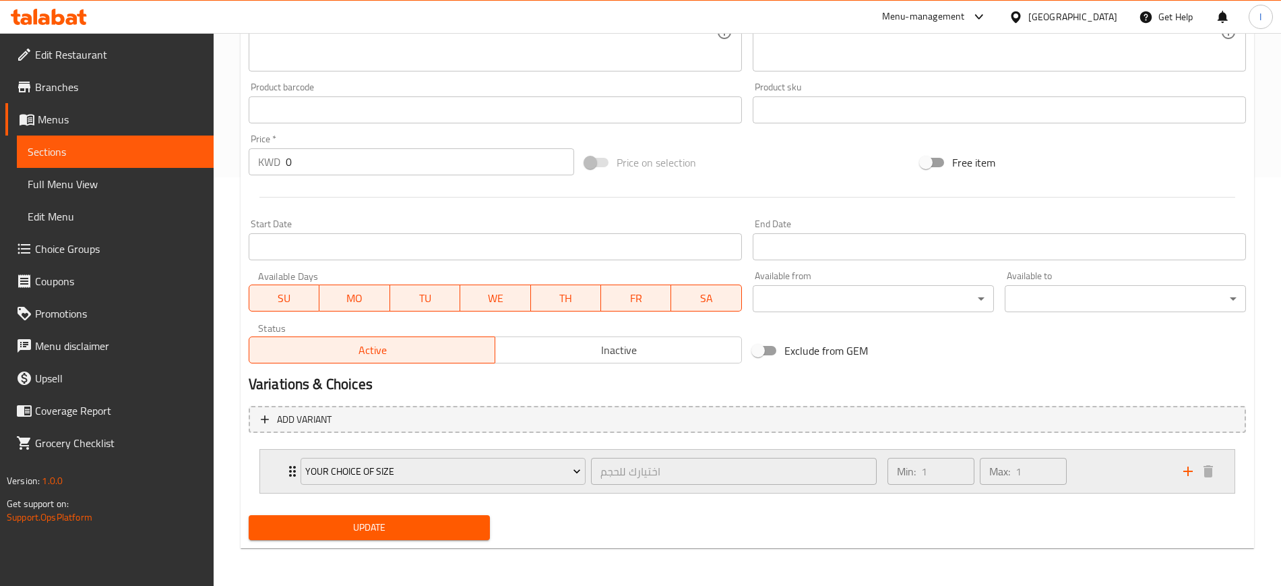
click at [293, 425] on div "Your choice of Size اختيارك للحجم ​" at bounding box center [589, 471] width 592 height 43
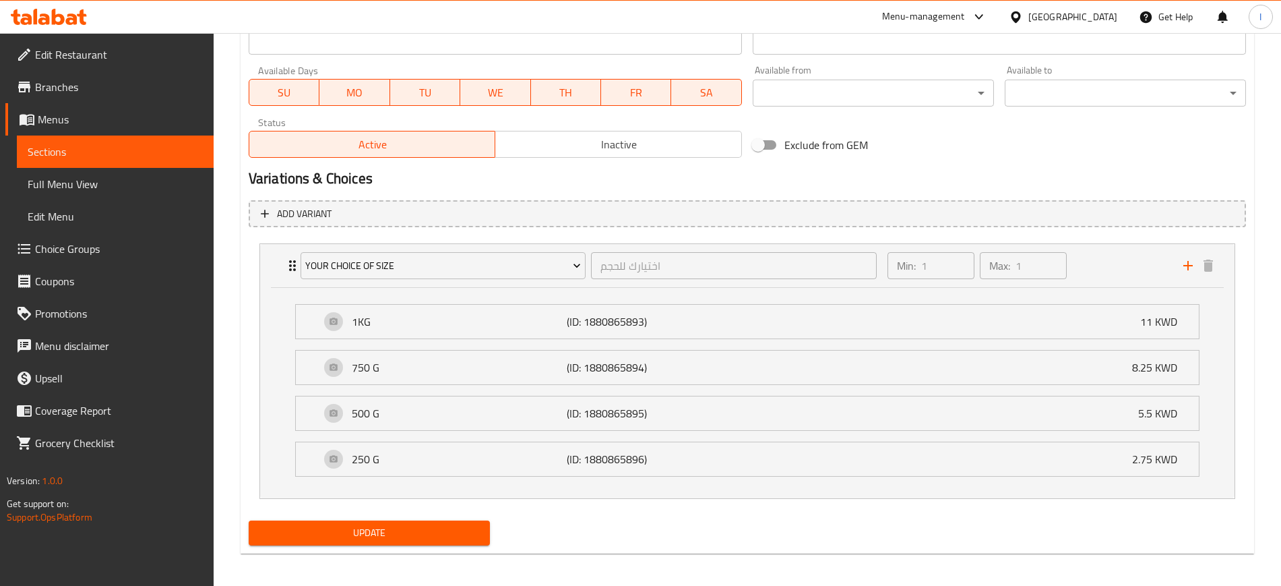
scroll to position [619, 0]
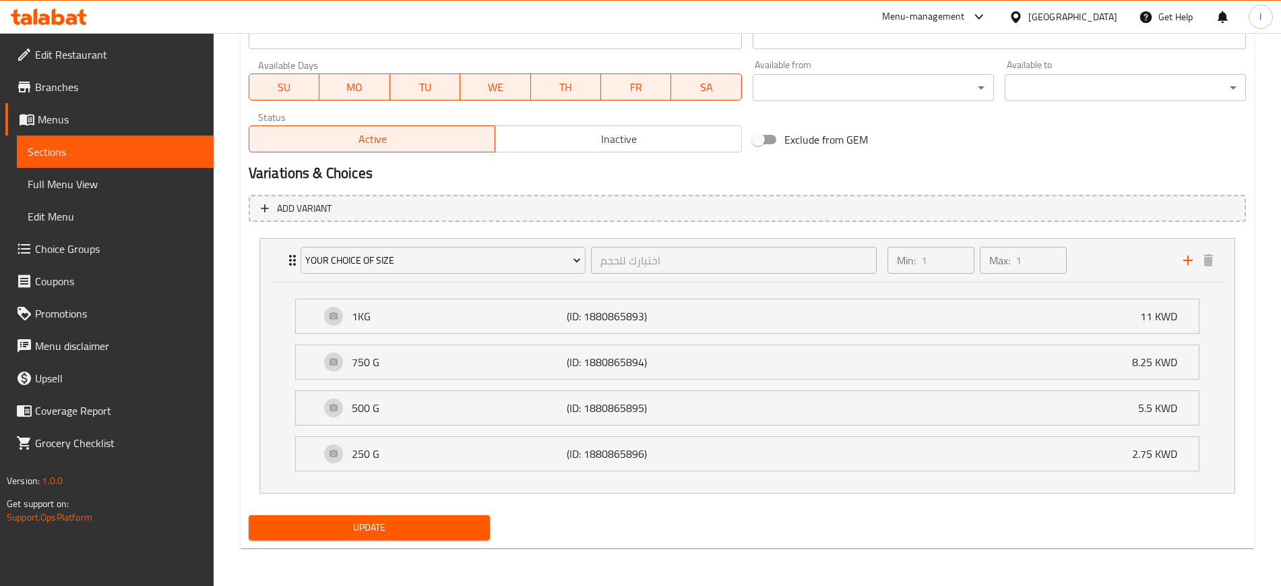
drag, startPoint x: 142, startPoint y: 148, endPoint x: 239, endPoint y: 142, distance: 97.2
click at [142, 147] on span "Sections" at bounding box center [115, 152] width 175 height 16
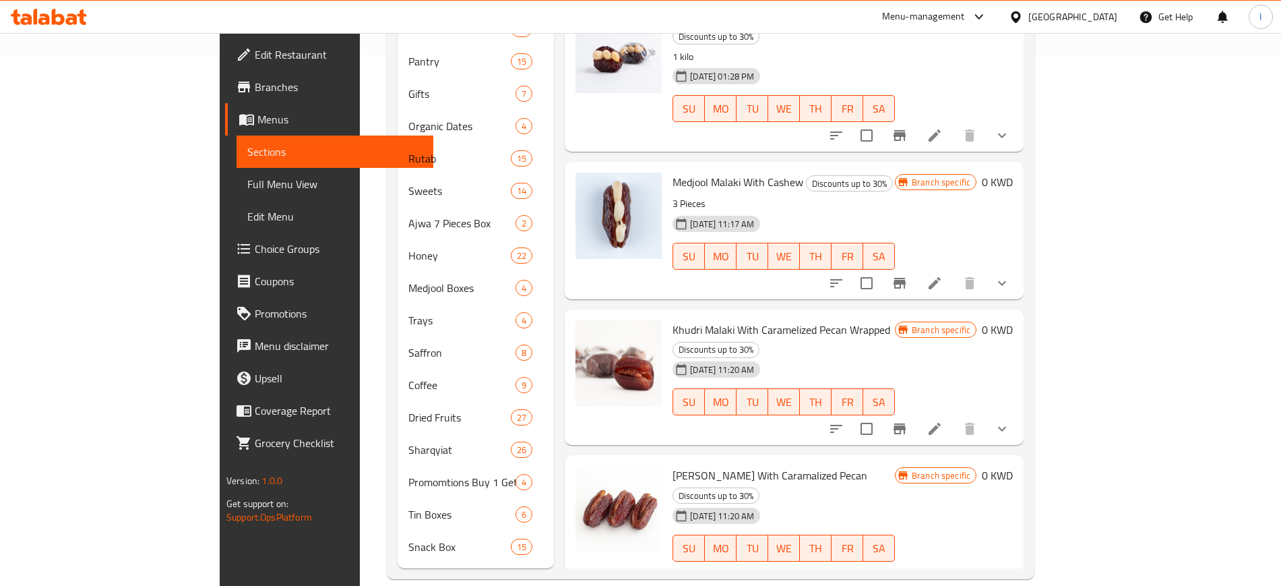
scroll to position [26, 0]
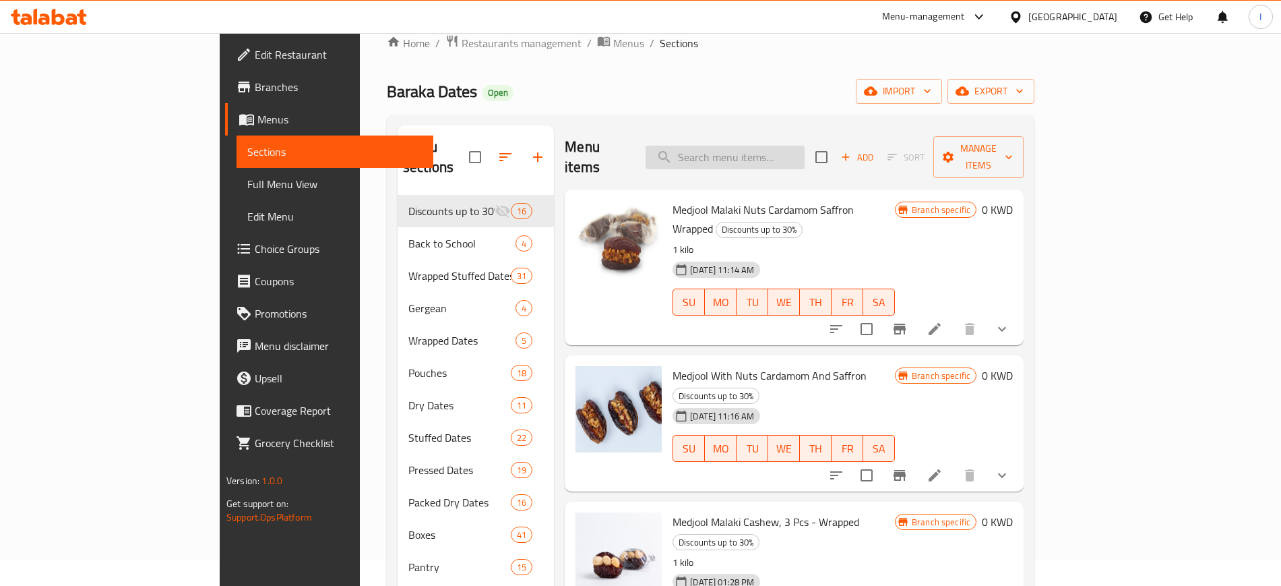
click at [754, 146] on input "search" at bounding box center [725, 158] width 159 height 24
paste input "[PERSON_NAME] With Cashew"
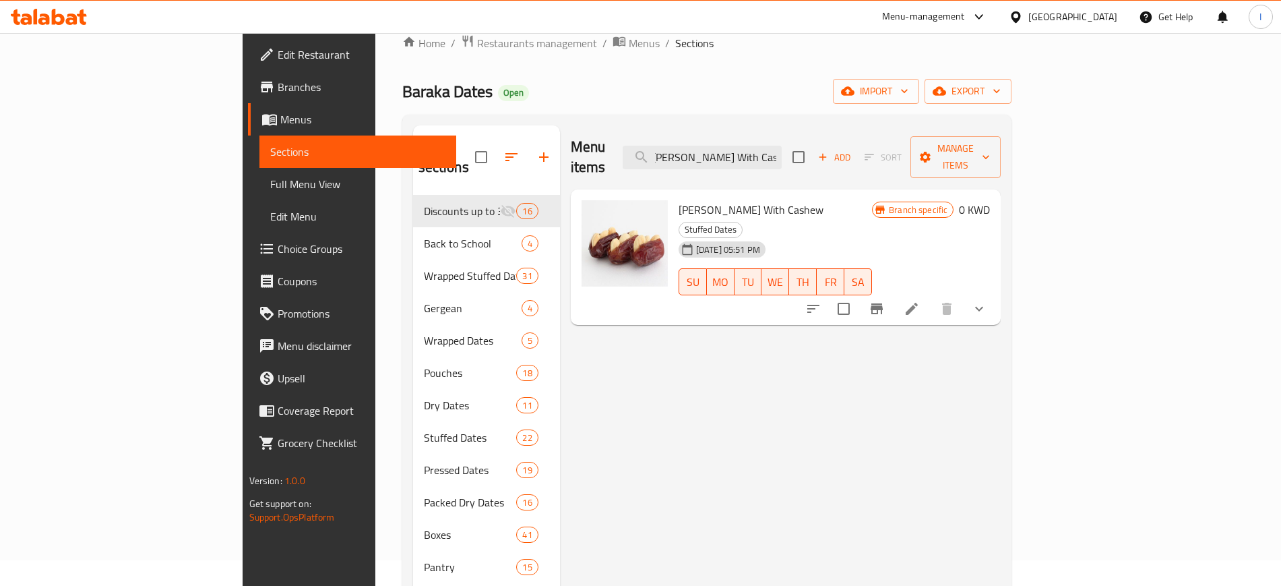
type input "[PERSON_NAME] With Cashew"
click at [920, 301] on icon at bounding box center [912, 309] width 16 height 16
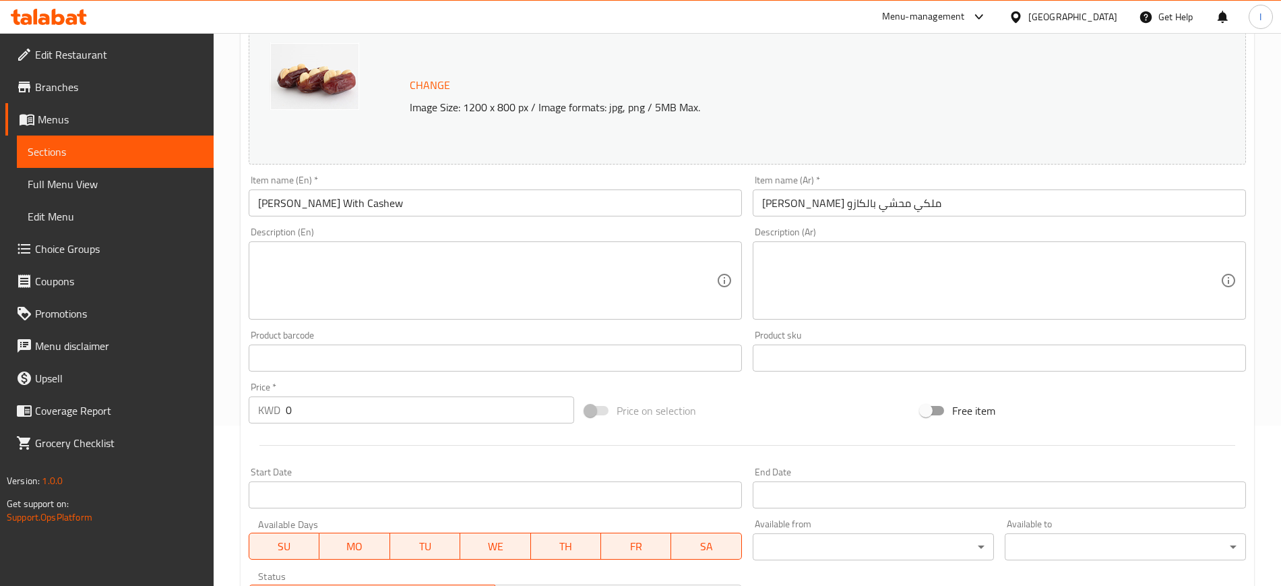
scroll to position [408, 0]
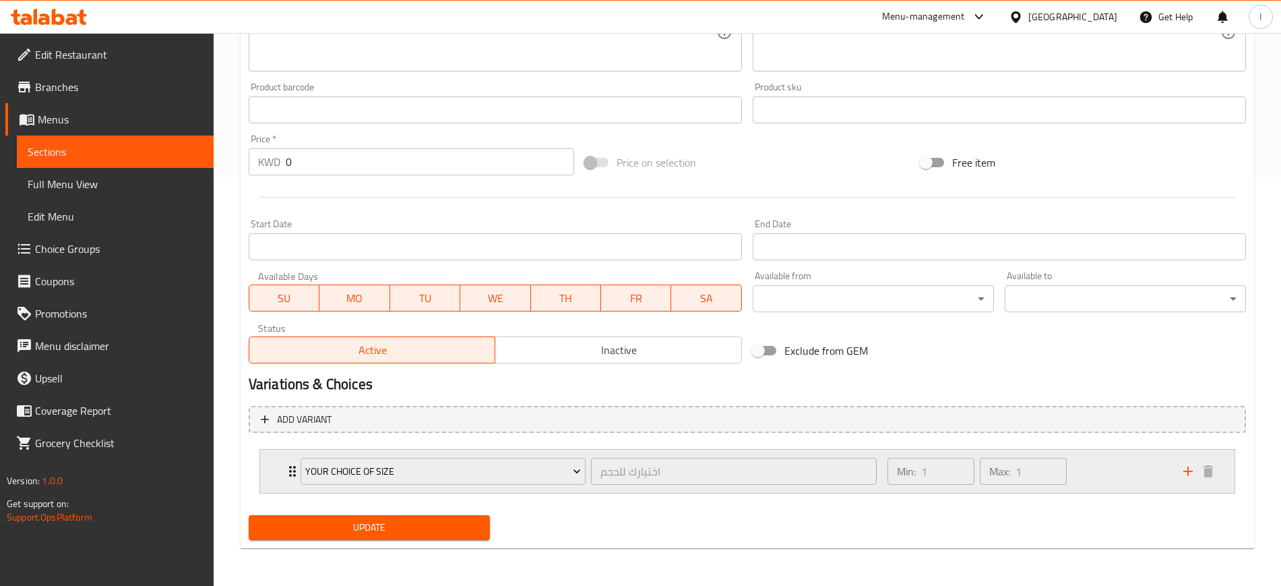
click at [288, 425] on icon "Expand" at bounding box center [292, 471] width 16 height 16
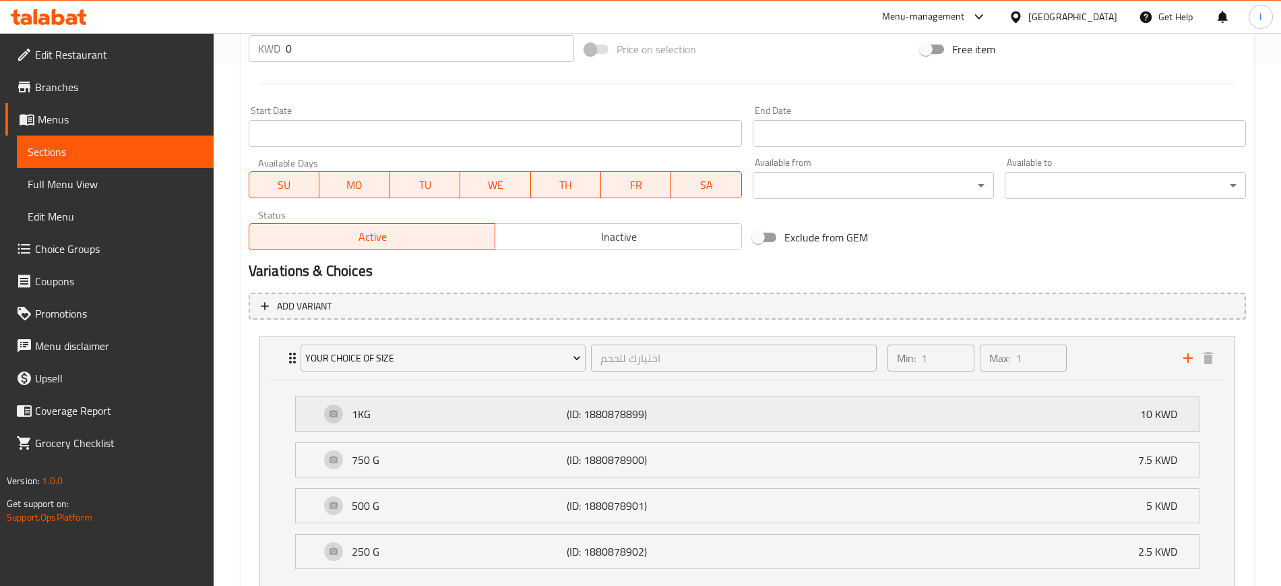
scroll to position [619, 0]
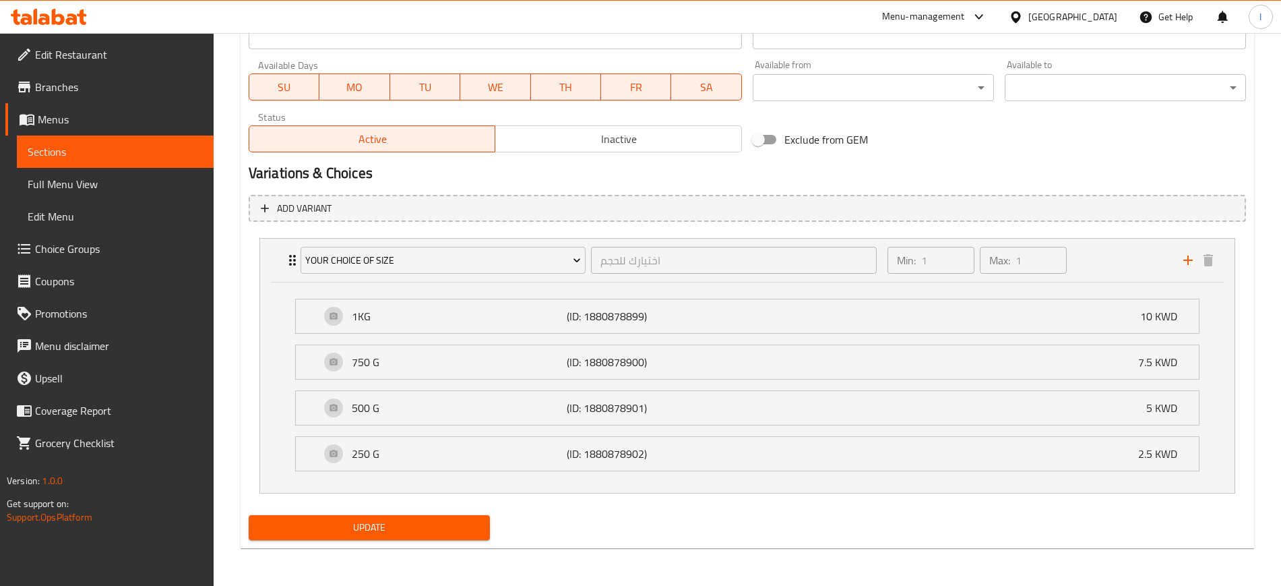
click at [85, 152] on span "Sections" at bounding box center [115, 152] width 175 height 16
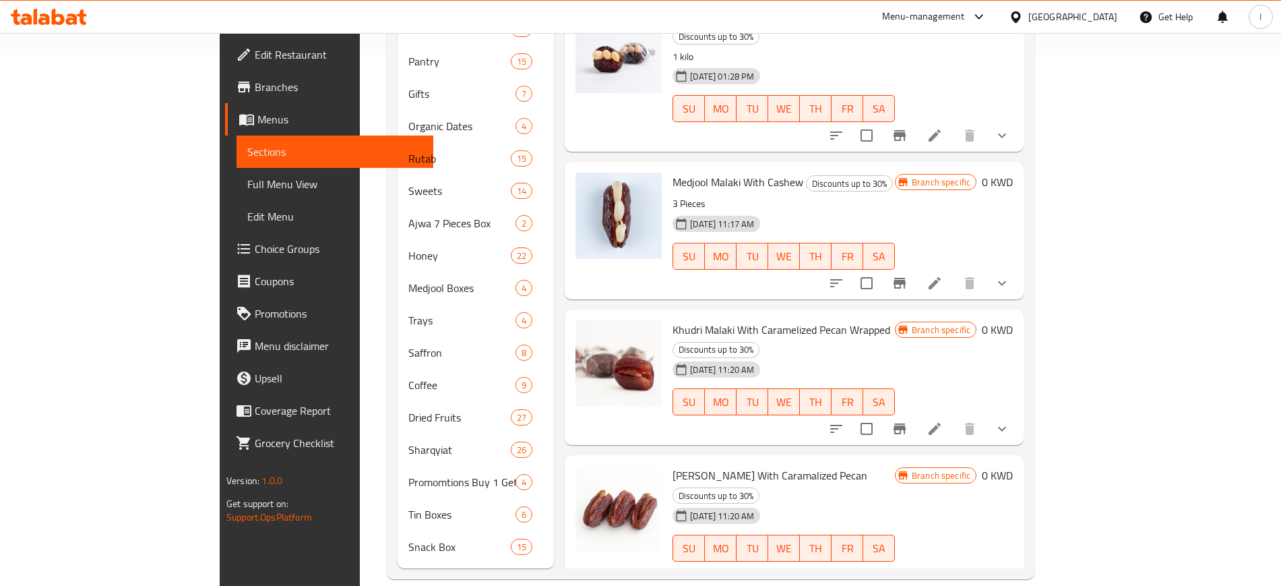
scroll to position [110, 0]
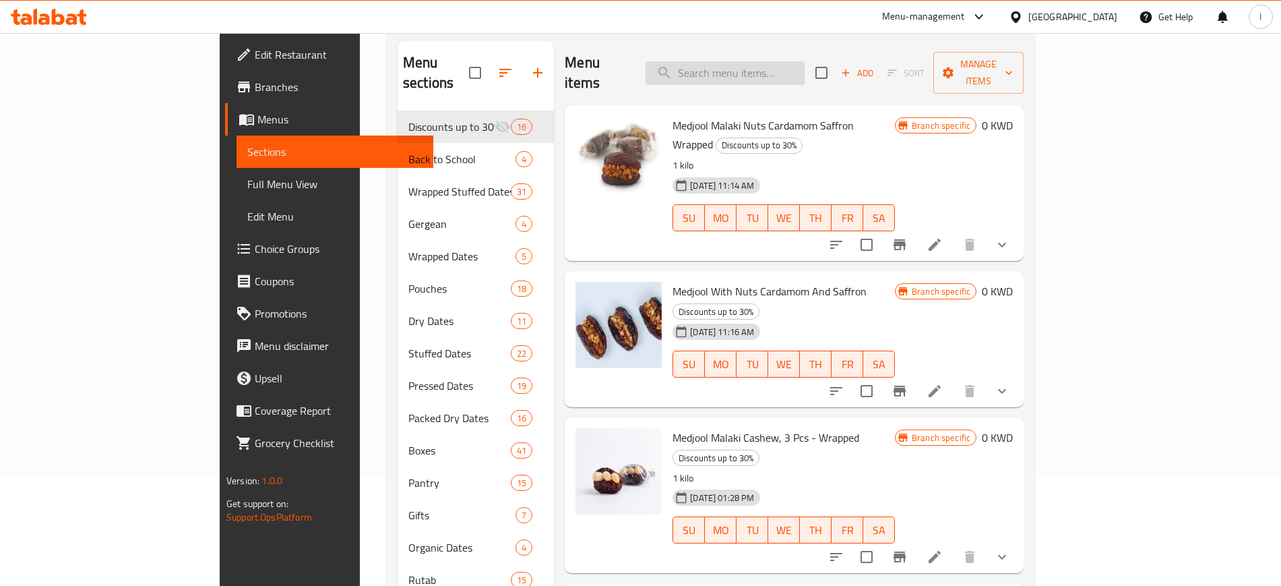
click at [794, 61] on input "search" at bounding box center [725, 73] width 159 height 24
paste input "Khudri Malaki With [PERSON_NAME]"
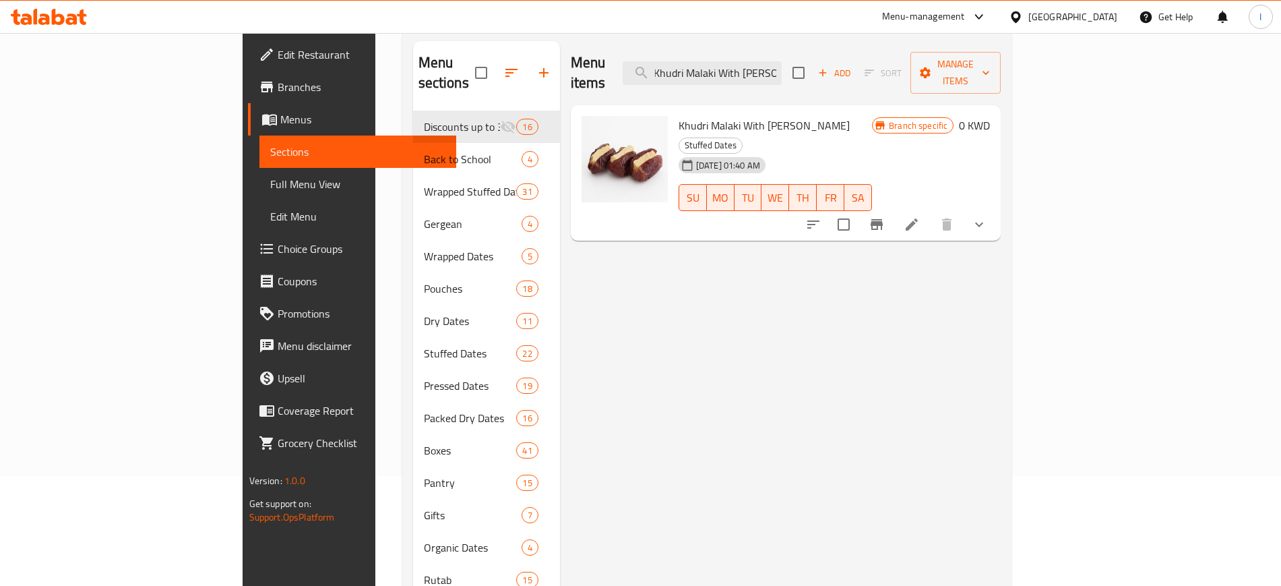
type input "Khudri Malaki With [PERSON_NAME]"
click at [920, 216] on icon at bounding box center [912, 224] width 16 height 16
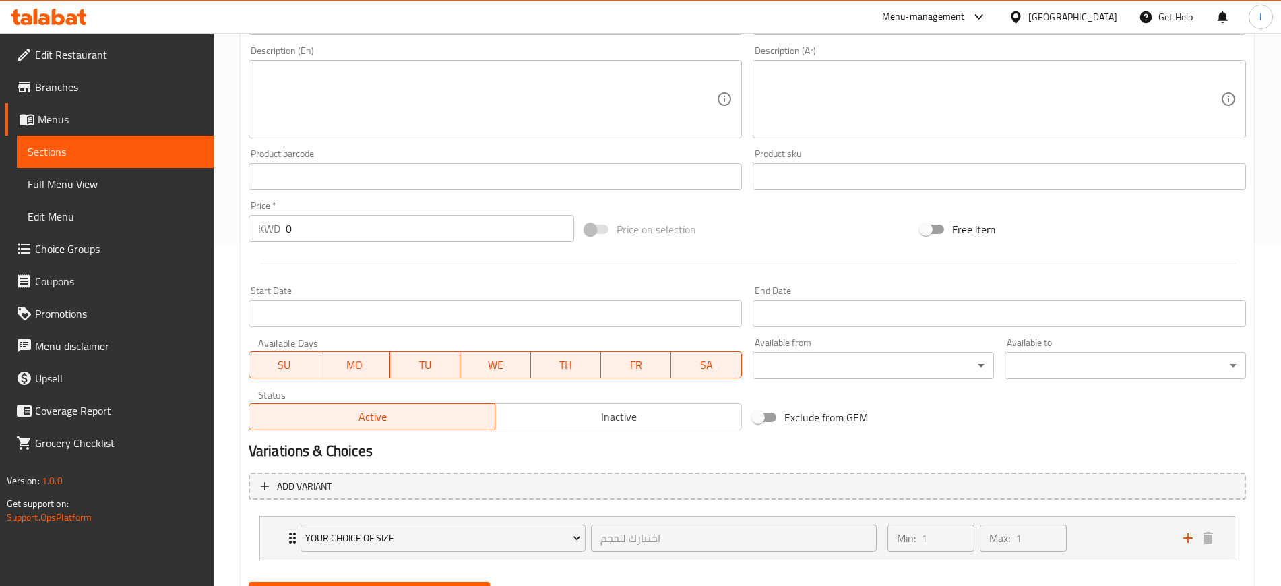
scroll to position [408, 0]
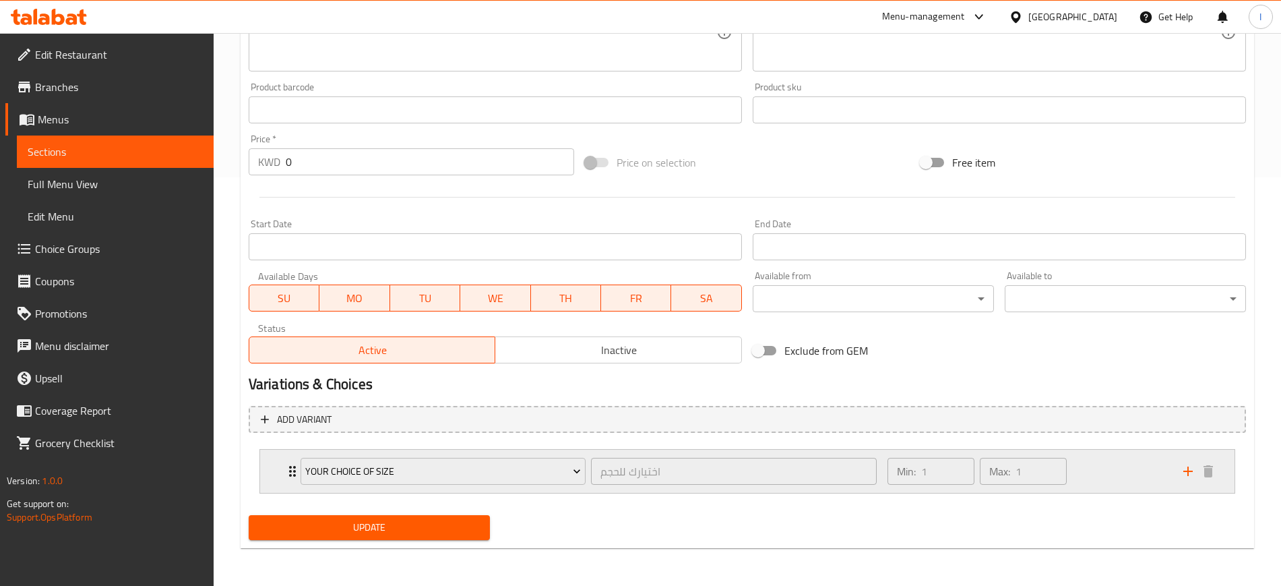
click at [295, 425] on div "Your choice of Size اختيارك للحجم ​" at bounding box center [589, 471] width 592 height 43
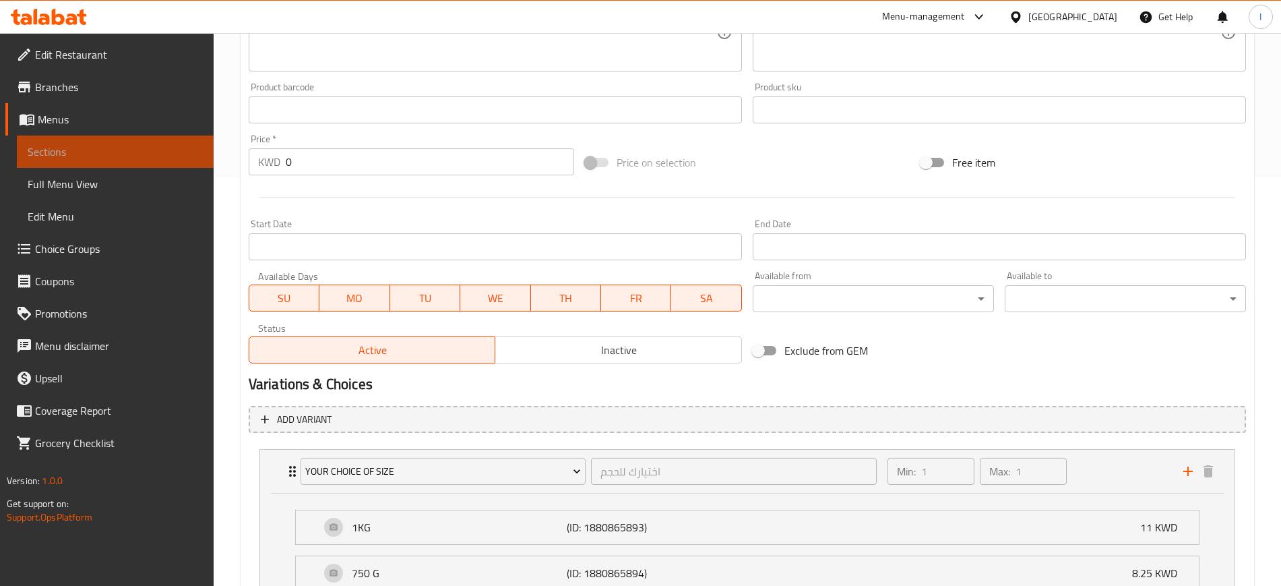
click at [73, 145] on span "Sections" at bounding box center [115, 152] width 175 height 16
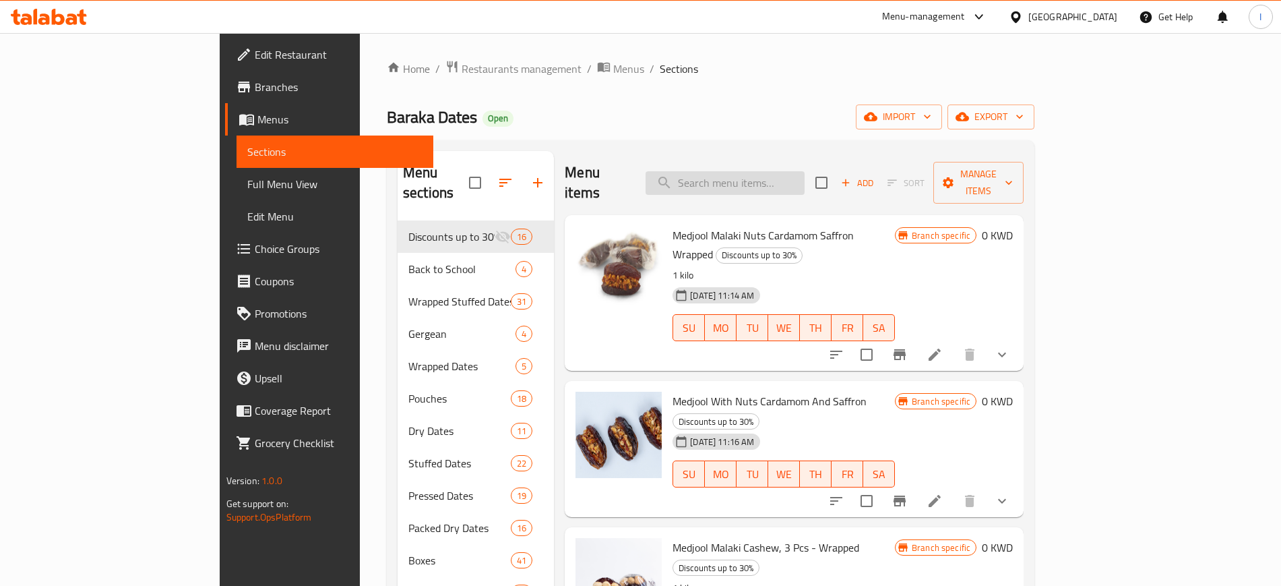
click at [779, 171] on input "search" at bounding box center [725, 183] width 159 height 24
paste input "[PERSON_NAME] With Cashew"
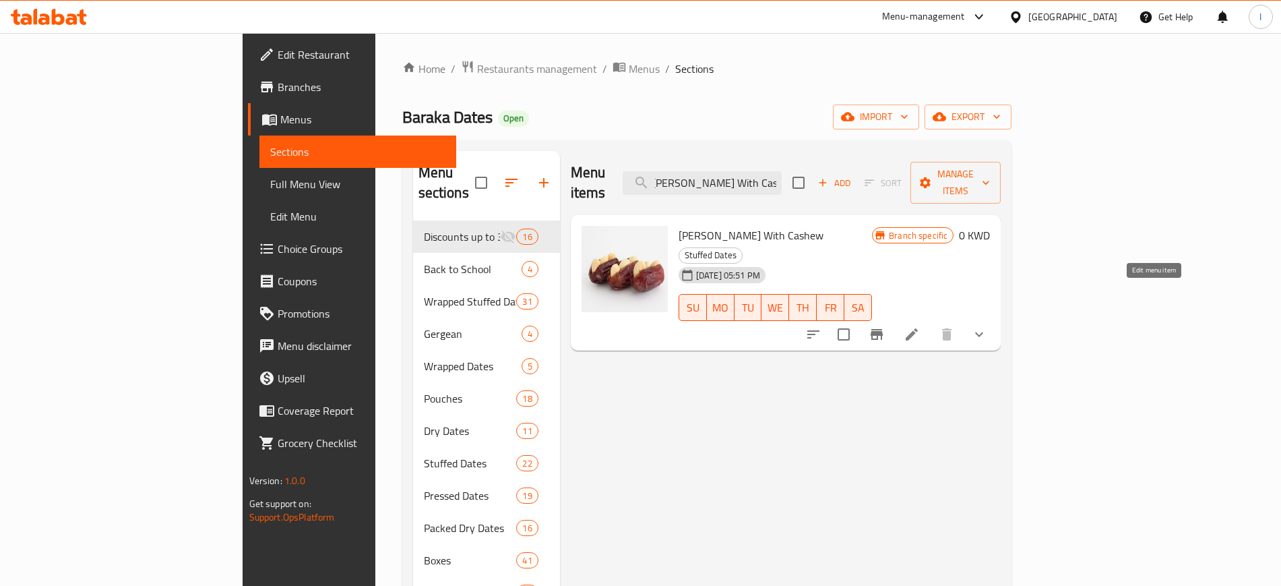
type input "[PERSON_NAME] With Cashew"
click at [918, 328] on icon at bounding box center [912, 334] width 12 height 12
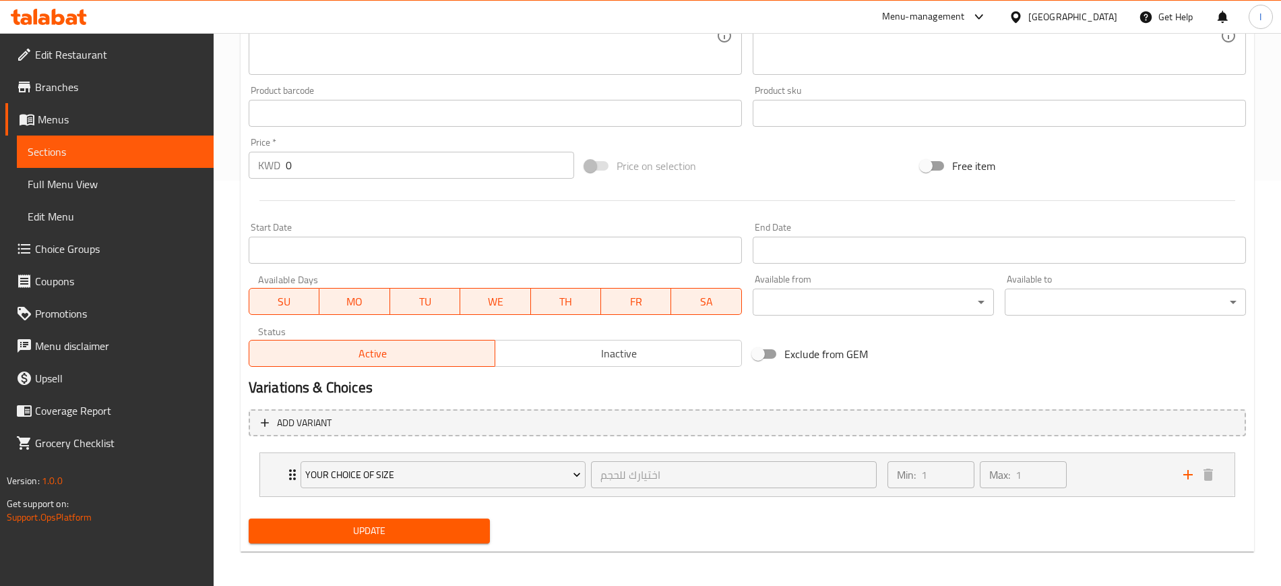
scroll to position [408, 0]
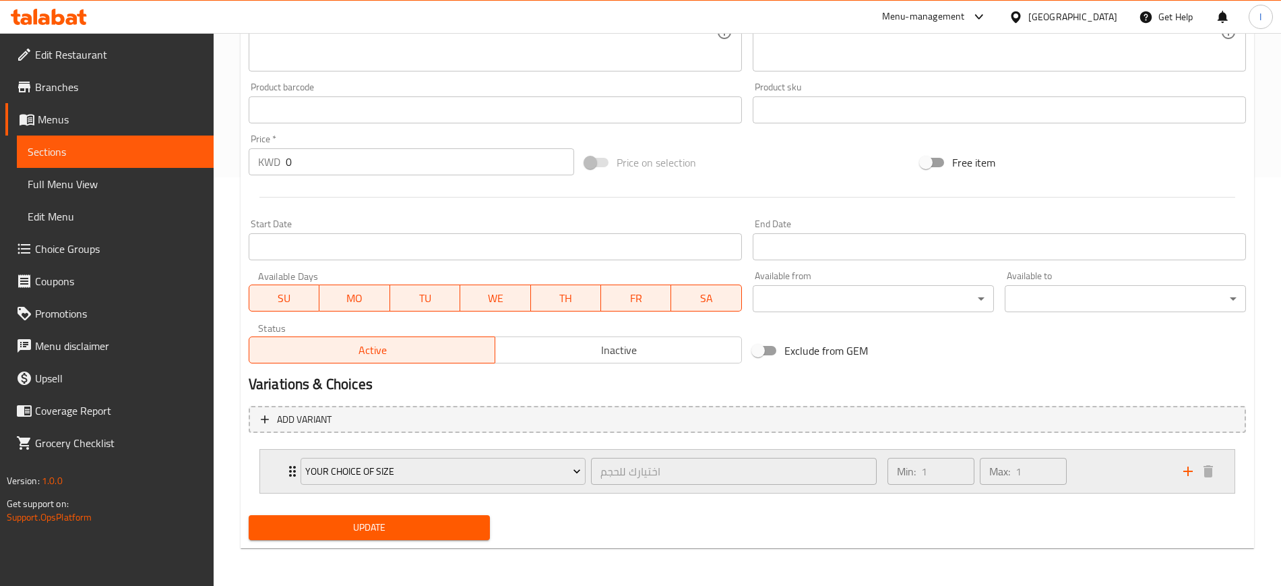
click at [295, 425] on div "Your choice of size اختيارك للحجم ​" at bounding box center [589, 471] width 592 height 43
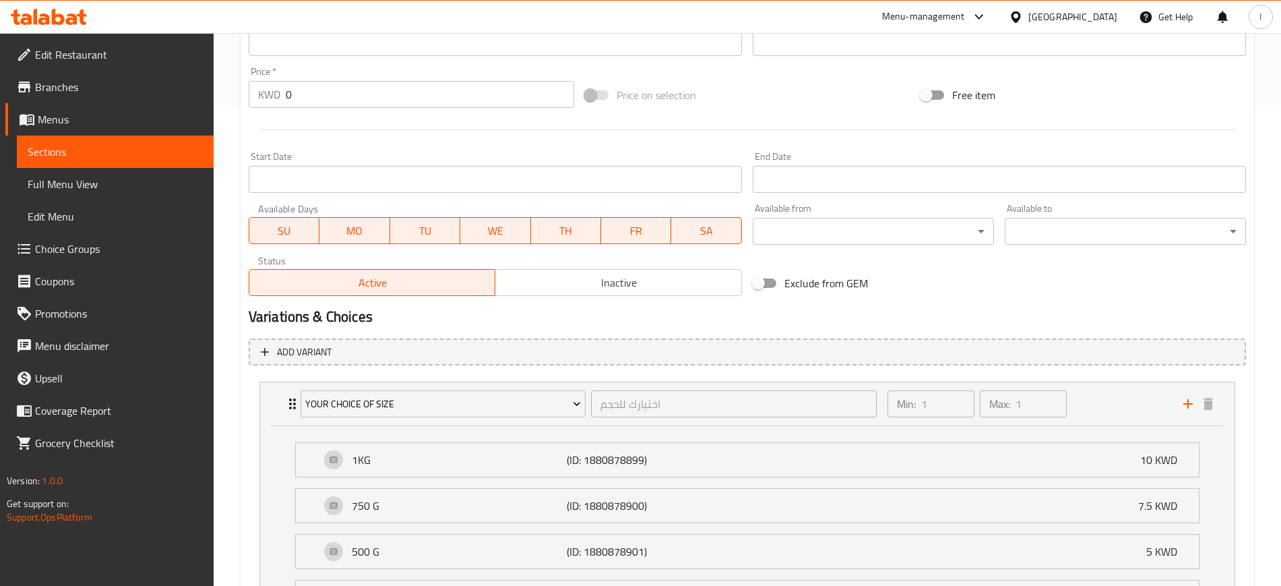
scroll to position [30, 0]
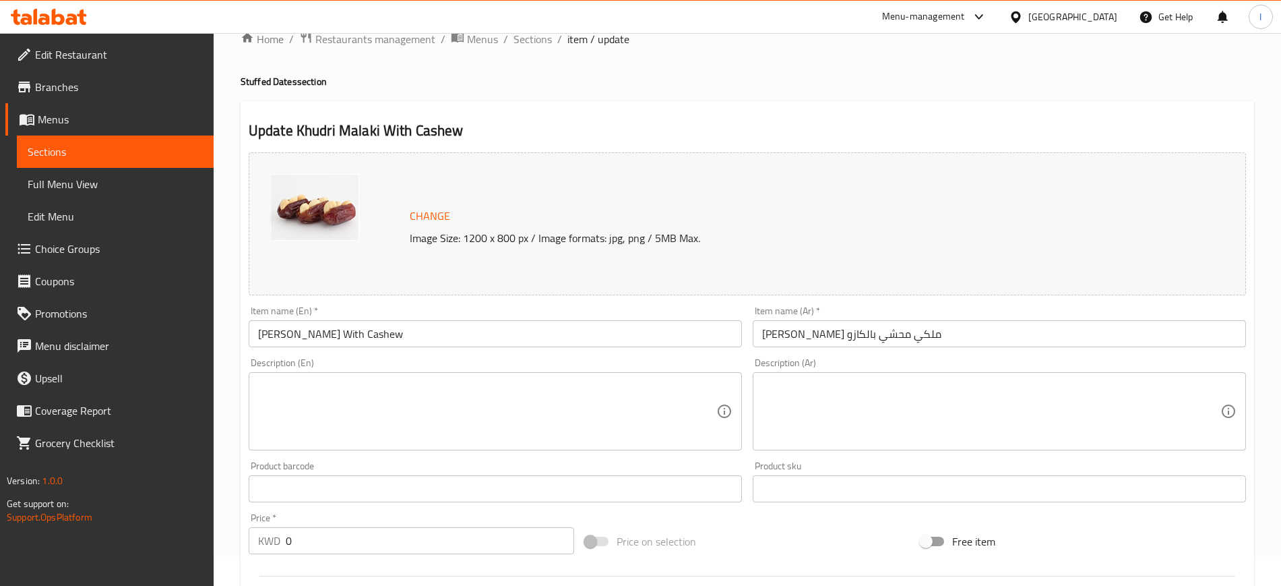
click at [91, 156] on span "Sections" at bounding box center [115, 152] width 175 height 16
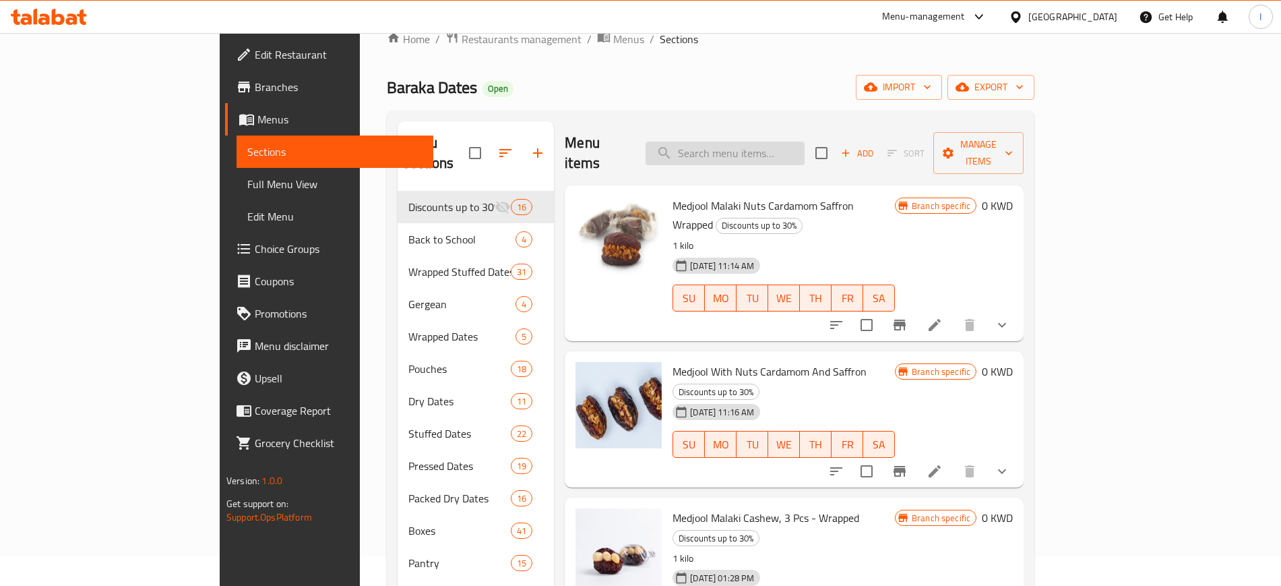
click at [753, 142] on input "search" at bounding box center [725, 154] width 159 height 24
paste input "[PERSON_NAME] With Pecan"
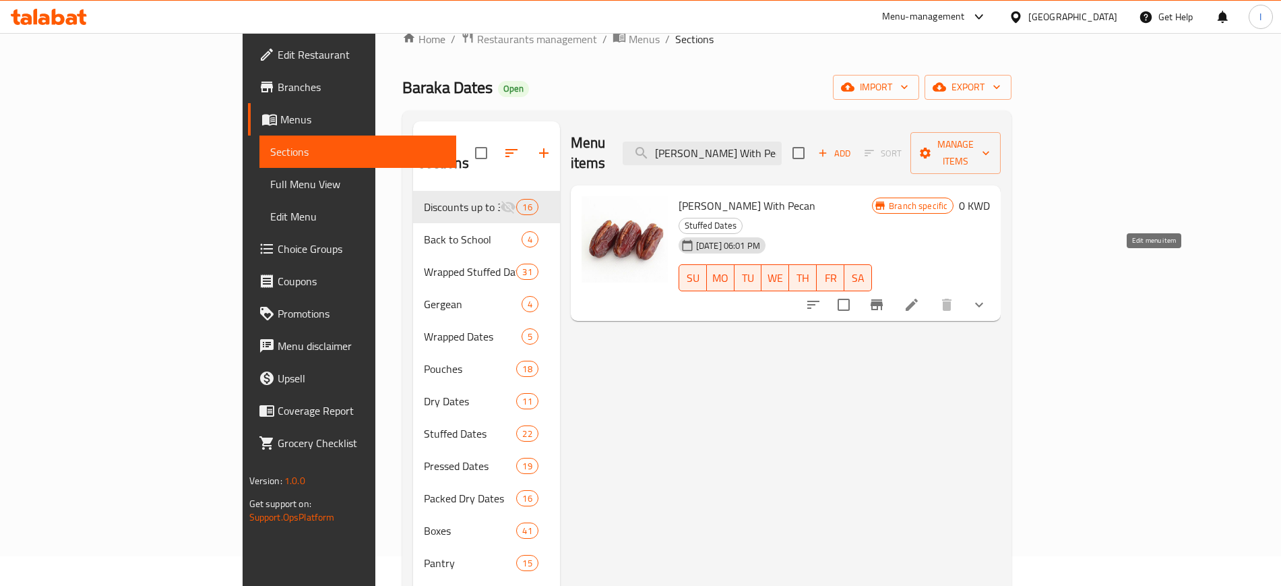
type input "[PERSON_NAME] With Pecan"
click at [920, 297] on icon at bounding box center [912, 305] width 16 height 16
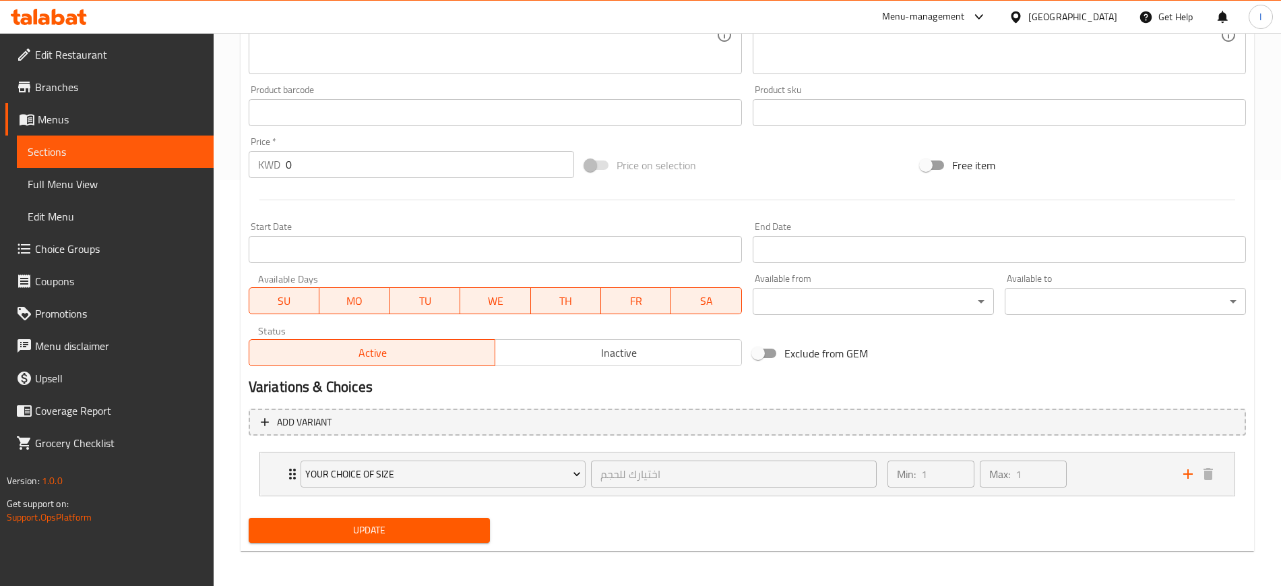
scroll to position [408, 0]
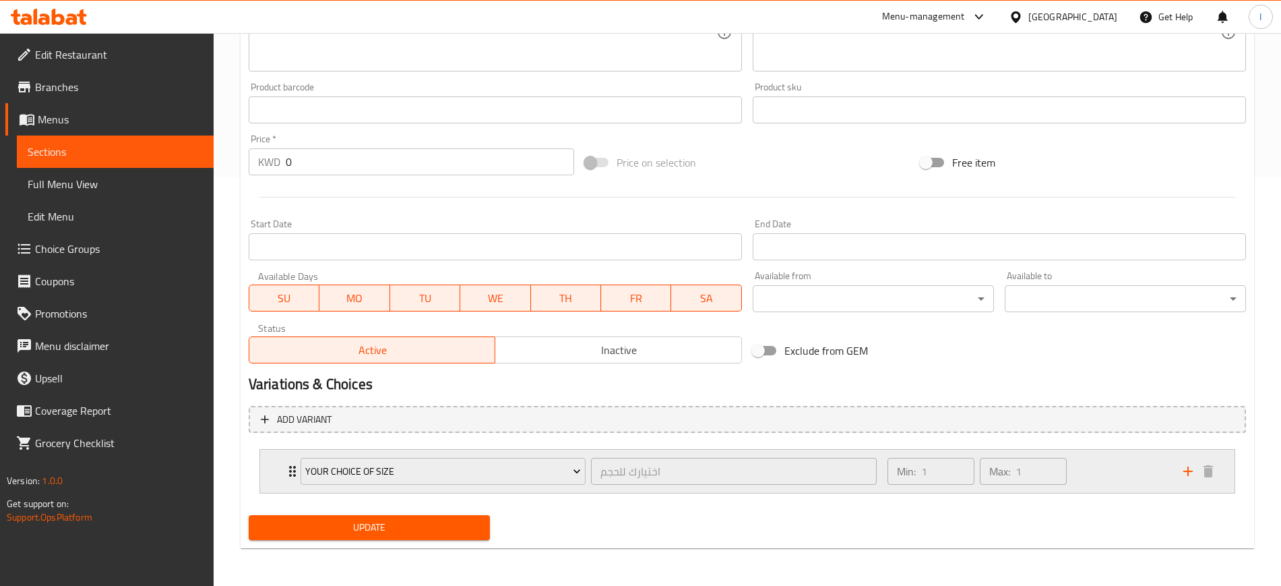
click at [290, 425] on icon "Expand" at bounding box center [292, 471] width 7 height 11
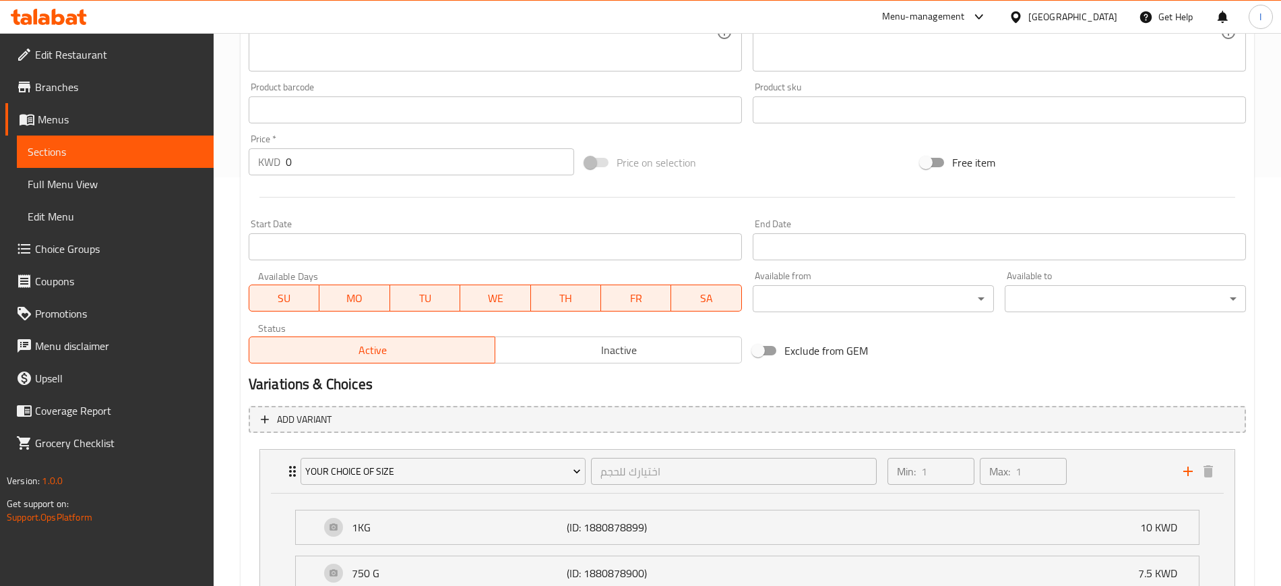
scroll to position [619, 0]
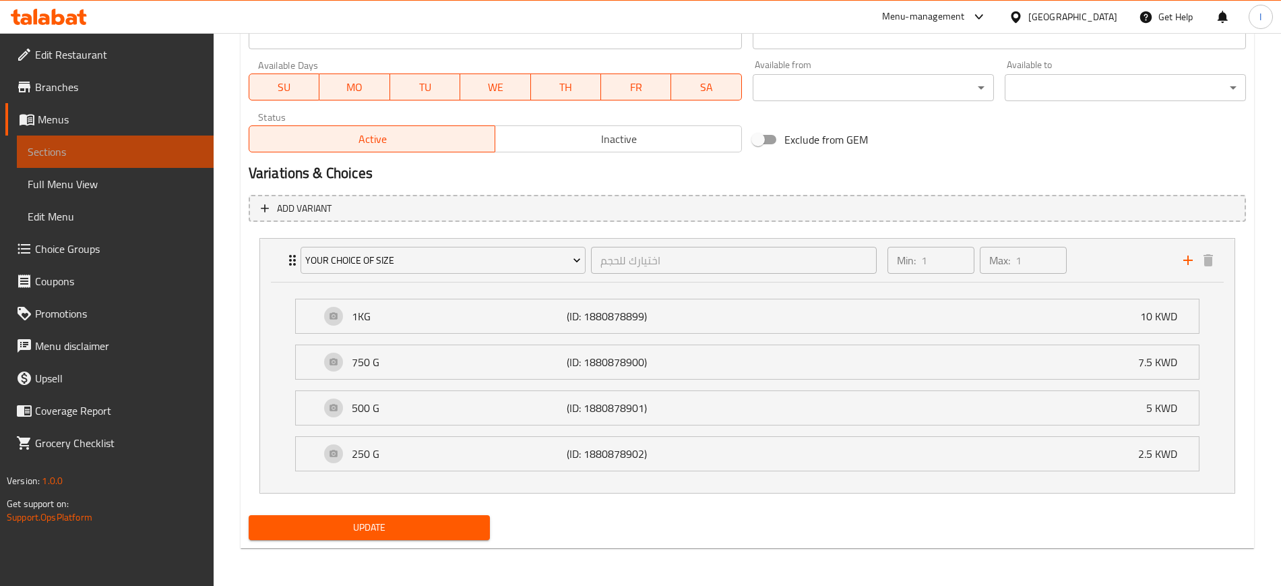
click at [82, 149] on span "Sections" at bounding box center [115, 152] width 175 height 16
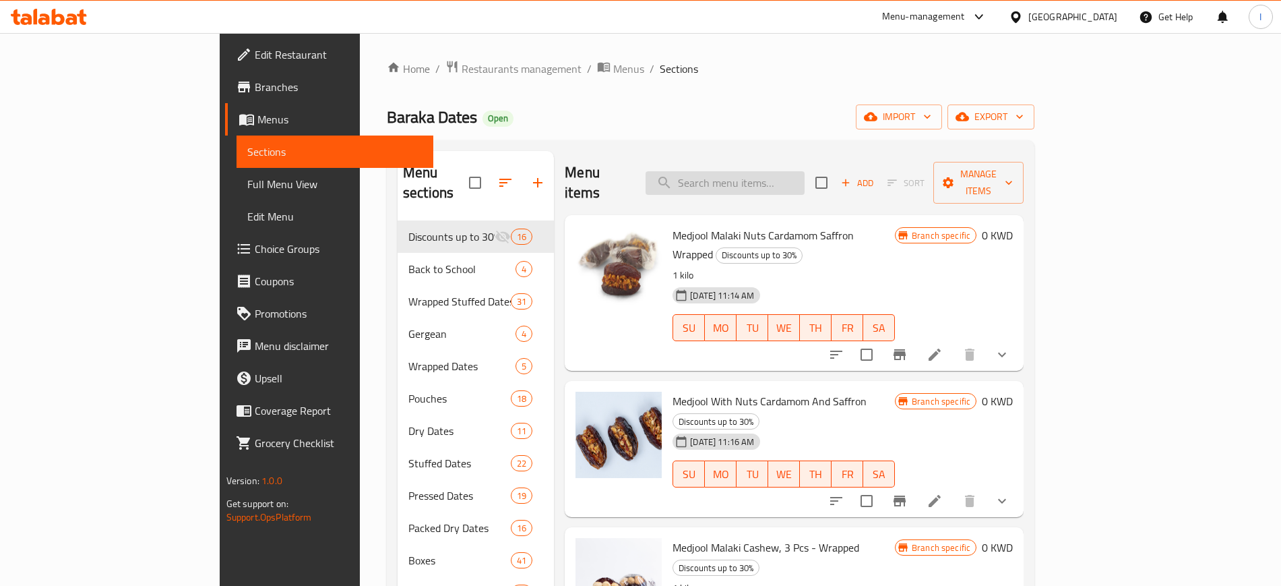
click at [805, 171] on input "search" at bounding box center [725, 183] width 159 height 24
paste input "Khudri Malaki With Hazelnut"
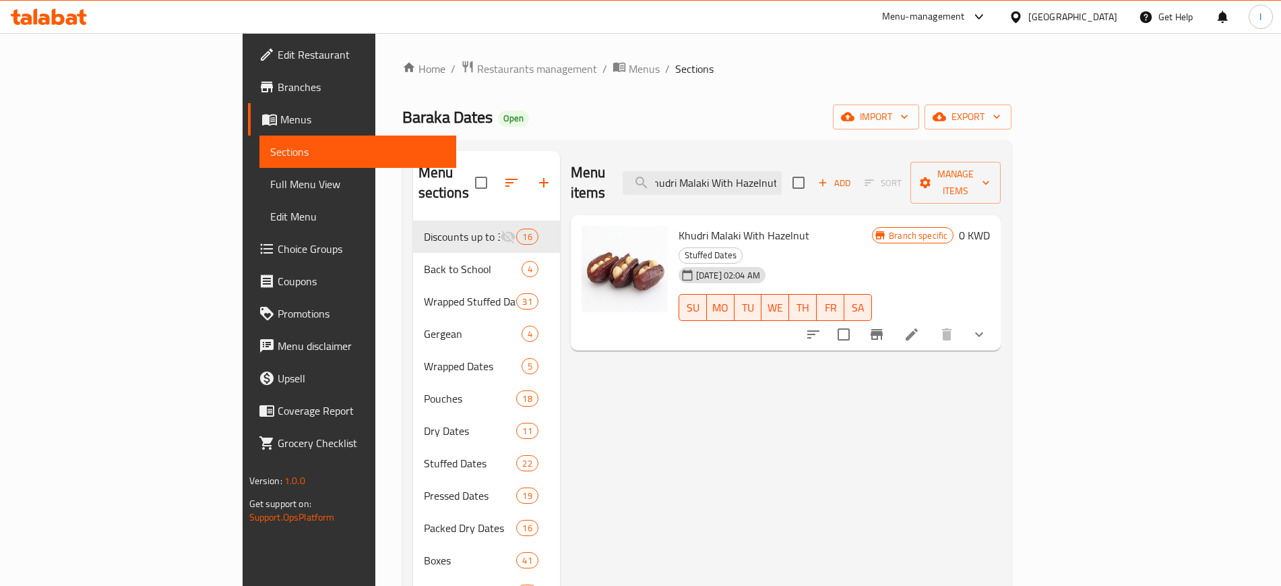
type input "Khudri Malaki With Hazelnut"
click at [920, 326] on icon at bounding box center [912, 334] width 16 height 16
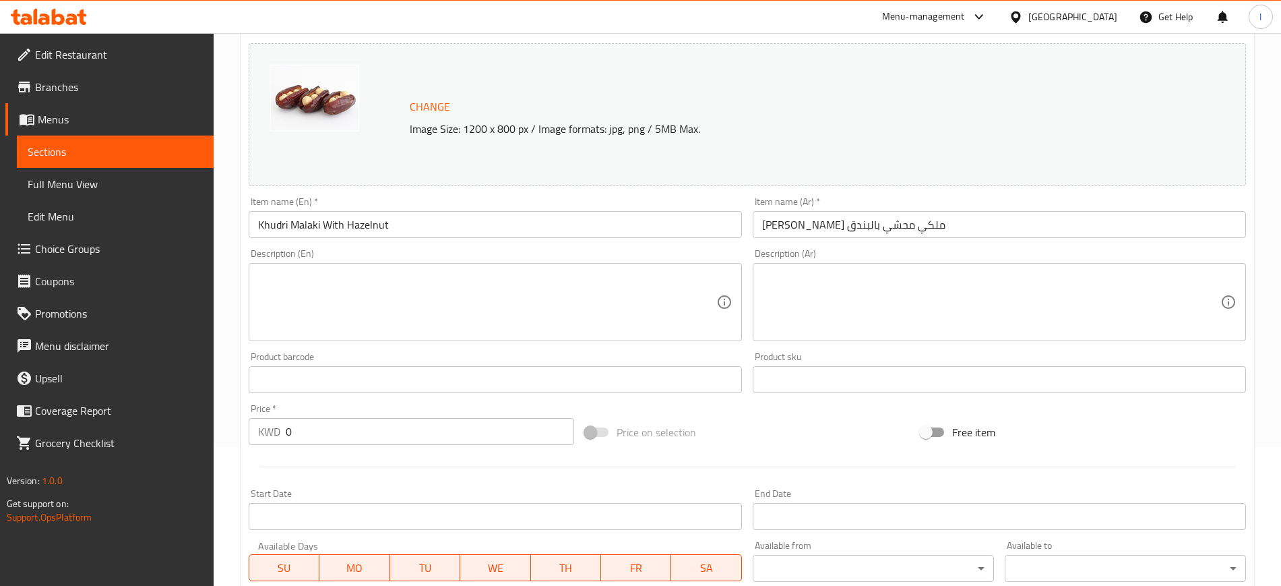
scroll to position [408, 0]
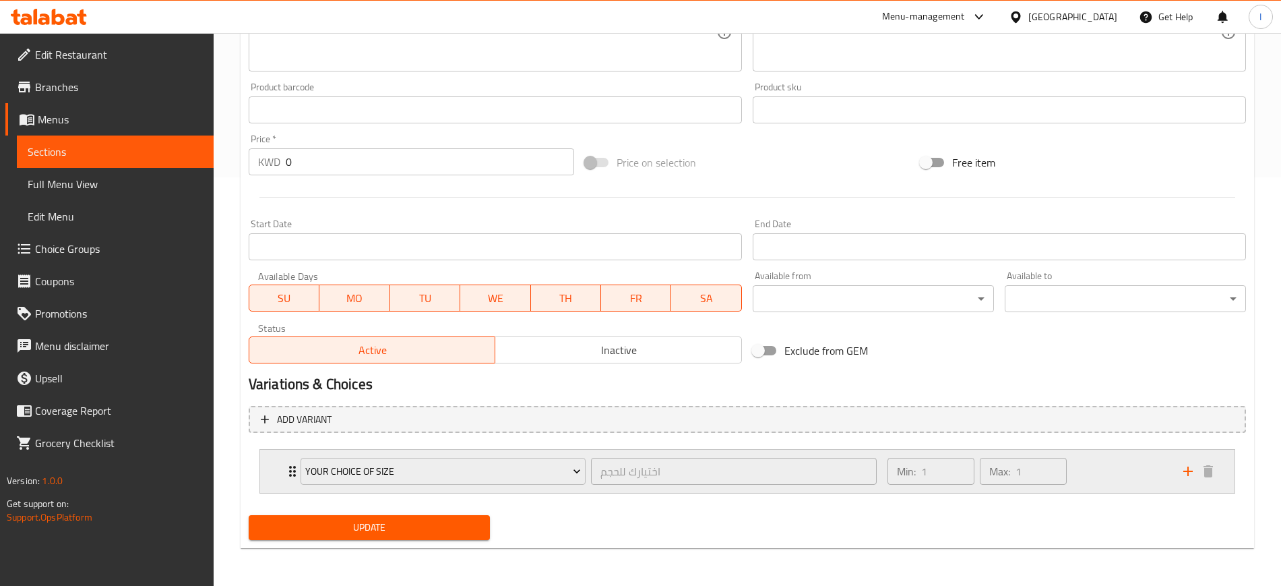
click at [286, 425] on icon "Expand" at bounding box center [292, 471] width 16 height 16
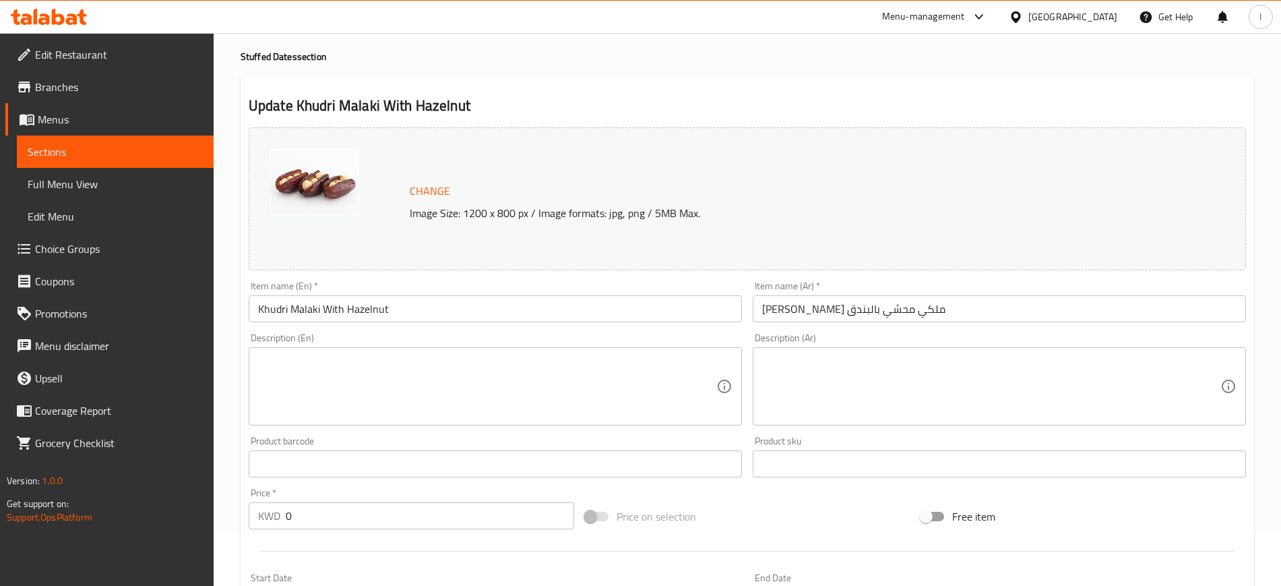
scroll to position [30, 0]
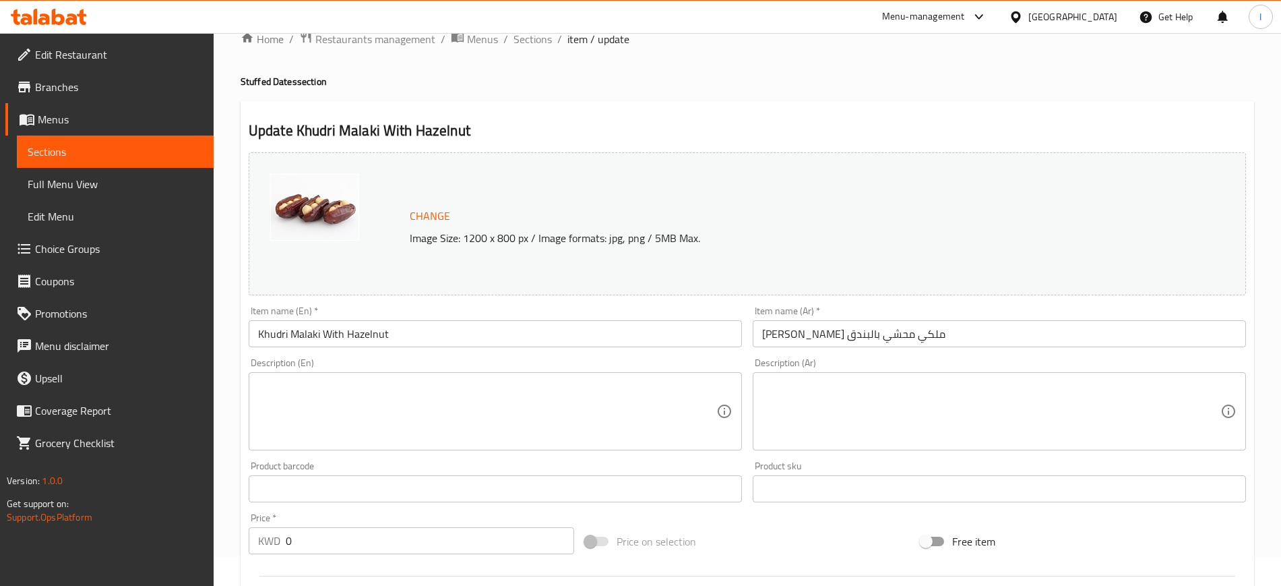
drag, startPoint x: 99, startPoint y: 140, endPoint x: 183, endPoint y: 142, distance: 84.3
click at [99, 140] on link "Sections" at bounding box center [115, 151] width 197 height 32
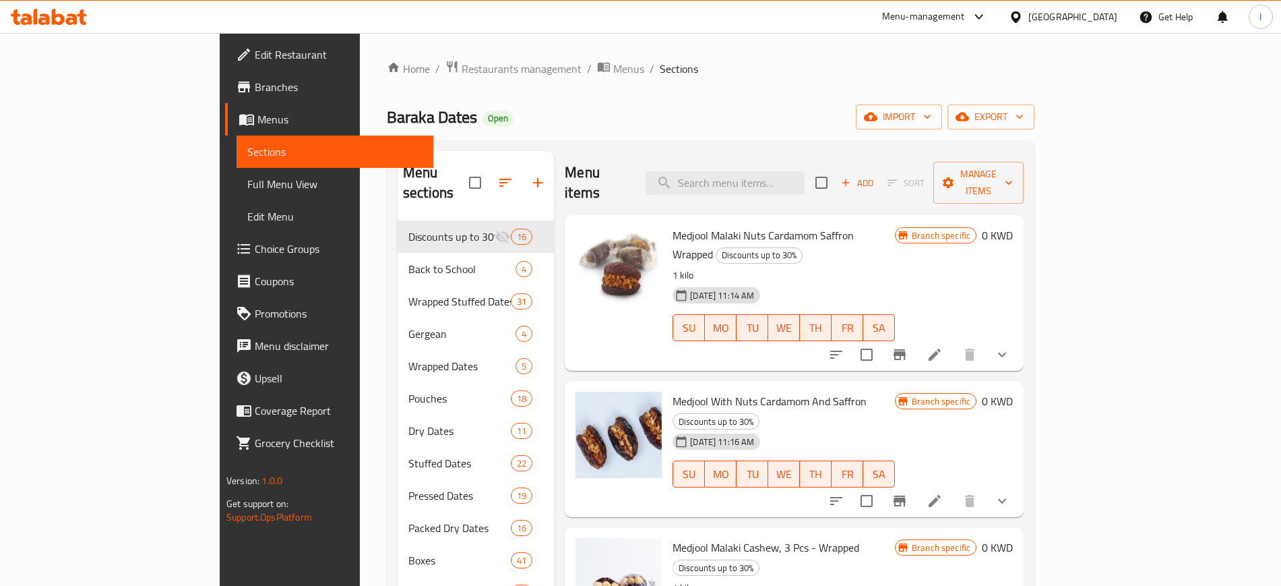
click at [772, 151] on div "Menu items Add Sort Manage items" at bounding box center [794, 183] width 459 height 64
click at [771, 171] on input "search" at bounding box center [725, 183] width 159 height 24
paste input "[PERSON_NAME] With Almond Wrapped"
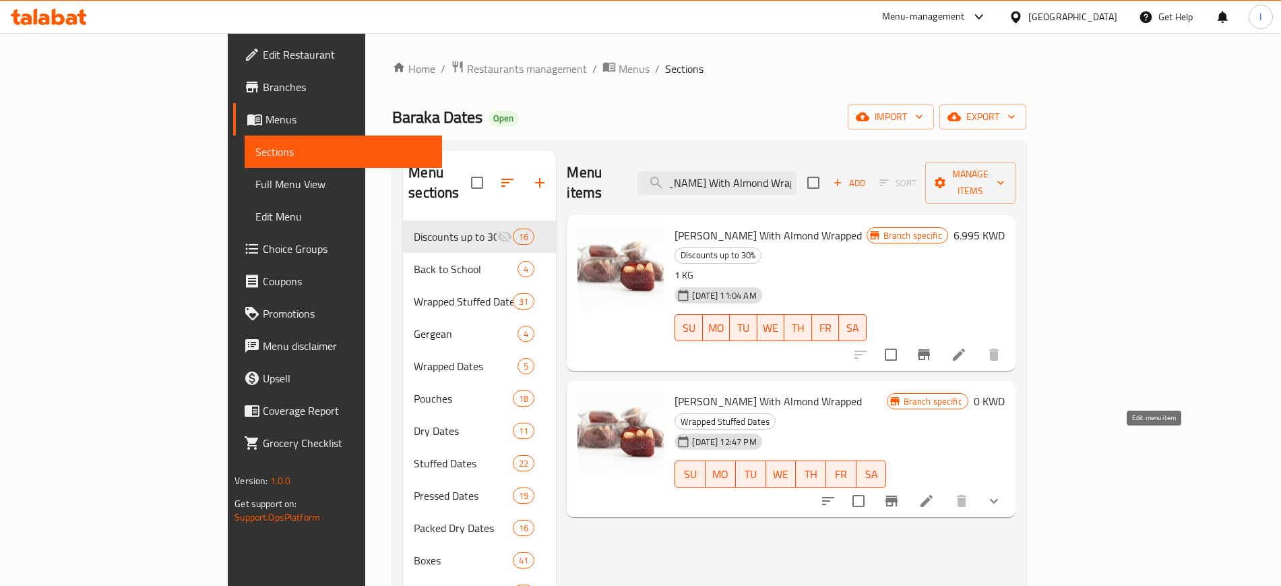
type input "[PERSON_NAME] With Almond Wrapped"
click at [935, 425] on icon at bounding box center [927, 501] width 16 height 16
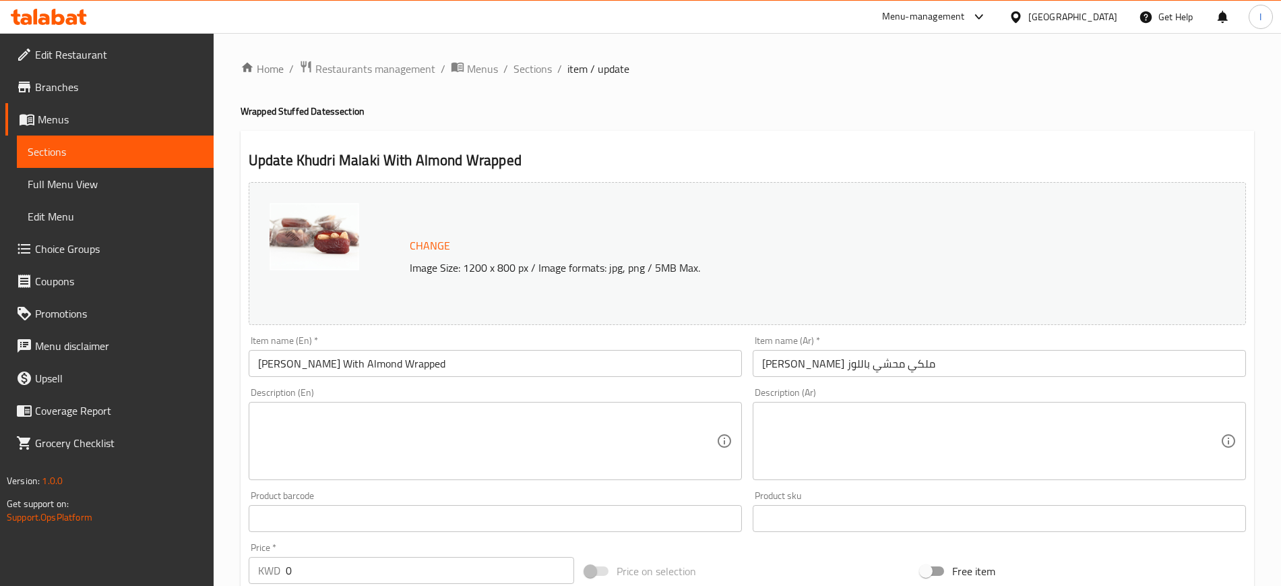
scroll to position [408, 0]
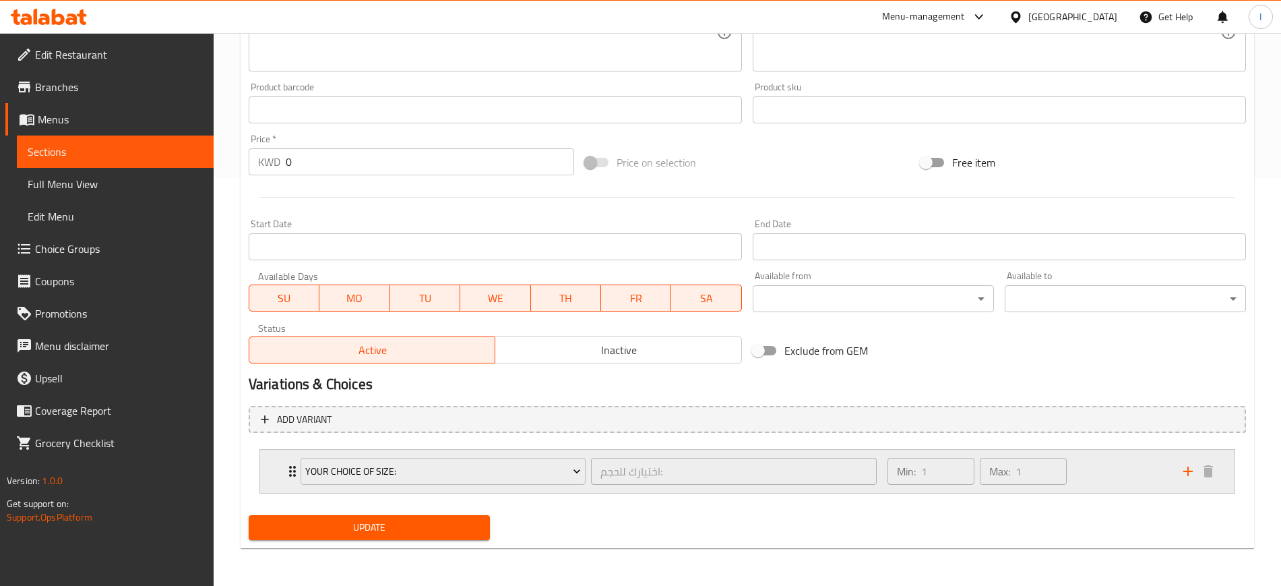
click at [289, 425] on icon "Expand" at bounding box center [292, 471] width 7 height 11
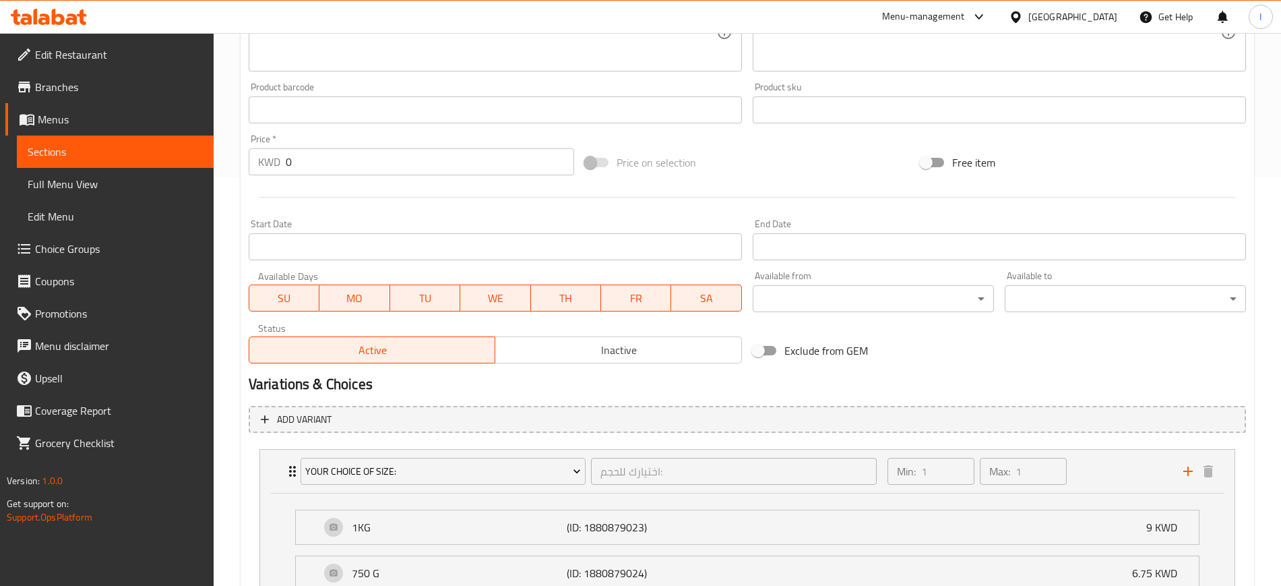
click at [75, 152] on span "Sections" at bounding box center [115, 152] width 175 height 16
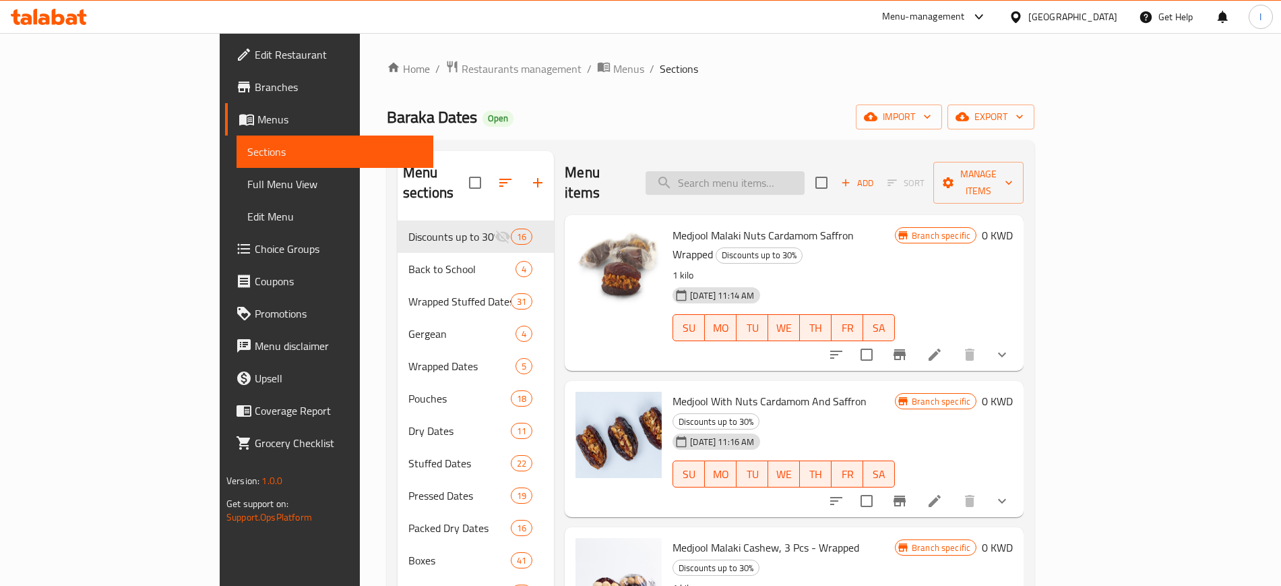
click at [747, 171] on input "search" at bounding box center [725, 183] width 159 height 24
paste input "Khudri Malaki With Walnut Wrapped"
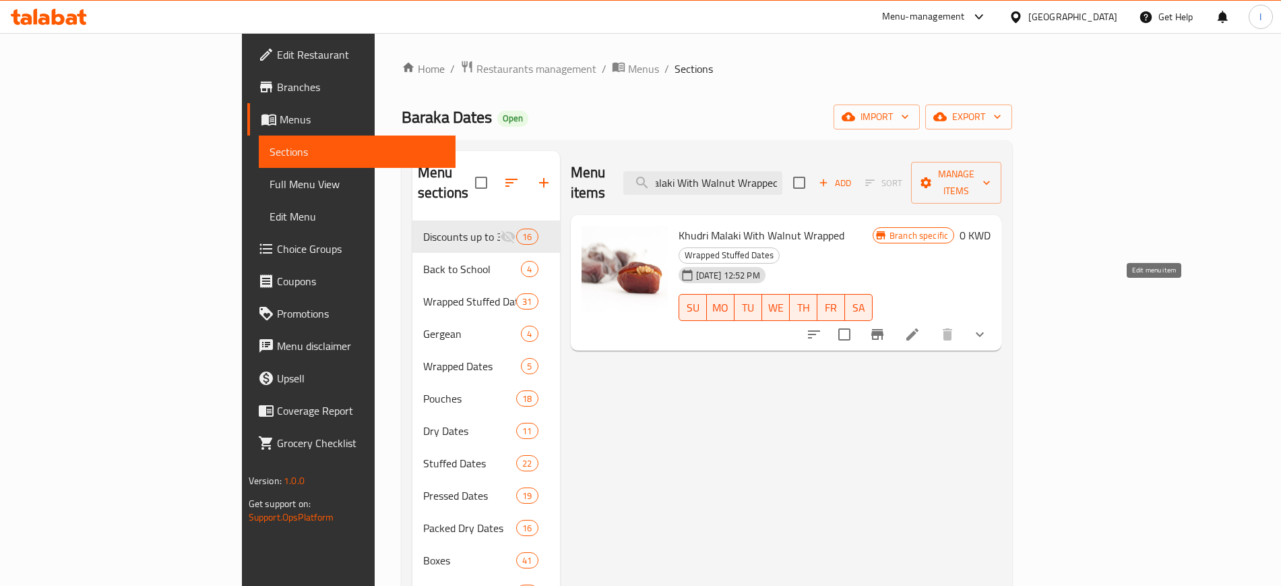
type input "Khudri Malaki With Walnut Wrapped"
click at [921, 326] on icon at bounding box center [913, 334] width 16 height 16
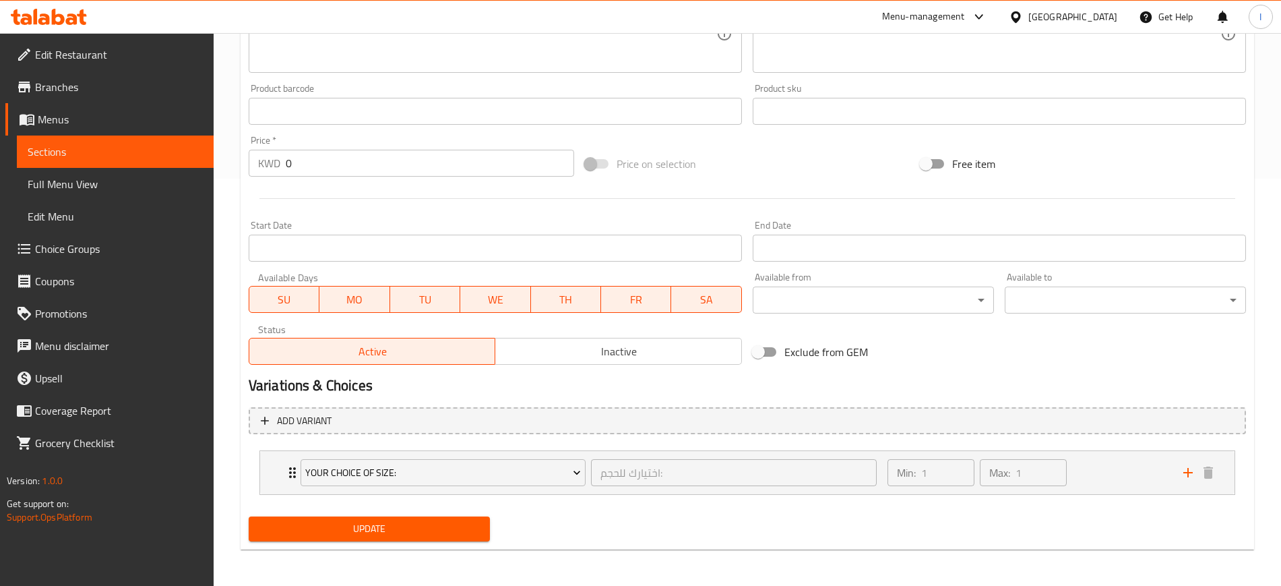
scroll to position [408, 0]
click at [286, 425] on icon "Expand" at bounding box center [292, 471] width 16 height 16
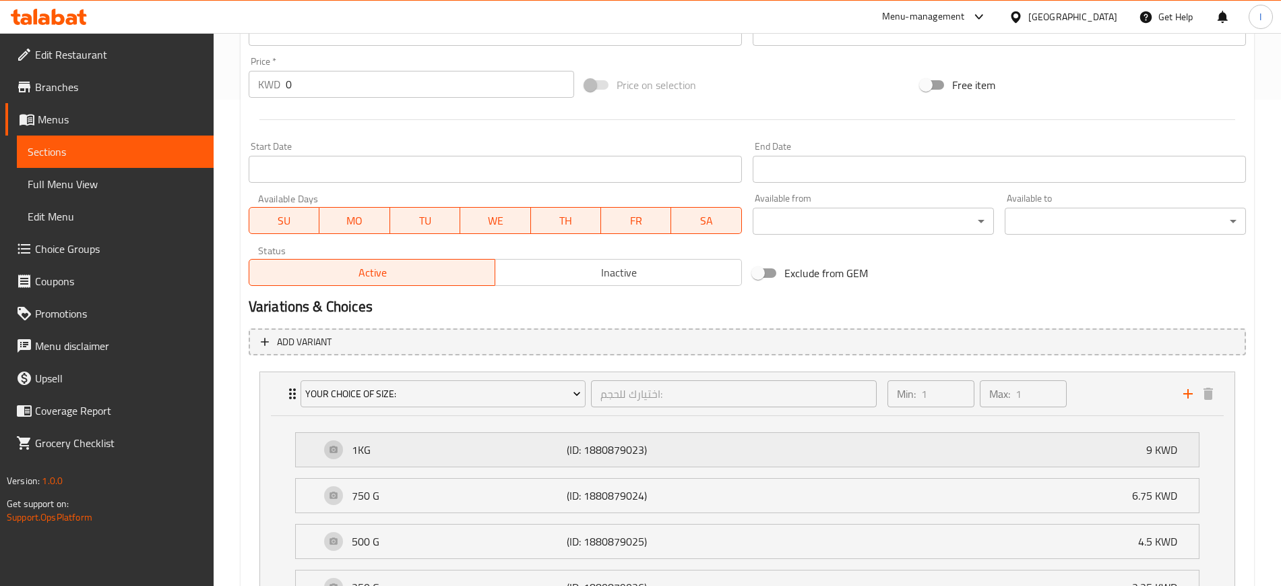
scroll to position [577, 0]
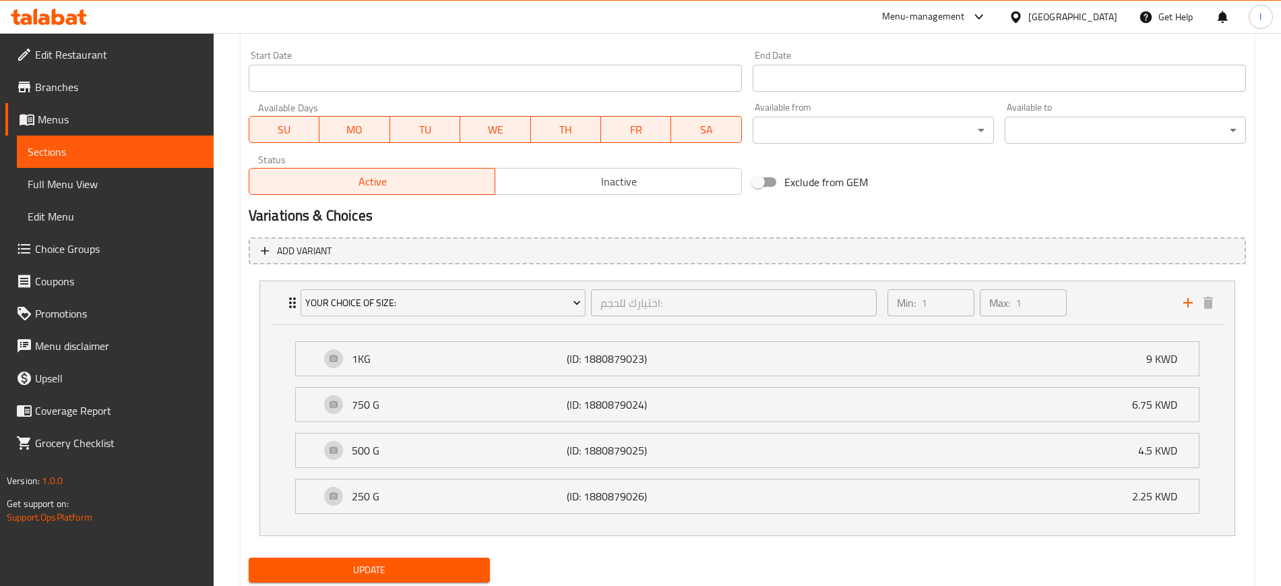
click at [86, 153] on span "Sections" at bounding box center [115, 152] width 175 height 16
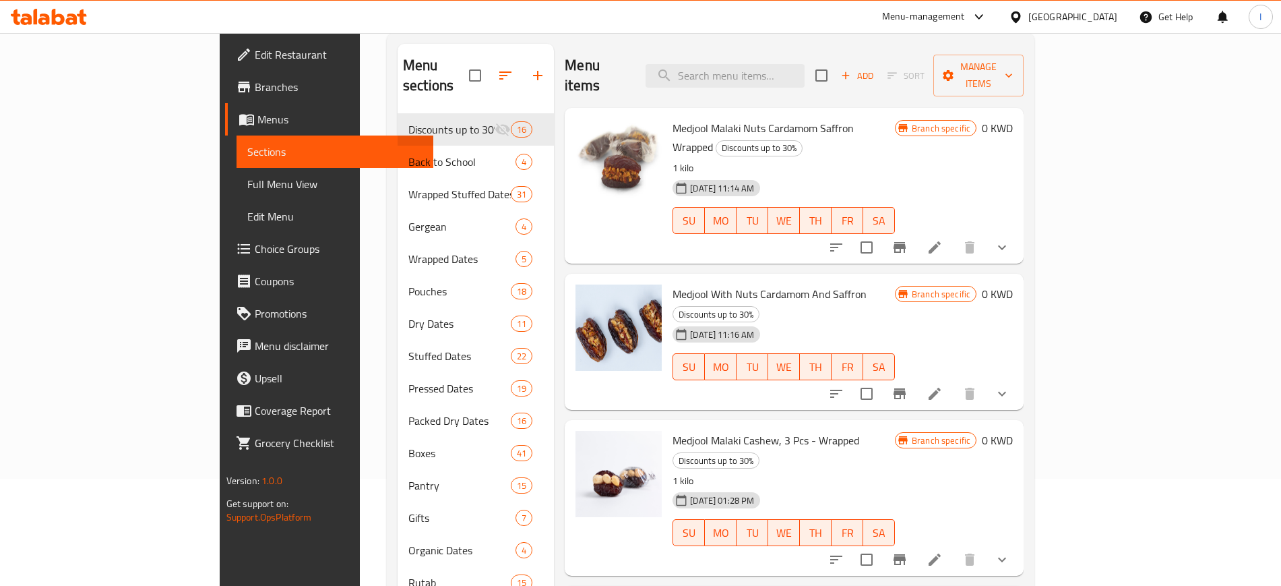
scroll to position [26, 0]
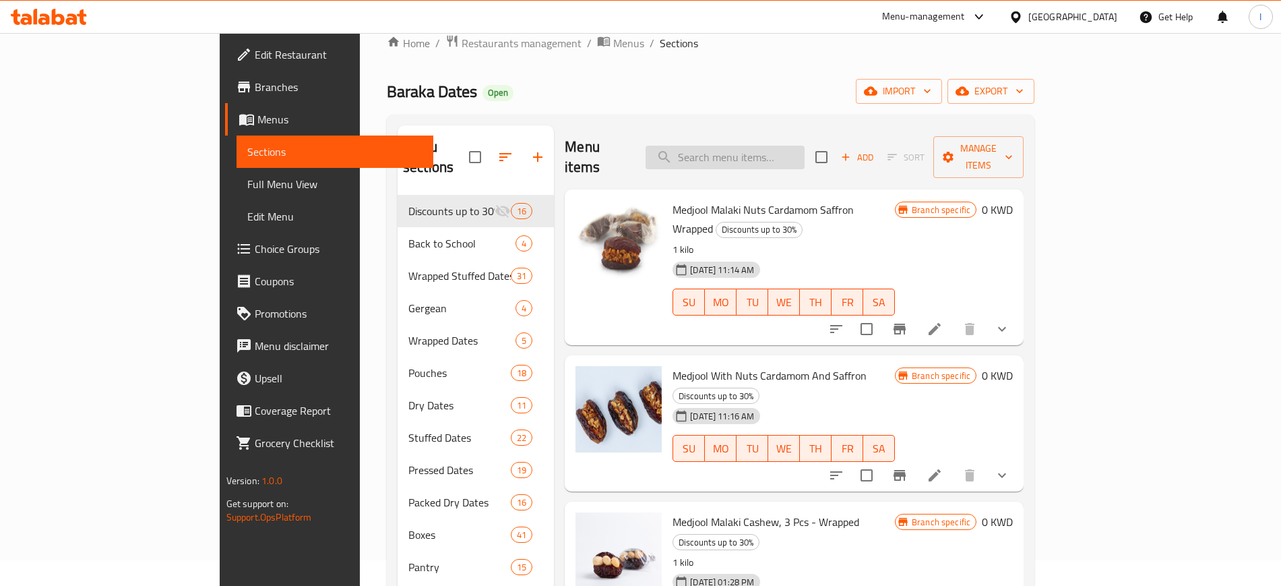
click at [764, 154] on input "search" at bounding box center [725, 158] width 159 height 24
paste input "[PERSON_NAME] With [PERSON_NAME]"
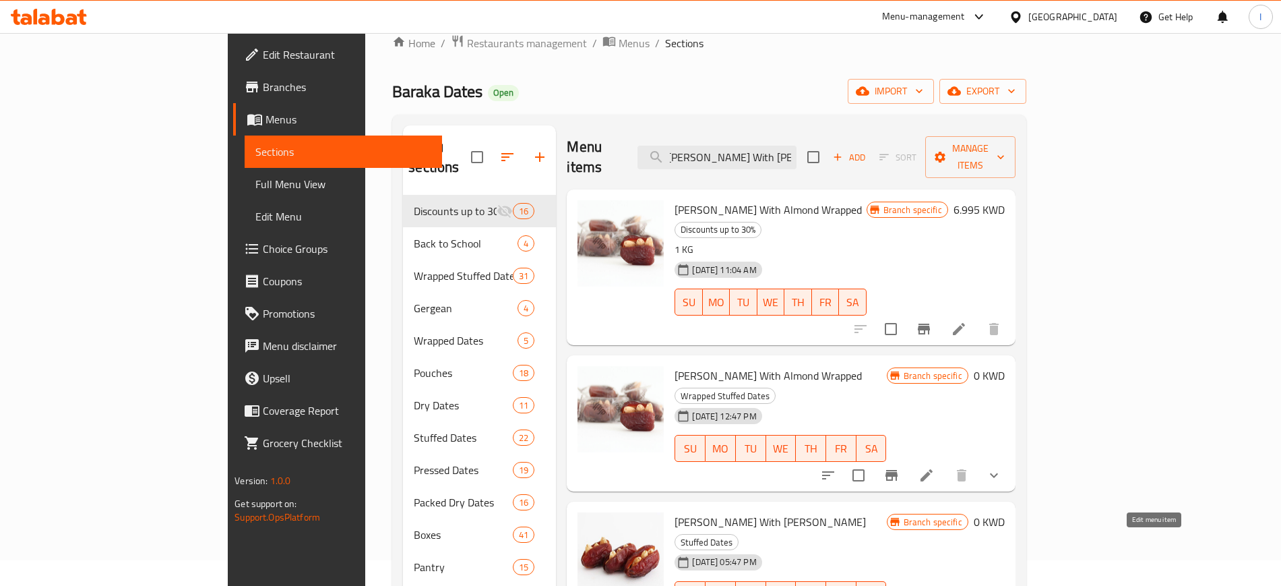
type input "[PERSON_NAME] With [PERSON_NAME]"
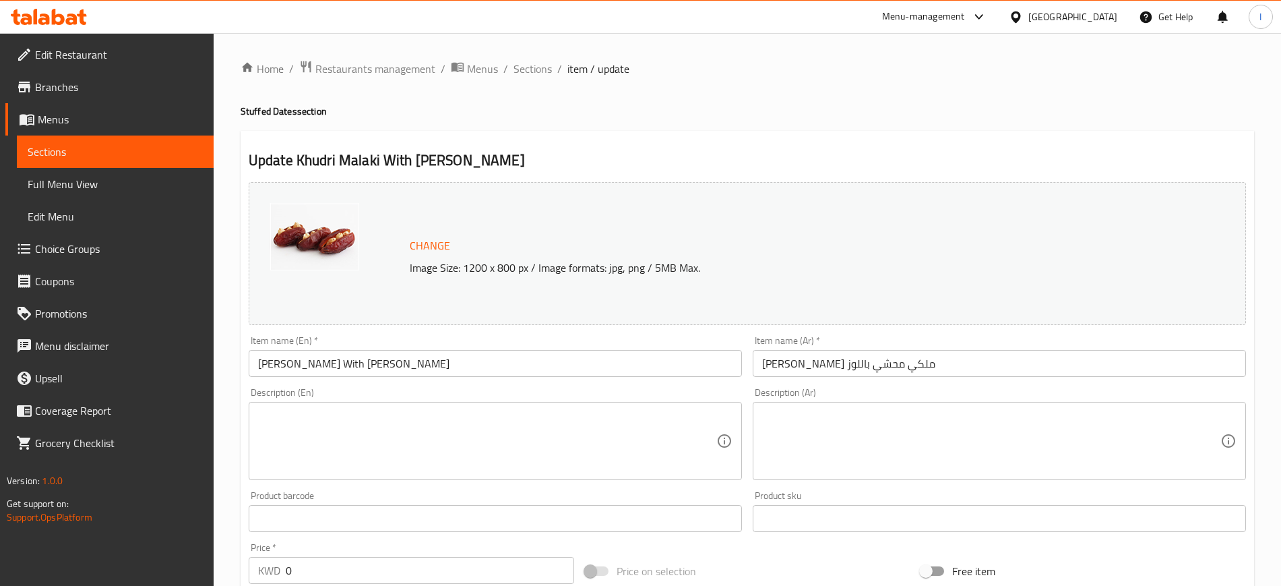
scroll to position [408, 0]
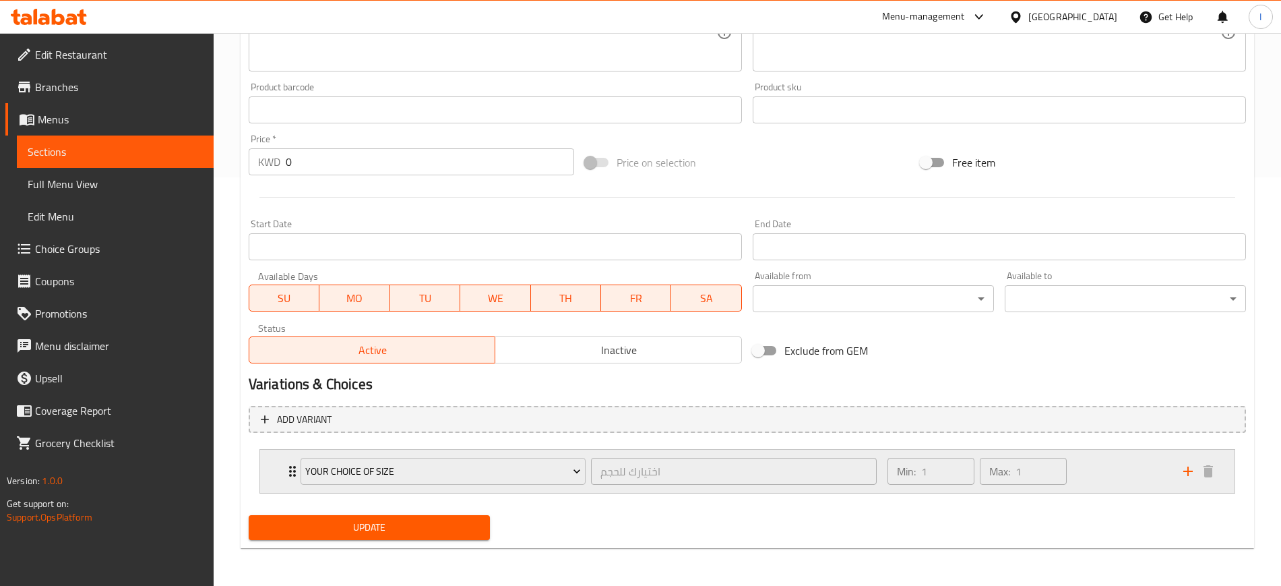
click at [292, 425] on div "Your Choice of size اختيارك للحجم ​ Min: 1 ​ Max: 1 ​" at bounding box center [751, 471] width 934 height 43
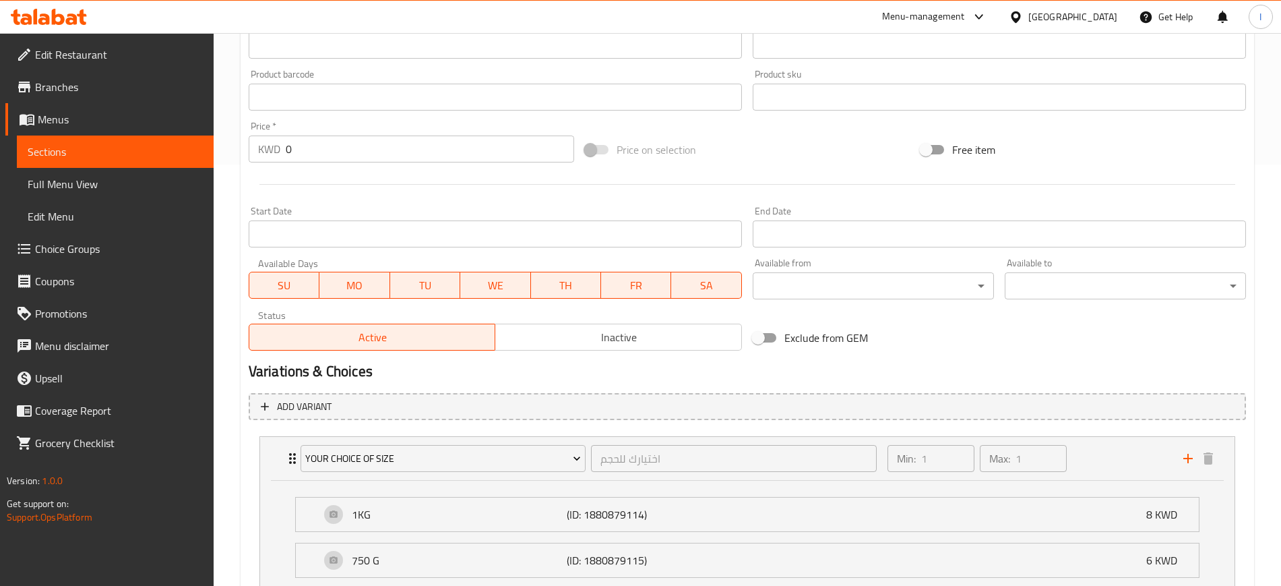
scroll to position [282, 0]
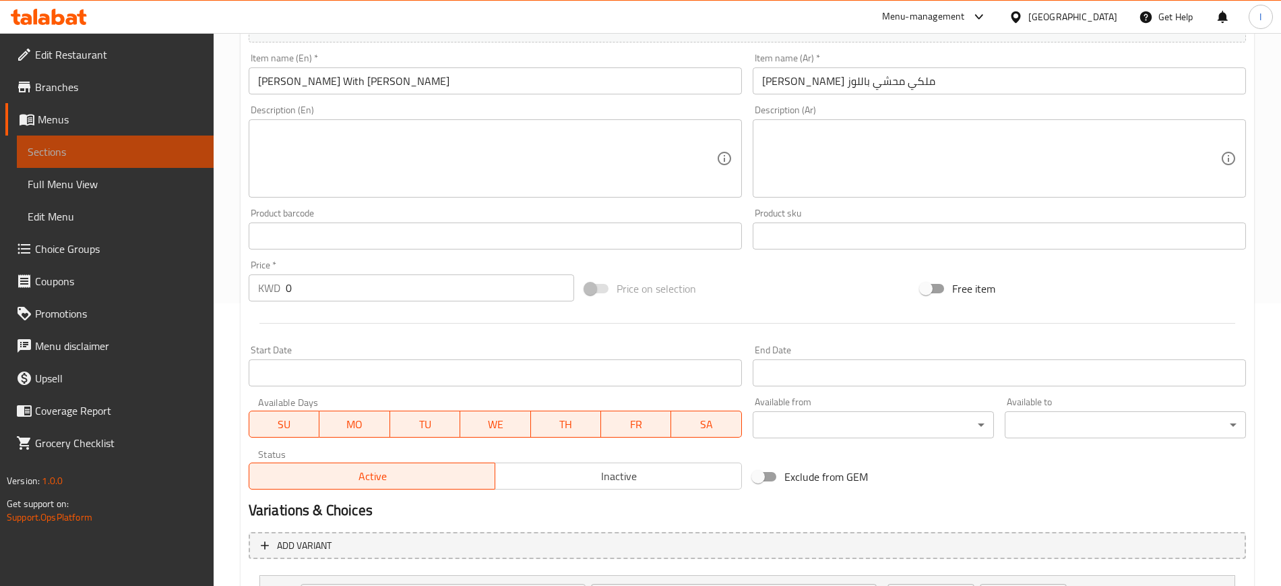
click at [72, 150] on span "Sections" at bounding box center [115, 152] width 175 height 16
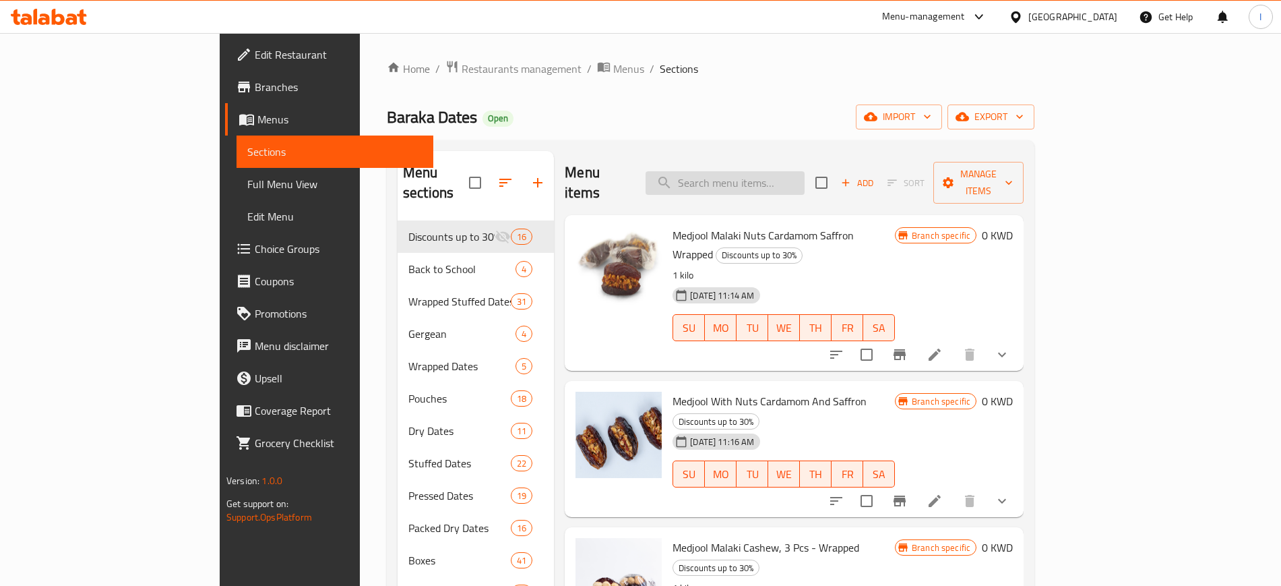
click at [801, 171] on input "search" at bounding box center [725, 183] width 159 height 24
paste input "Mix Rangina - Wrapped"
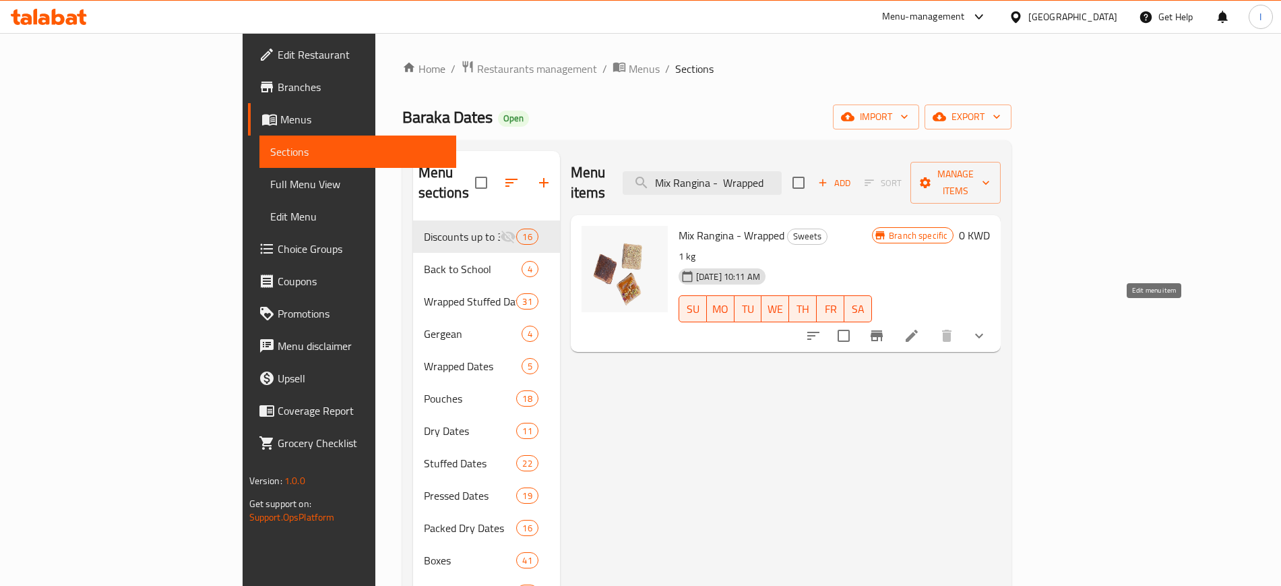
type input "Mix Rangina - Wrapped"
click at [918, 330] on icon at bounding box center [912, 336] width 12 height 12
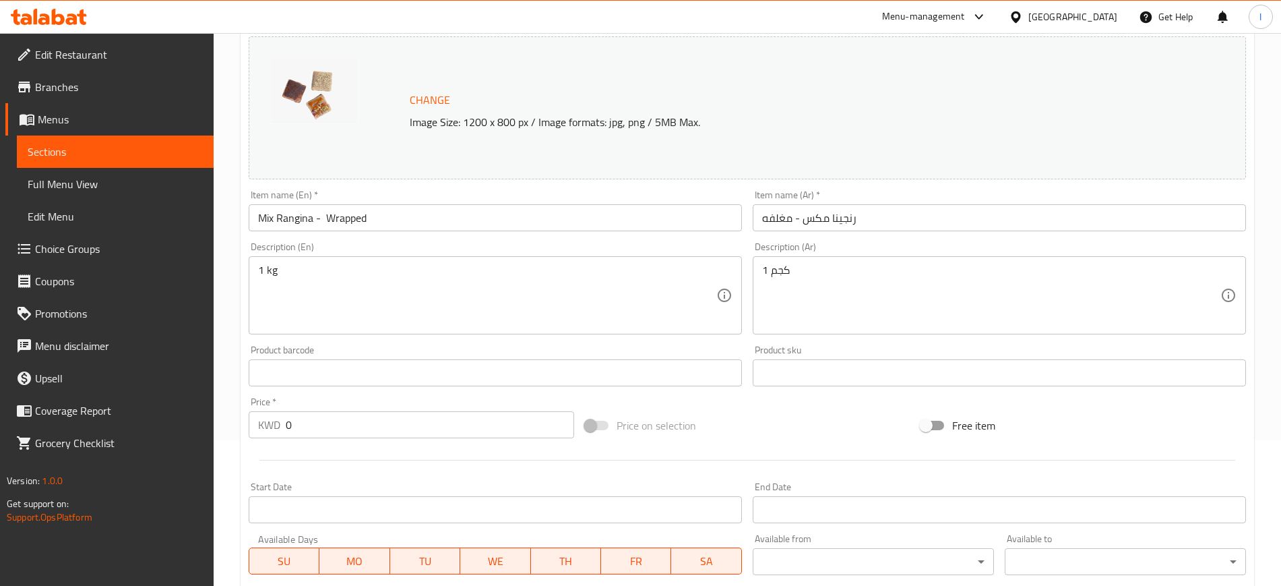
scroll to position [408, 0]
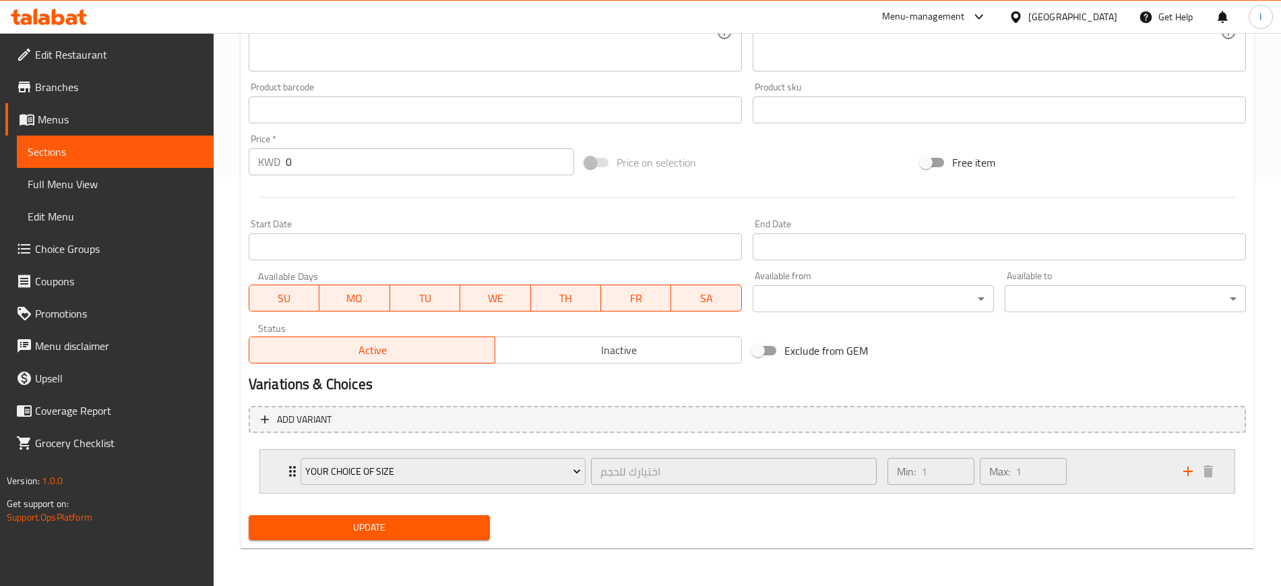
click at [295, 425] on div "Your Choice of size اختيارك للحجم ​" at bounding box center [589, 471] width 592 height 43
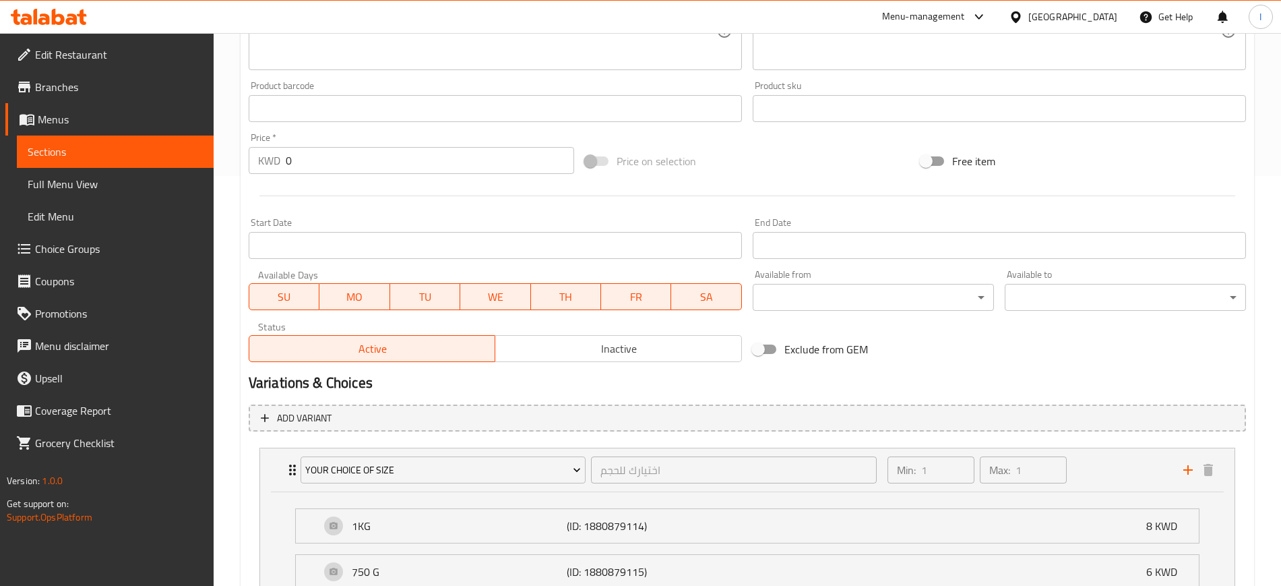
scroll to position [324, 0]
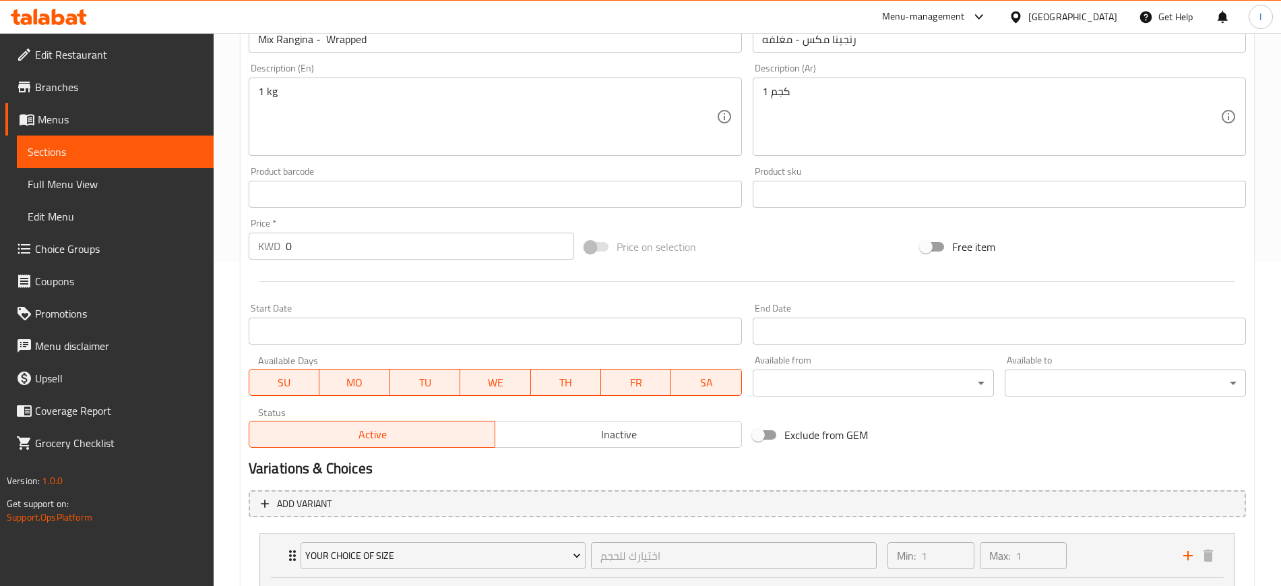
click at [76, 151] on span "Sections" at bounding box center [115, 152] width 175 height 16
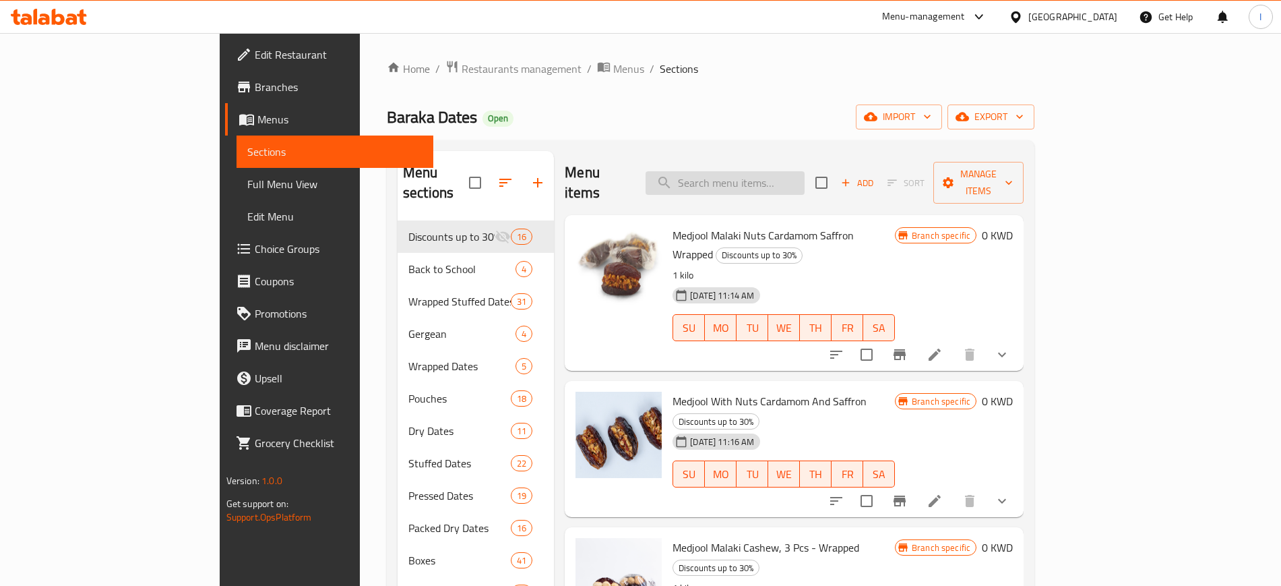
click at [766, 175] on input "search" at bounding box center [725, 183] width 159 height 24
paste input "Medjool Large Premium"
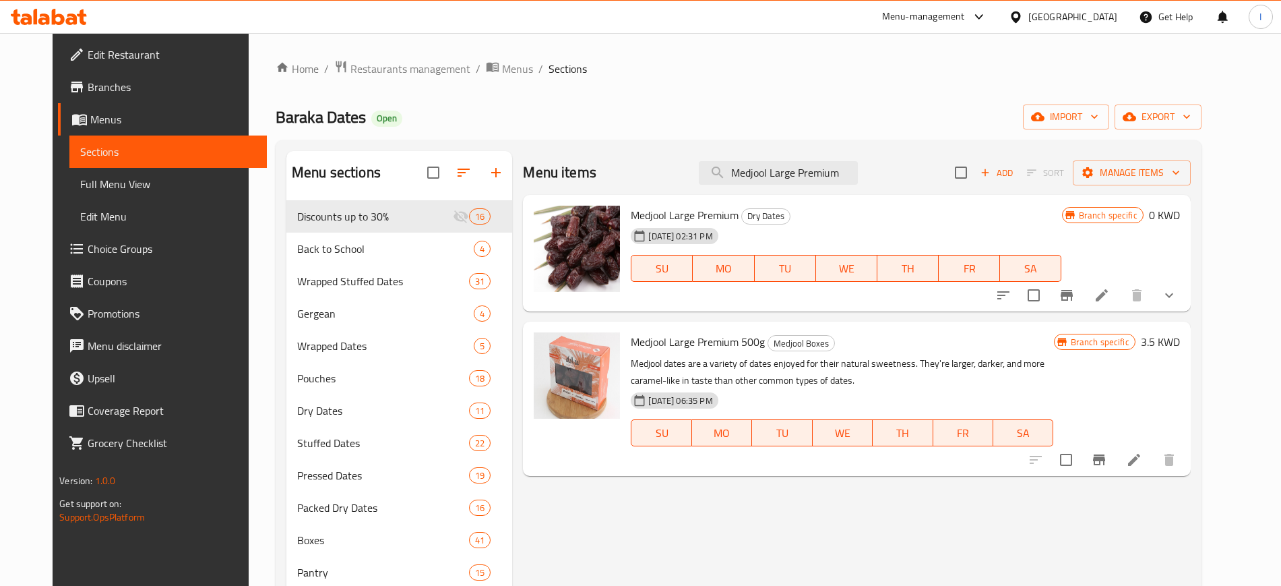
type input "Medjool Large Premium"
click at [940, 286] on li at bounding box center [1102, 295] width 38 height 24
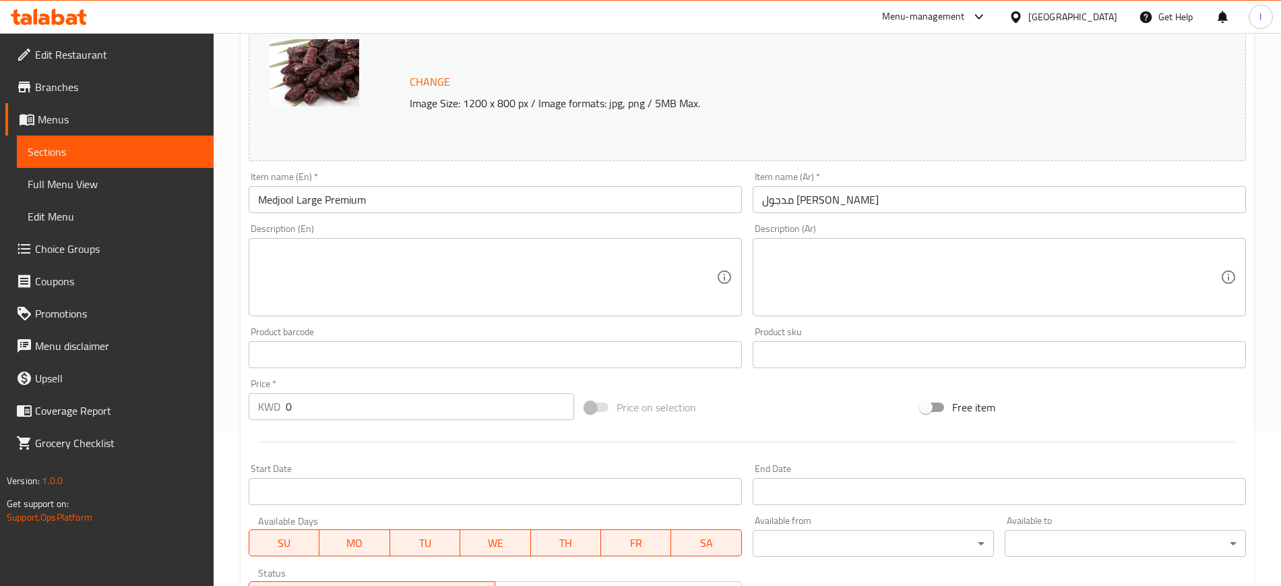
scroll to position [400, 0]
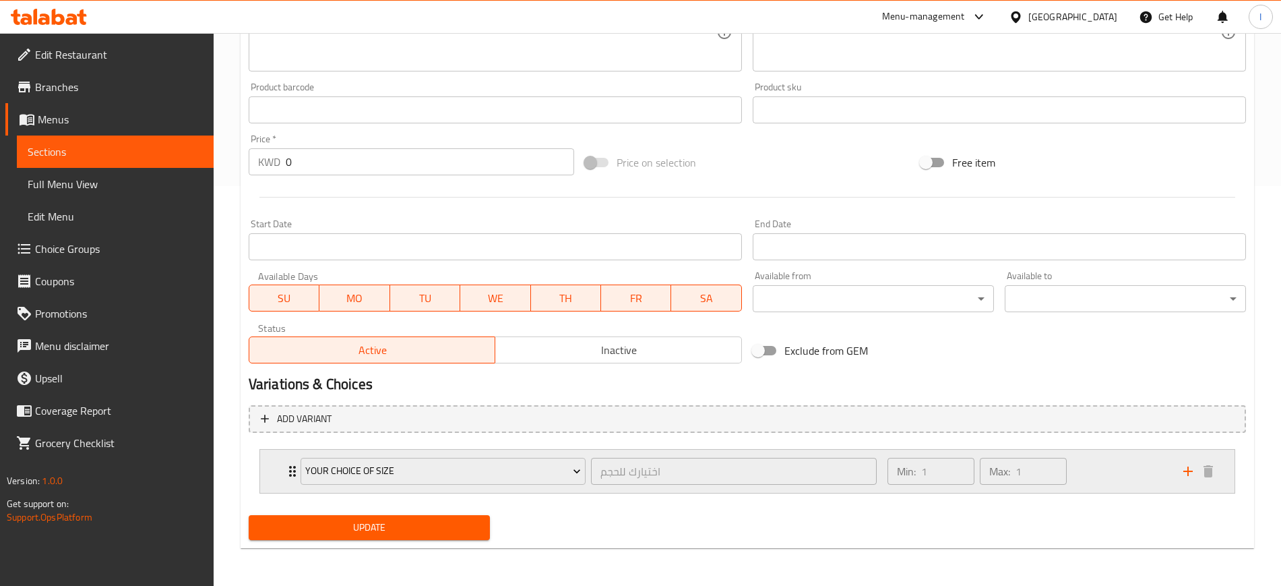
click at [296, 425] on div "Your Choice Of size اختيارك للحجم ​" at bounding box center [589, 471] width 592 height 43
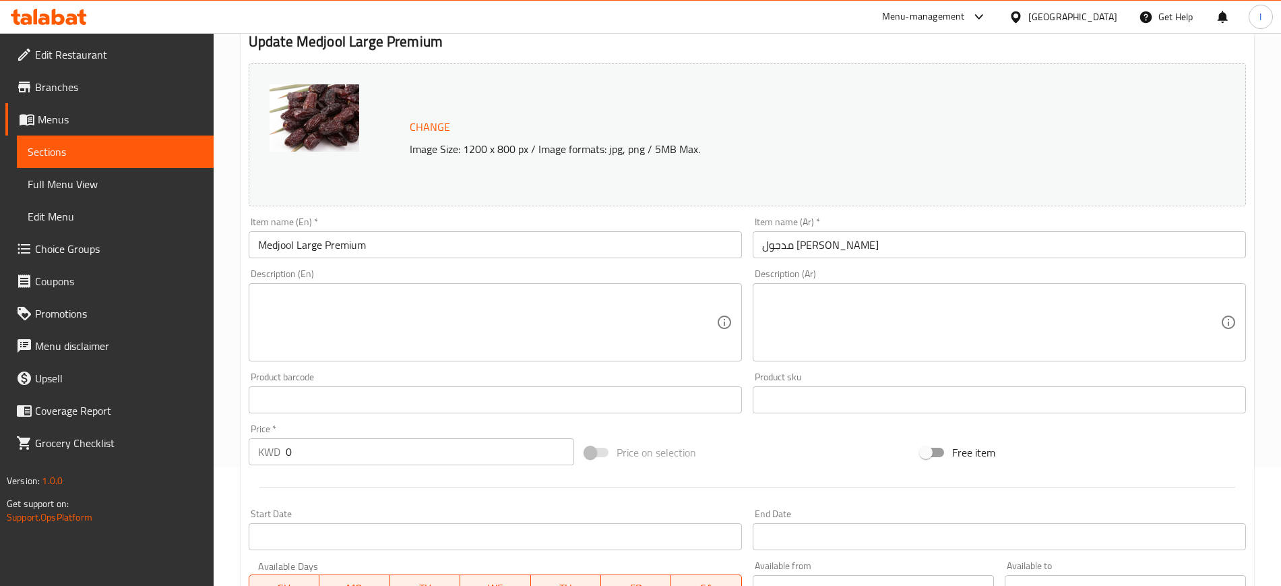
scroll to position [0, 0]
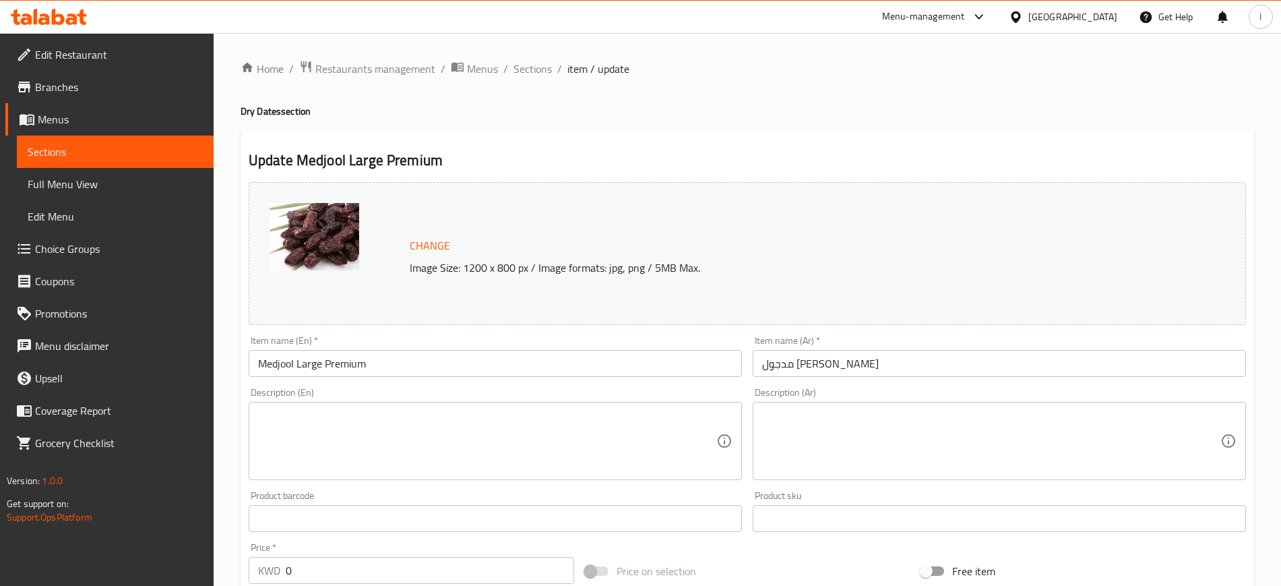
click at [133, 148] on span "Sections" at bounding box center [115, 152] width 175 height 16
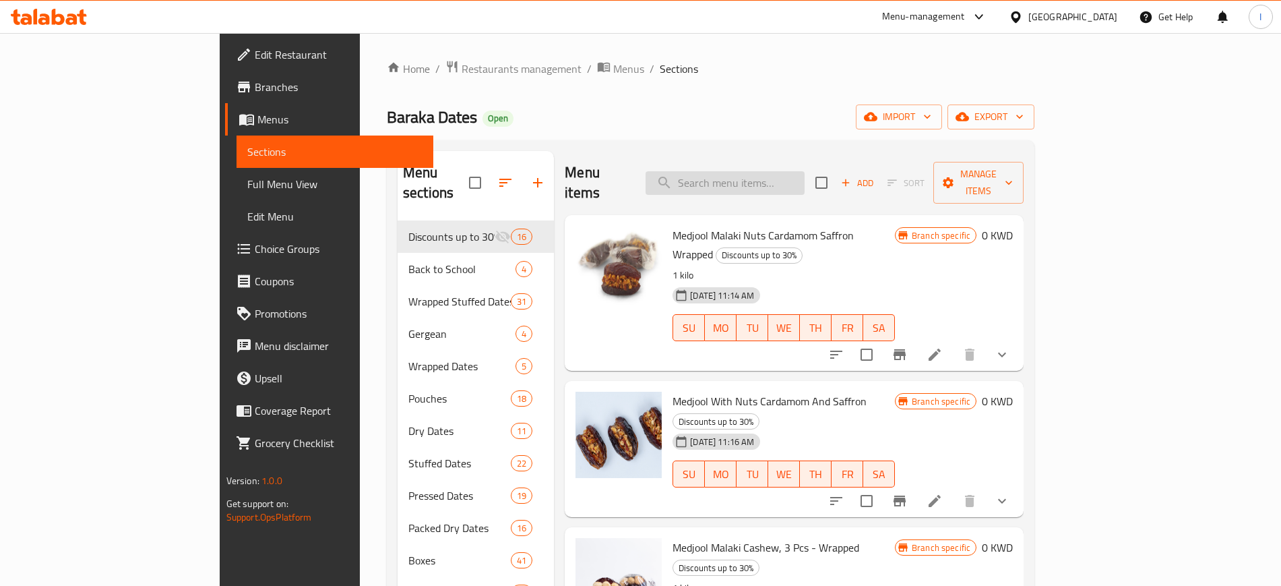
click at [783, 172] on input "search" at bounding box center [725, 183] width 159 height 24
paste input "Coffee- Arabic Dewan"
type input "Coffee- Arabic Dewan"
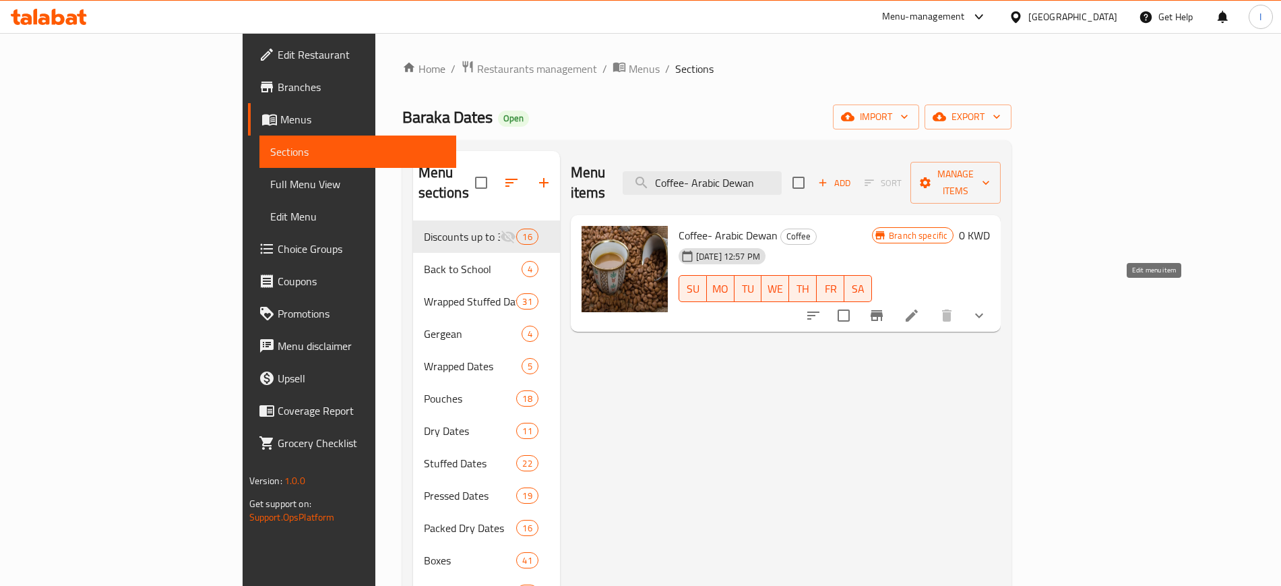
click at [918, 309] on icon at bounding box center [912, 315] width 12 height 12
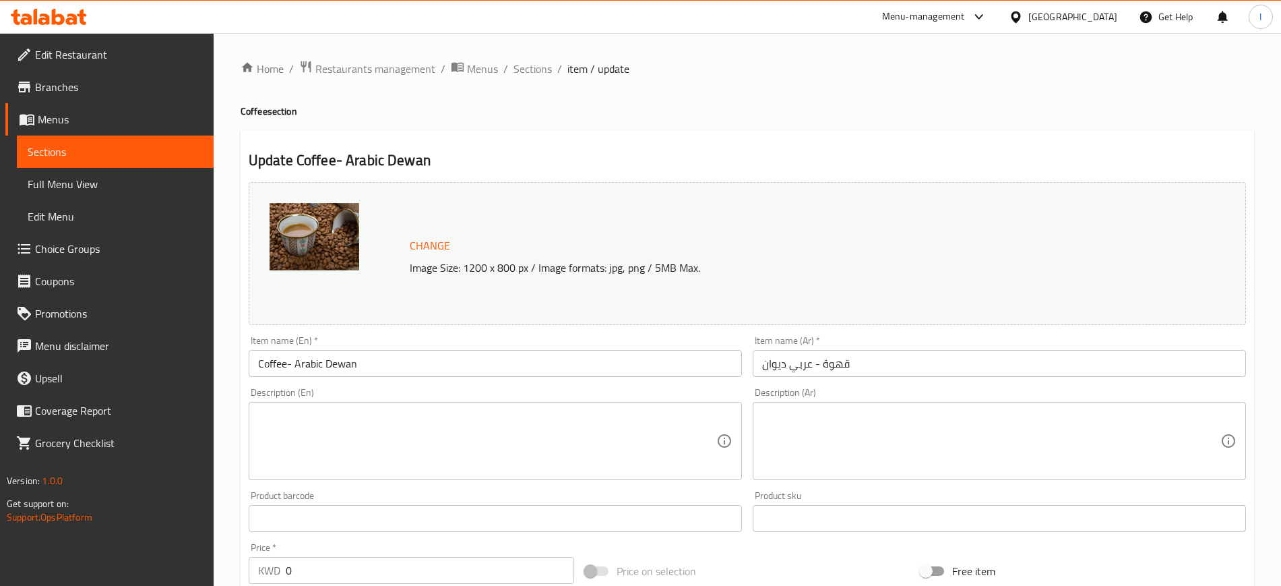
scroll to position [408, 0]
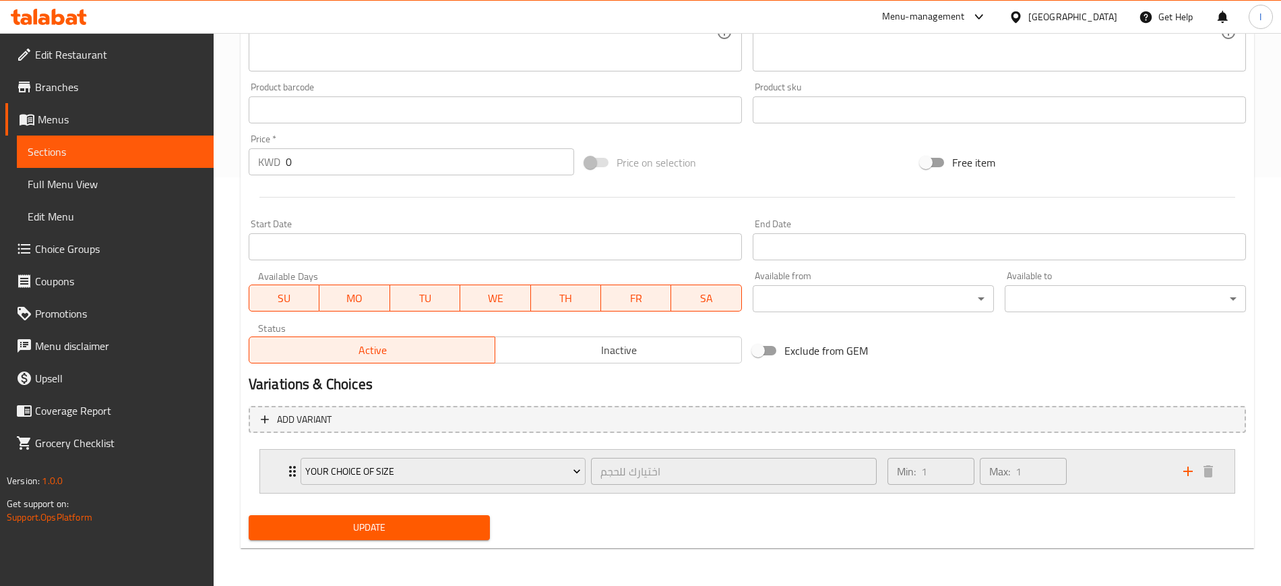
click at [289, 425] on icon "Expand" at bounding box center [292, 471] width 16 height 16
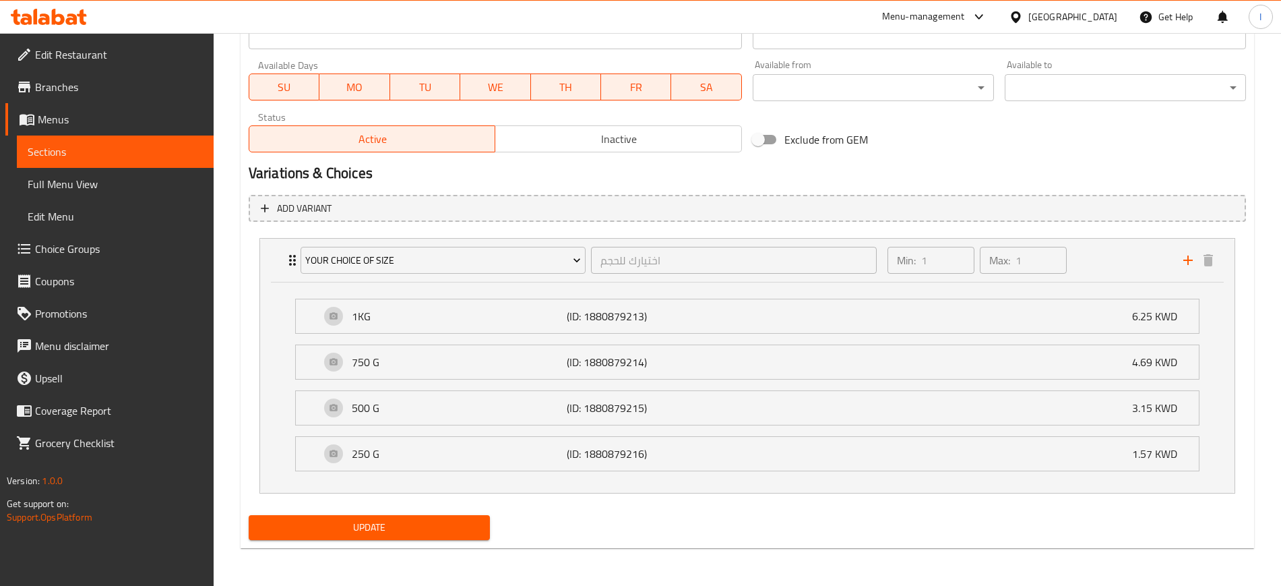
scroll to position [114, 0]
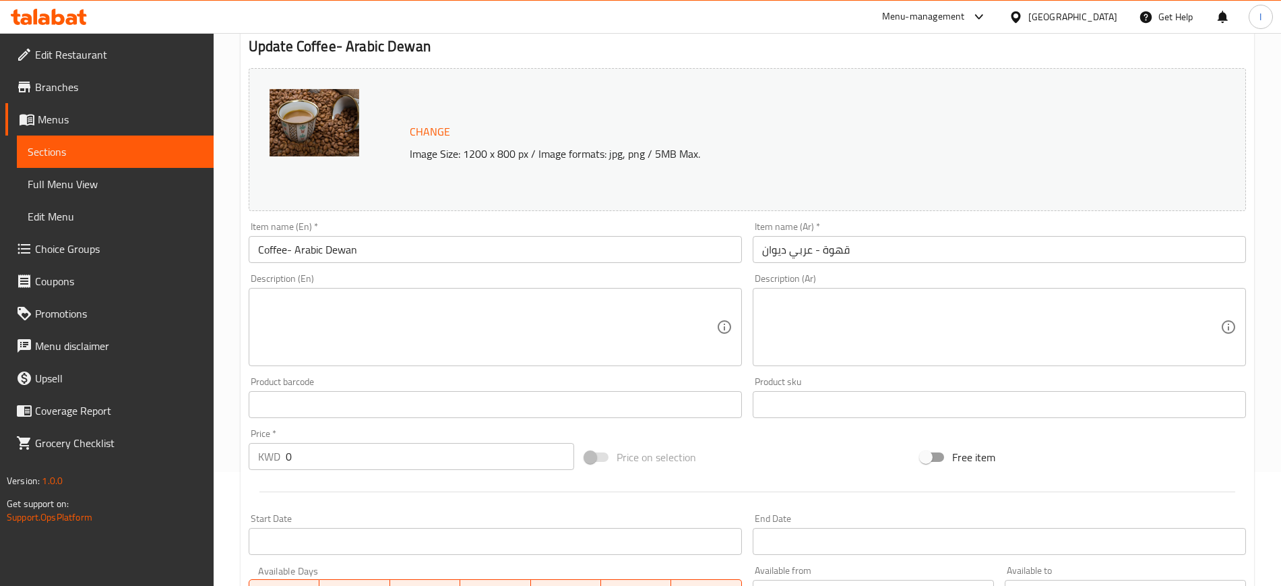
click at [117, 148] on span "Sections" at bounding box center [115, 152] width 175 height 16
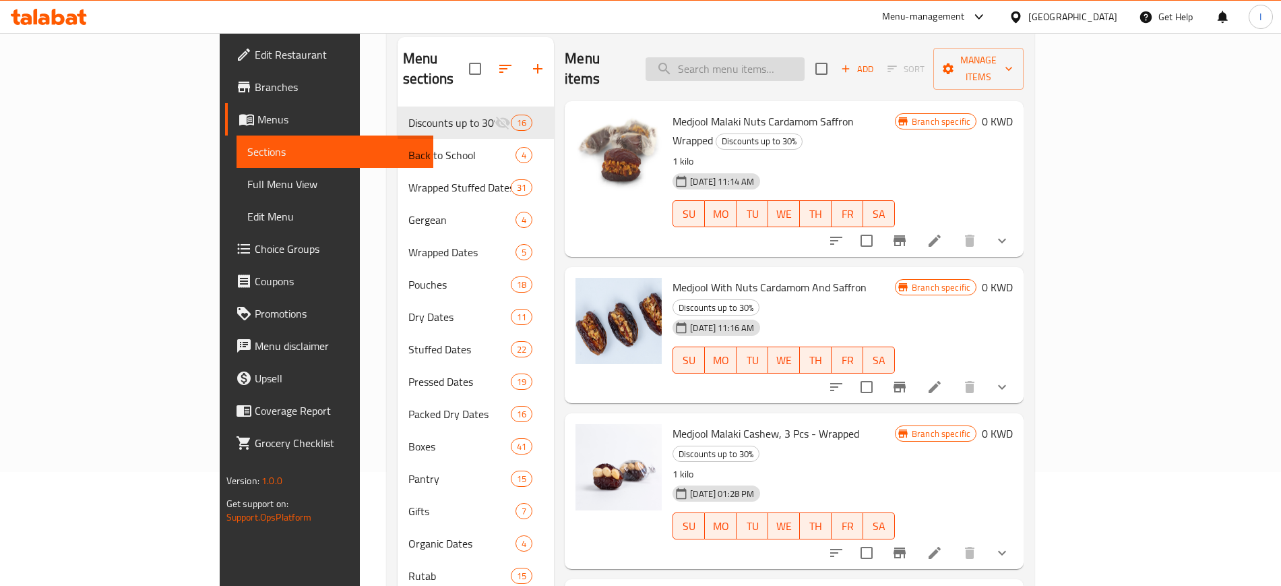
click at [779, 57] on input "search" at bounding box center [725, 69] width 159 height 24
paste input "Coffee - Turkish Malaki"
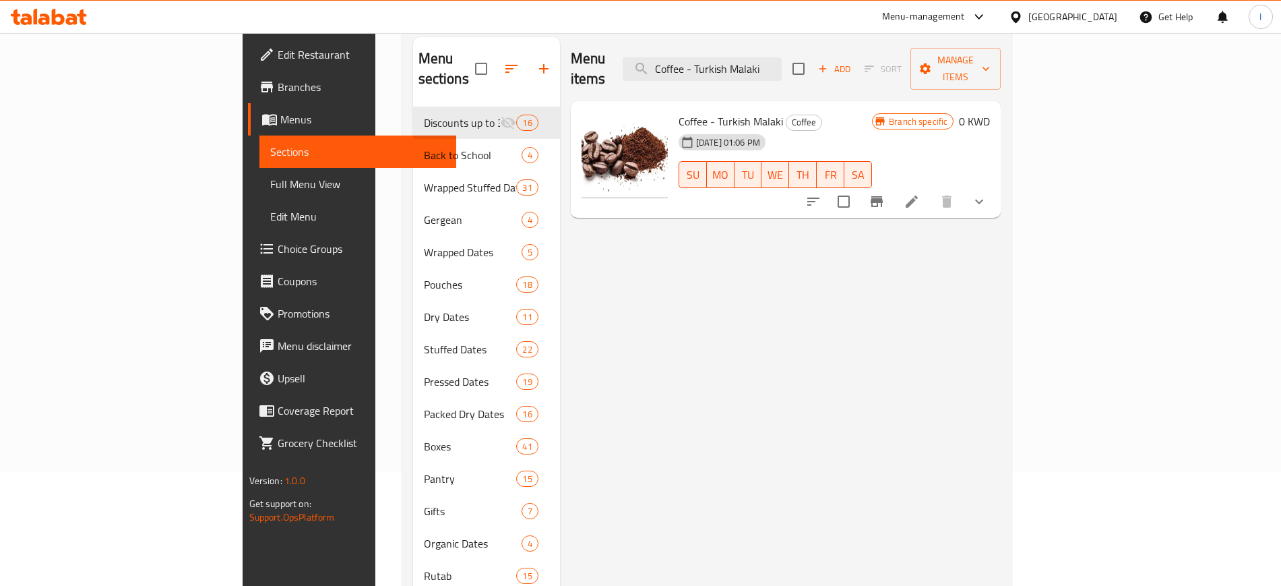
type input "Coffee - Turkish Malaki"
click at [920, 193] on icon at bounding box center [912, 201] width 16 height 16
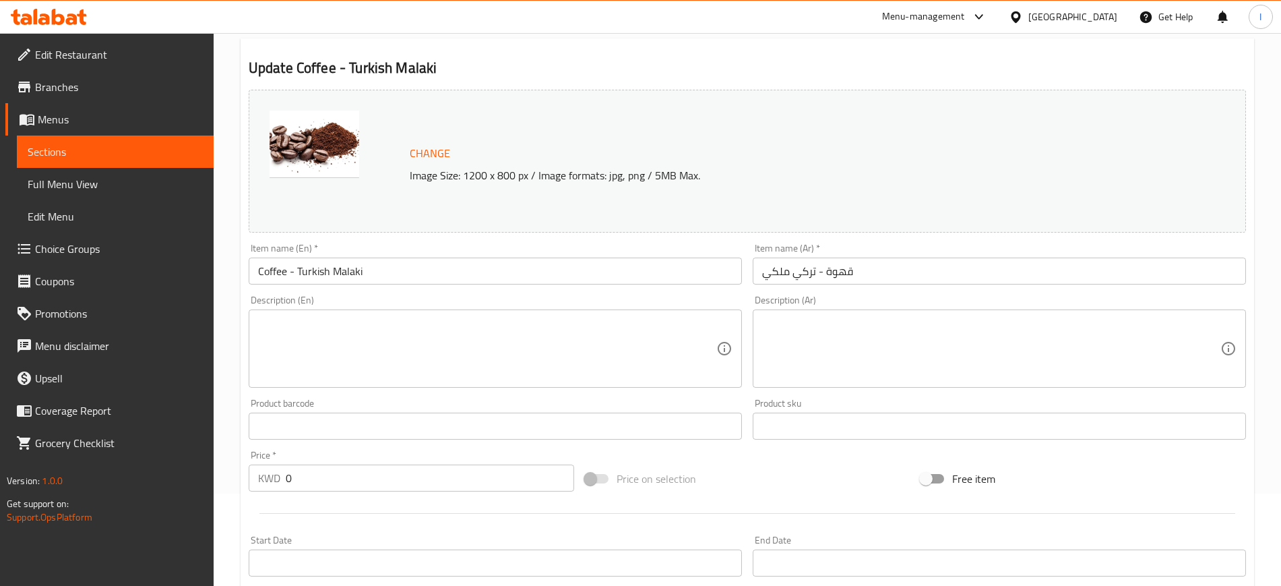
scroll to position [408, 0]
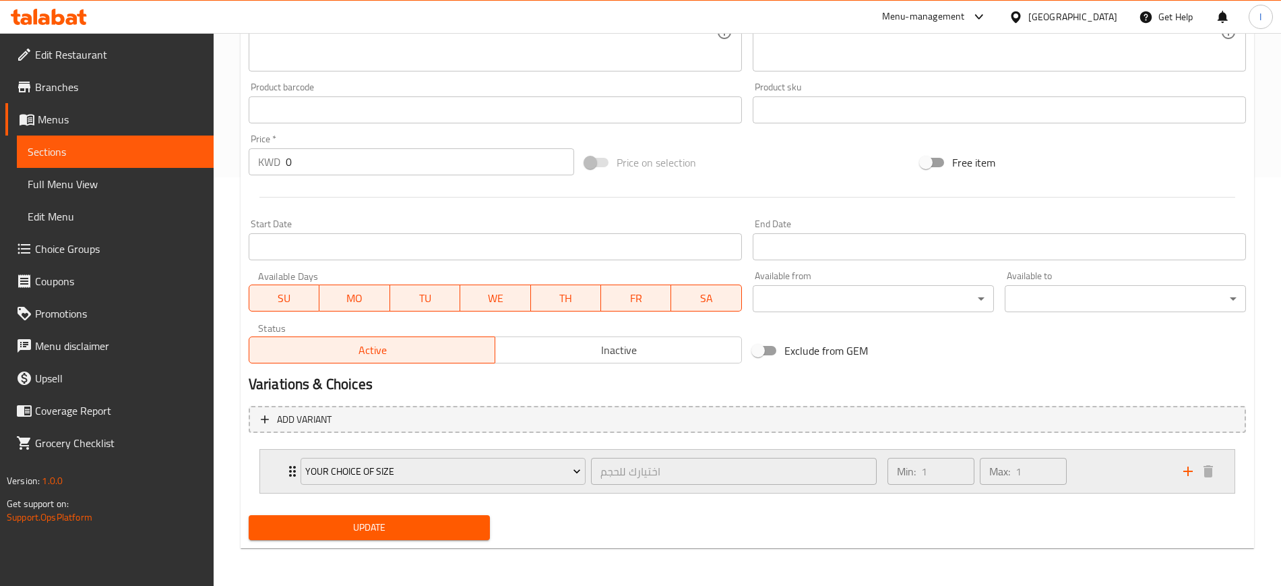
click at [289, 425] on icon "Expand" at bounding box center [292, 471] width 16 height 16
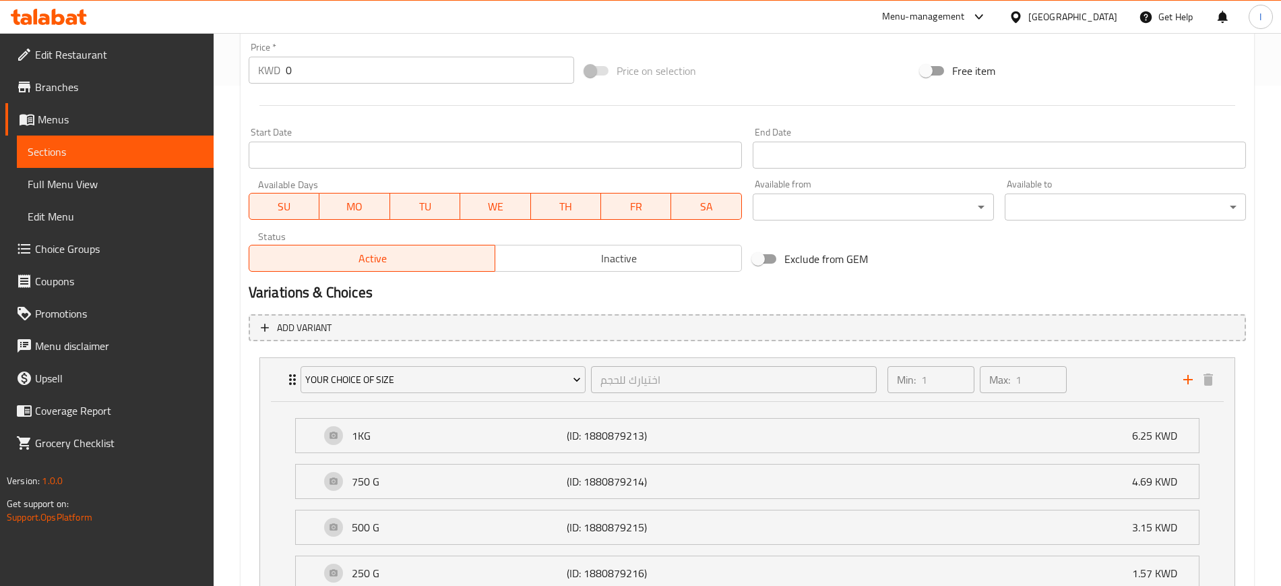
scroll to position [619, 0]
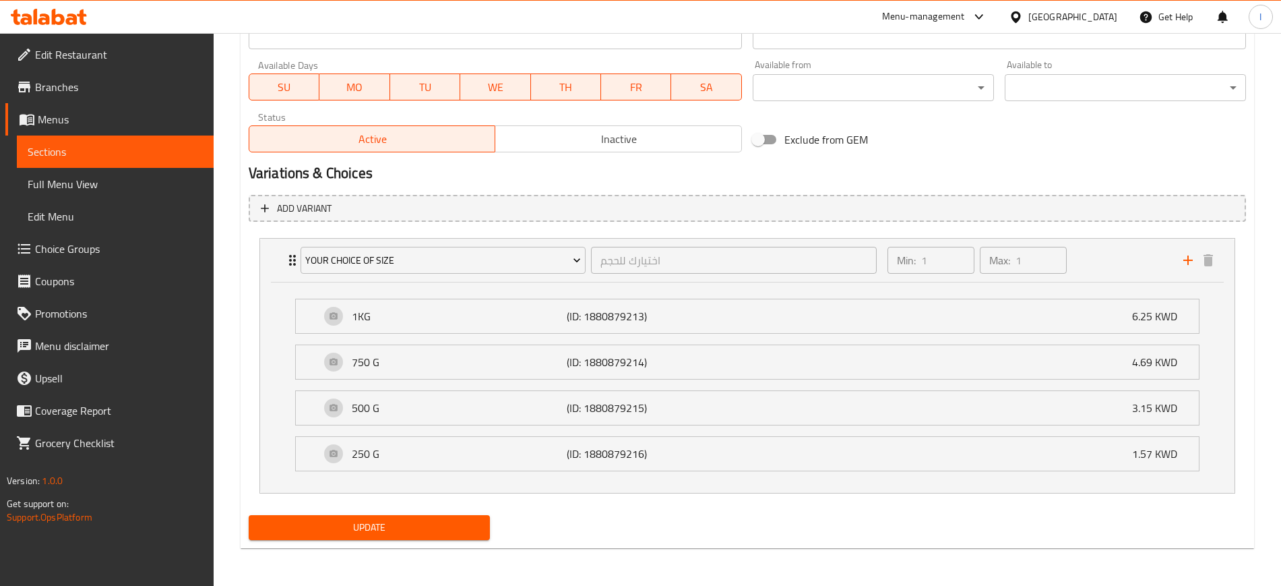
click at [59, 160] on span "Sections" at bounding box center [115, 152] width 175 height 16
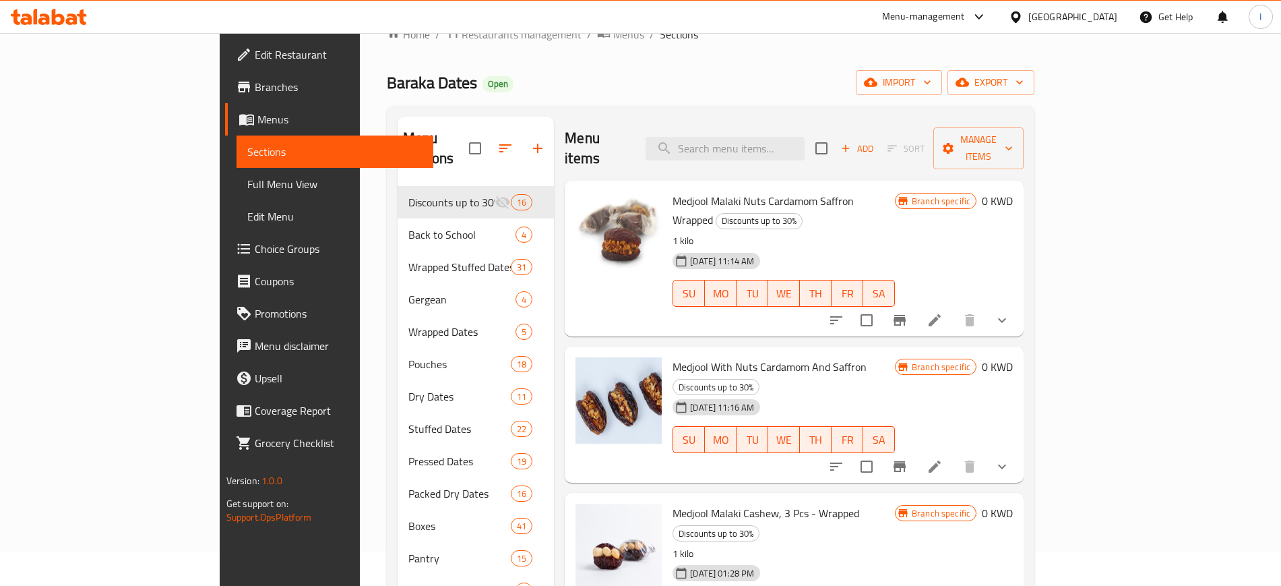
scroll to position [26, 0]
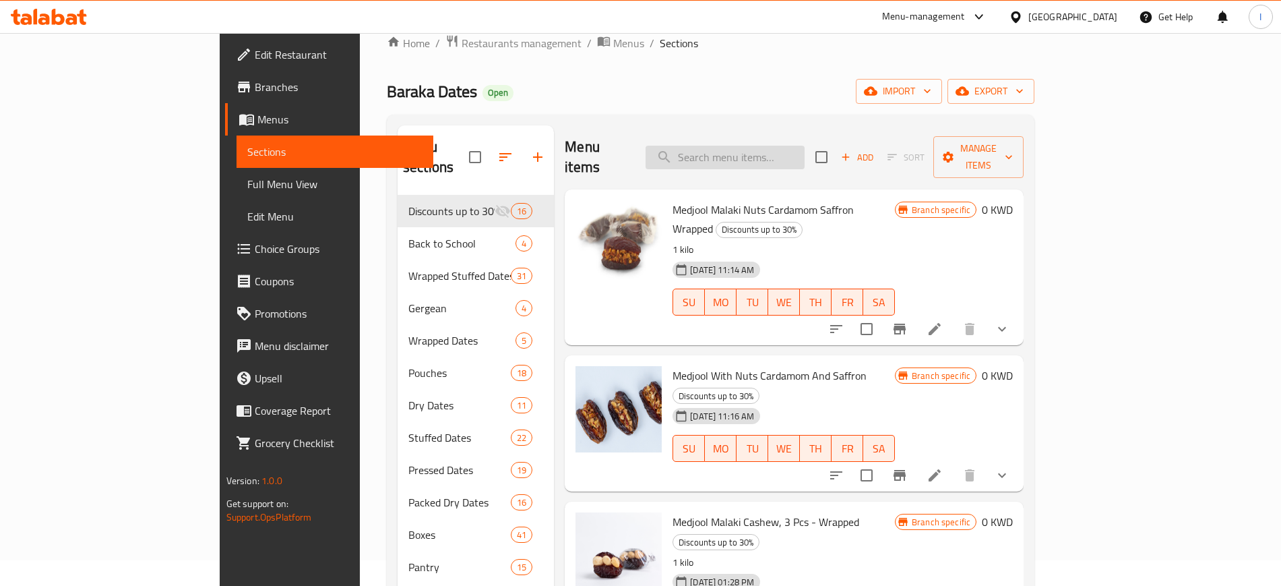
click at [776, 156] on input "search" at bounding box center [725, 158] width 159 height 24
paste input "Coffee - French"
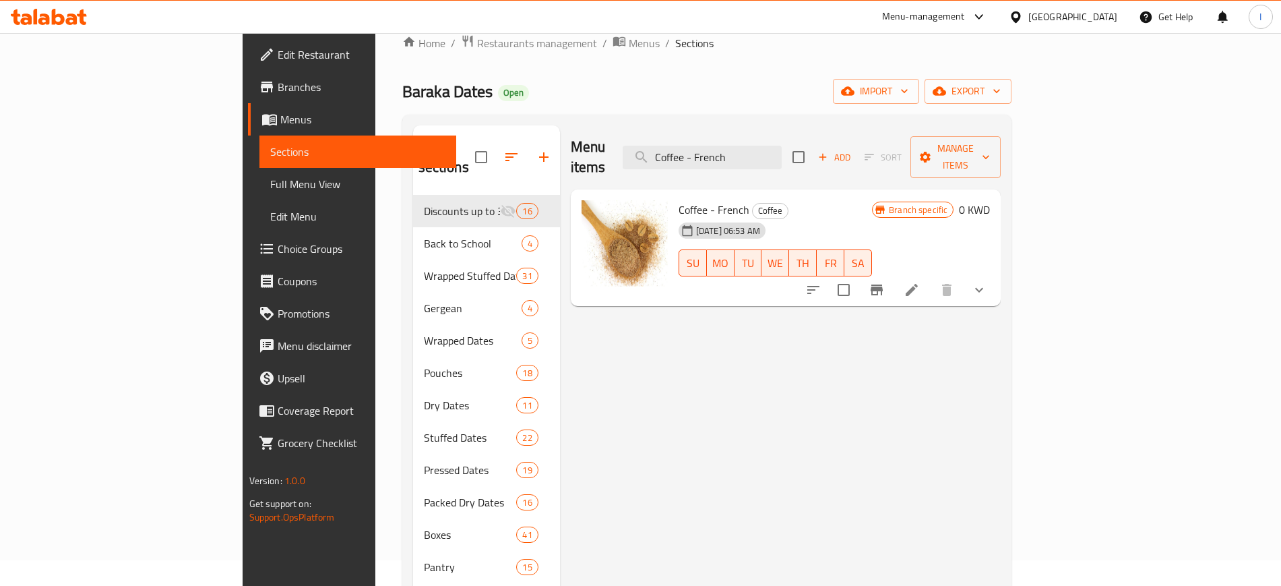
type input "Coffee - French"
click at [920, 282] on icon at bounding box center [912, 290] width 16 height 16
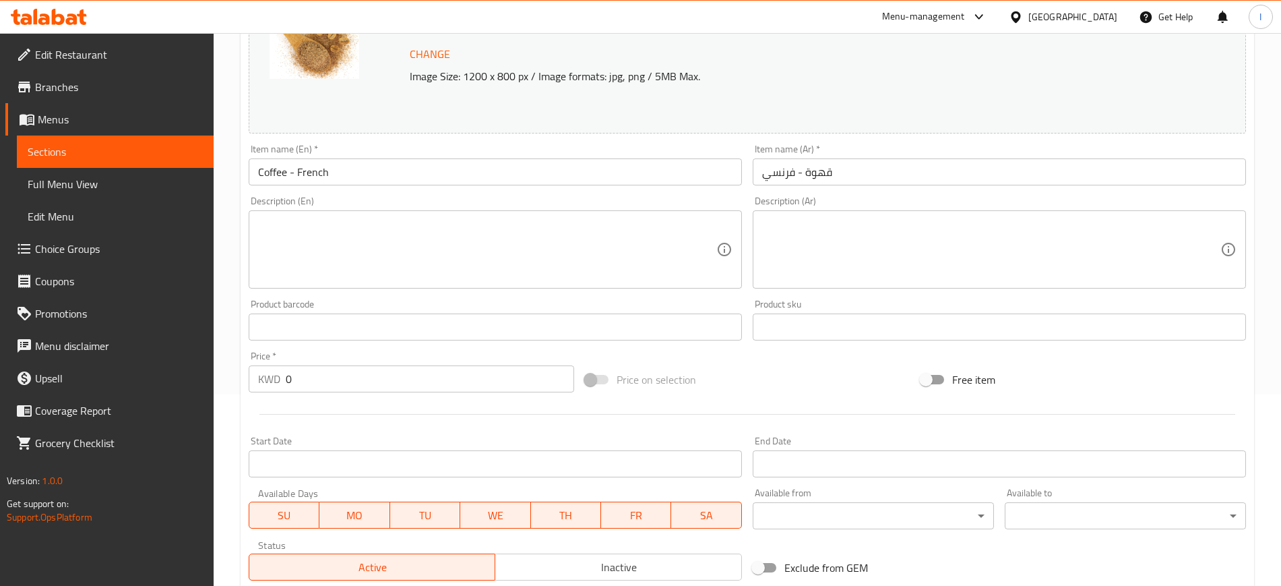
scroll to position [408, 0]
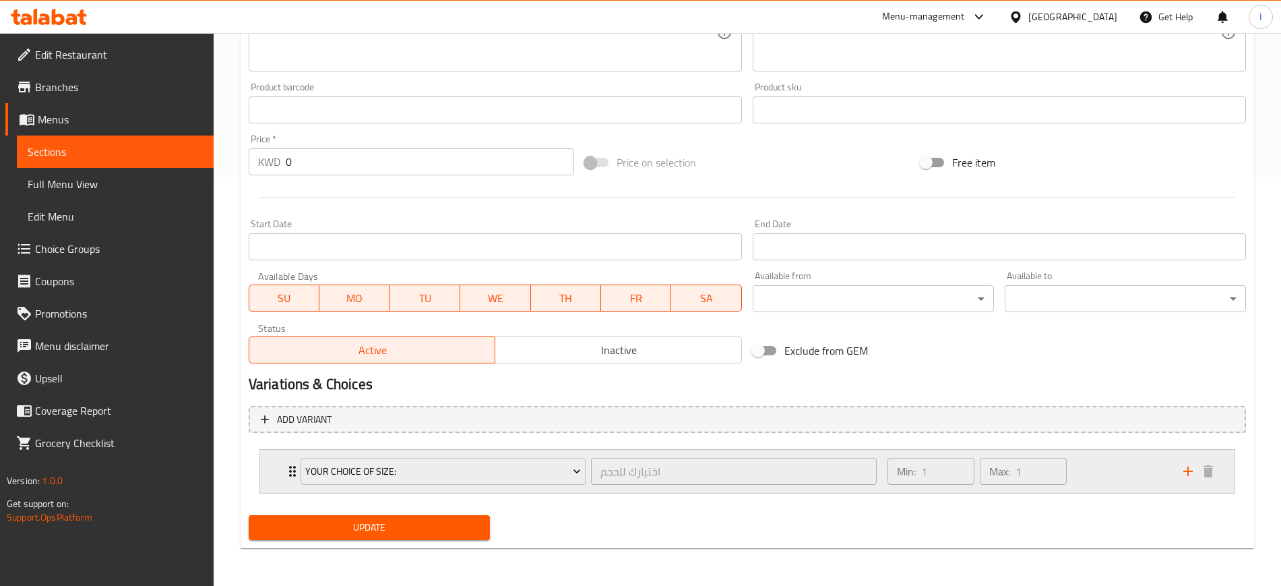
click at [294, 425] on div "your Choice of size: اختيارك للحجم ​" at bounding box center [589, 471] width 592 height 43
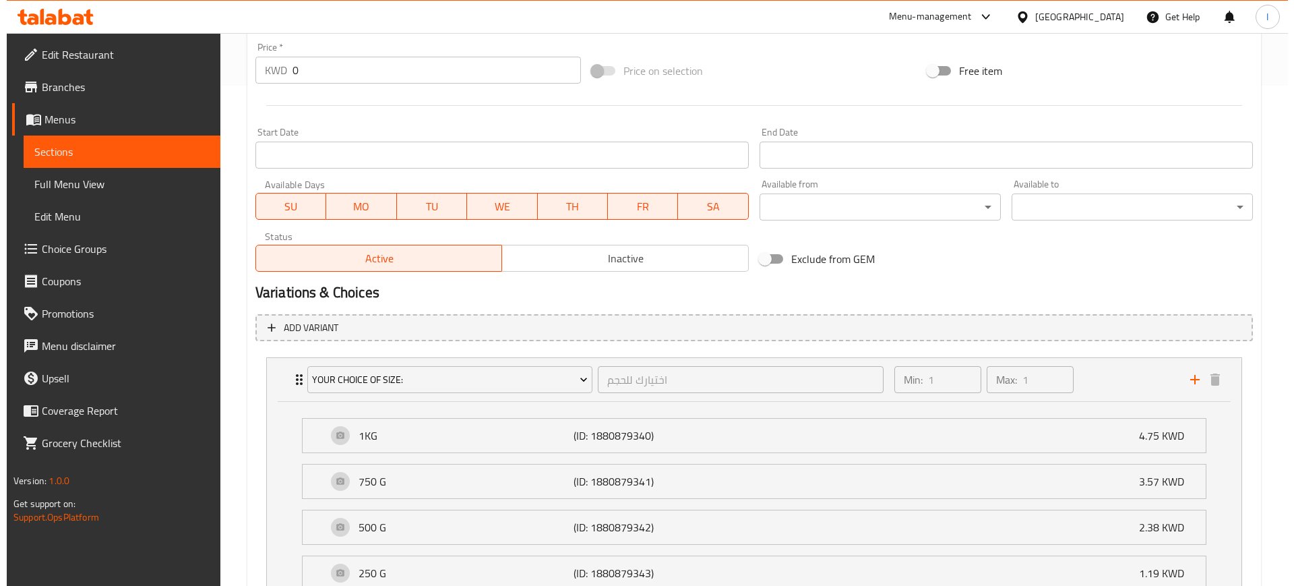
scroll to position [619, 0]
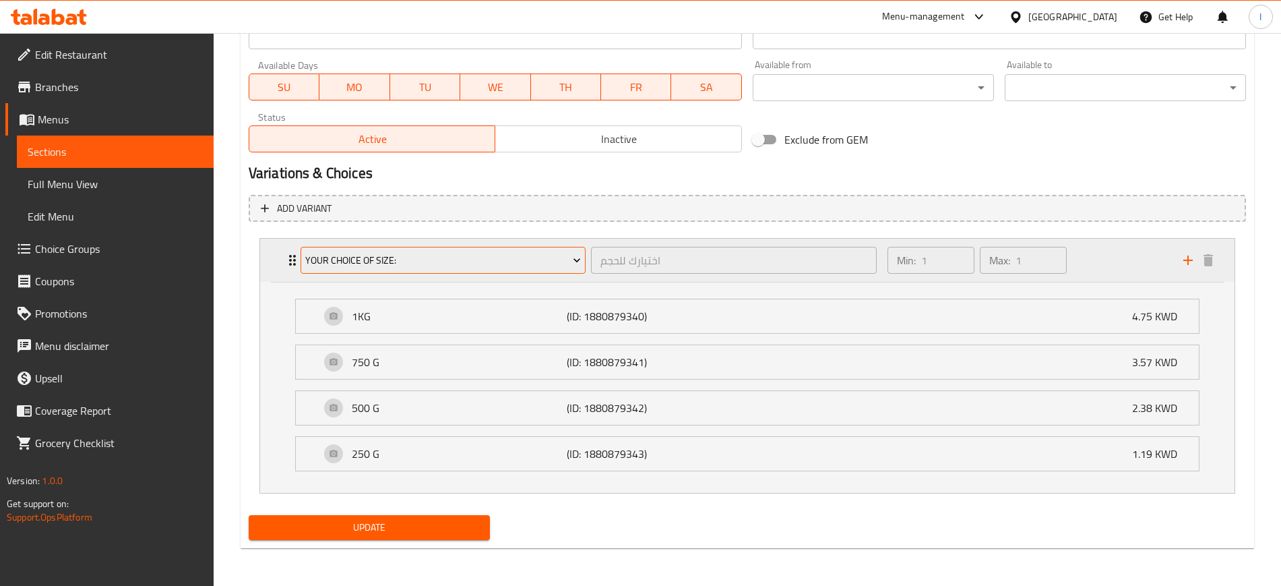
click at [365, 260] on span "your Choice of size:" at bounding box center [443, 260] width 276 height 17
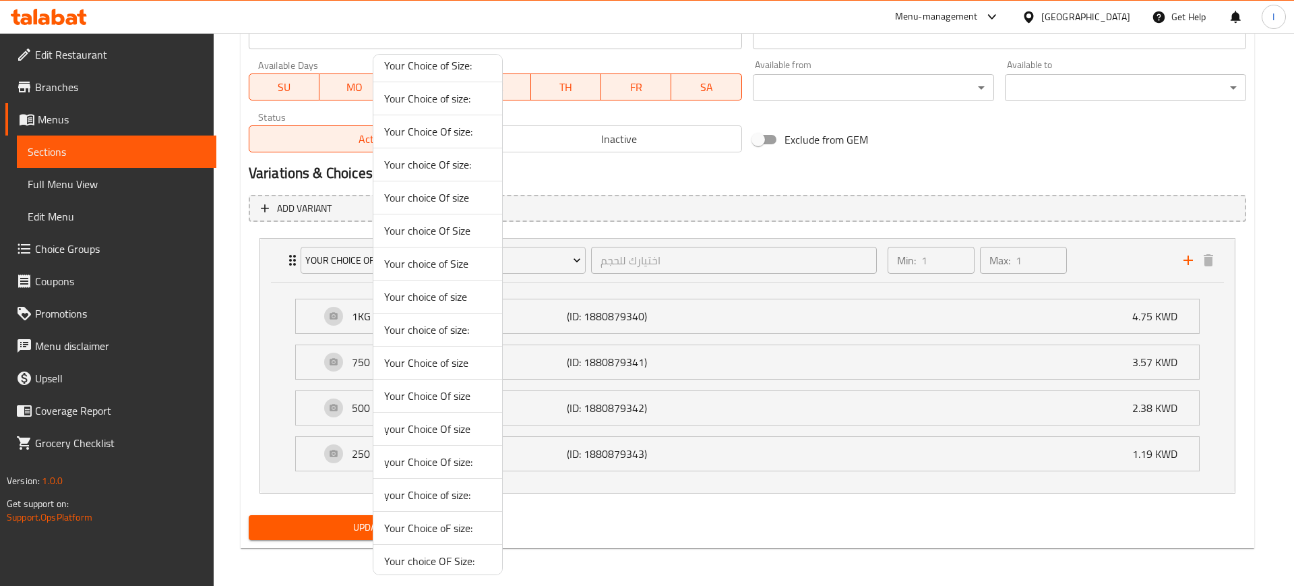
scroll to position [316, 0]
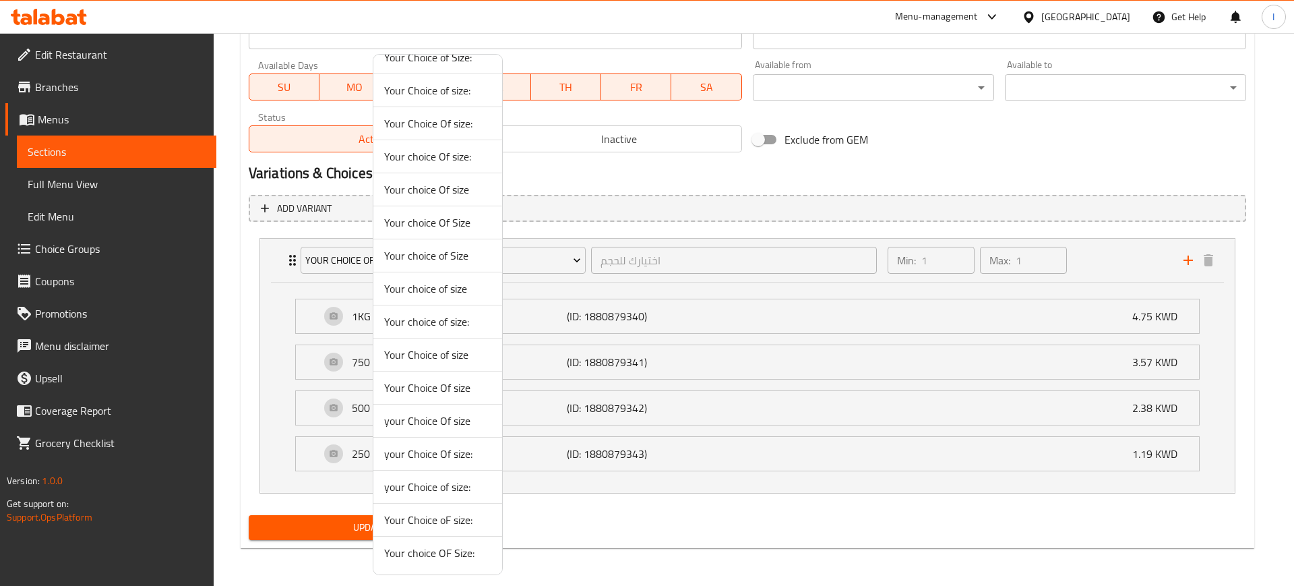
click at [458, 420] on span "your Choice Of size" at bounding box center [437, 421] width 107 height 16
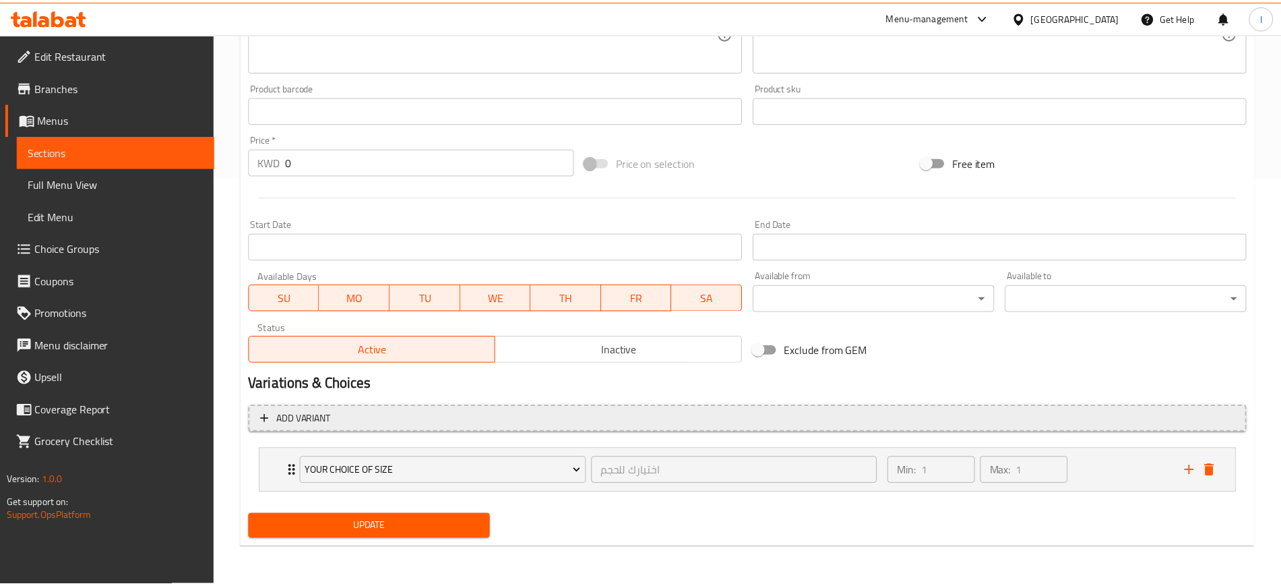
scroll to position [408, 0]
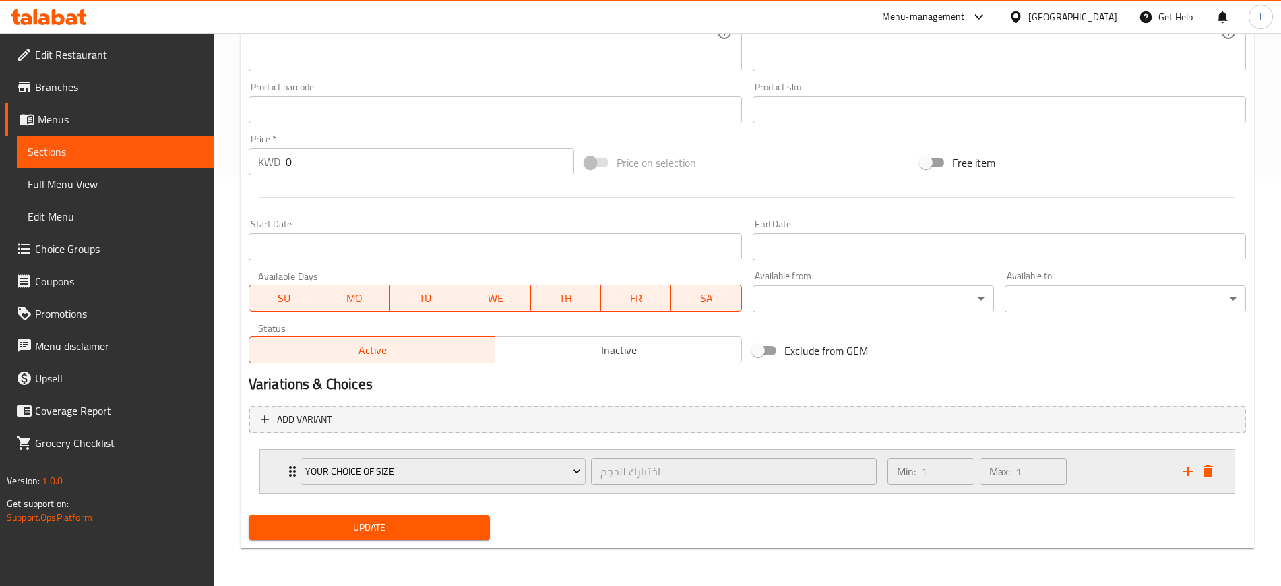
click at [293, 425] on div "your Choice Of size اختيارك للحجم ​" at bounding box center [589, 471] width 592 height 43
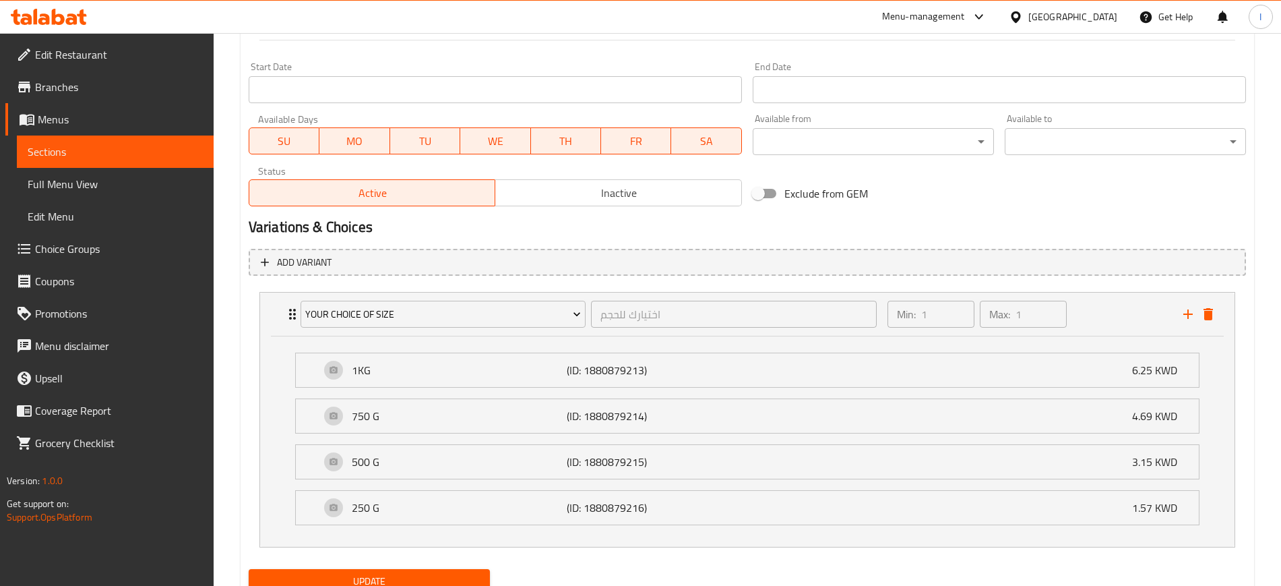
scroll to position [619, 0]
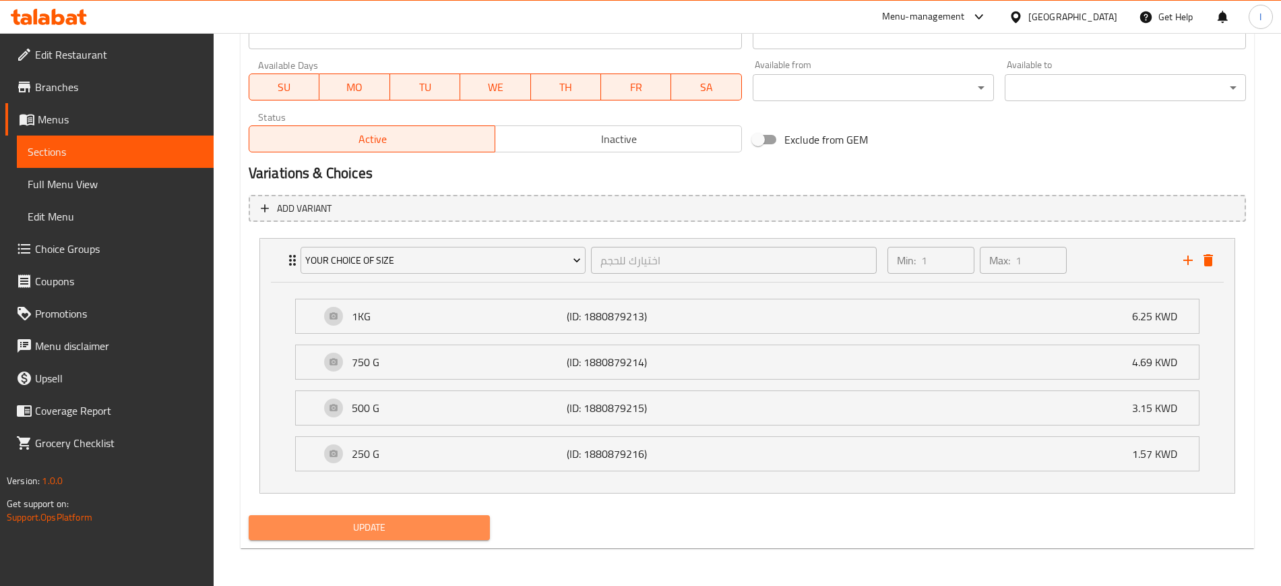
click at [356, 425] on span "Update" at bounding box center [370, 527] width 220 height 17
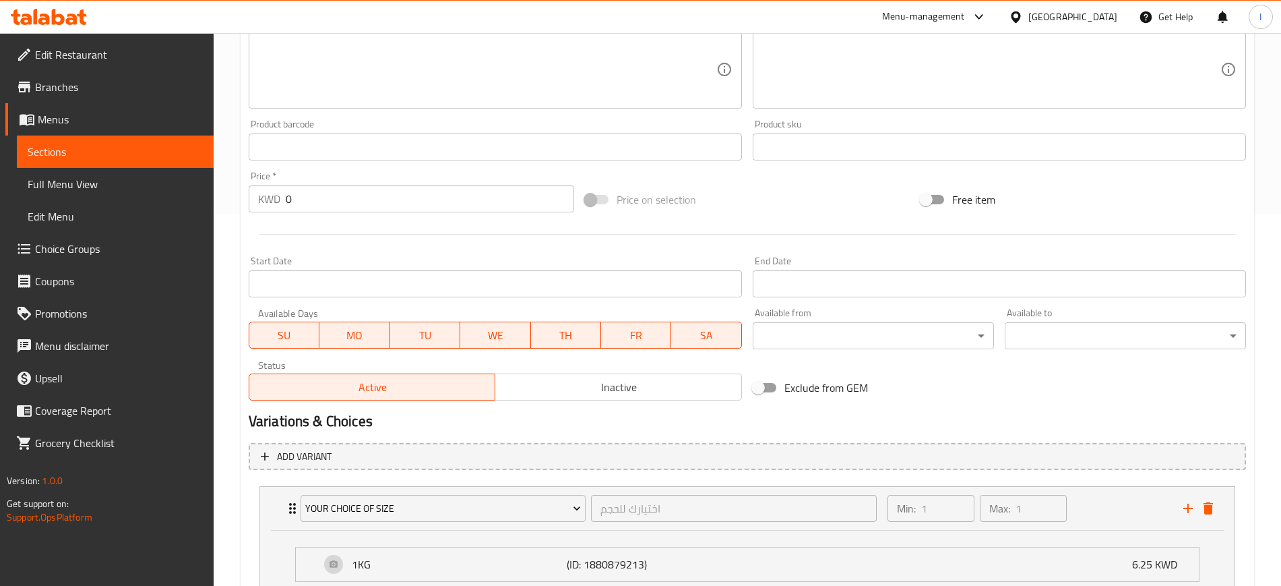
scroll to position [114, 0]
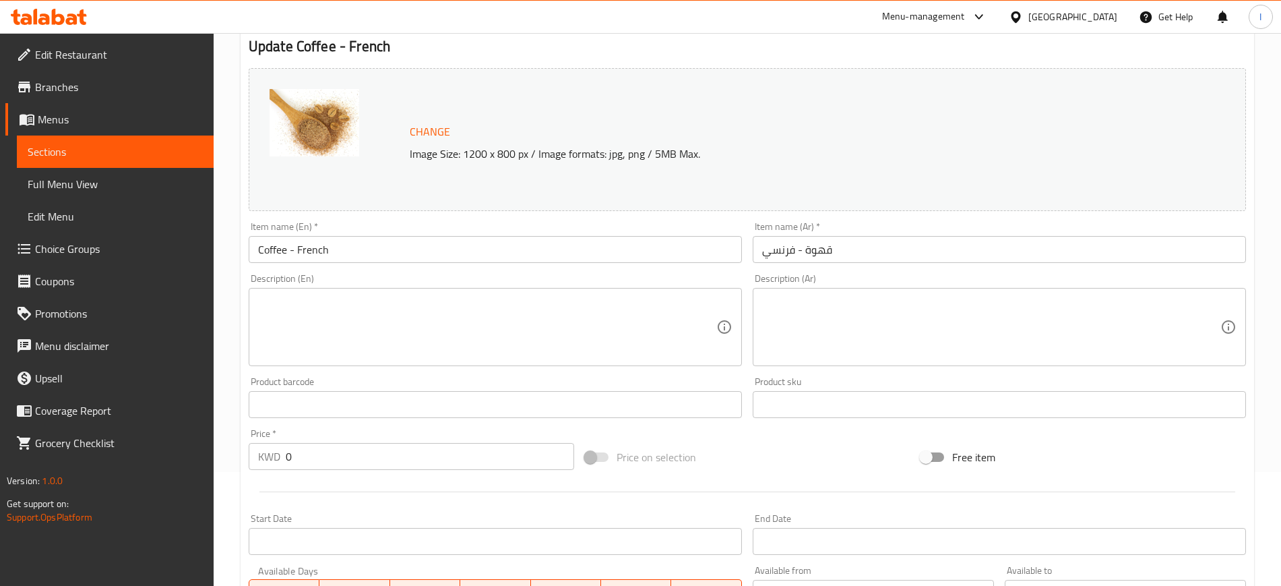
click at [40, 154] on span "Sections" at bounding box center [115, 152] width 175 height 16
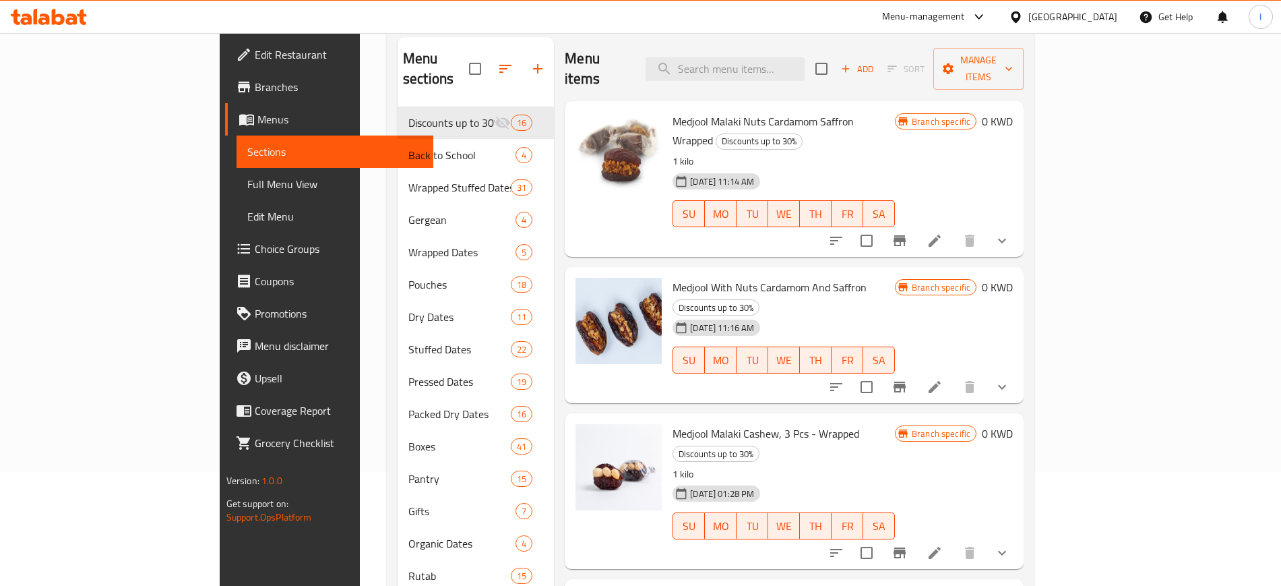
click at [777, 57] on input "search" at bounding box center [725, 69] width 159 height 24
paste input "Ajwa Al [PERSON_NAME] - Wrapped"
type input "Ajwa Al [PERSON_NAME] - Wrapped"
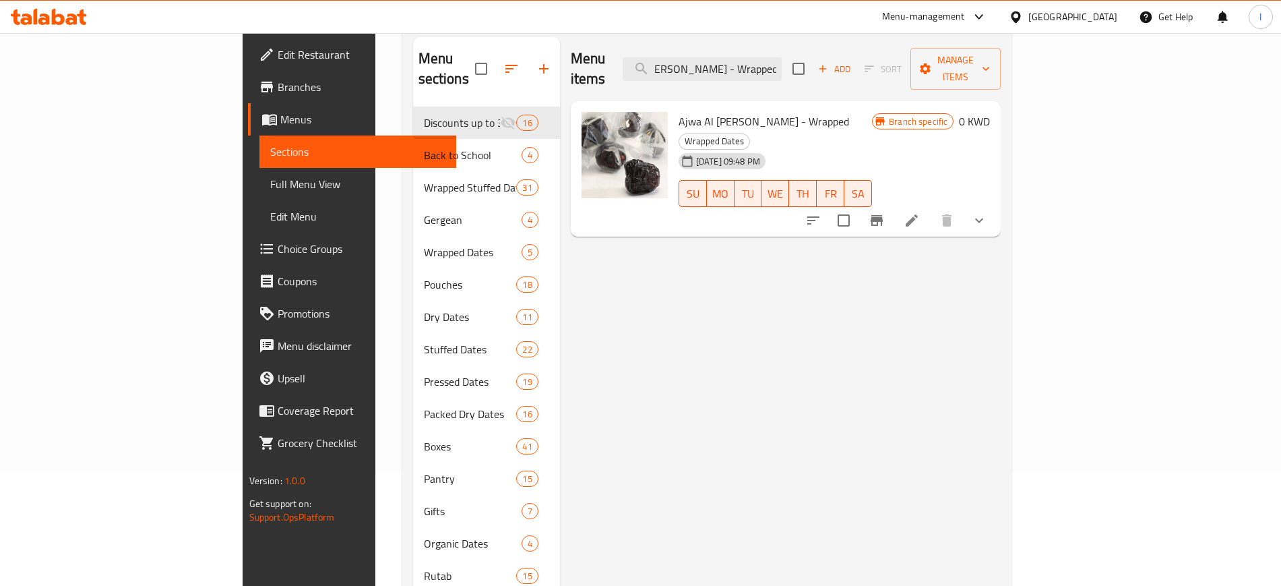
click at [920, 212] on icon at bounding box center [912, 220] width 16 height 16
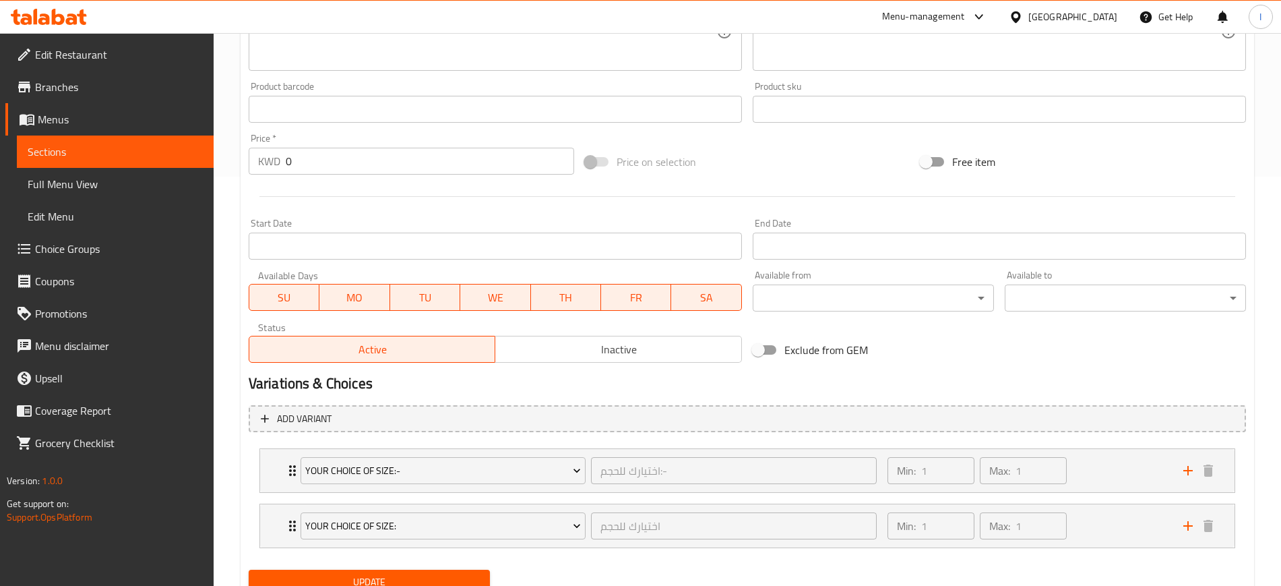
scroll to position [464, 0]
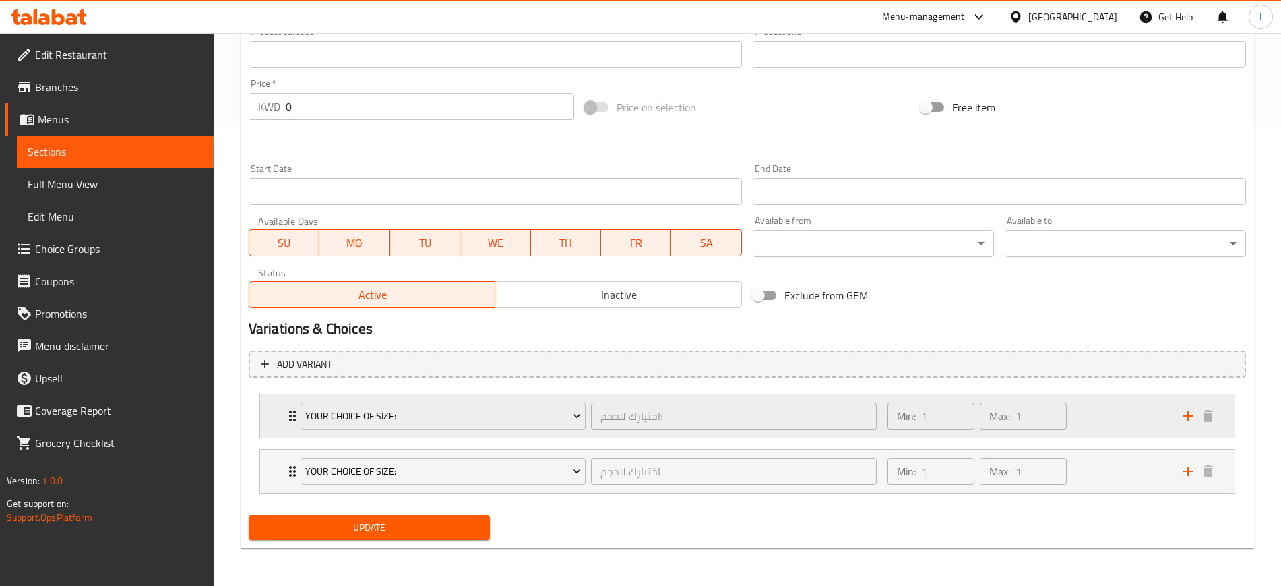
click at [298, 410] on div "Your Choice Of Size:-" at bounding box center [443, 416] width 291 height 32
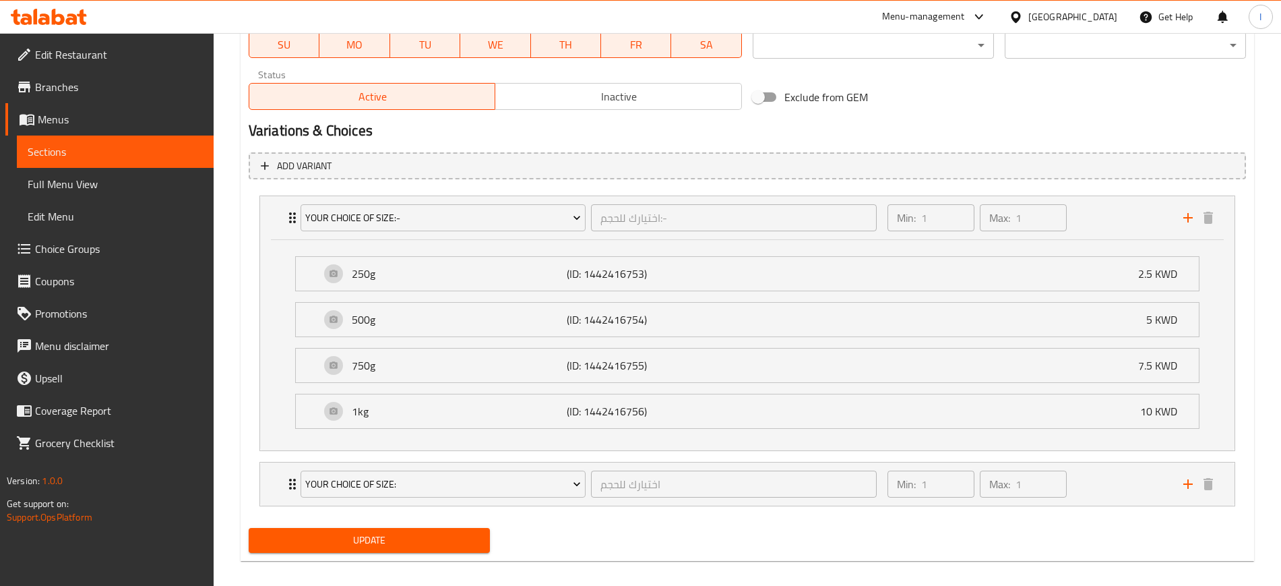
scroll to position [675, 0]
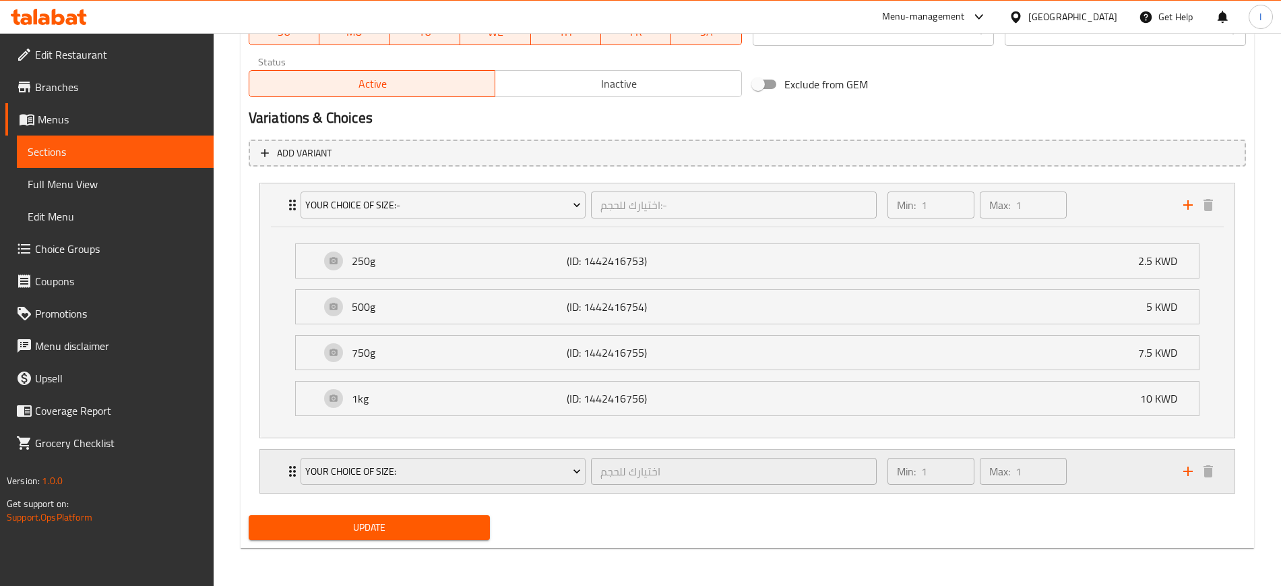
click at [275, 425] on div "your Choice Of size: اختيارك للحجم ​ Min: 1 ​ Max: 1 ​" at bounding box center [747, 471] width 975 height 43
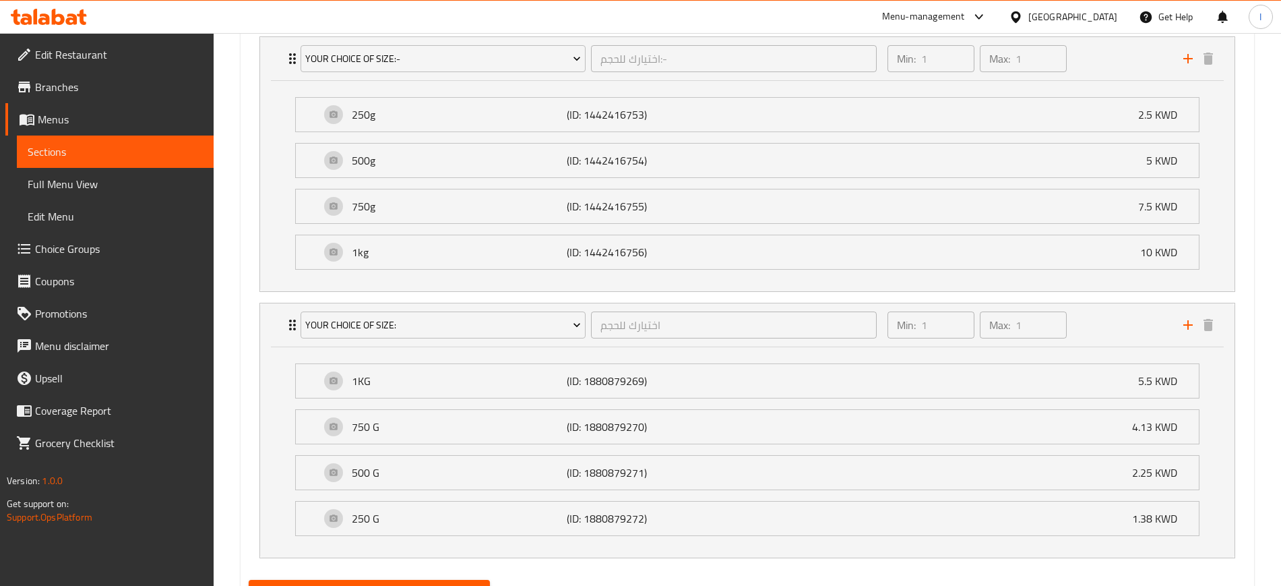
scroll to position [886, 0]
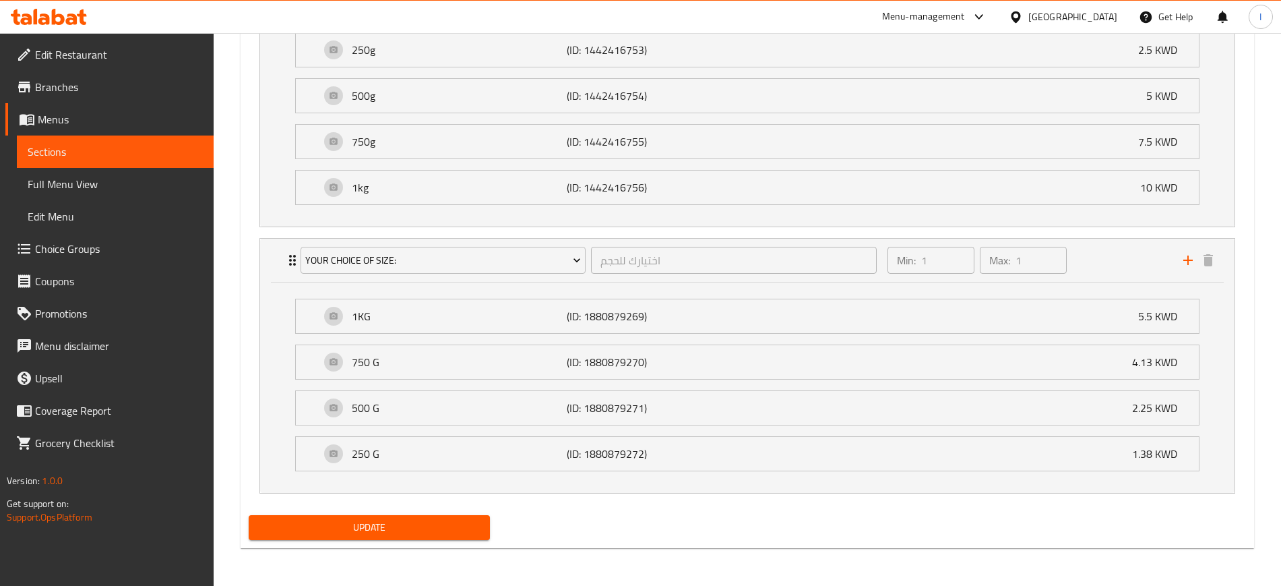
click at [97, 148] on span "Sections" at bounding box center [115, 152] width 175 height 16
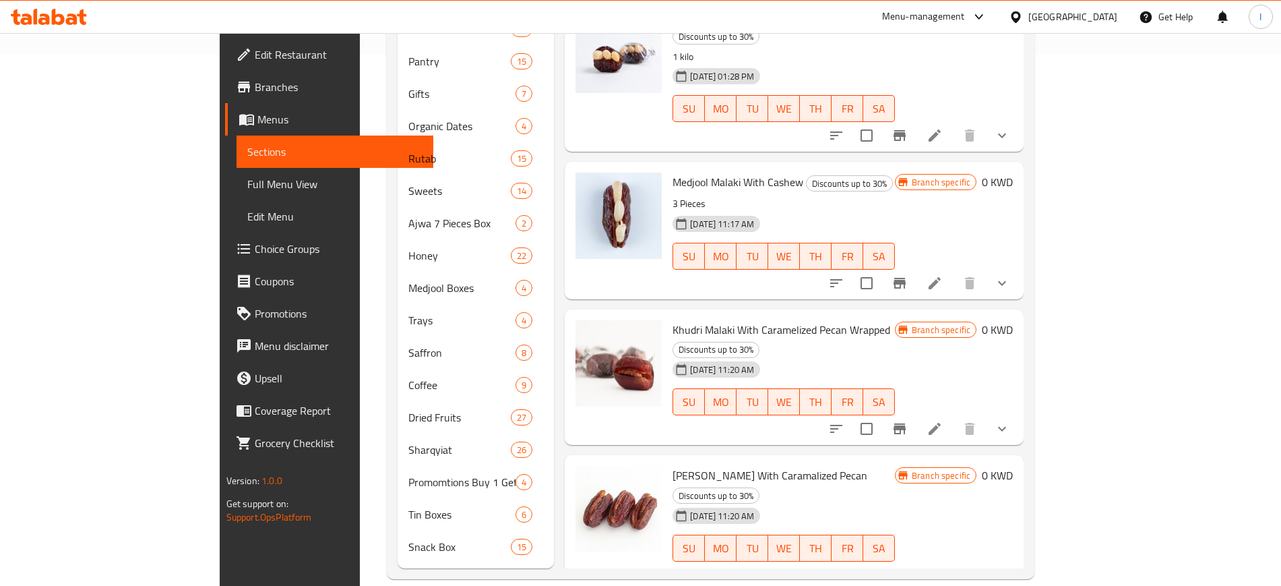
scroll to position [110, 0]
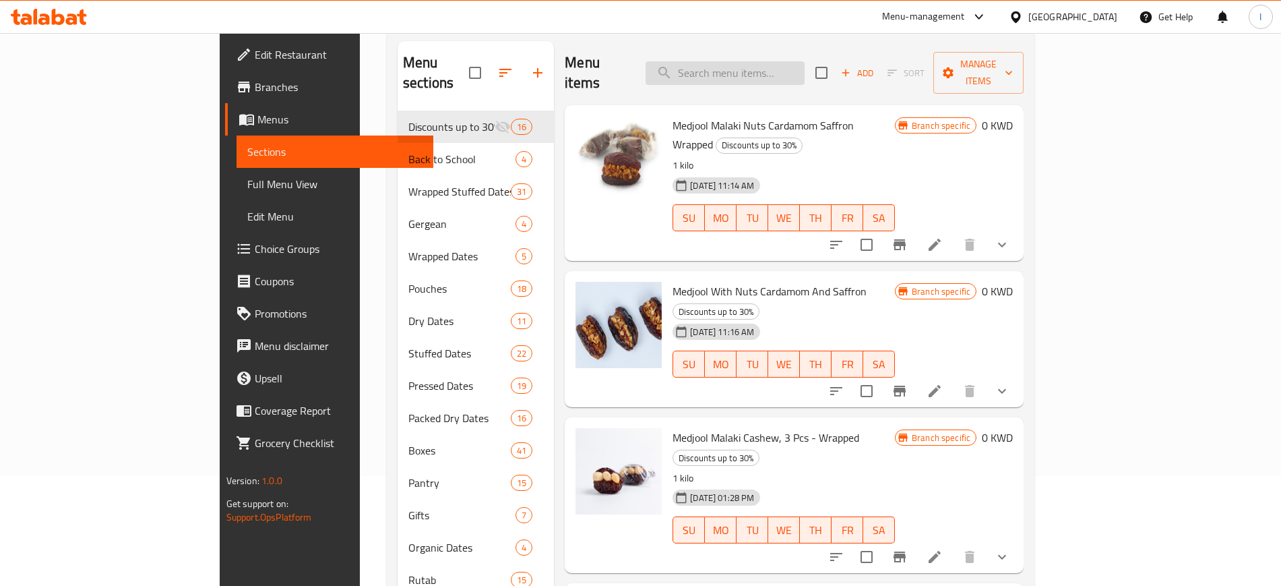
click at [762, 61] on input "search" at bounding box center [725, 73] width 159 height 24
paste input "Medjool Malaki Premium"
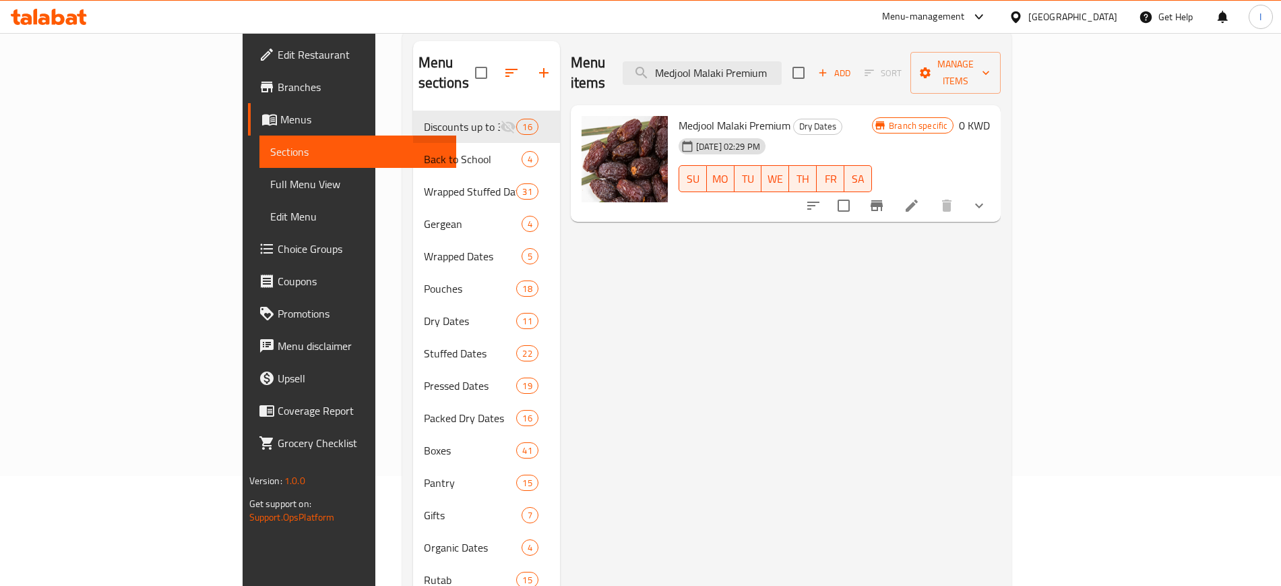
type input "Medjool Malaki Premium"
click at [782, 63] on input "Medjool Malaki Premium" at bounding box center [702, 73] width 159 height 24
click at [931, 194] on li at bounding box center [912, 205] width 38 height 24
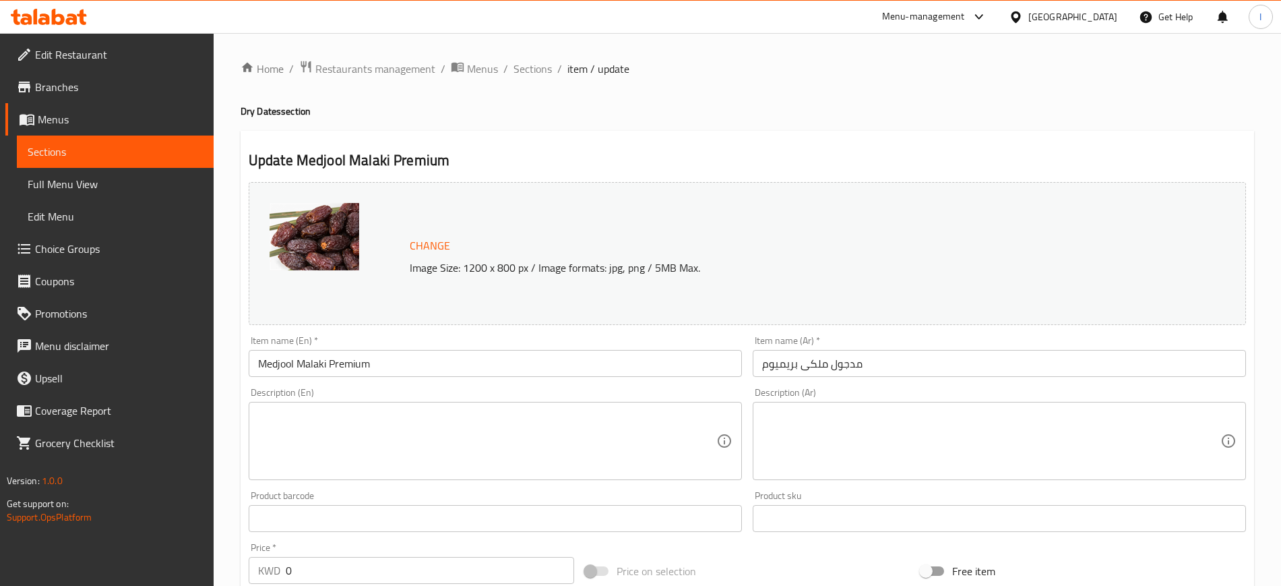
scroll to position [408, 0]
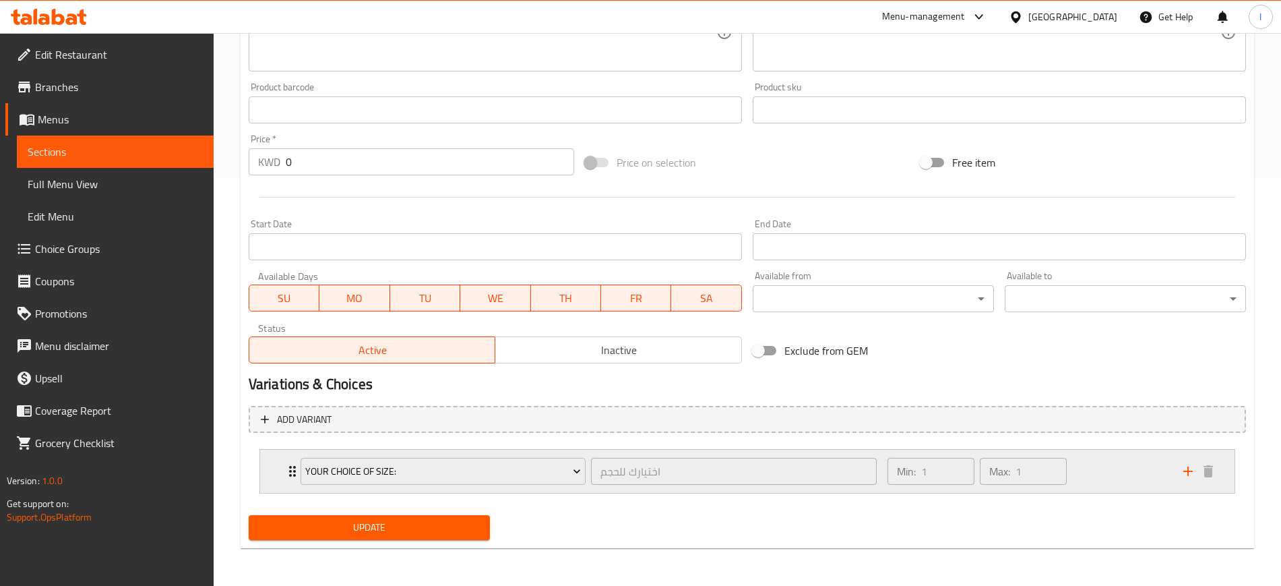
click at [285, 425] on icon "Expand" at bounding box center [292, 471] width 16 height 16
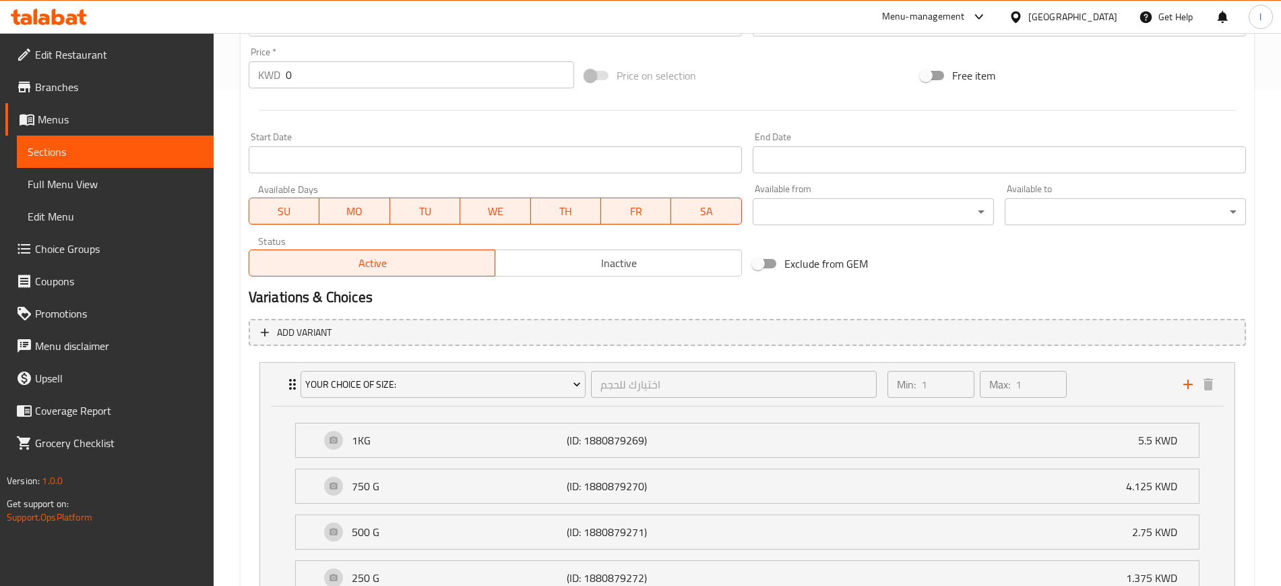
scroll to position [198, 0]
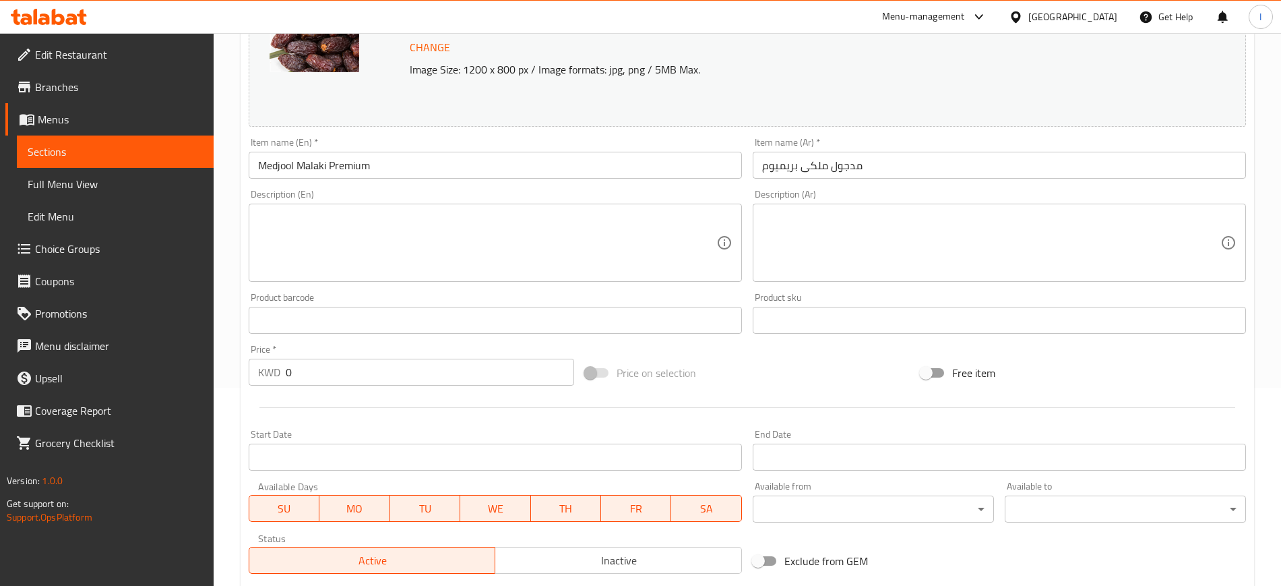
click at [116, 150] on span "Sections" at bounding box center [115, 152] width 175 height 16
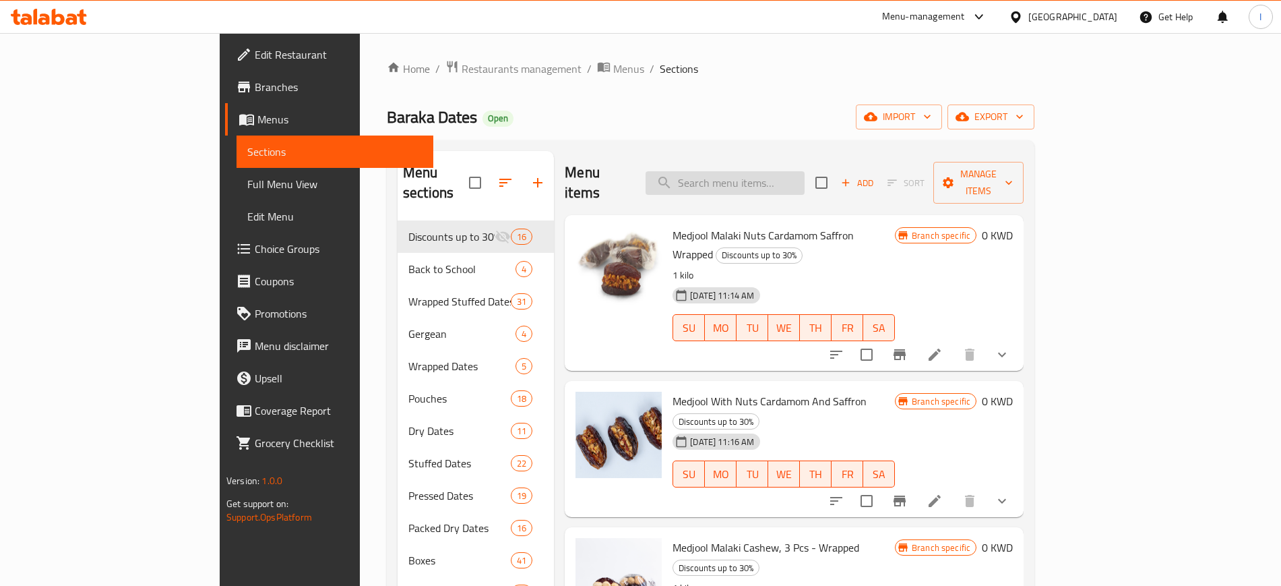
click at [787, 171] on input "search" at bounding box center [725, 183] width 159 height 24
paste input "Ajwa Al [PERSON_NAME] - Wrapped"
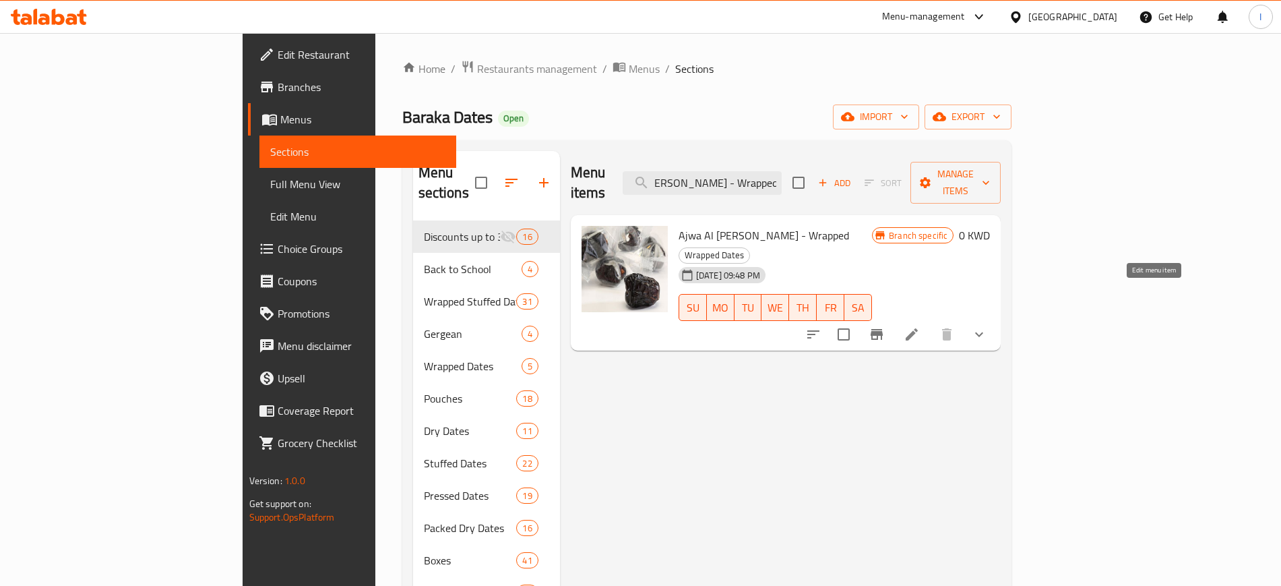
type input "Ajwa Al [PERSON_NAME] - Wrapped"
click at [918, 328] on icon at bounding box center [912, 334] width 12 height 12
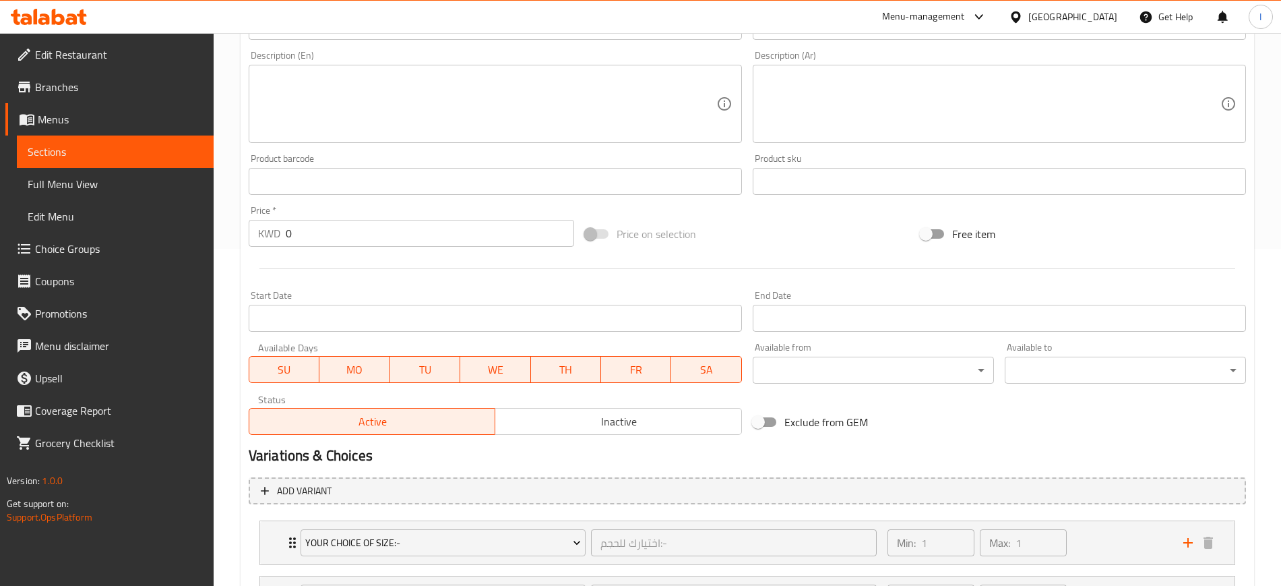
scroll to position [464, 0]
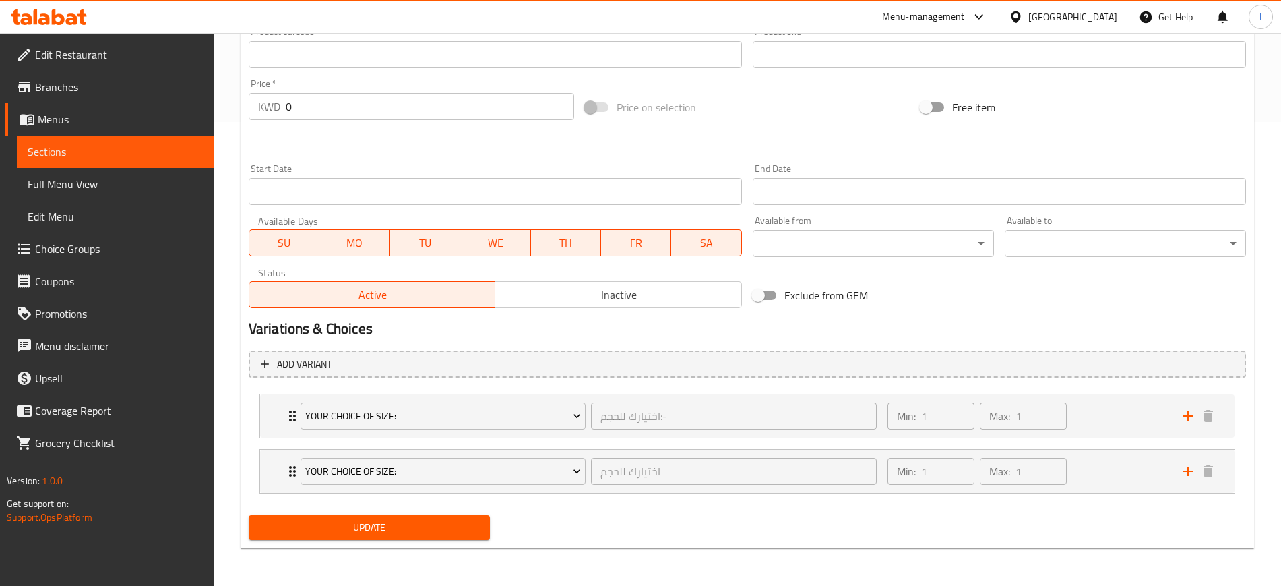
click at [301, 425] on span "Update" at bounding box center [370, 527] width 220 height 17
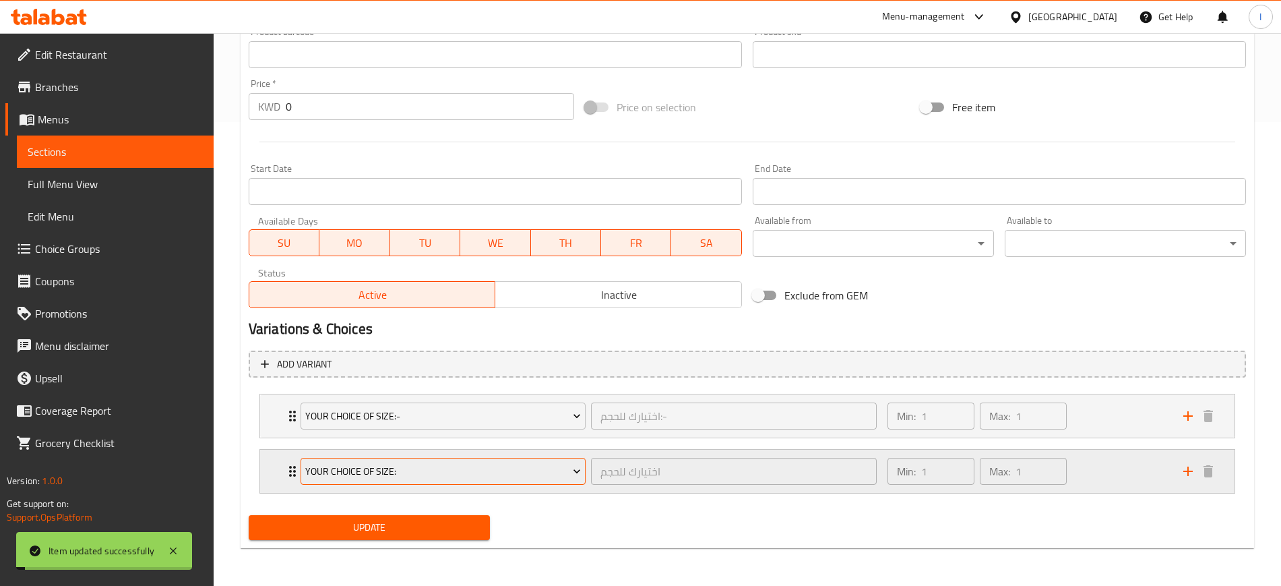
click at [422, 425] on span "your Choice Of size:" at bounding box center [443, 471] width 276 height 17
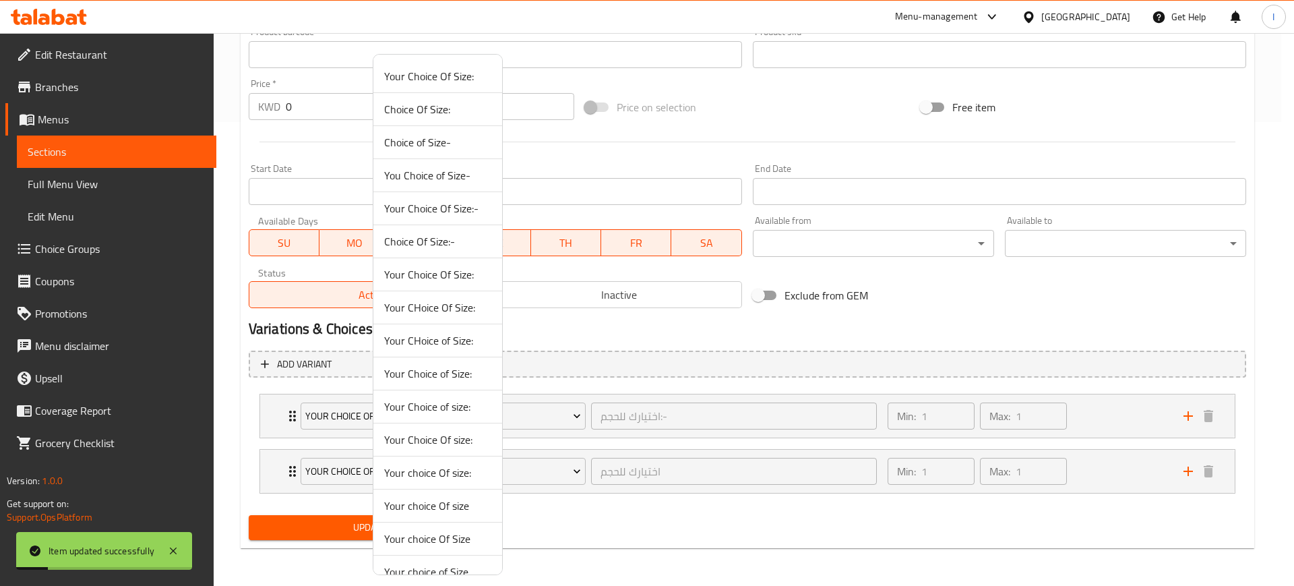
click at [278, 425] on div at bounding box center [647, 293] width 1294 height 586
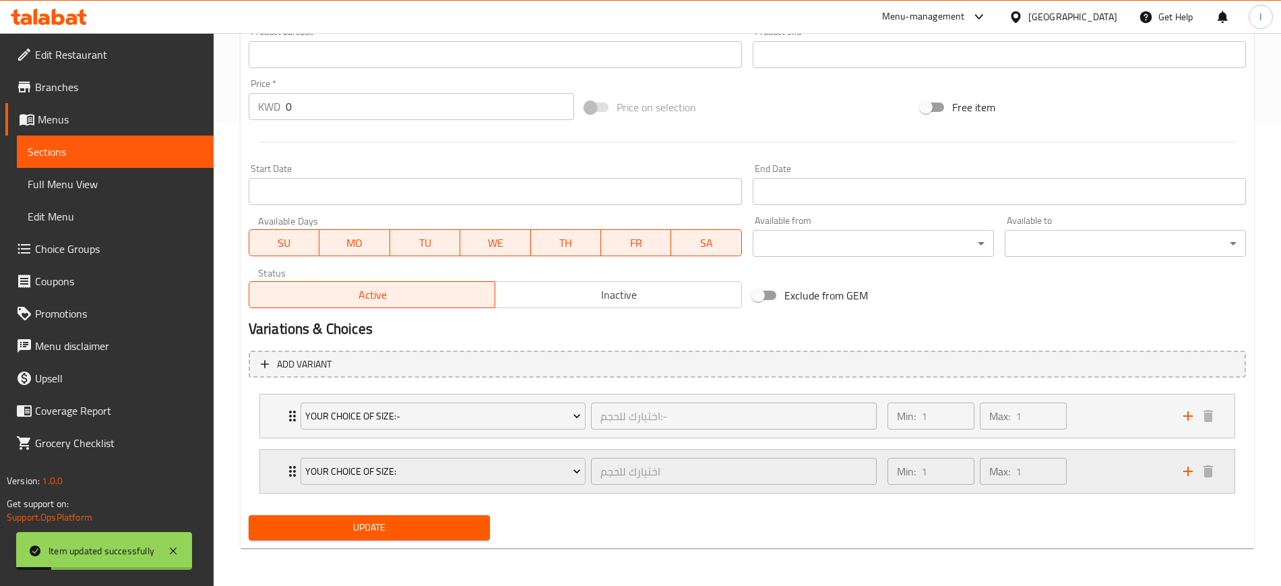
click at [286, 425] on icon "Expand" at bounding box center [292, 471] width 16 height 16
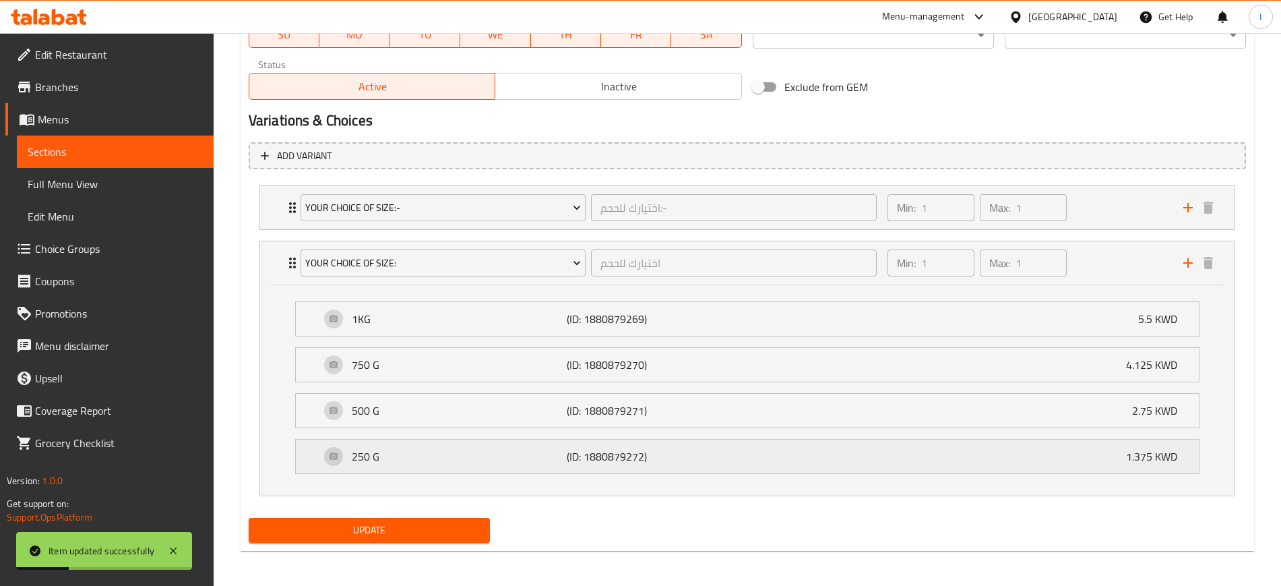
scroll to position [675, 0]
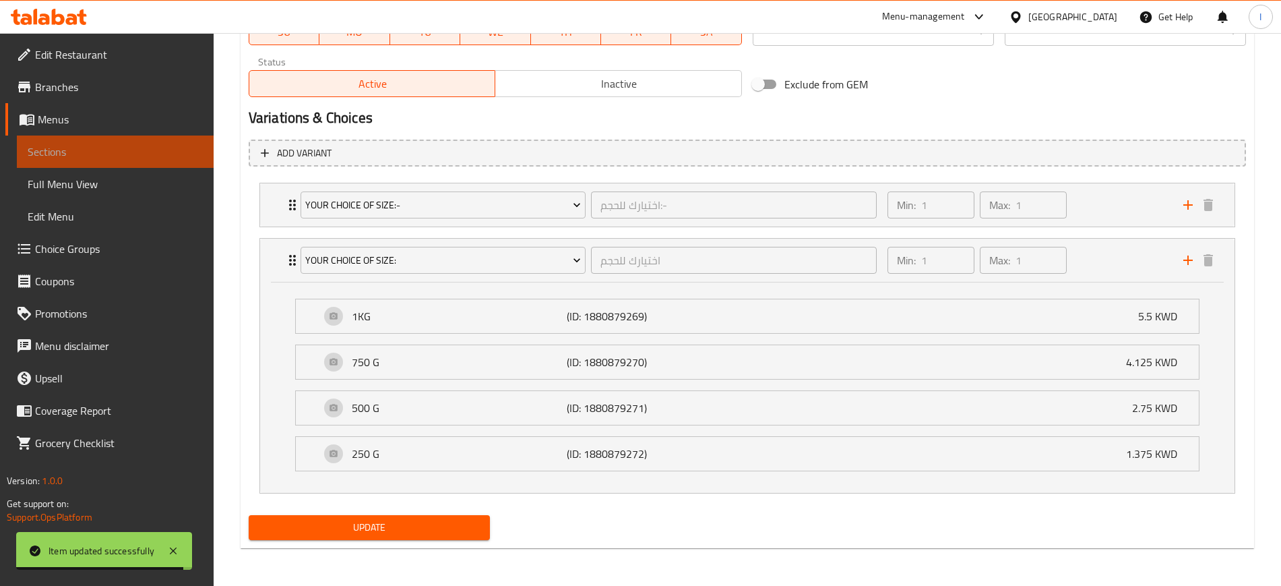
click at [48, 151] on span "Sections" at bounding box center [115, 152] width 175 height 16
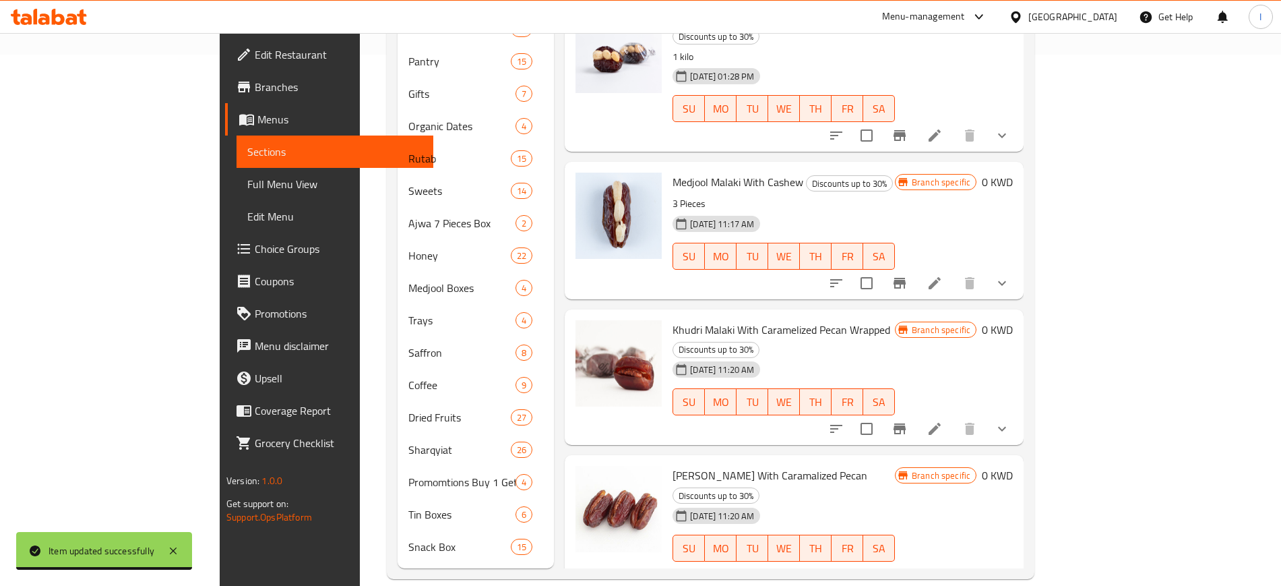
scroll to position [26, 0]
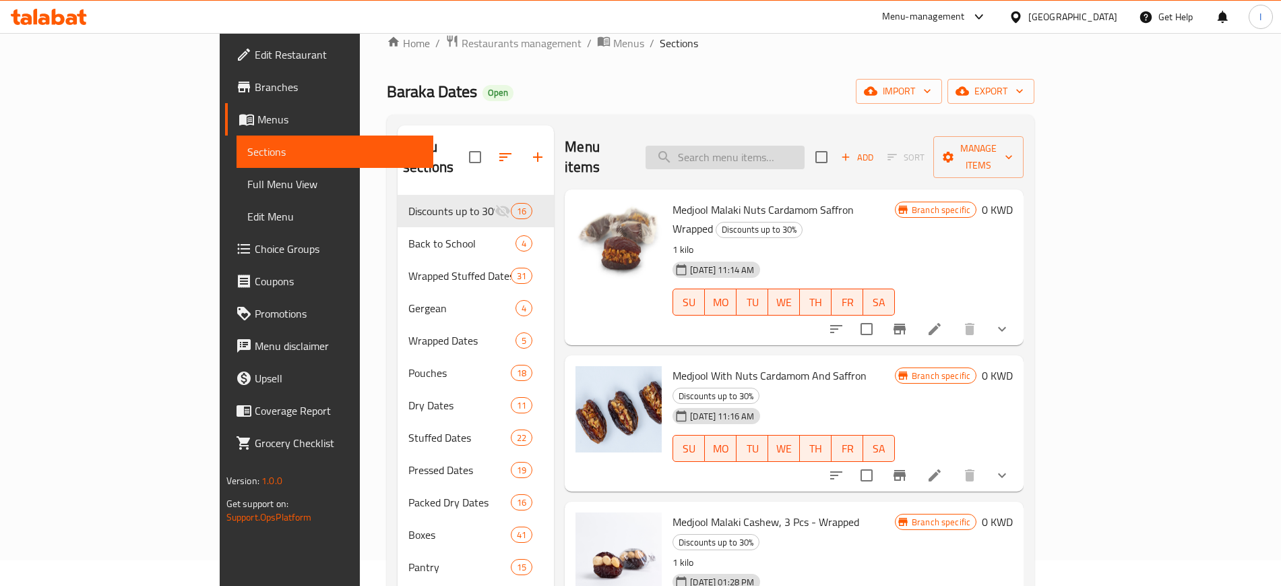
click at [772, 150] on input "search" at bounding box center [725, 158] width 159 height 24
paste input "Coffee - French"
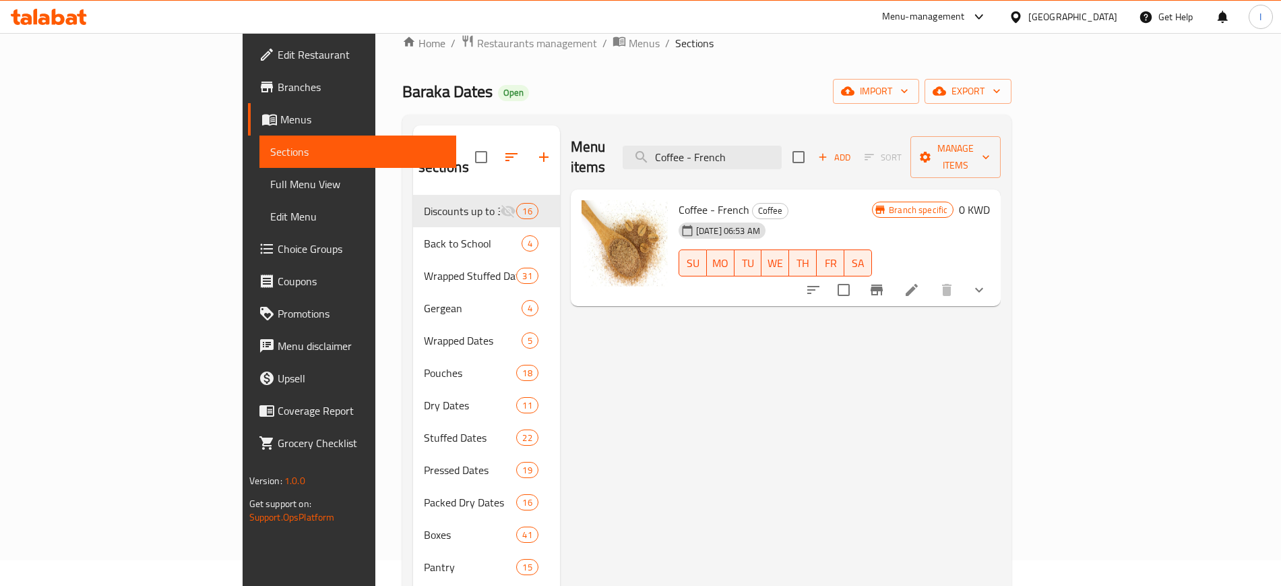
type input "Coffee - French"
click at [918, 284] on icon at bounding box center [912, 290] width 12 height 12
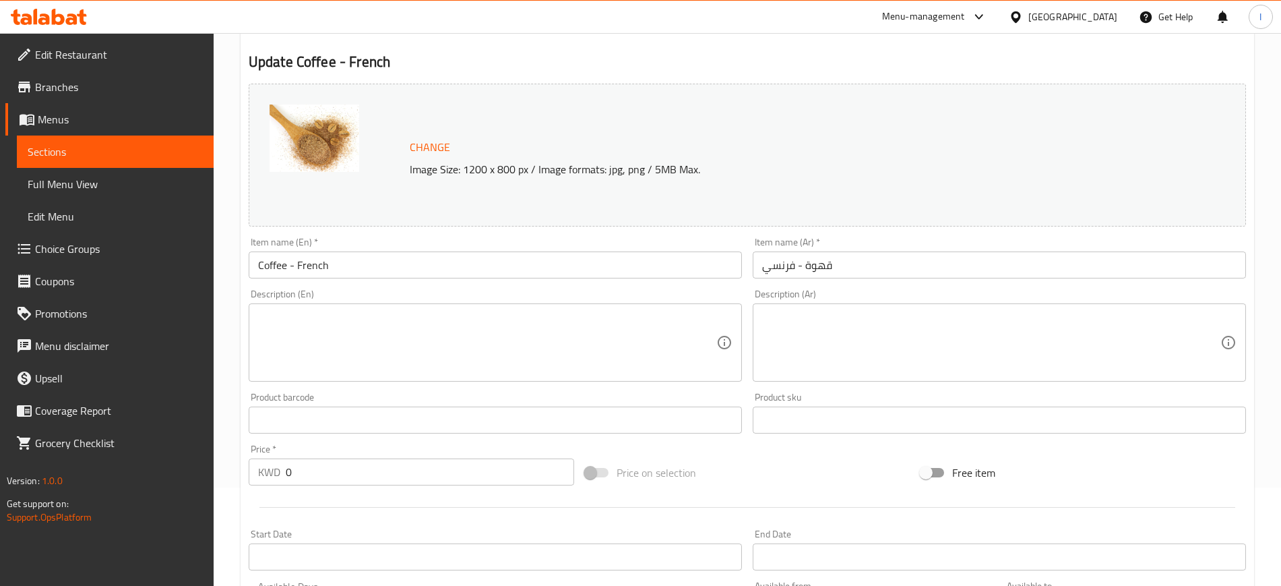
scroll to position [408, 0]
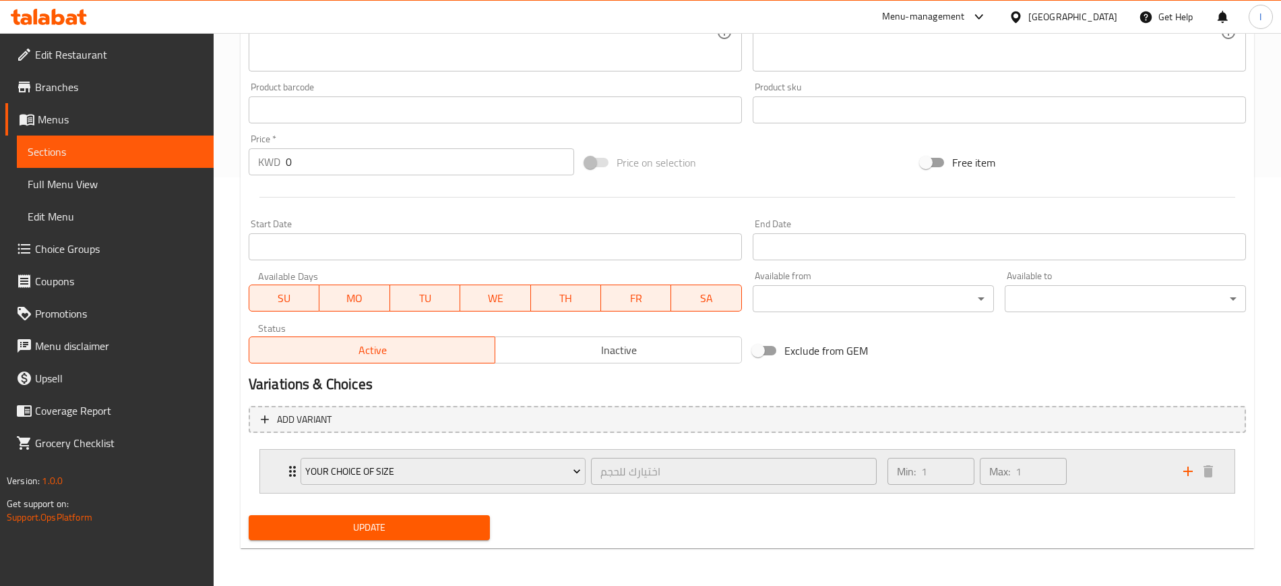
click at [293, 425] on div "your Choice Of size اختيارك للحجم ​" at bounding box center [589, 471] width 592 height 43
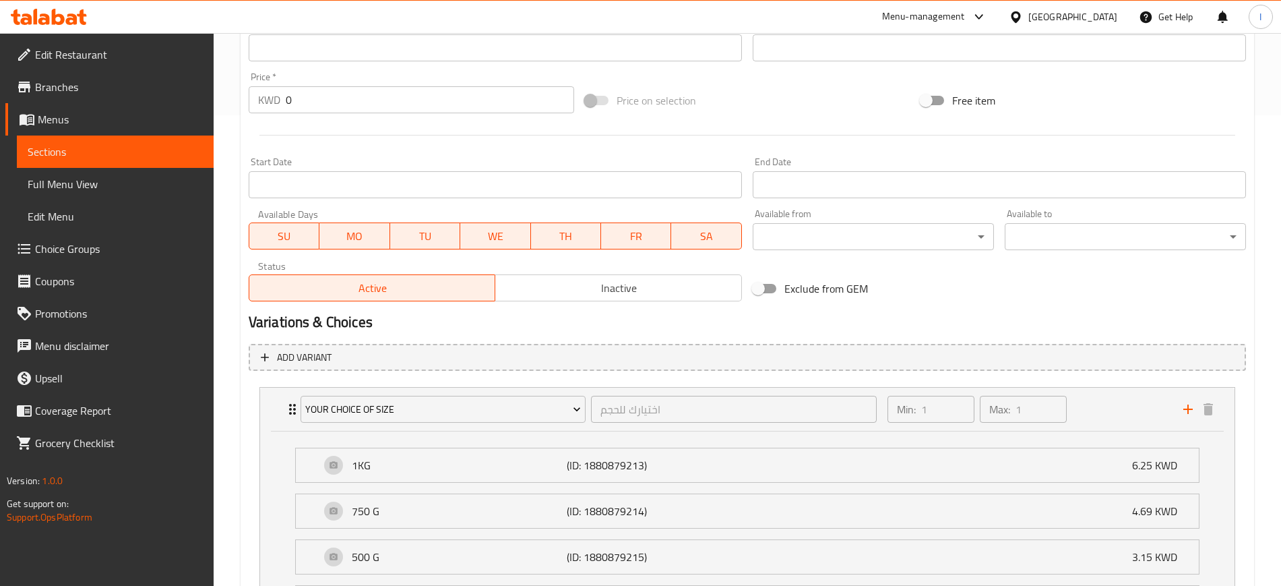
scroll to position [114, 0]
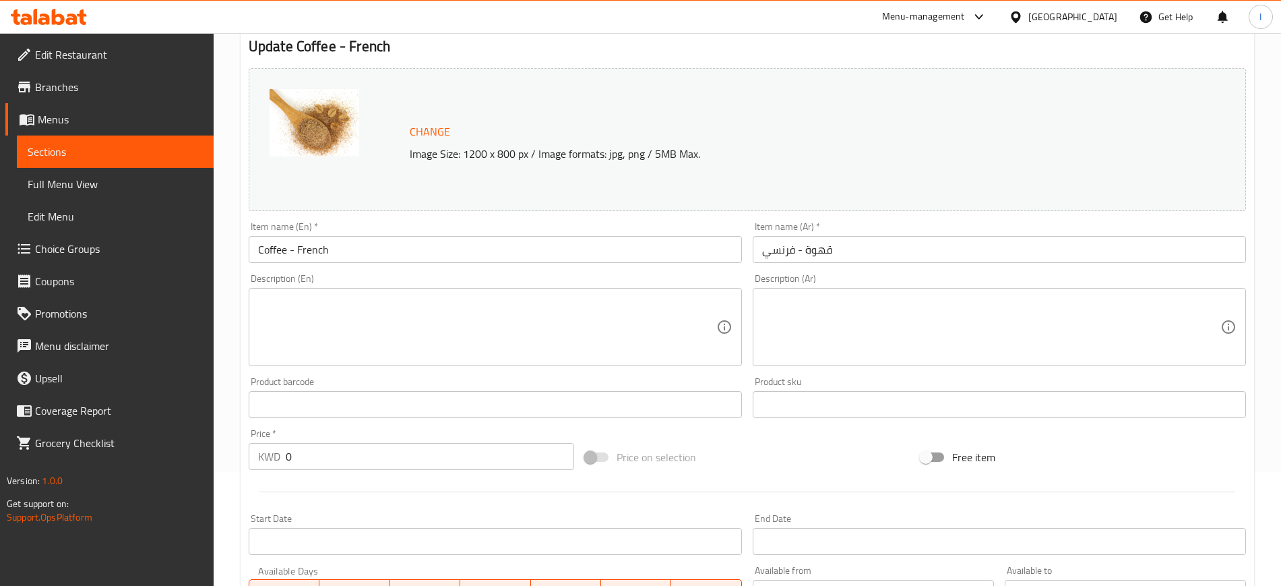
click at [95, 154] on span "Sections" at bounding box center [115, 152] width 175 height 16
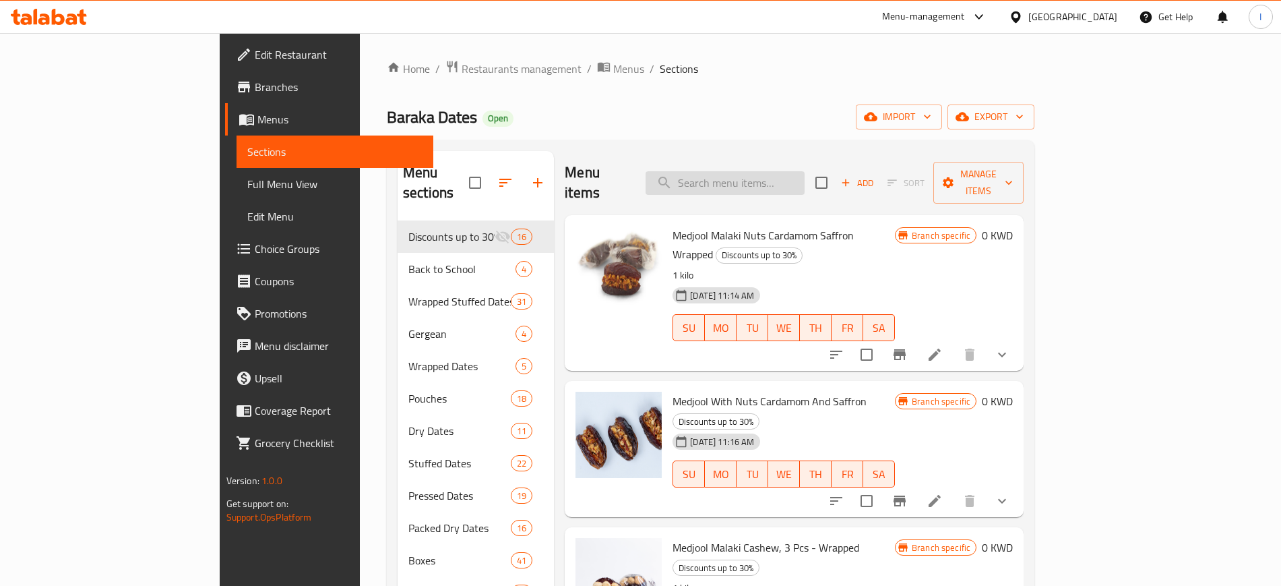
click at [765, 171] on input "search" at bounding box center [725, 183] width 159 height 24
paste input "Arabic Coffee Fakhera"
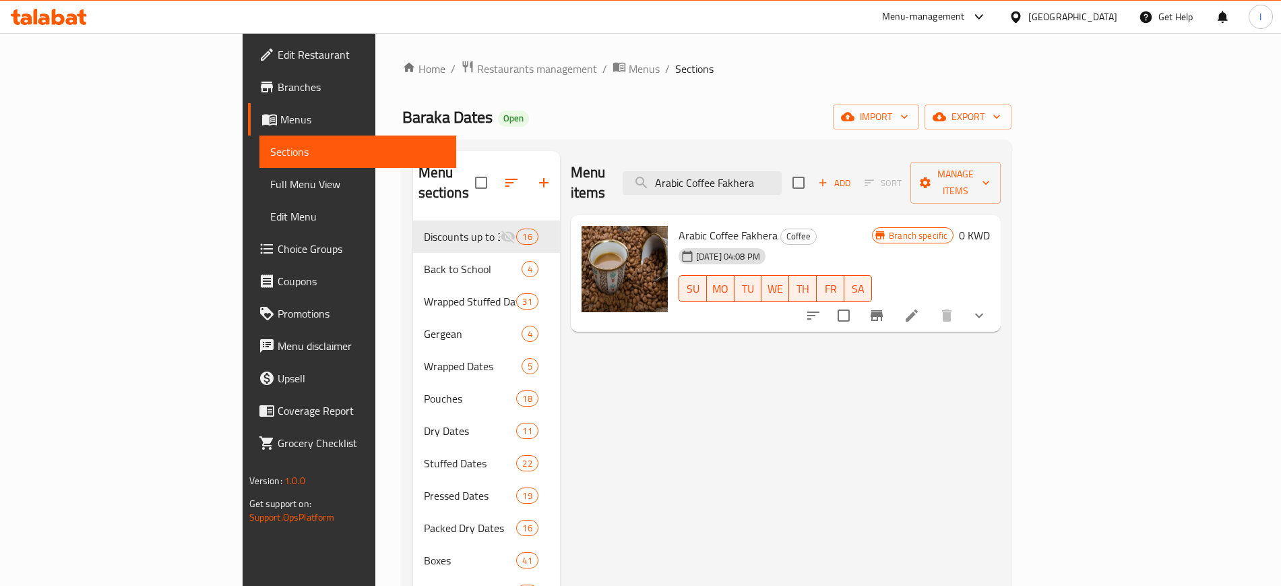
type input "Arabic Coffee Fakhera"
click at [920, 307] on icon at bounding box center [912, 315] width 16 height 16
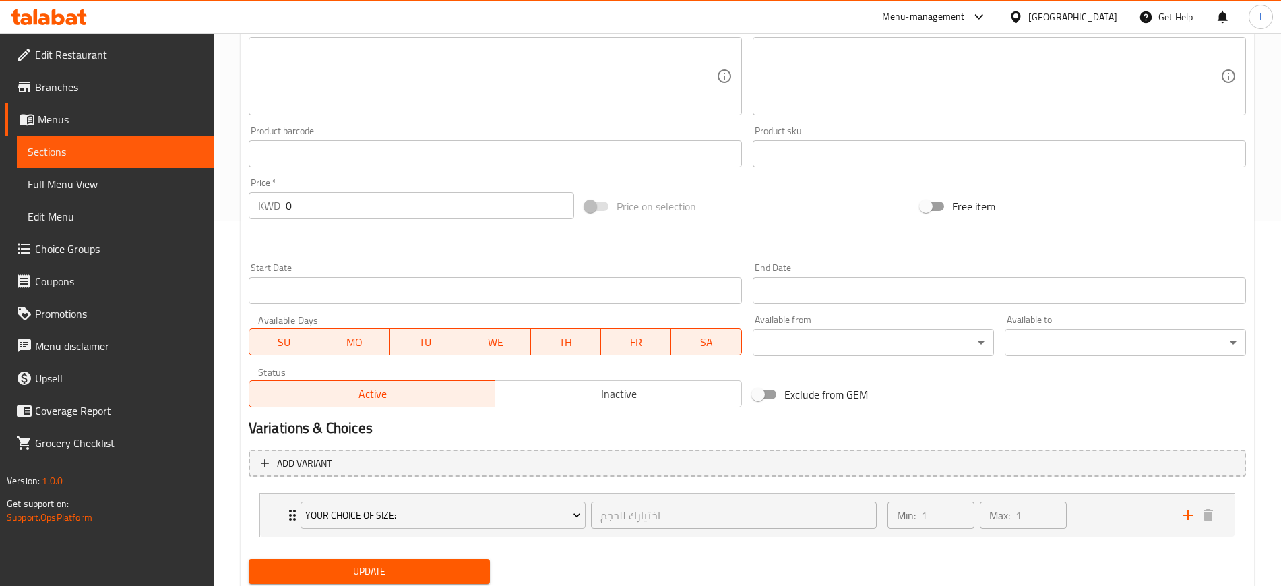
scroll to position [408, 0]
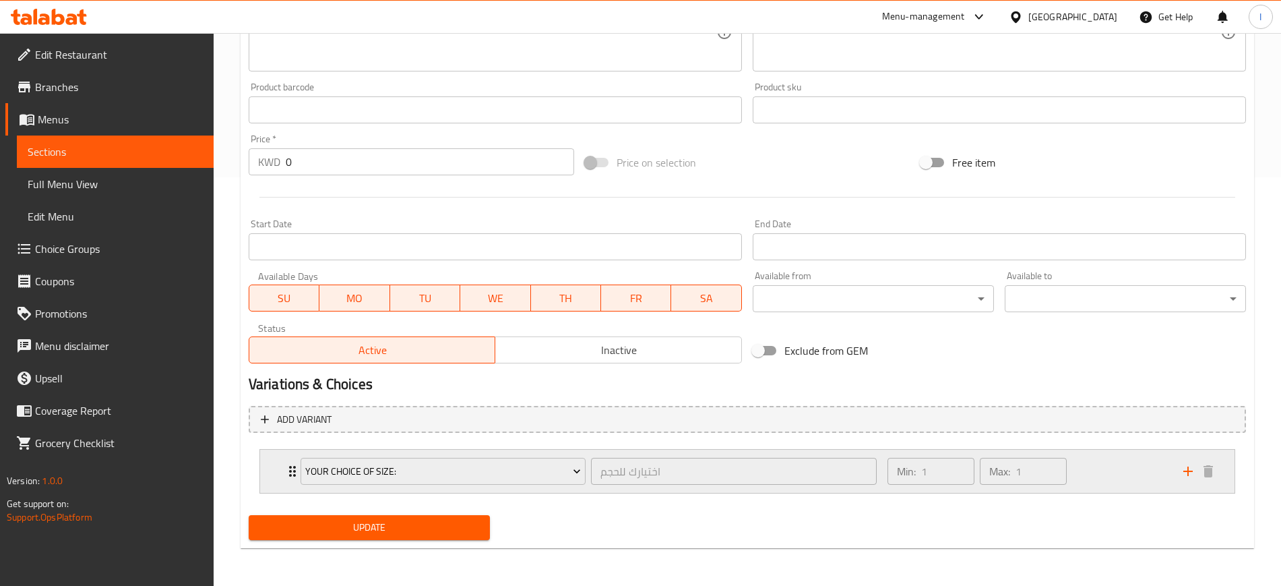
click at [290, 425] on icon "Expand" at bounding box center [292, 471] width 16 height 16
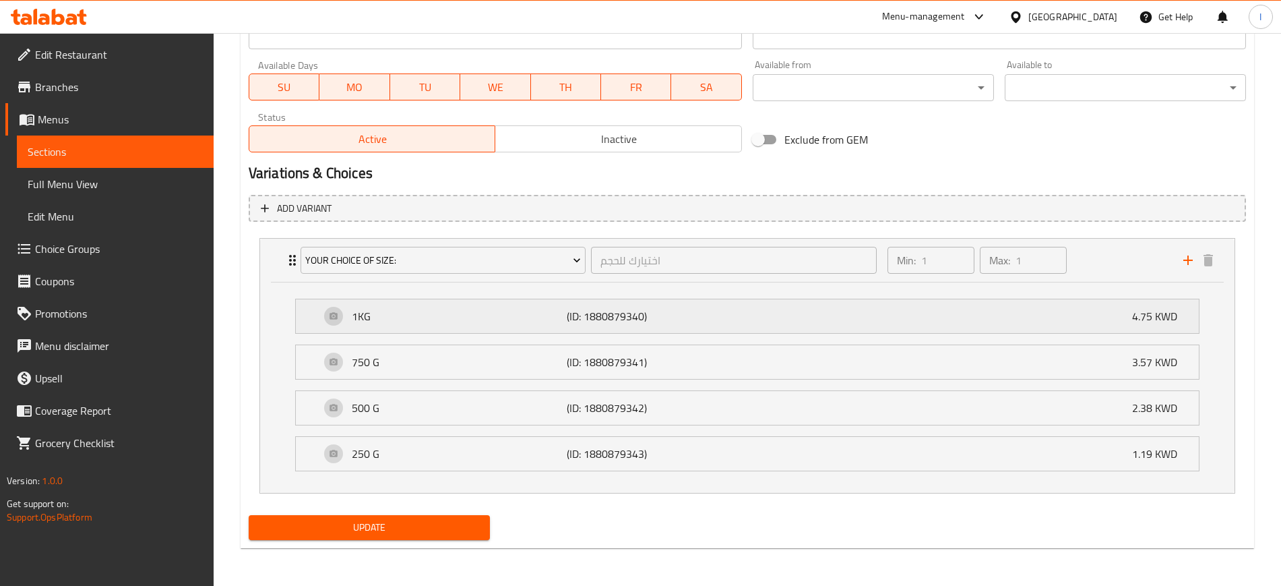
scroll to position [282, 0]
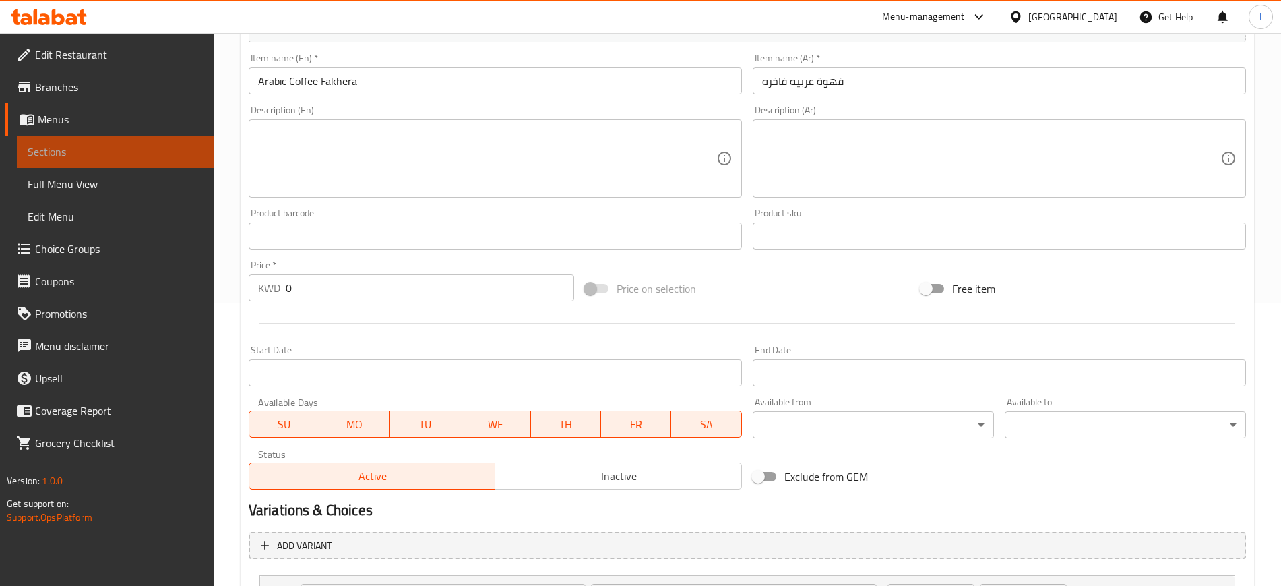
click at [133, 148] on span "Sections" at bounding box center [115, 152] width 175 height 16
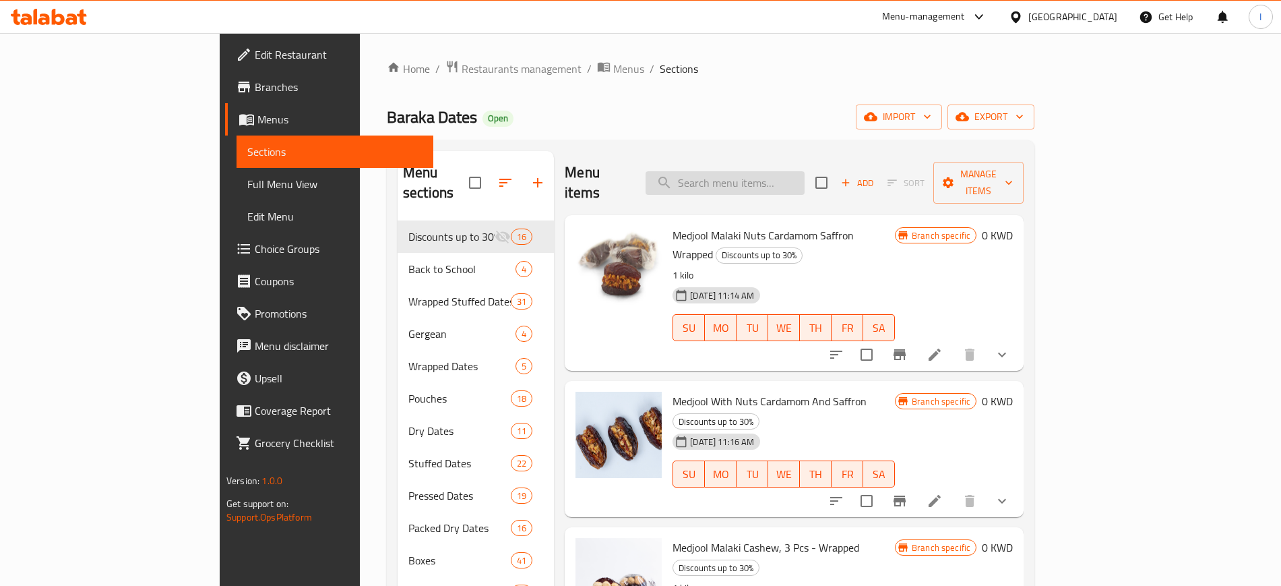
click at [798, 178] on input "search" at bounding box center [725, 183] width 159 height 24
paste input "Turkish Coffee Fakhera"
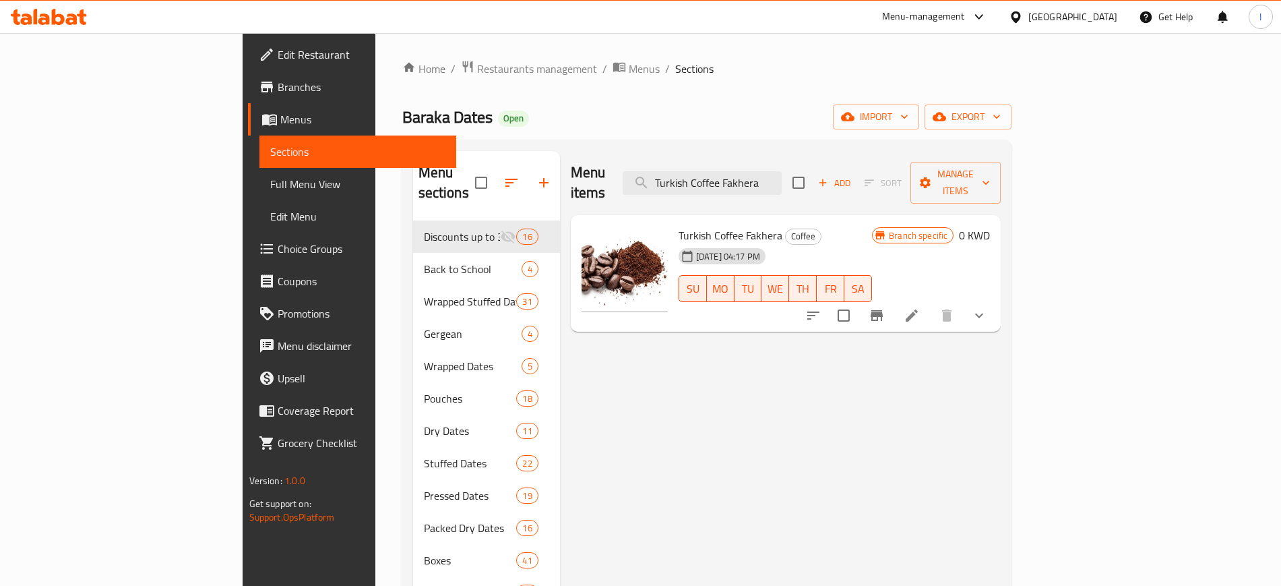
type input "Turkish Coffee Fakhera"
click at [920, 307] on icon at bounding box center [912, 315] width 16 height 16
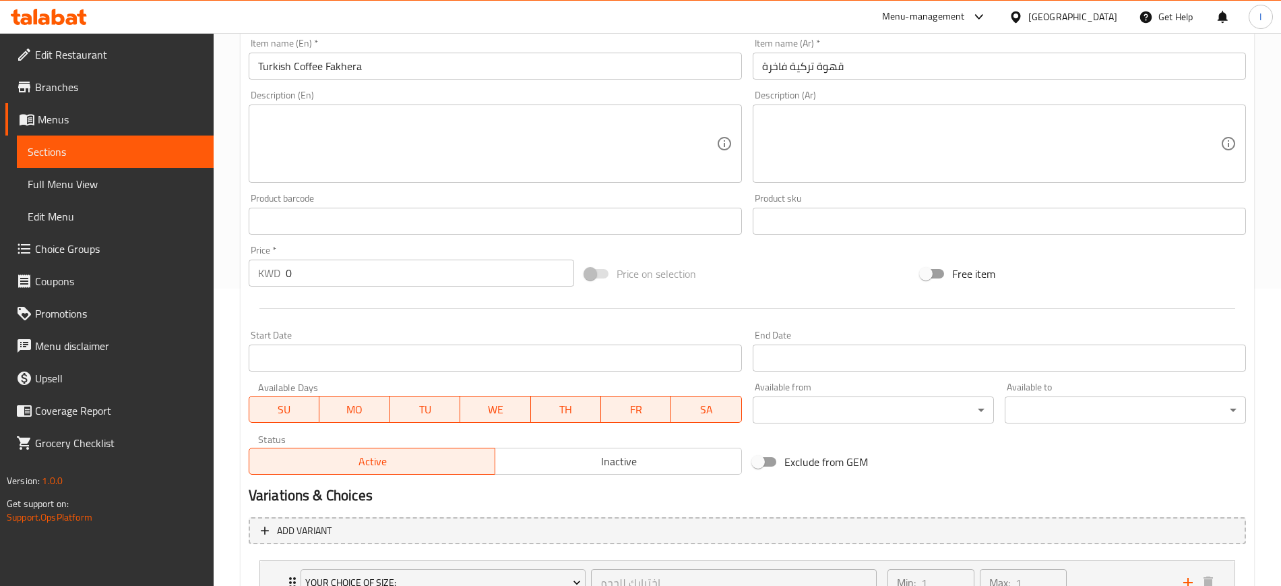
scroll to position [408, 0]
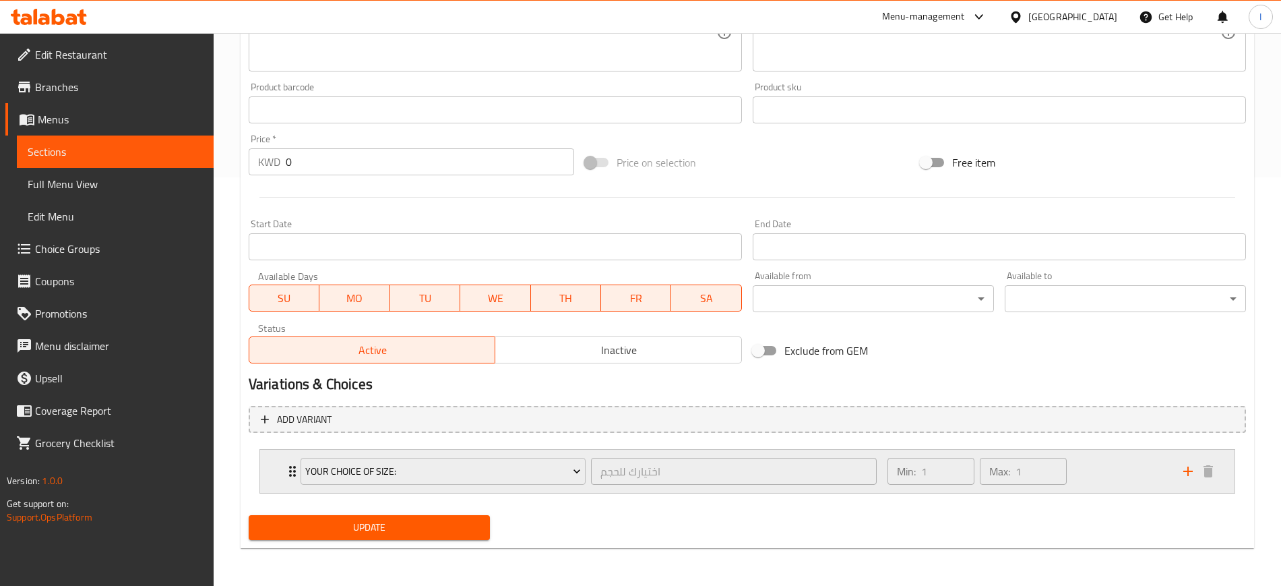
click at [293, 425] on div "your Choice of size: اختيارك للحجم ​" at bounding box center [589, 471] width 592 height 43
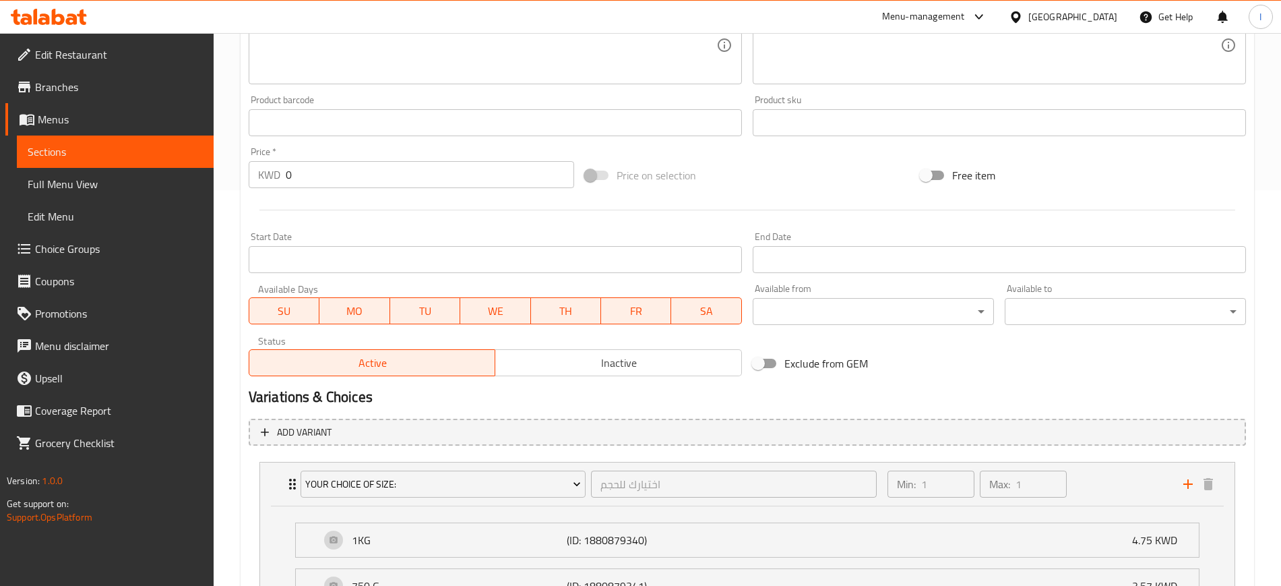
scroll to position [367, 0]
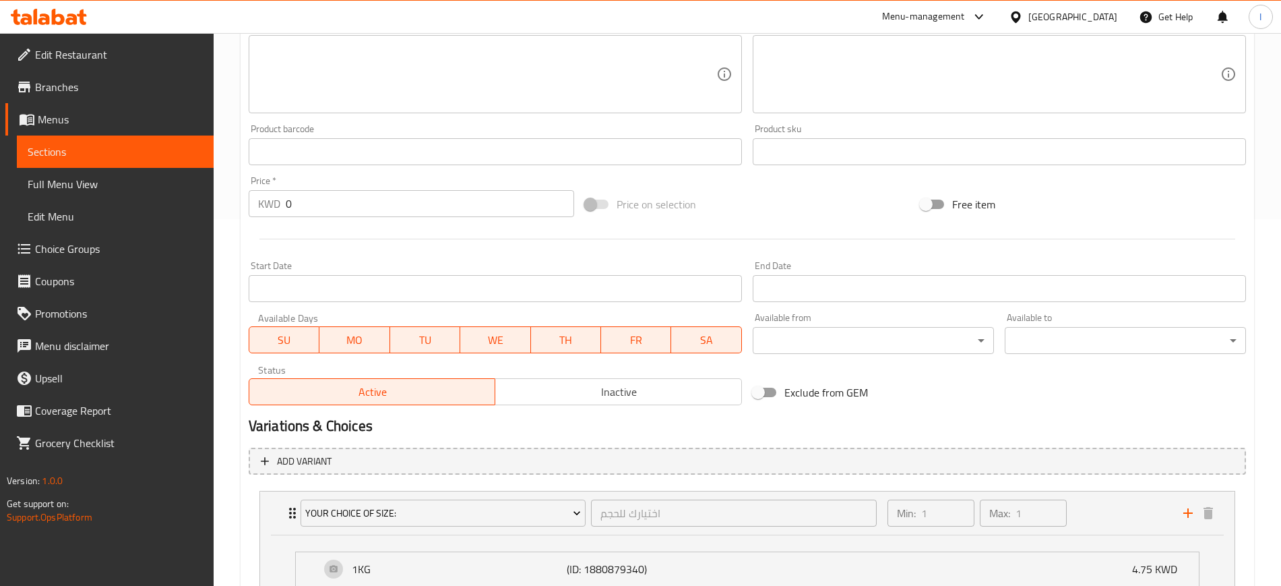
click at [94, 154] on span "Sections" at bounding box center [115, 152] width 175 height 16
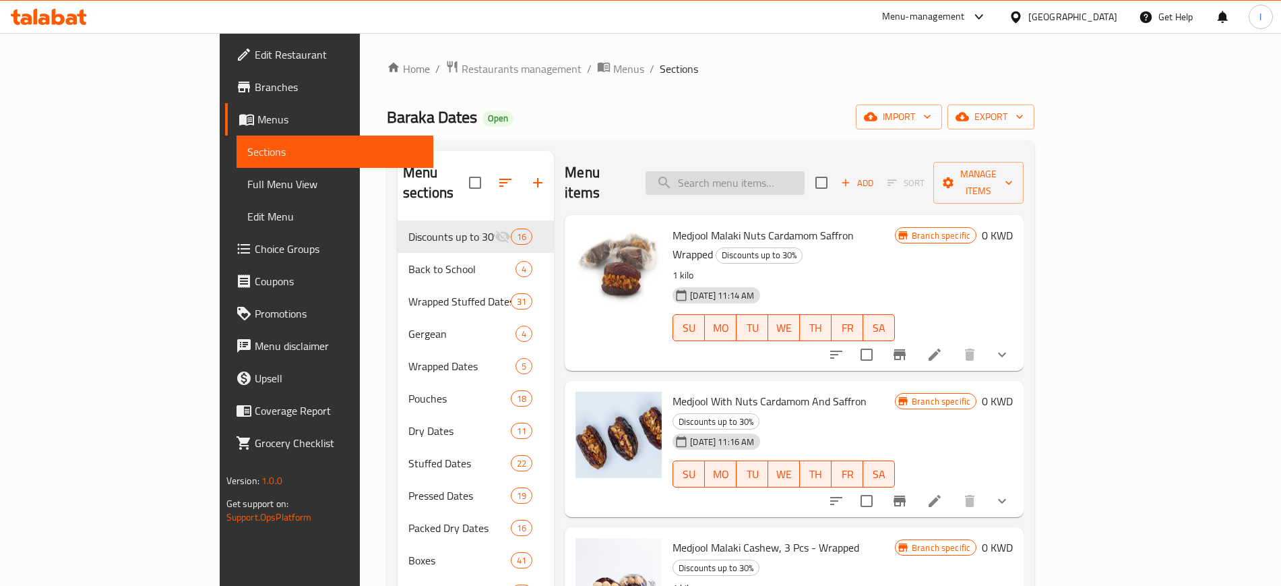
click at [779, 171] on input "search" at bounding box center [725, 183] width 159 height 24
paste input "Safawi Al [PERSON_NAME]"
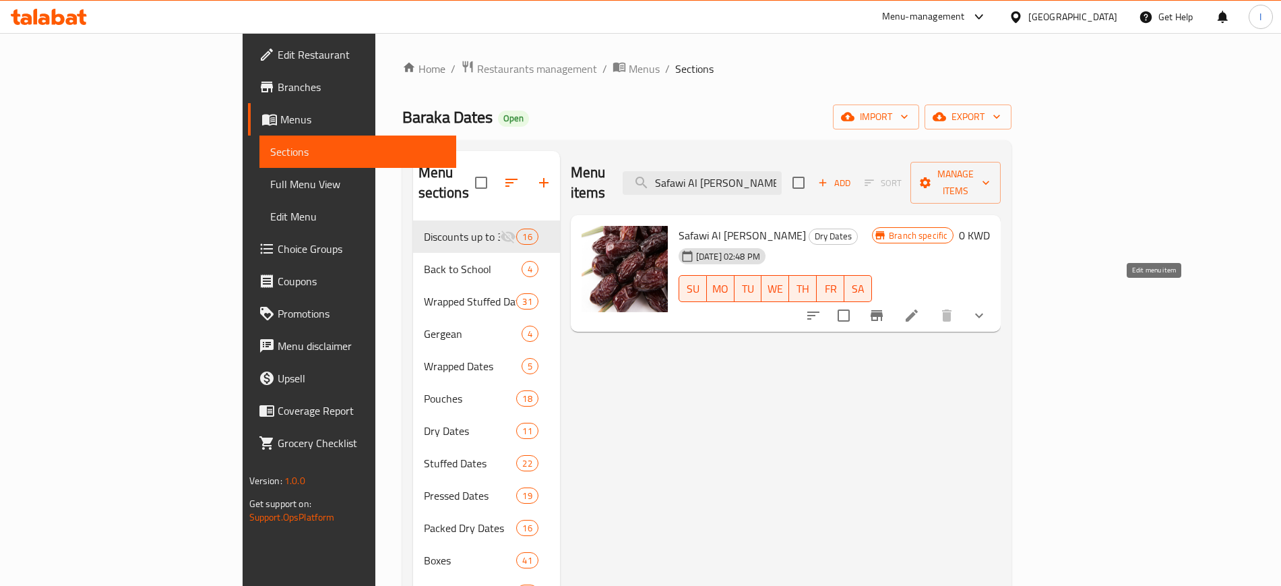
type input "Safawi Al [PERSON_NAME]"
click at [920, 307] on icon at bounding box center [912, 315] width 16 height 16
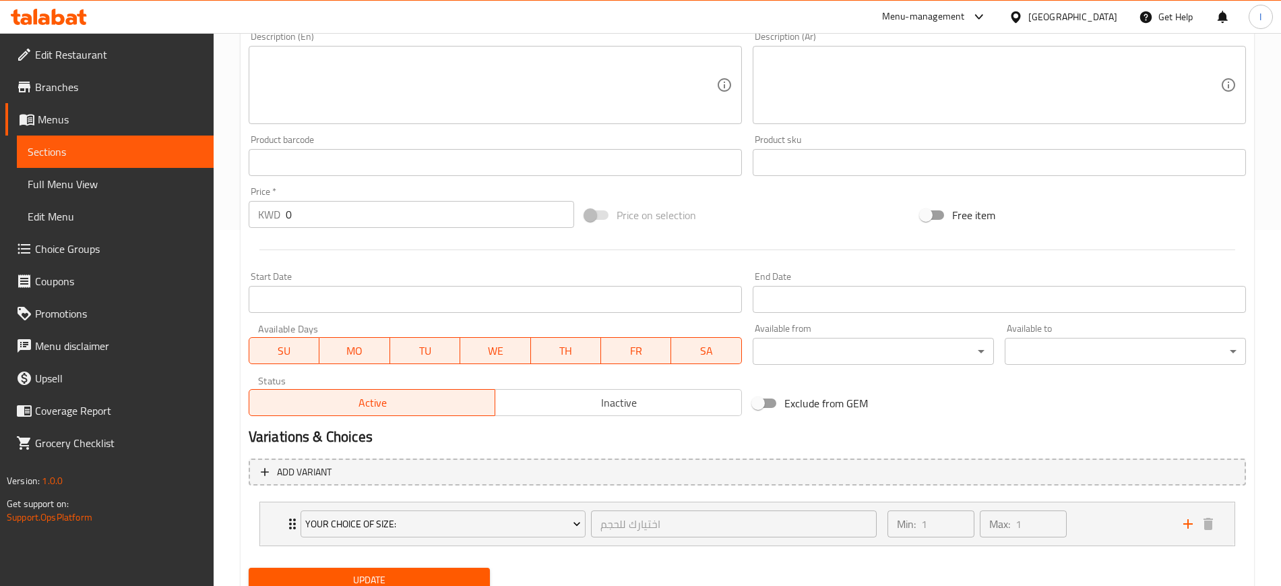
scroll to position [408, 0]
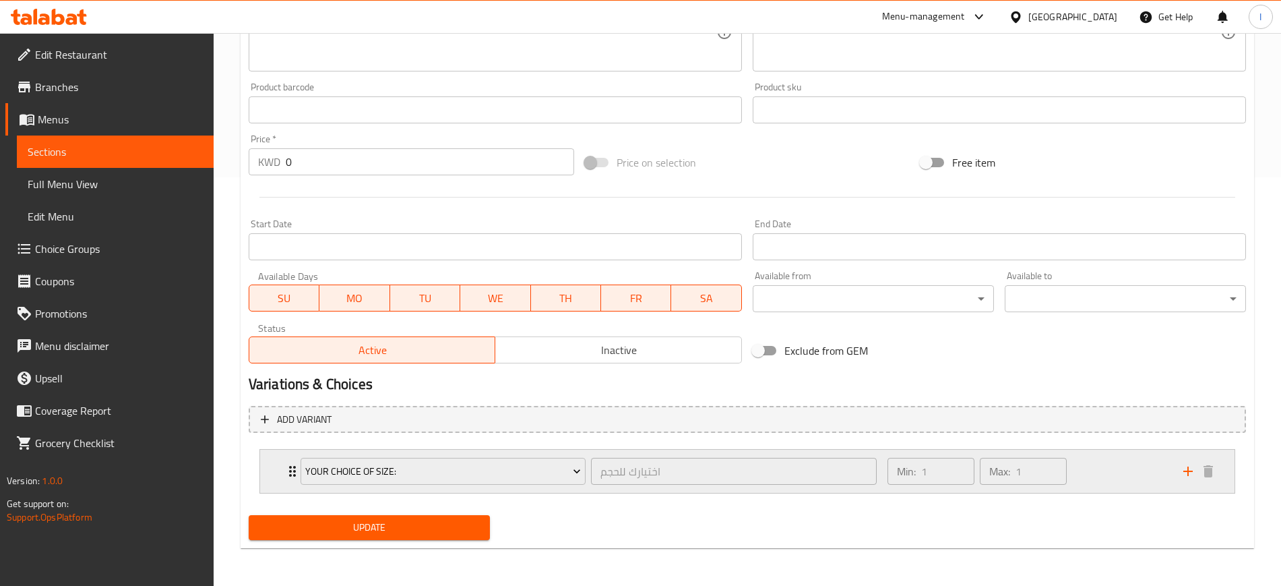
click at [287, 425] on icon "Expand" at bounding box center [292, 471] width 16 height 16
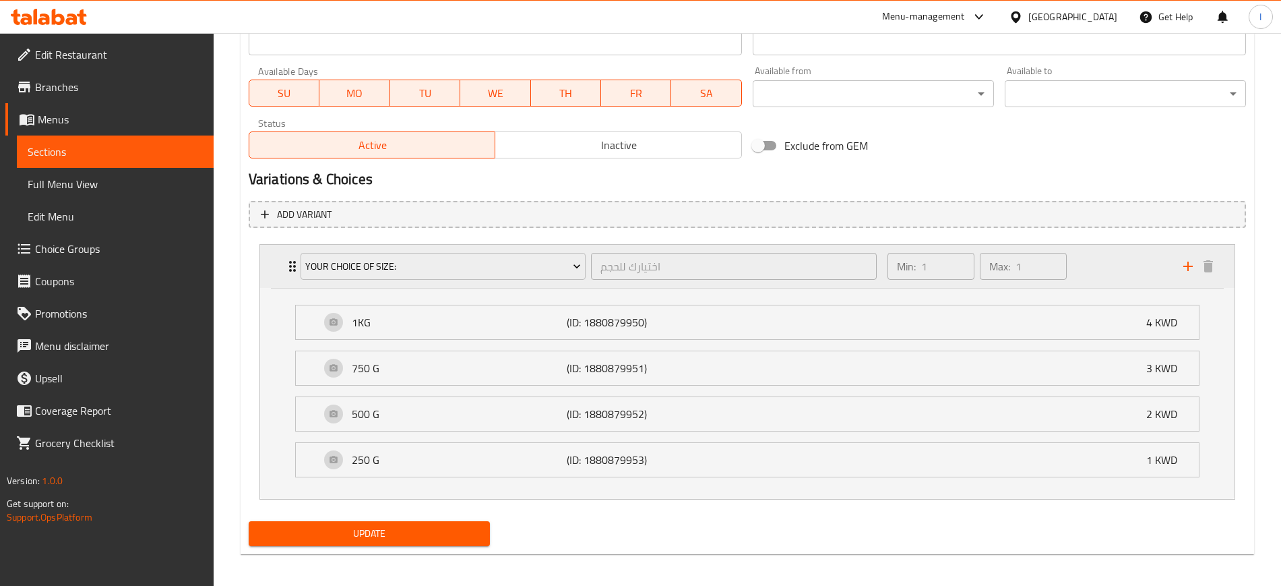
scroll to position [619, 0]
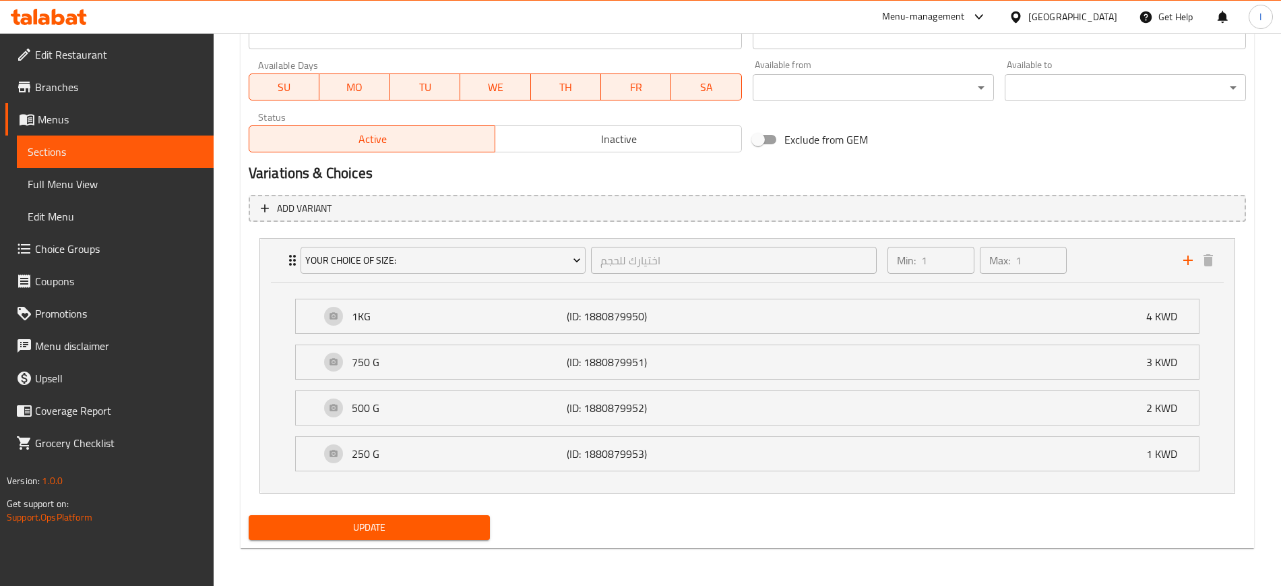
click at [82, 152] on span "Sections" at bounding box center [115, 152] width 175 height 16
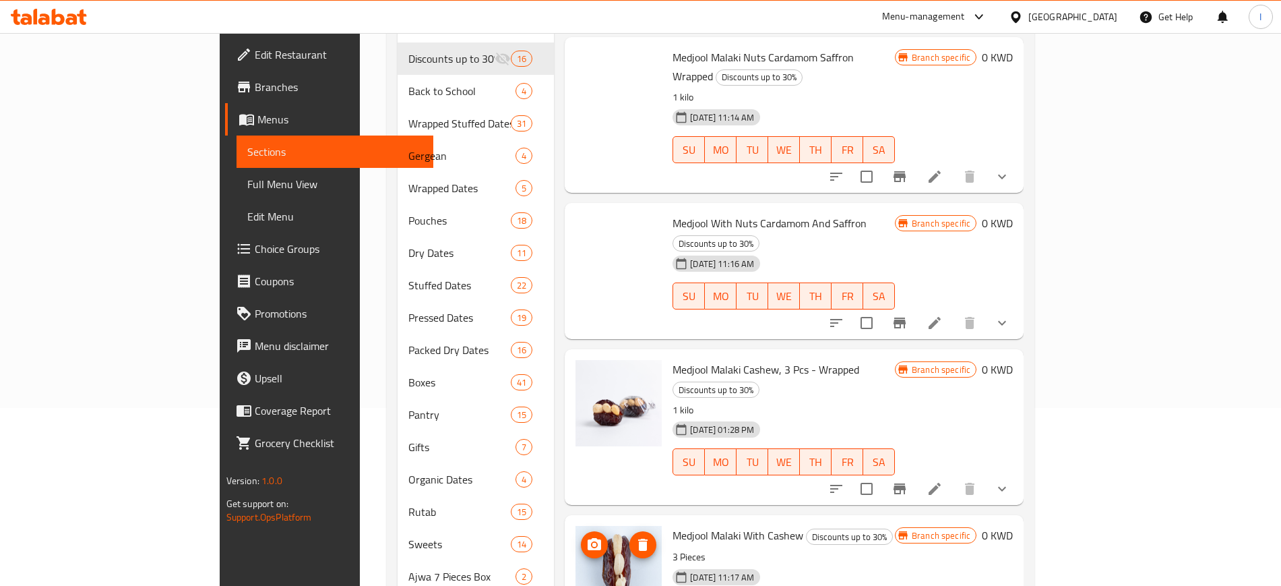
scroll to position [26, 0]
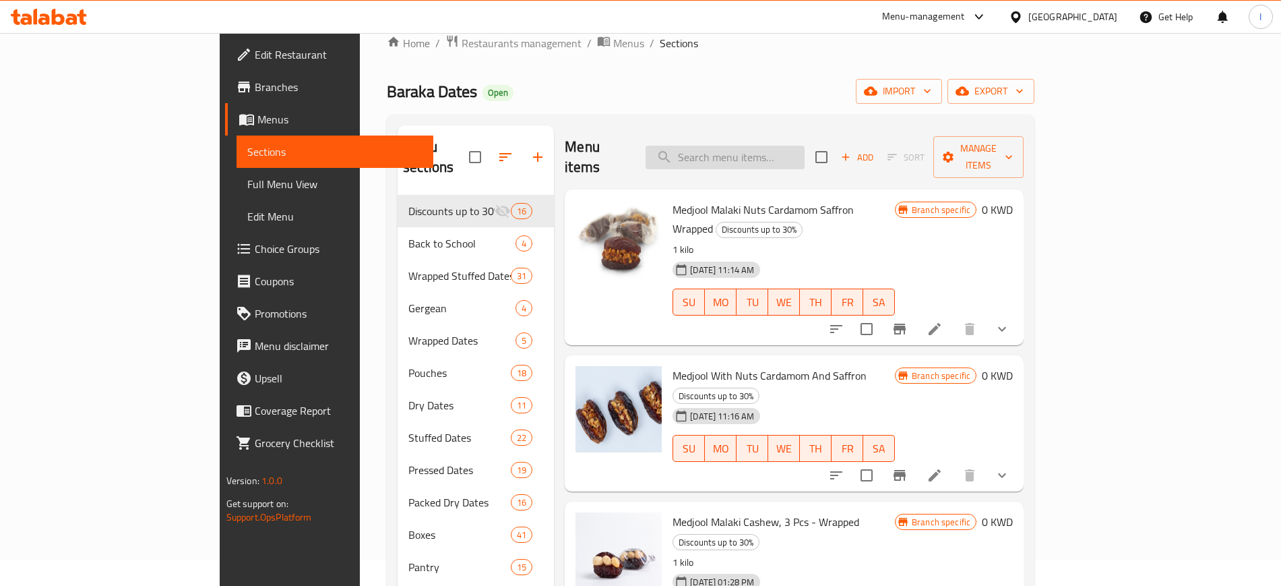
drag, startPoint x: 791, startPoint y: 142, endPoint x: 795, endPoint y: 155, distance: 14.3
click at [791, 146] on input "search" at bounding box center [725, 158] width 159 height 24
paste input "[PERSON_NAME] - Wrapped"
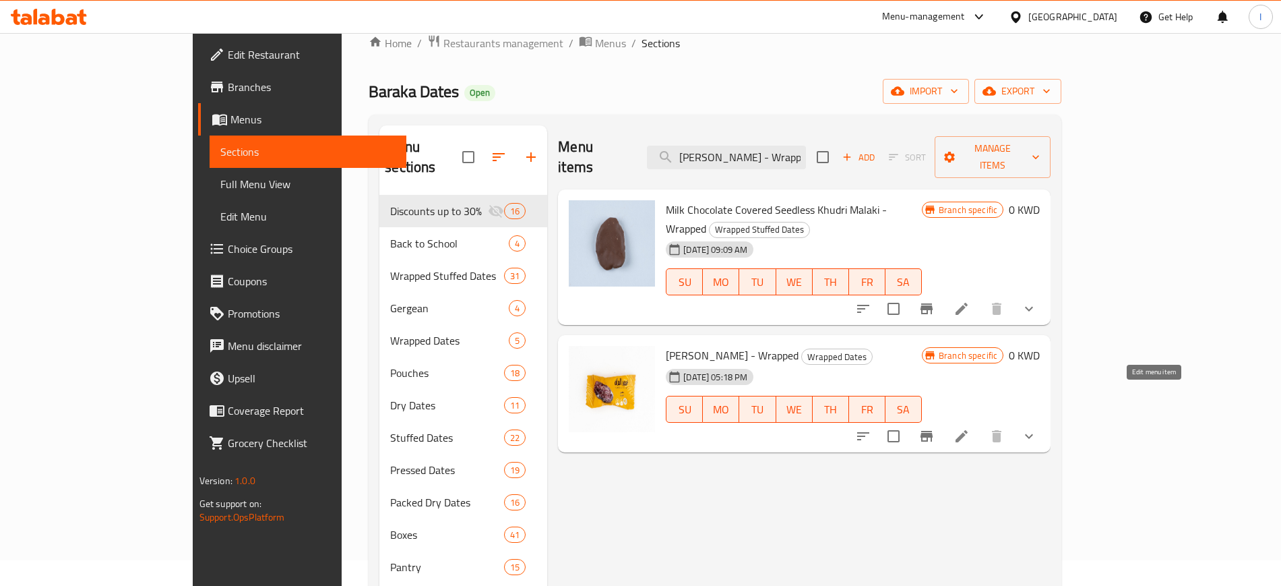
type input "[PERSON_NAME] - Wrapped"
click at [940, 425] on icon at bounding box center [962, 436] width 16 height 16
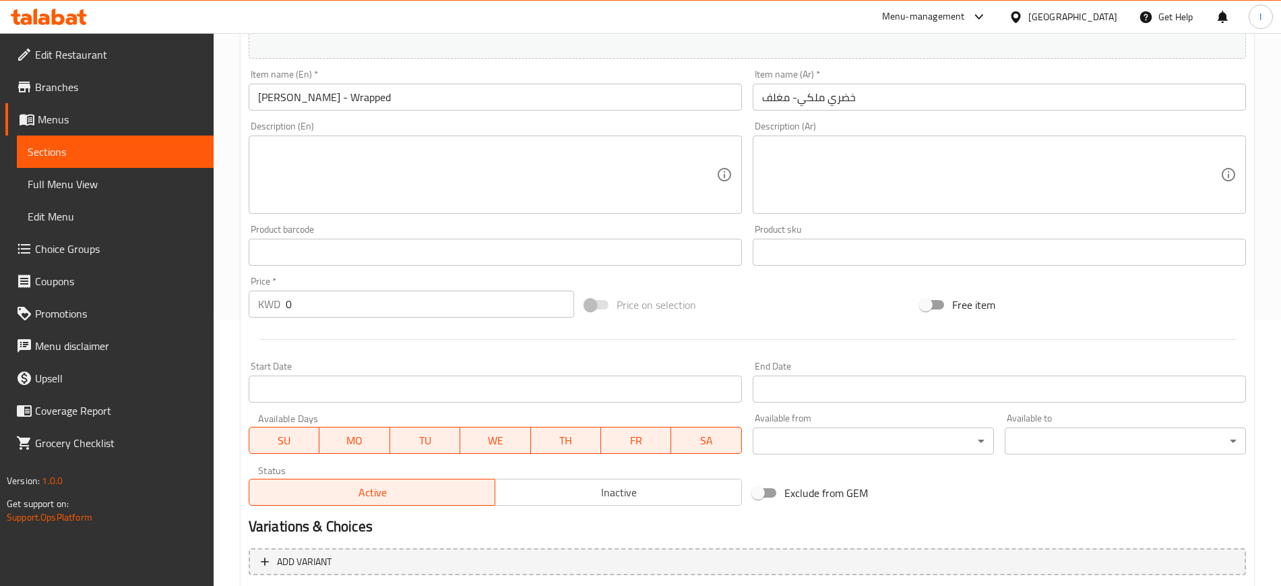
scroll to position [408, 0]
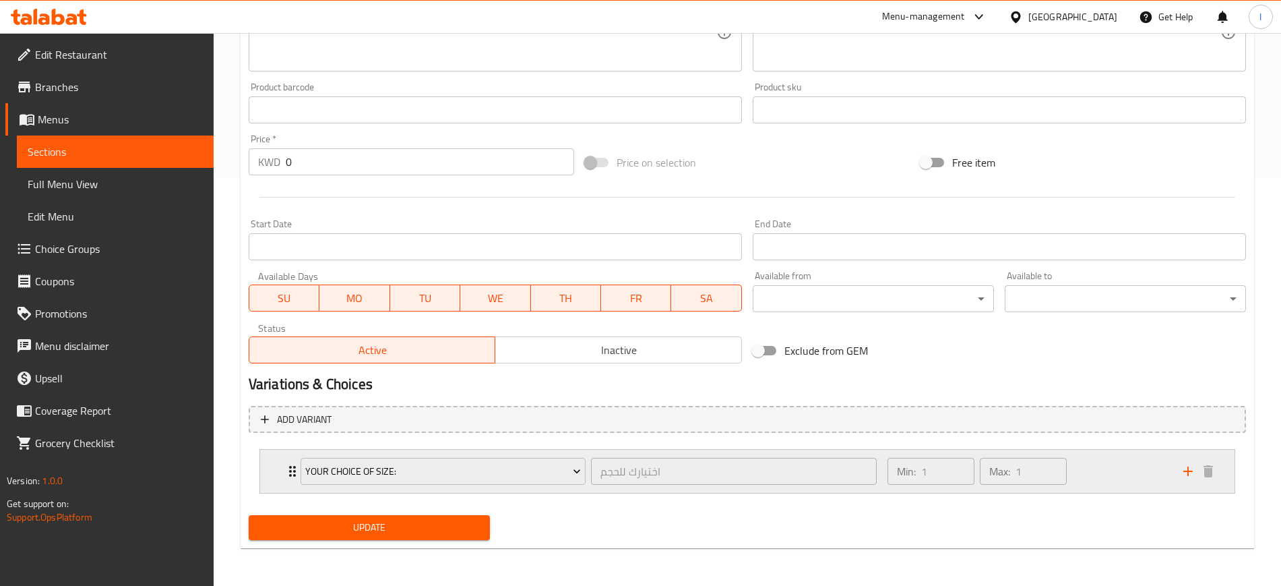
click at [293, 425] on div "Your choice OF Size: اختيارك للحجم ​" at bounding box center [589, 471] width 592 height 43
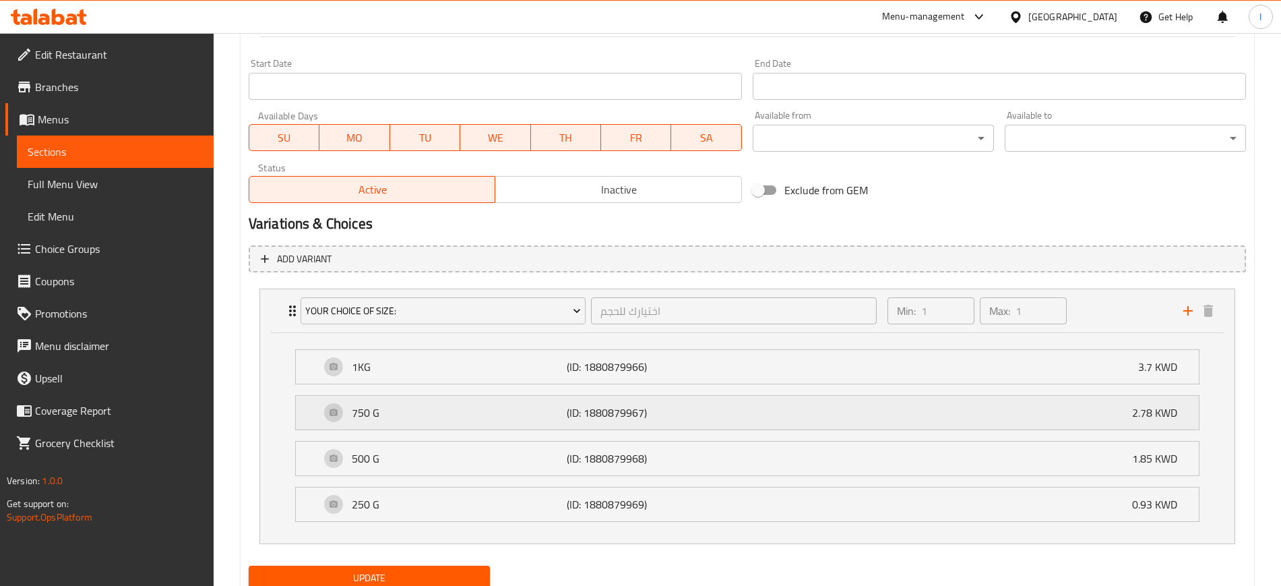
scroll to position [619, 0]
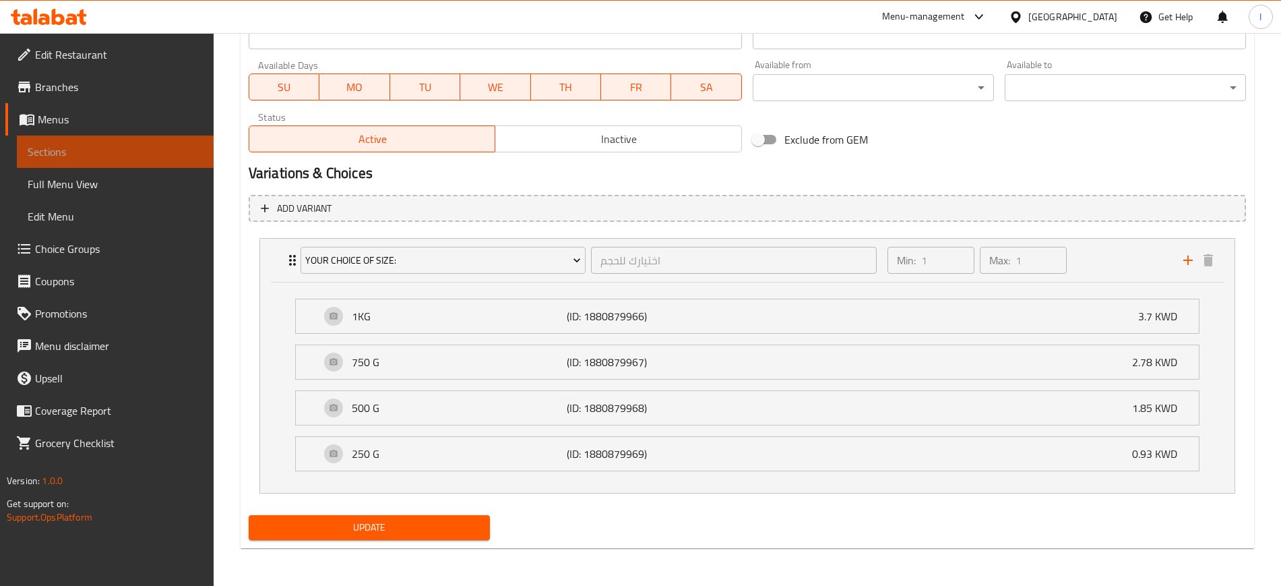
click at [59, 144] on span "Sections" at bounding box center [115, 152] width 175 height 16
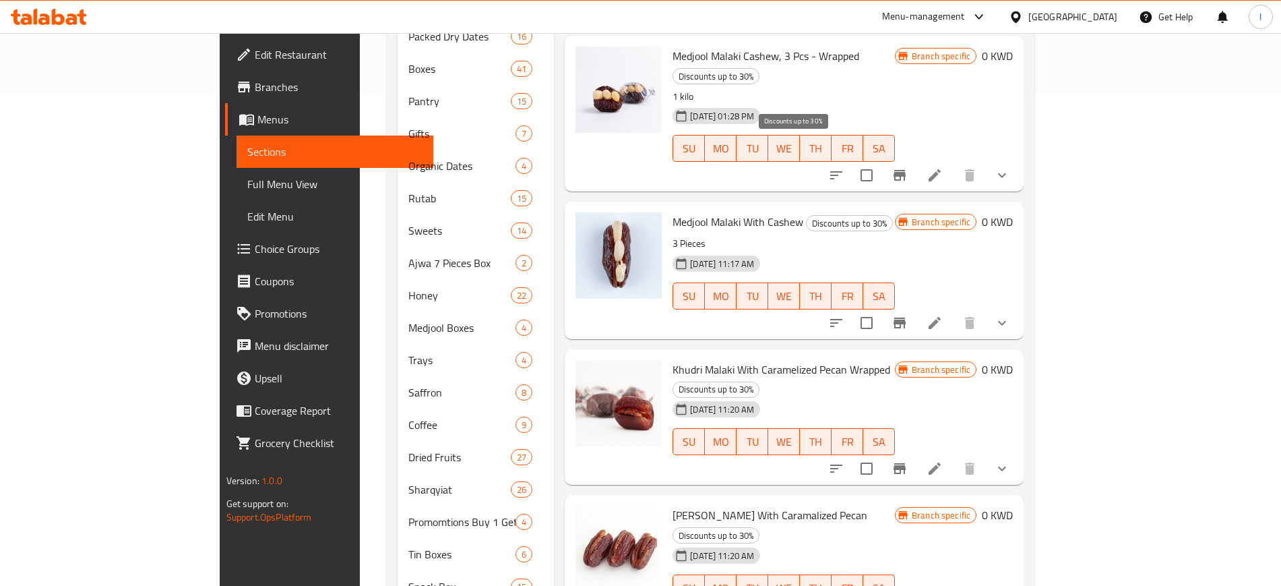
scroll to position [110, 0]
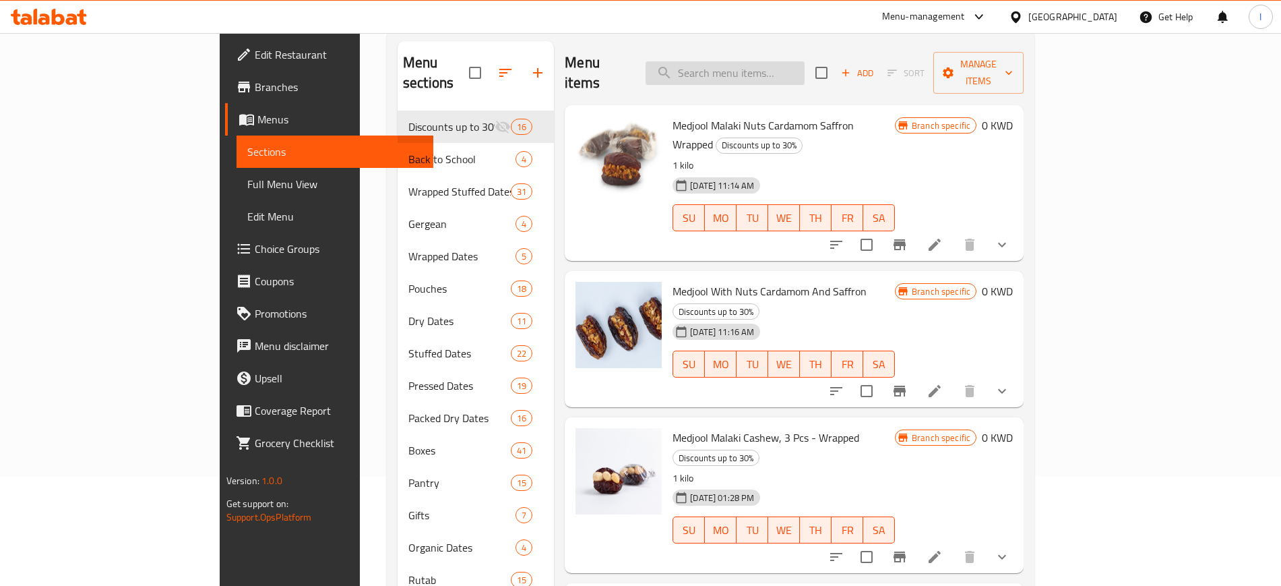
click at [765, 61] on input "search" at bounding box center [725, 73] width 159 height 24
paste input "[PERSON_NAME]"
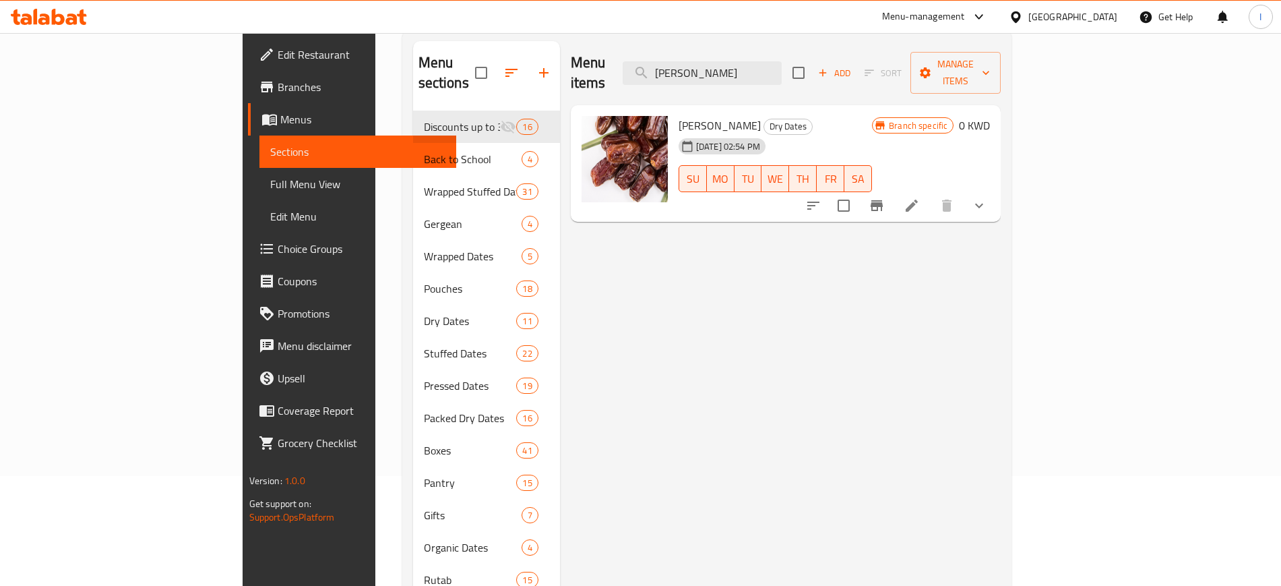
type input "[PERSON_NAME]"
click at [920, 197] on icon at bounding box center [912, 205] width 16 height 16
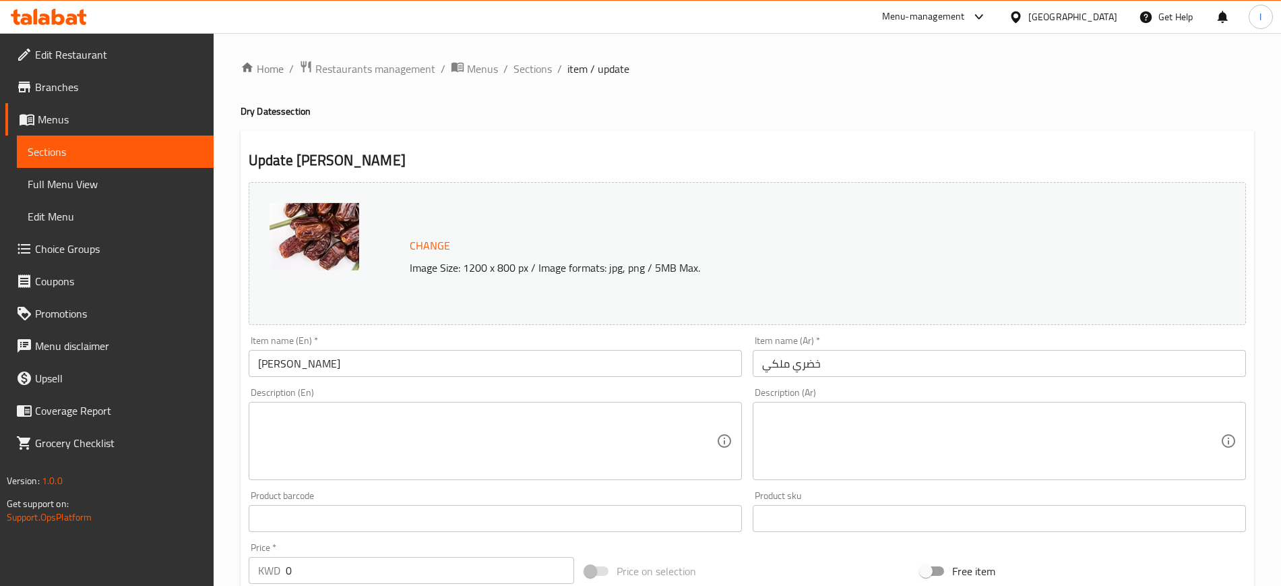
scroll to position [408, 0]
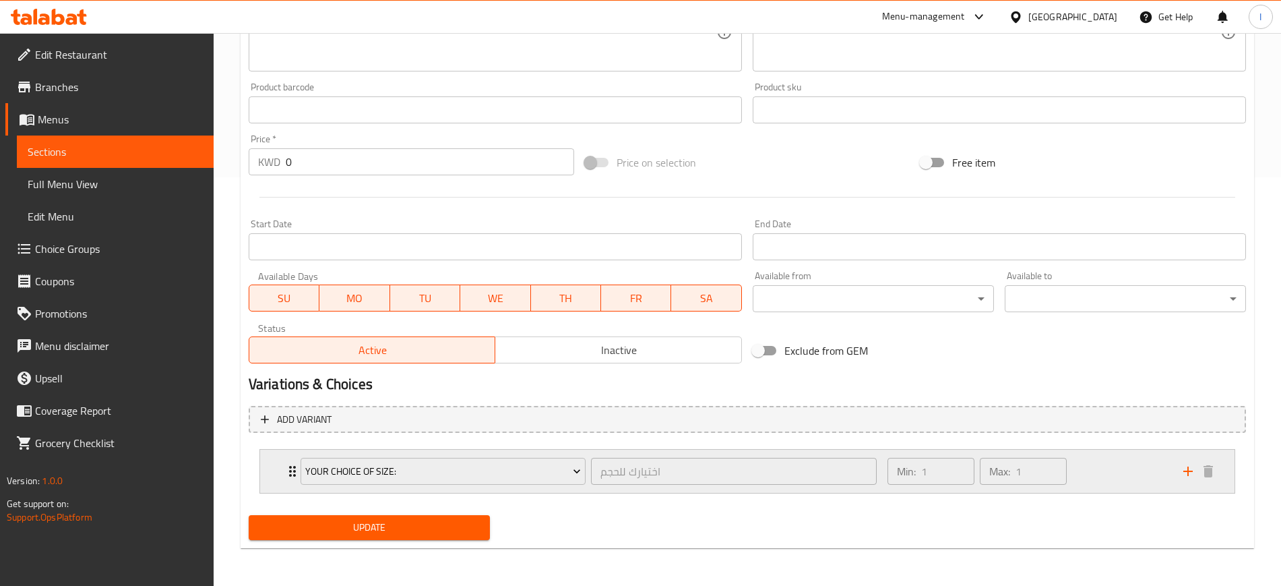
click at [284, 425] on icon "Expand" at bounding box center [292, 471] width 16 height 16
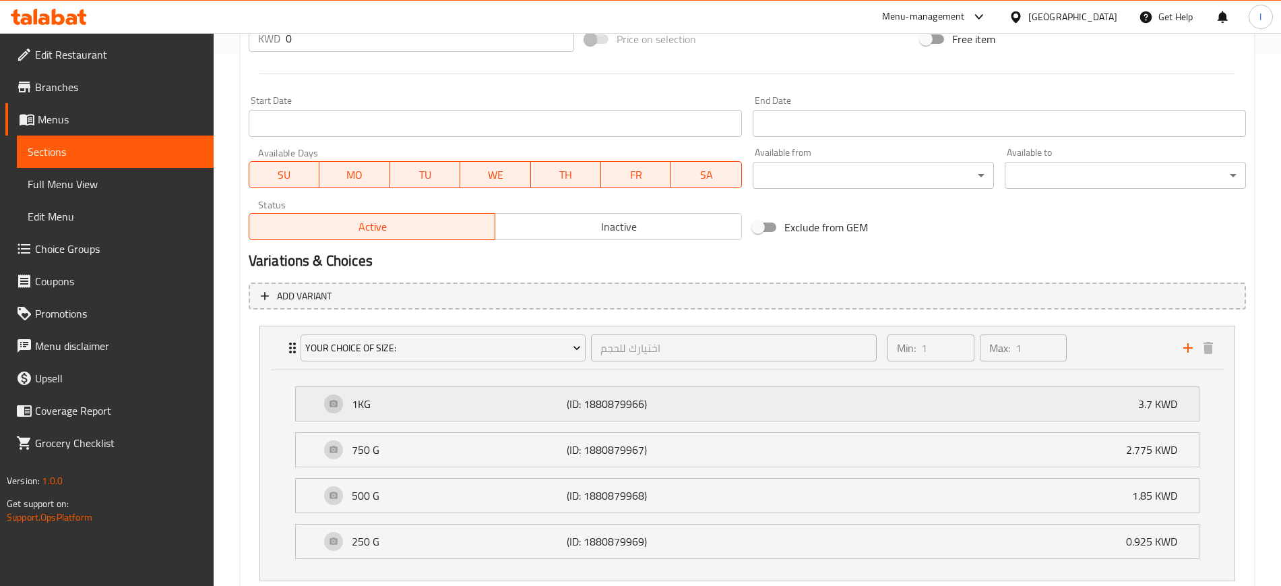
scroll to position [619, 0]
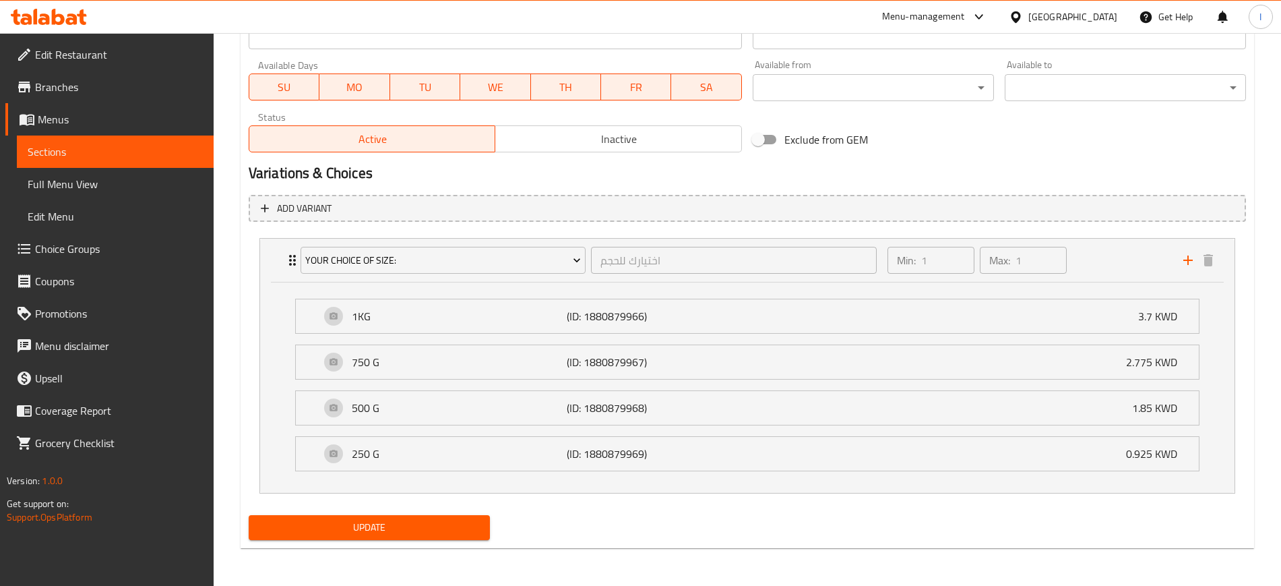
click at [74, 149] on span "Sections" at bounding box center [115, 152] width 175 height 16
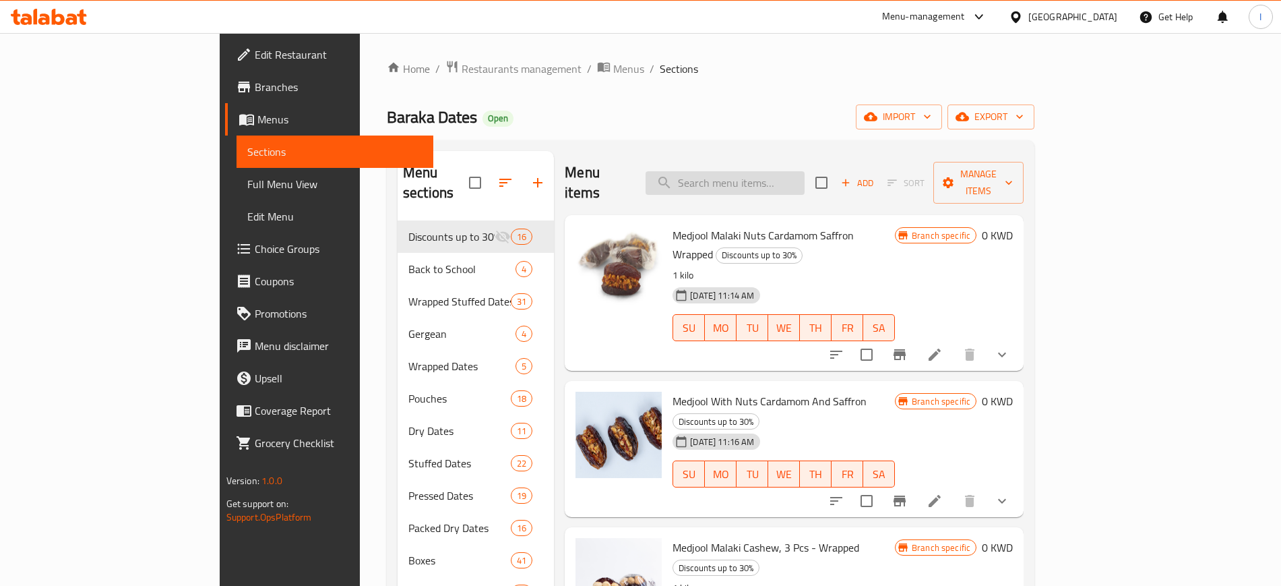
click at [805, 173] on input "search" at bounding box center [725, 183] width 159 height 24
paste input "Medjool Malaki Premium"
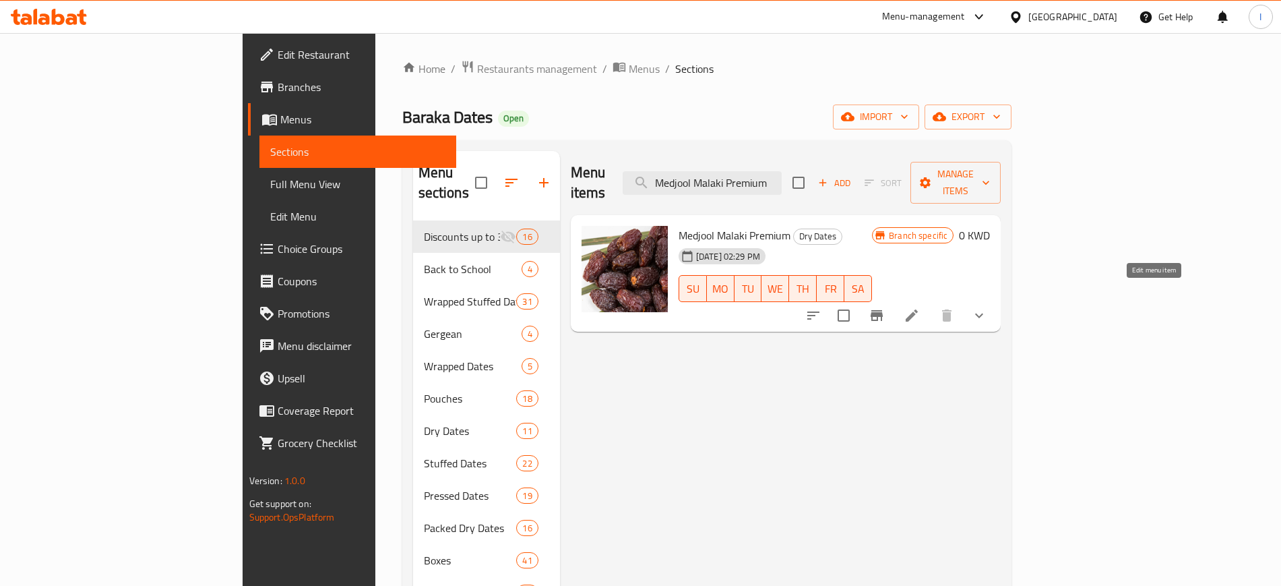
type input "Medjool Malaki Premium"
click at [920, 307] on icon at bounding box center [912, 315] width 16 height 16
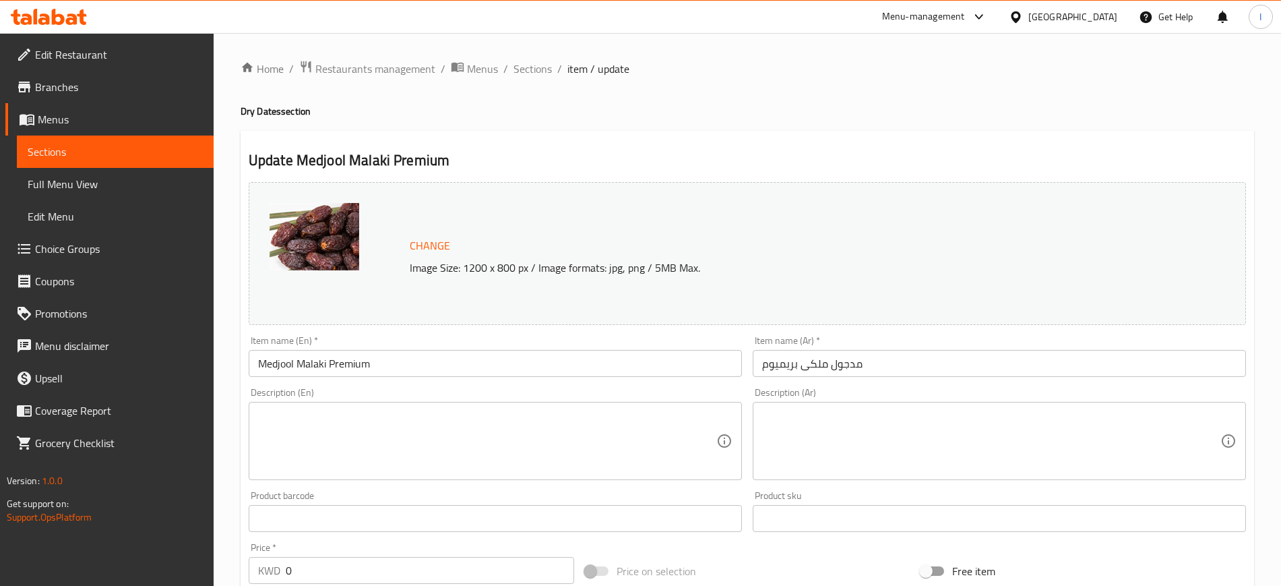
scroll to position [408, 0]
